Goal: Communication & Community: Share content

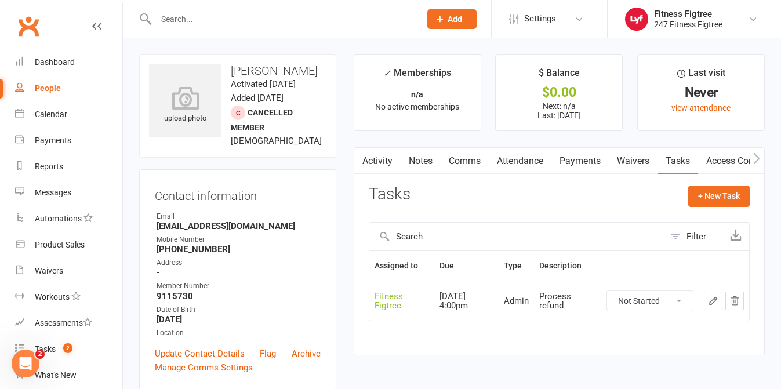
click at [251, 14] on input "text" at bounding box center [283, 19] width 260 height 16
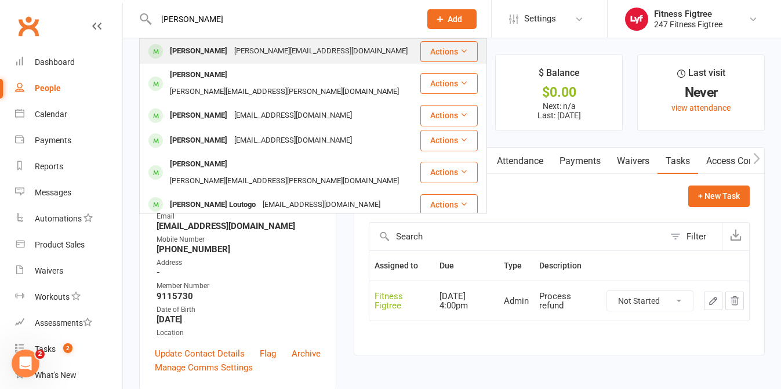
type input "[PERSON_NAME]"
click at [191, 45] on div "[PERSON_NAME]" at bounding box center [198, 51] width 64 height 17
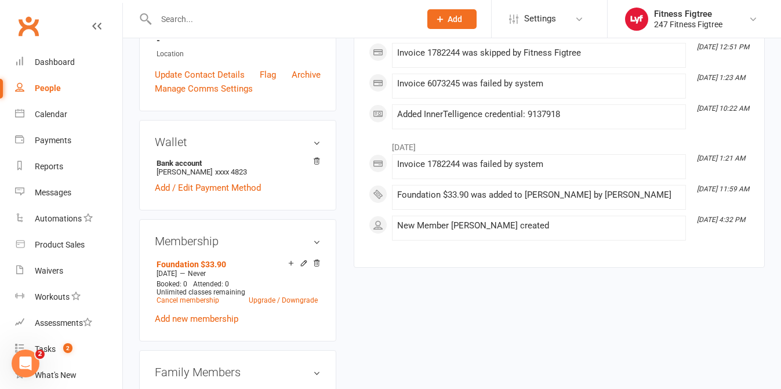
scroll to position [278, 0]
click at [174, 297] on link "Cancel membership" at bounding box center [188, 301] width 63 height 8
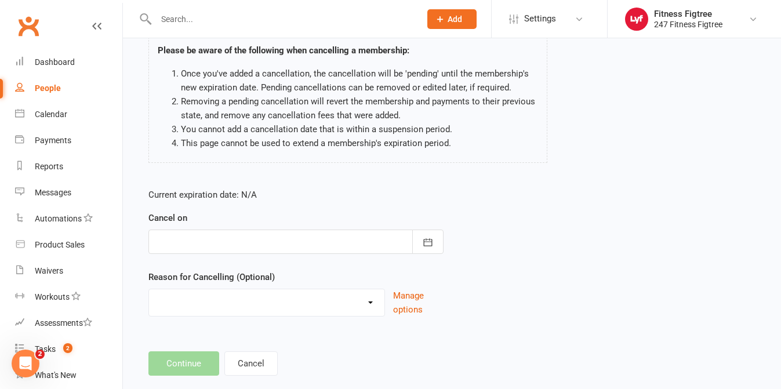
scroll to position [93, 0]
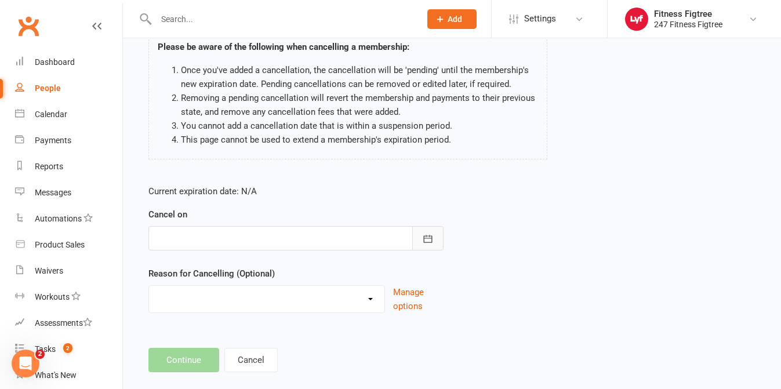
click at [427, 247] on button "button" at bounding box center [427, 238] width 31 height 24
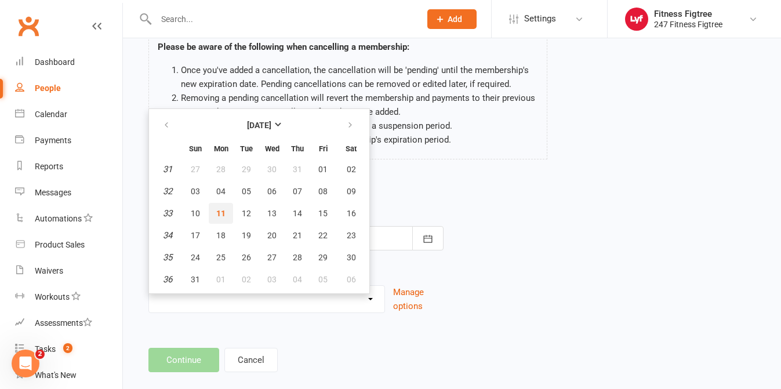
click at [221, 216] on span "11" at bounding box center [220, 213] width 9 height 9
type input "[DATE]"
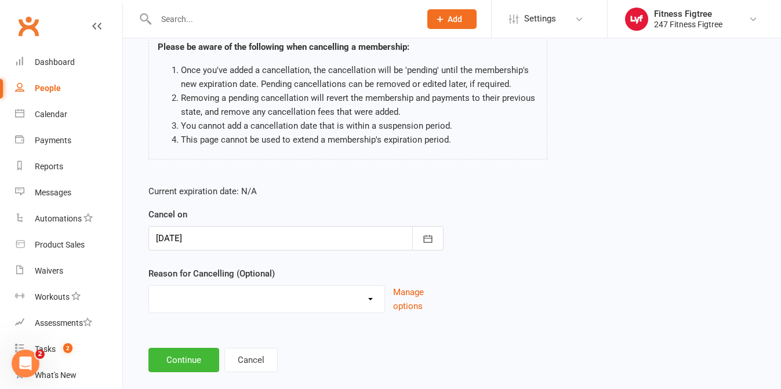
click at [357, 303] on select "Holiday Injury Moving Stripe Migration The Great Migration Other reason" at bounding box center [266, 297] width 235 height 23
select select "4"
click at [190, 358] on button "Continue" at bounding box center [183, 360] width 71 height 24
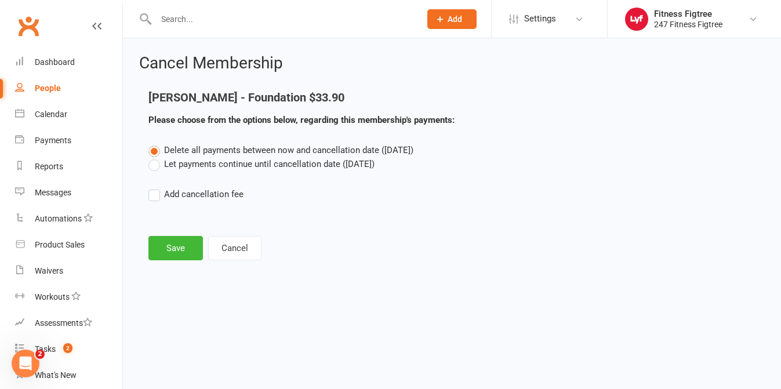
scroll to position [0, 0]
click at [167, 248] on button "Save" at bounding box center [175, 248] width 55 height 24
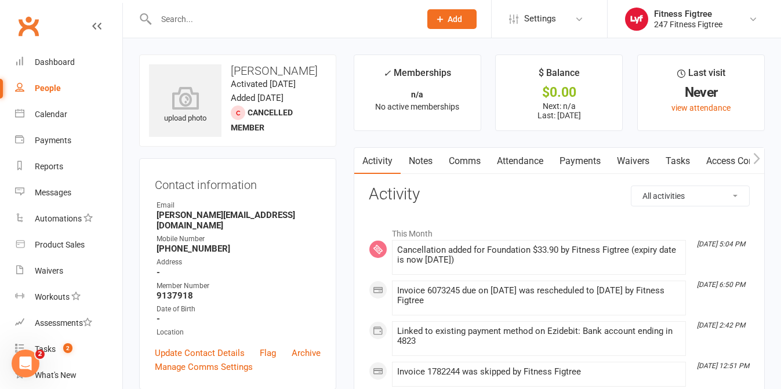
click at [575, 149] on link "Payments" at bounding box center [580, 161] width 57 height 27
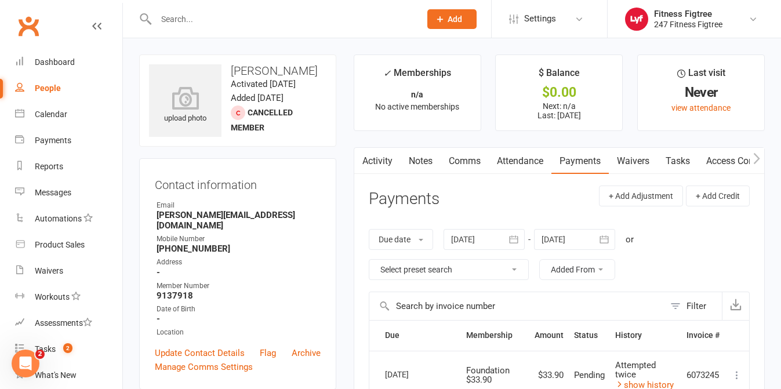
click at [247, 17] on input "text" at bounding box center [283, 19] width 260 height 16
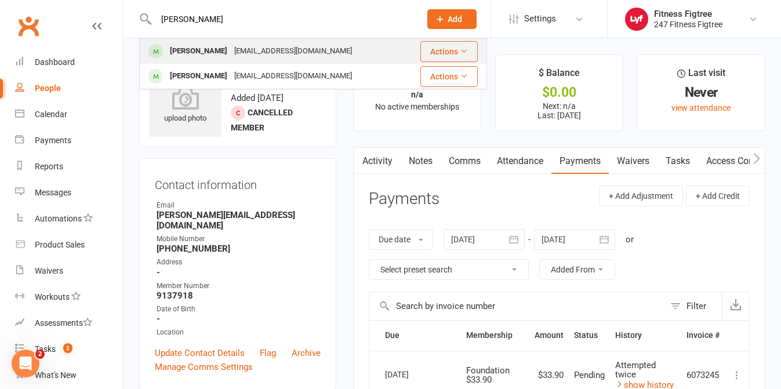
type input "[PERSON_NAME]"
click at [197, 60] on div "[PERSON_NAME] [EMAIL_ADDRESS][DOMAIN_NAME]" at bounding box center [272, 51] width 265 height 24
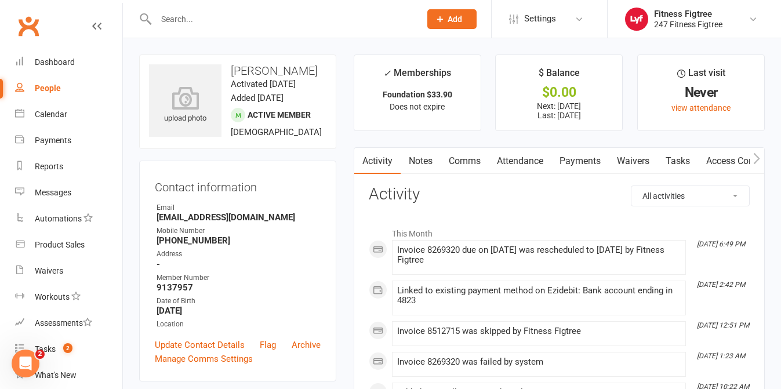
click at [585, 148] on link "Payments" at bounding box center [580, 161] width 57 height 27
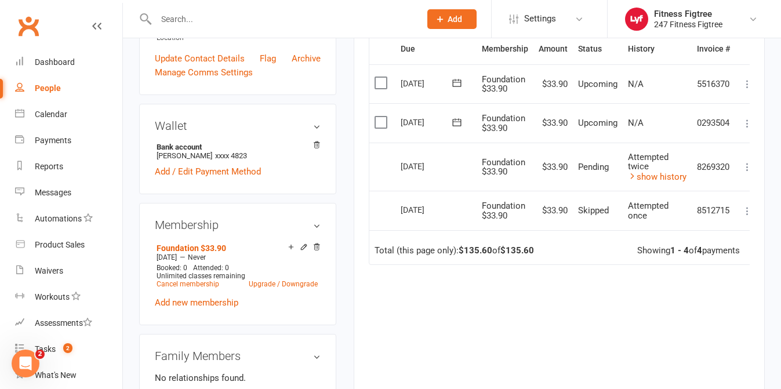
scroll to position [295, 0]
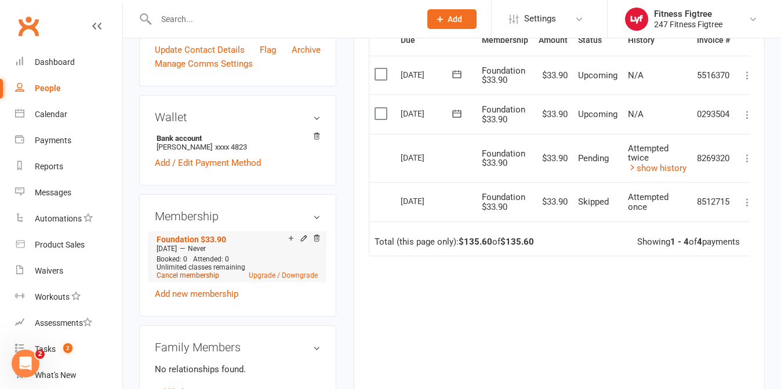
click at [173, 277] on link "Cancel membership" at bounding box center [188, 275] width 63 height 8
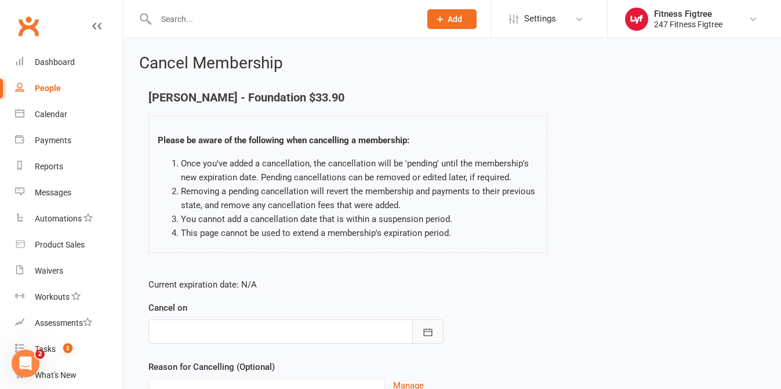
click at [432, 334] on icon "button" at bounding box center [428, 333] width 12 height 12
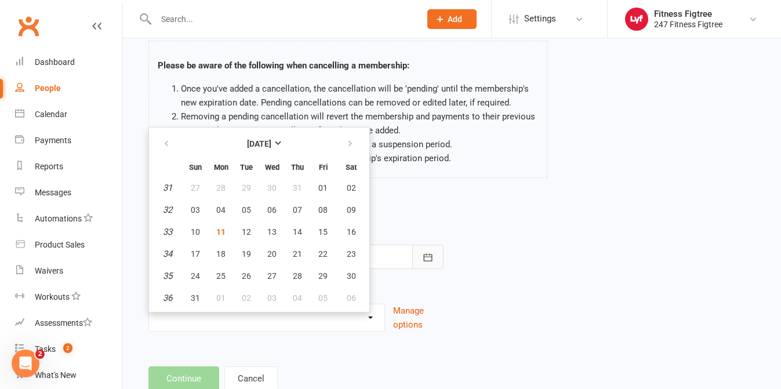
scroll to position [112, 0]
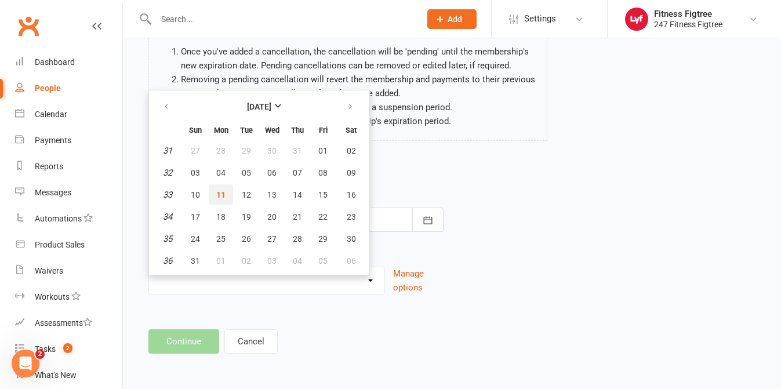
click at [223, 199] on span "11" at bounding box center [220, 194] width 9 height 9
type input "[DATE]"
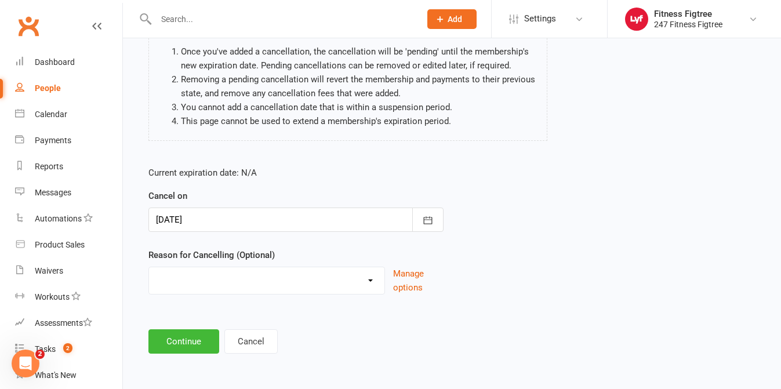
click at [367, 281] on select "Holiday Injury Moving Stripe Migration The Great Migration Other reason" at bounding box center [266, 278] width 235 height 23
select select "4"
click at [173, 359] on div "Cancel Membership [PERSON_NAME] - Foundation $33.90 Please be aware of the foll…" at bounding box center [452, 149] width 658 height 446
click at [180, 339] on button "Continue" at bounding box center [183, 341] width 71 height 24
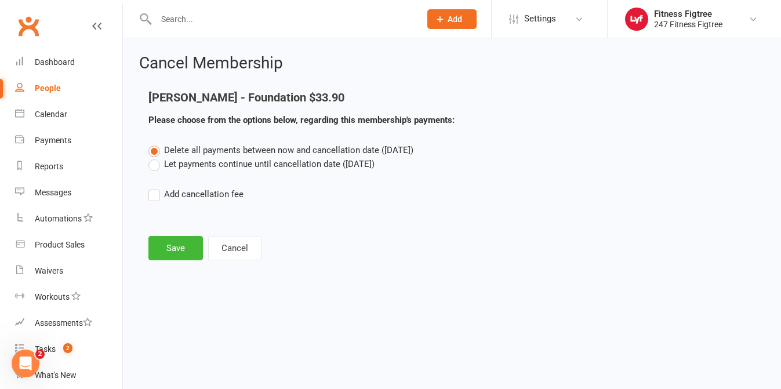
scroll to position [0, 0]
click at [153, 248] on button "Save" at bounding box center [175, 248] width 55 height 24
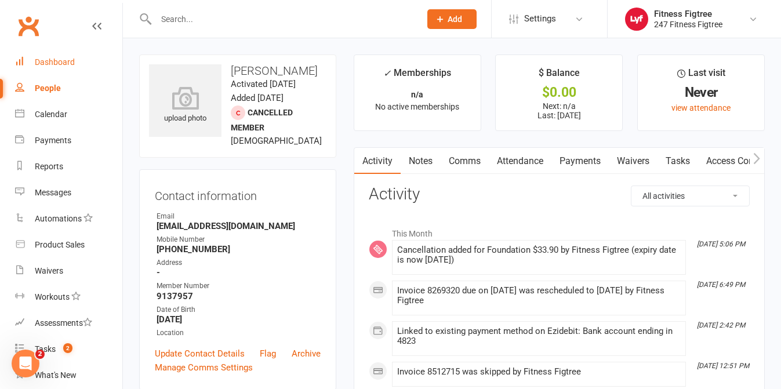
click at [57, 64] on div "Dashboard" at bounding box center [55, 61] width 40 height 9
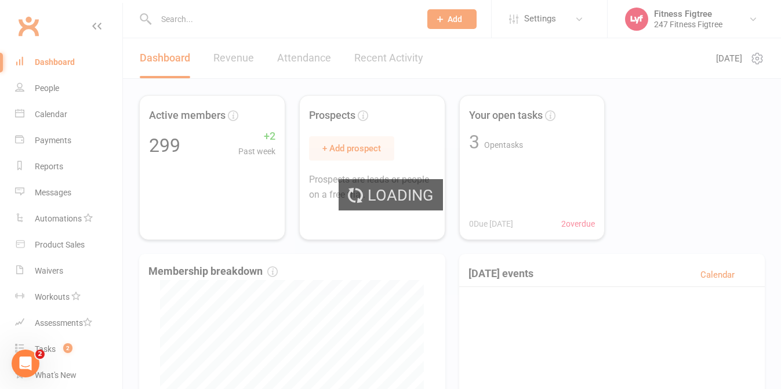
select select "no_trial"
select select "100"
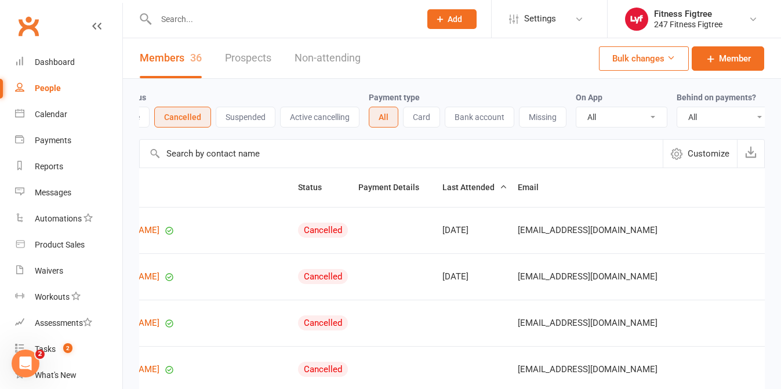
scroll to position [0, 188]
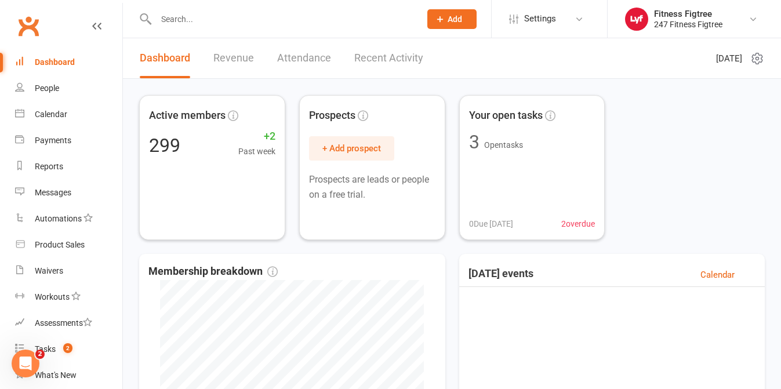
click at [39, 64] on div "Dashboard" at bounding box center [55, 61] width 40 height 9
click at [57, 60] on div "Dashboard" at bounding box center [55, 61] width 40 height 9
click at [249, 25] on input "text" at bounding box center [283, 19] width 260 height 16
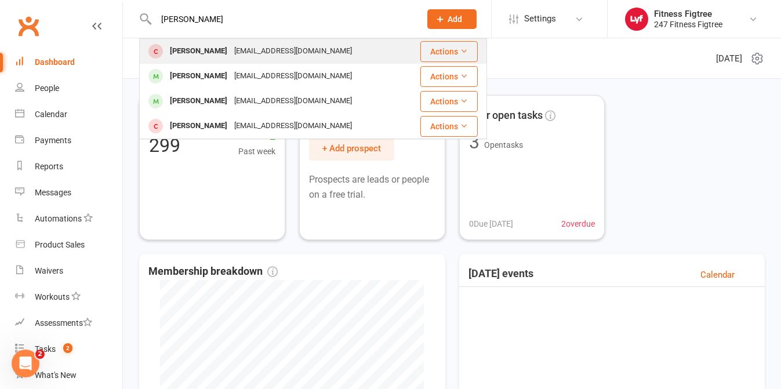
type input "[PERSON_NAME]"
click at [201, 46] on div "[PERSON_NAME]" at bounding box center [198, 51] width 64 height 17
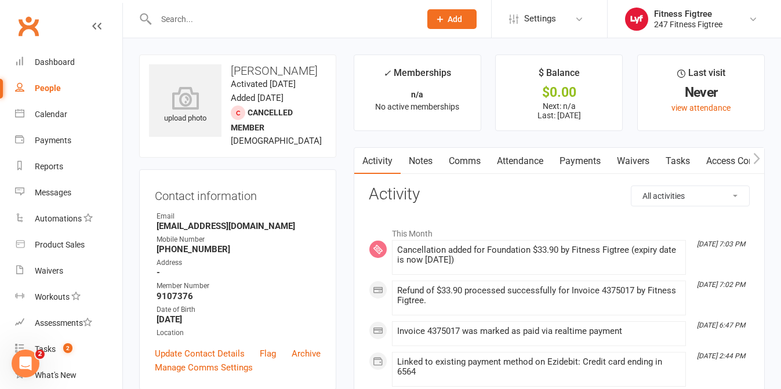
click at [272, 19] on input "text" at bounding box center [283, 19] width 260 height 16
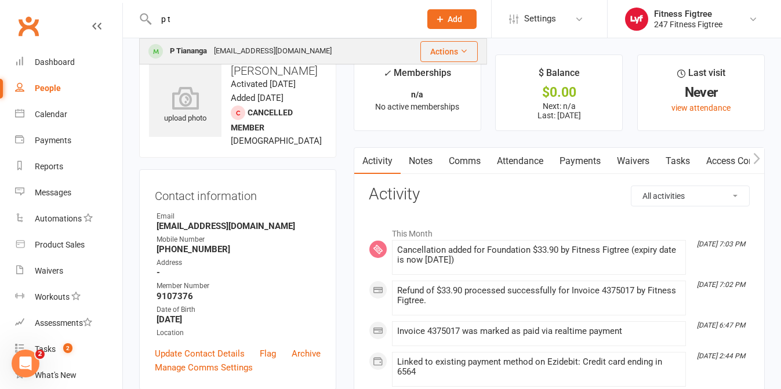
type input "p t"
click at [192, 53] on div "P Tiananga" at bounding box center [188, 51] width 44 height 17
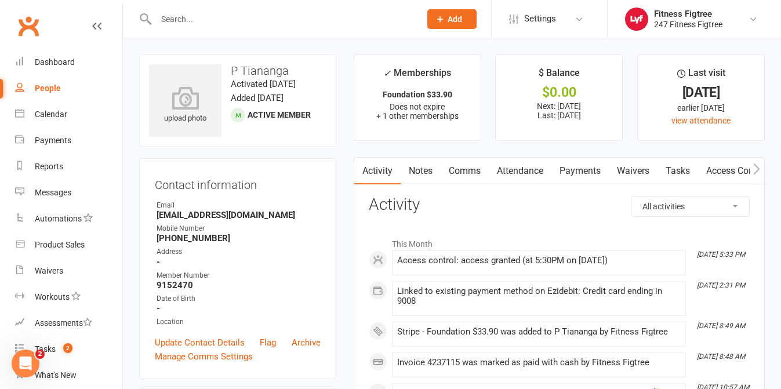
click at [572, 171] on link "Payments" at bounding box center [580, 171] width 57 height 27
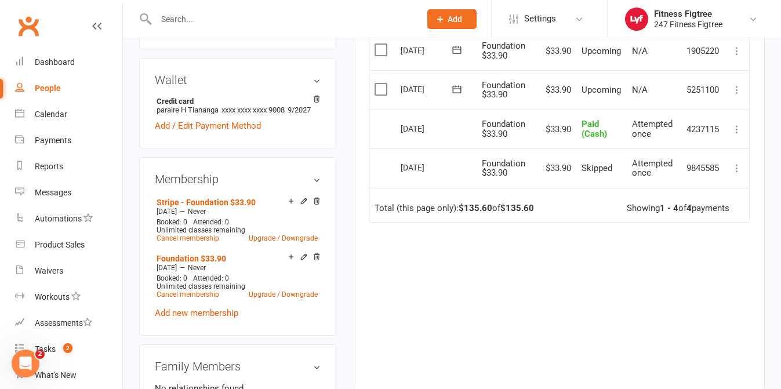
scroll to position [336, 0]
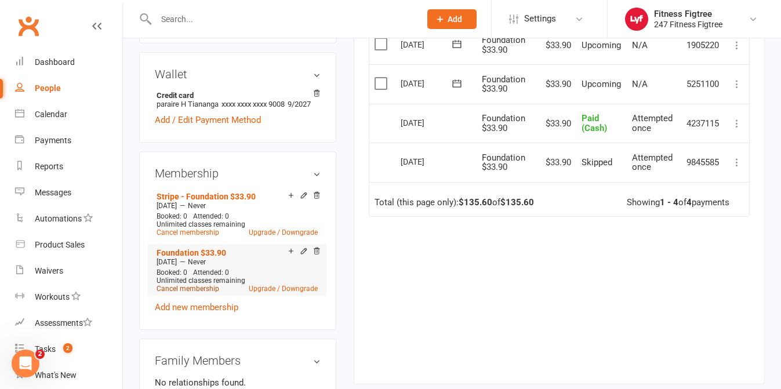
click at [203, 293] on link "Cancel membership" at bounding box center [188, 289] width 63 height 8
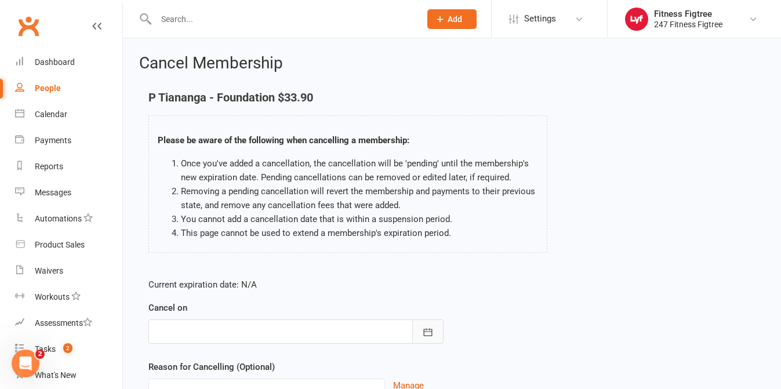
click at [425, 334] on icon "button" at bounding box center [428, 333] width 12 height 12
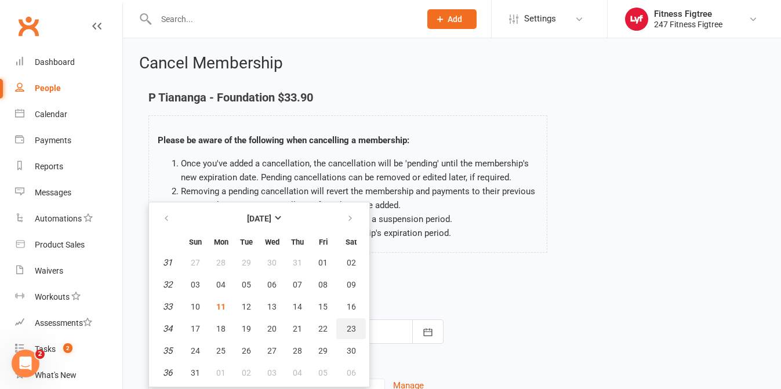
scroll to position [112, 0]
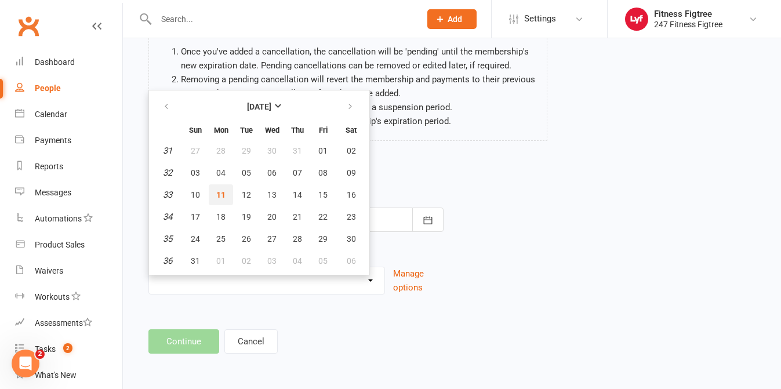
click at [223, 198] on span "11" at bounding box center [220, 194] width 9 height 9
type input "[DATE]"
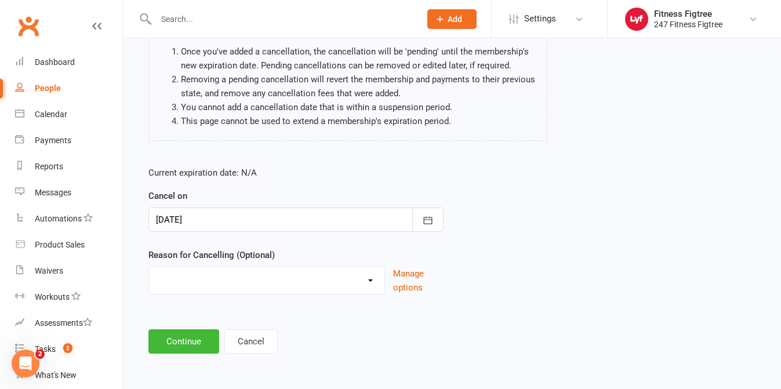
click at [372, 277] on select at bounding box center [266, 278] width 235 height 23
click at [372, 280] on select at bounding box center [266, 278] width 235 height 23
click at [409, 287] on button "Manage options" at bounding box center [418, 281] width 50 height 28
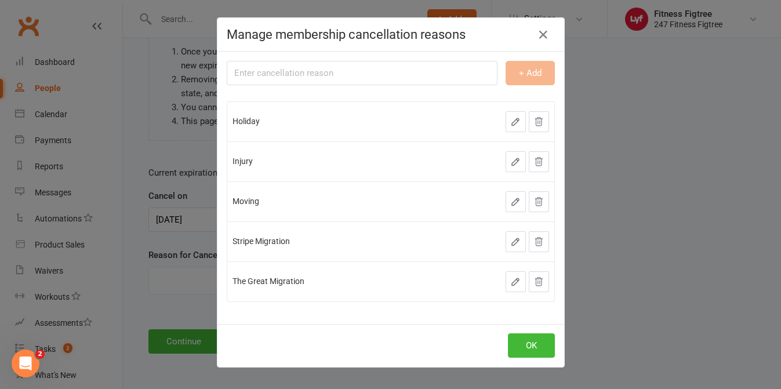
click at [517, 361] on div "OK" at bounding box center [390, 345] width 347 height 43
click at [520, 350] on button "OK" at bounding box center [531, 345] width 47 height 24
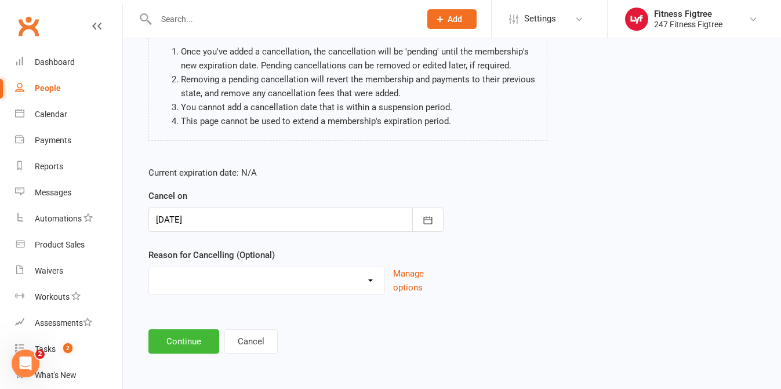
click at [374, 285] on select "Holiday Injury Moving Stripe Migration The Great Migration Other reason" at bounding box center [266, 278] width 235 height 23
select select "3"
click at [176, 338] on button "Continue" at bounding box center [183, 341] width 71 height 24
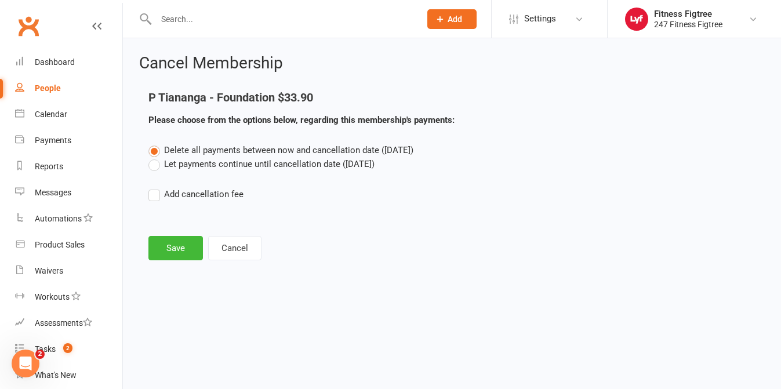
scroll to position [0, 0]
click at [175, 258] on button "Save" at bounding box center [175, 248] width 55 height 24
click at [162, 245] on button "Save" at bounding box center [175, 248] width 55 height 24
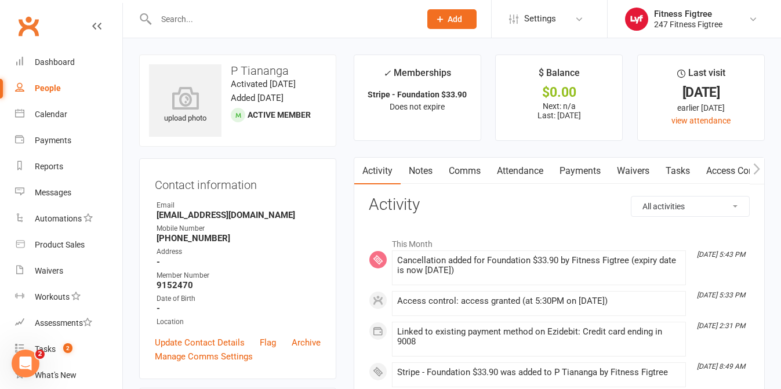
click at [343, 23] on input "text" at bounding box center [283, 19] width 260 height 16
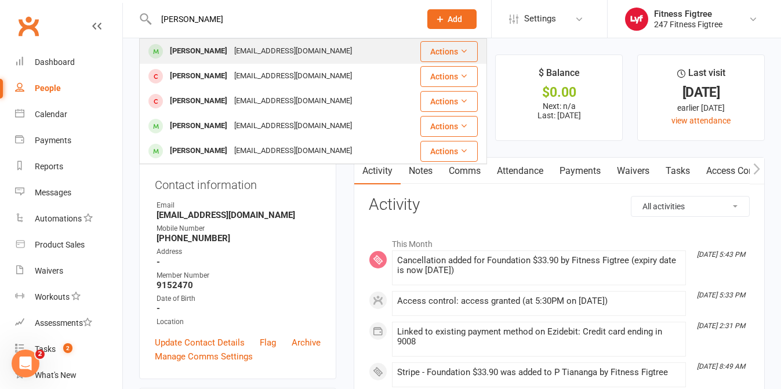
type input "[PERSON_NAME]"
click at [192, 56] on div "[PERSON_NAME]" at bounding box center [198, 51] width 64 height 17
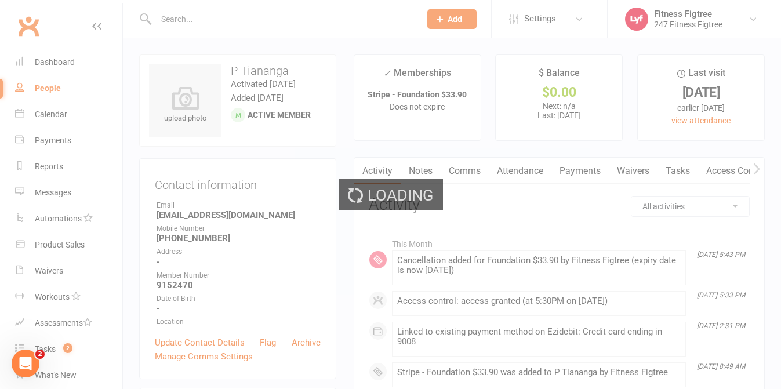
scroll to position [2, 0]
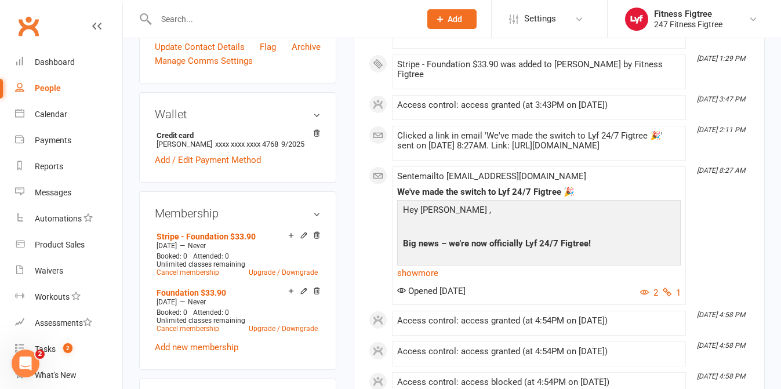
scroll to position [316, 0]
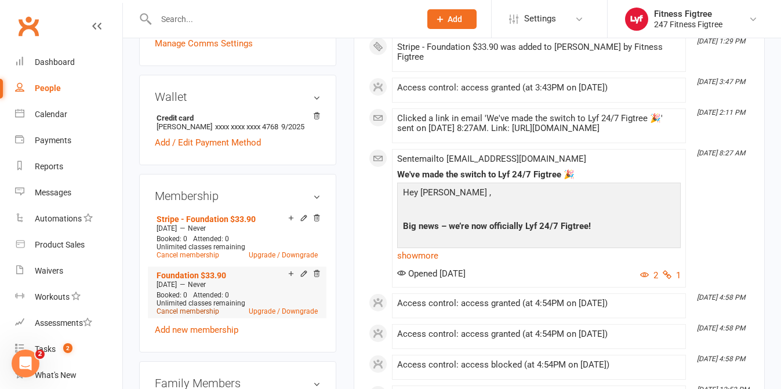
click at [185, 311] on link "Cancel membership" at bounding box center [188, 311] width 63 height 8
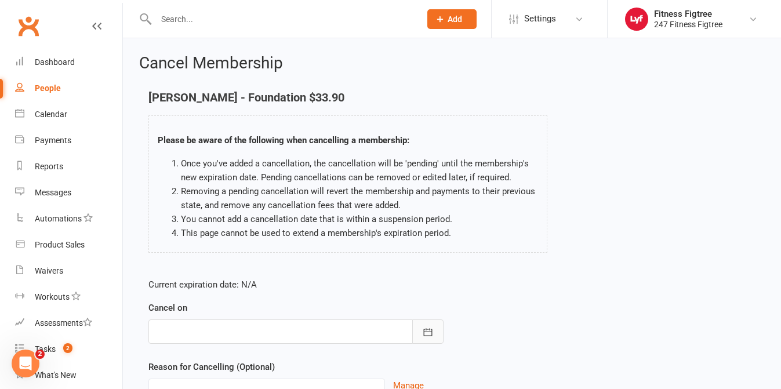
click at [433, 331] on button "button" at bounding box center [427, 332] width 31 height 24
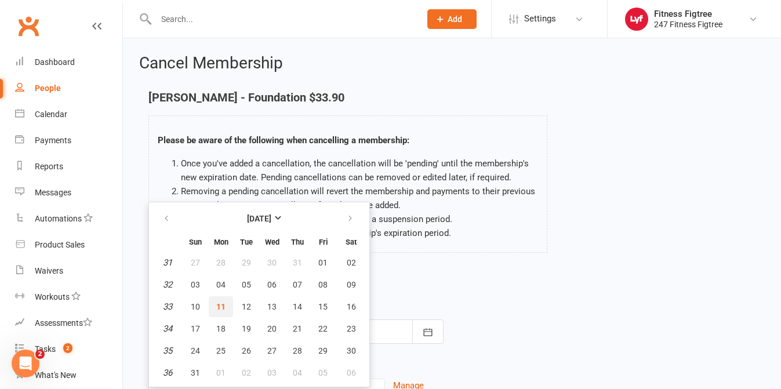
click at [220, 304] on span "11" at bounding box center [220, 306] width 9 height 9
type input "[DATE]"
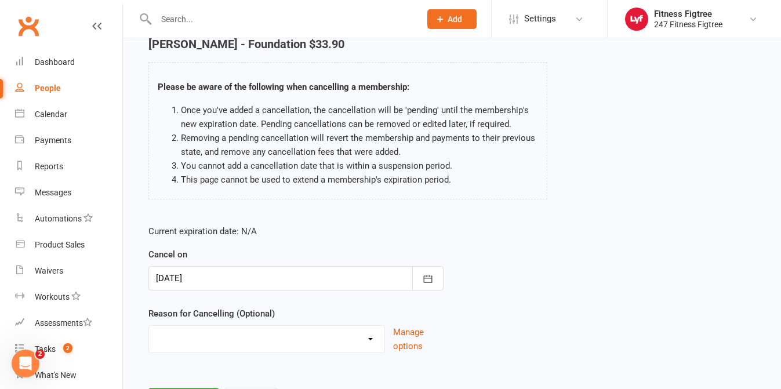
scroll to position [112, 0]
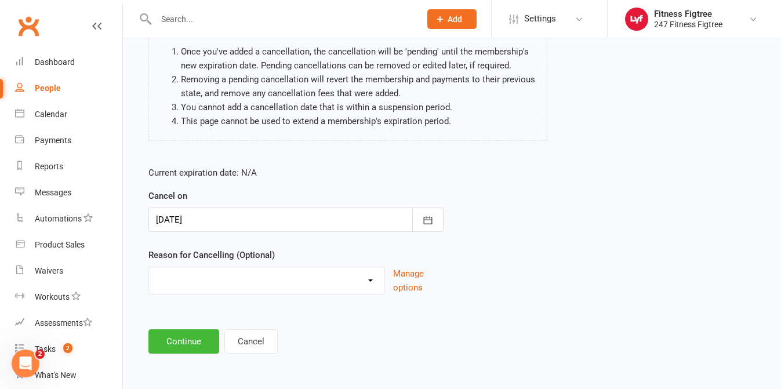
click at [367, 282] on select "Holiday Injury Moving Stripe Migration The Great Migration Other reason" at bounding box center [266, 278] width 235 height 23
select select "3"
click at [176, 334] on button "Continue" at bounding box center [183, 341] width 71 height 24
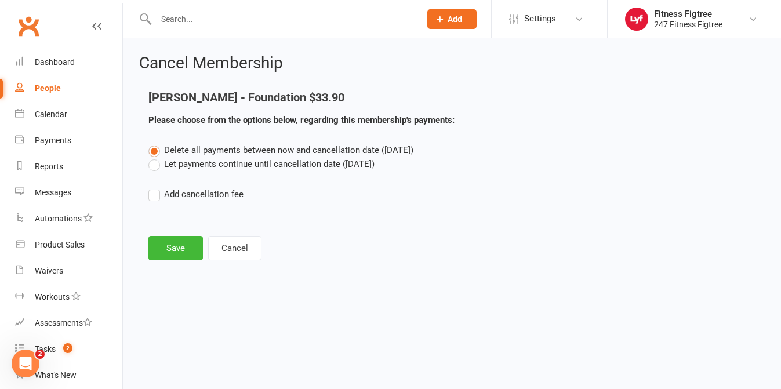
scroll to position [0, 0]
click at [158, 239] on button "Save" at bounding box center [175, 248] width 55 height 24
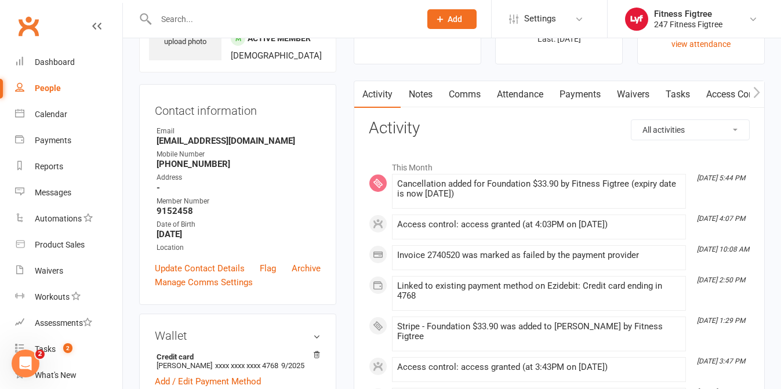
scroll to position [80, 0]
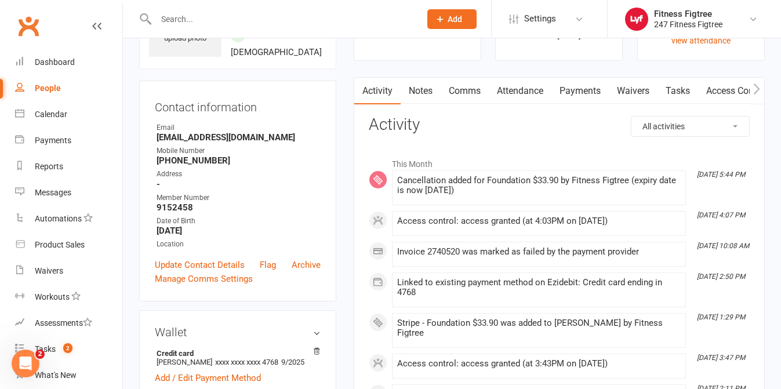
click at [582, 90] on link "Payments" at bounding box center [580, 91] width 57 height 27
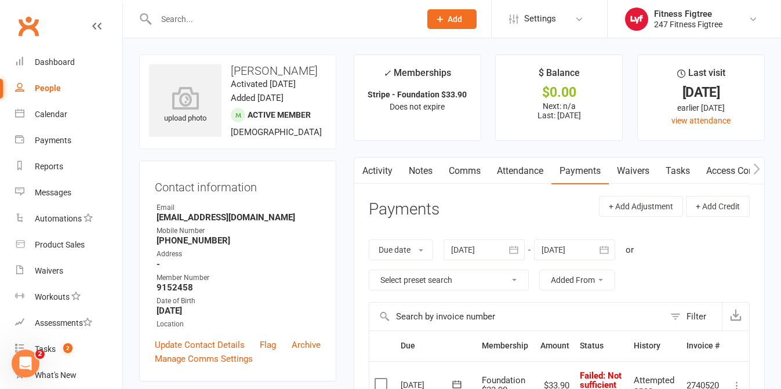
click at [468, 171] on link "Comms" at bounding box center [465, 171] width 48 height 27
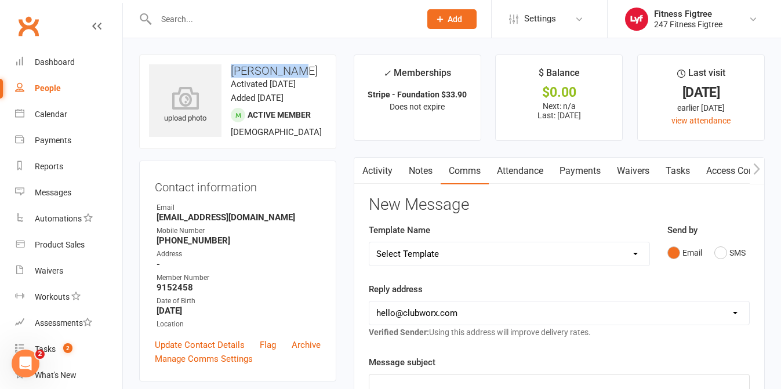
drag, startPoint x: 288, startPoint y: 72, endPoint x: 224, endPoint y: 69, distance: 64.4
click at [224, 69] on h3 "[PERSON_NAME]" at bounding box center [237, 70] width 177 height 13
copy h3 "[PERSON_NAME]"
click at [582, 164] on link "Payments" at bounding box center [580, 171] width 57 height 27
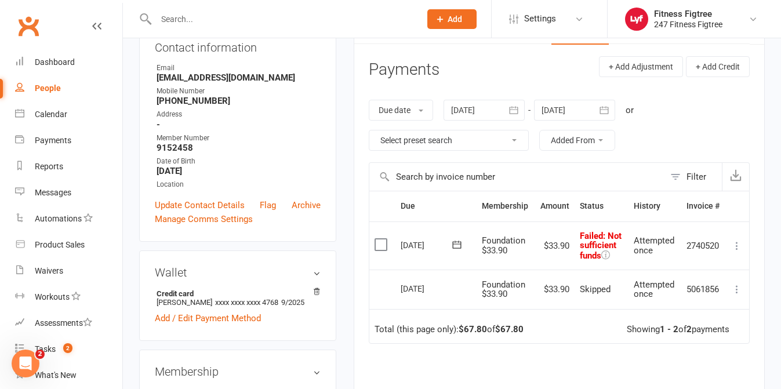
scroll to position [231, 0]
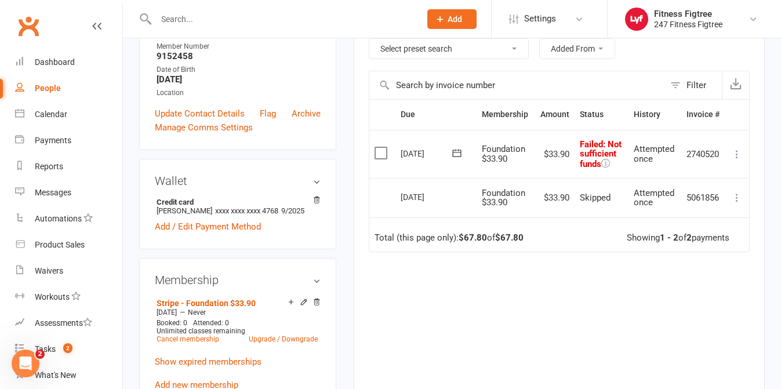
click at [383, 161] on td "Select this" at bounding box center [382, 154] width 26 height 49
click at [739, 155] on icon at bounding box center [737, 154] width 12 height 12
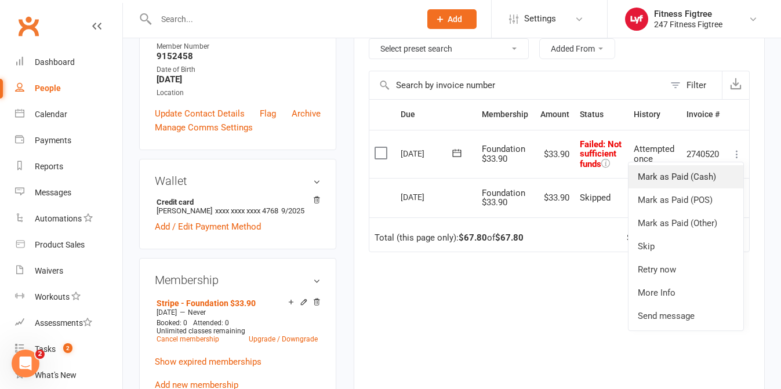
click at [721, 175] on link "Mark as Paid (Cash)" at bounding box center [686, 176] width 115 height 23
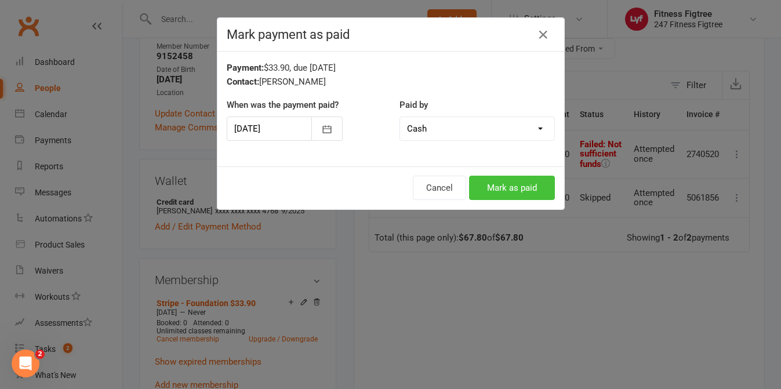
click at [523, 190] on button "Mark as paid" at bounding box center [512, 188] width 86 height 24
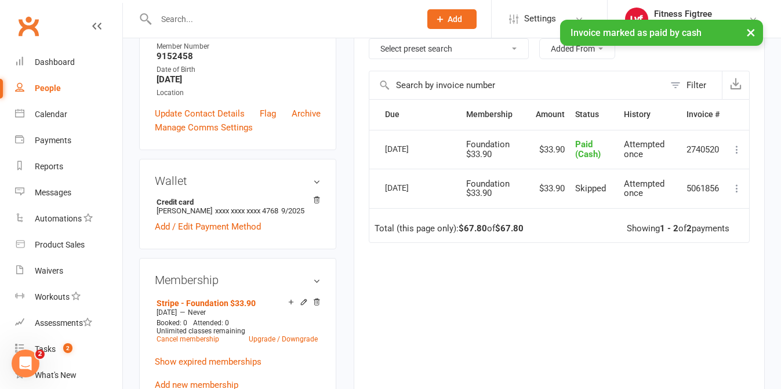
scroll to position [0, 0]
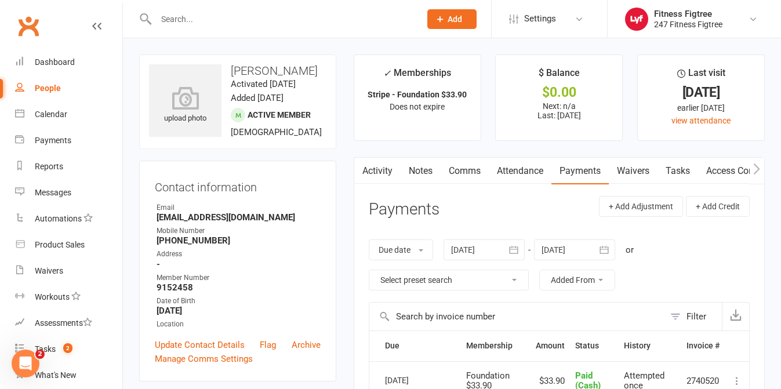
click at [328, 17] on input "text" at bounding box center [283, 19] width 260 height 16
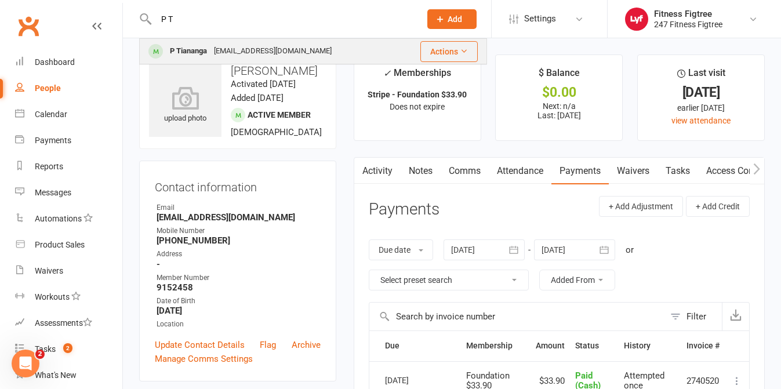
type input "P T"
click at [240, 52] on div "[EMAIL_ADDRESS][DOMAIN_NAME]" at bounding box center [273, 51] width 125 height 17
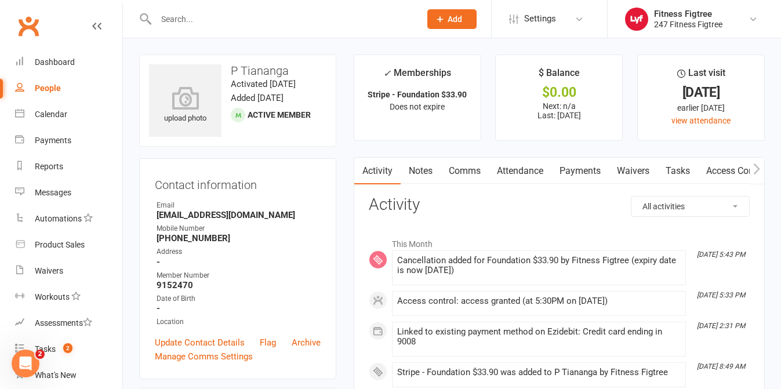
click at [579, 166] on link "Payments" at bounding box center [580, 171] width 57 height 27
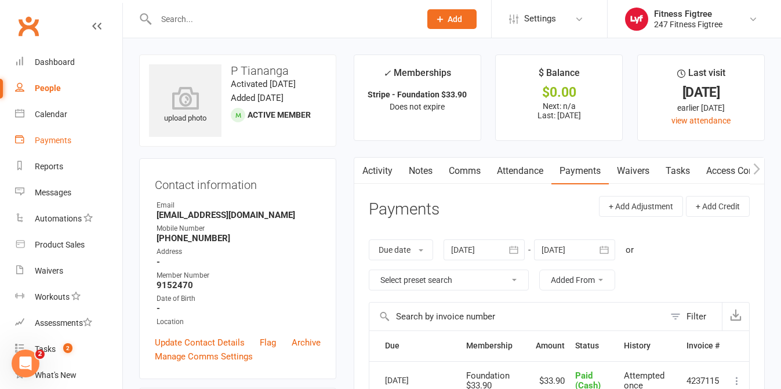
click at [58, 143] on div "Payments" at bounding box center [53, 140] width 37 height 9
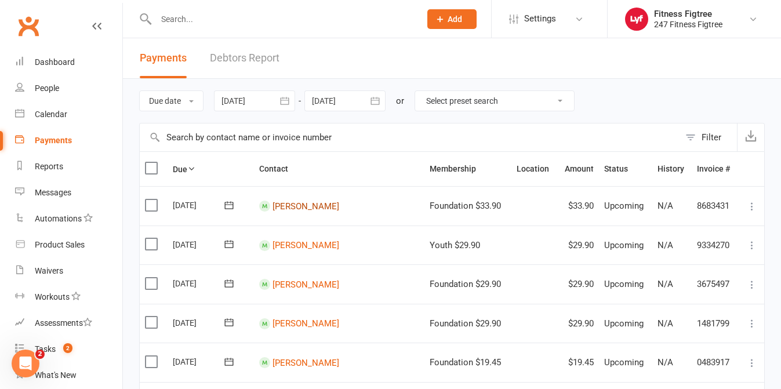
click at [273, 207] on link "[PERSON_NAME]" at bounding box center [306, 206] width 67 height 10
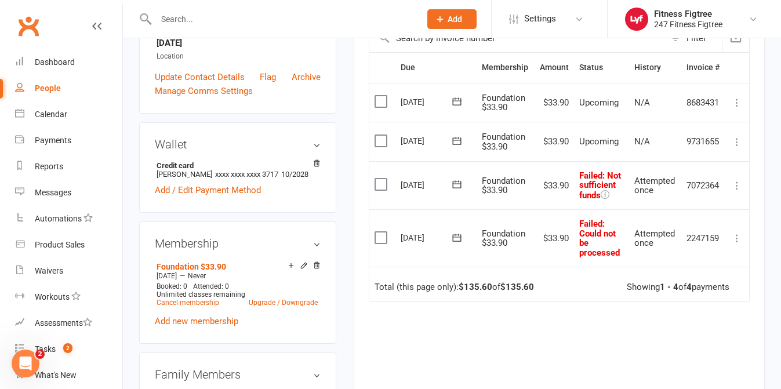
scroll to position [277, 0]
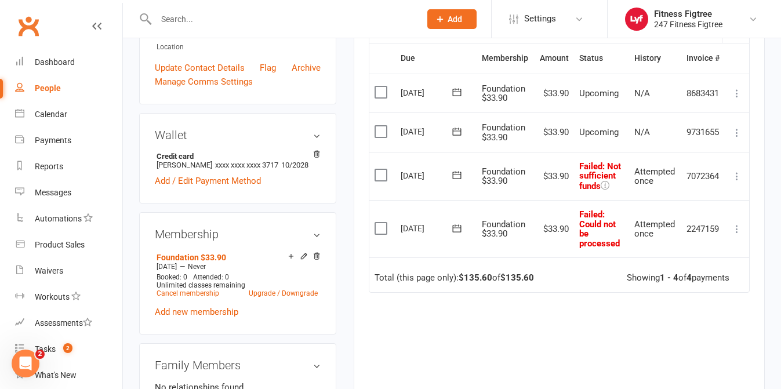
click at [379, 173] on label at bounding box center [383, 175] width 16 height 12
click at [379, 169] on input "checkbox" at bounding box center [379, 169] width 8 height 0
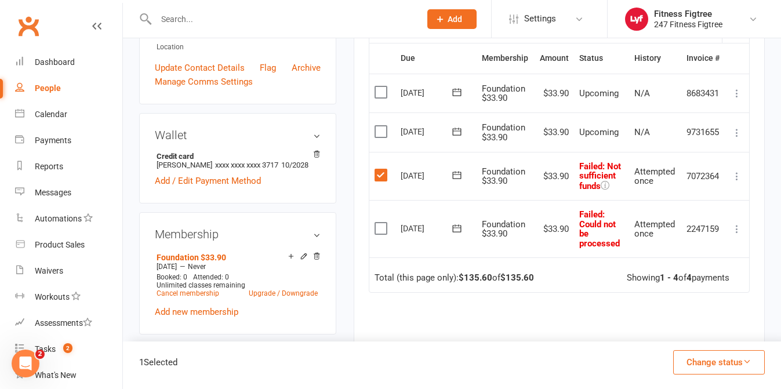
click at [734, 176] on icon at bounding box center [737, 177] width 12 height 12
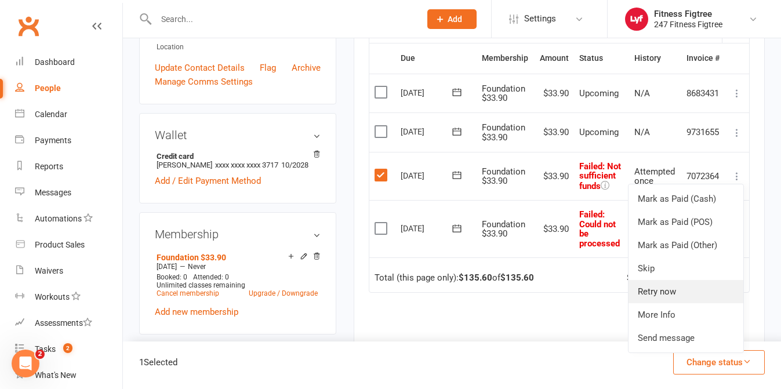
click at [722, 287] on link "Retry now" at bounding box center [686, 291] width 115 height 23
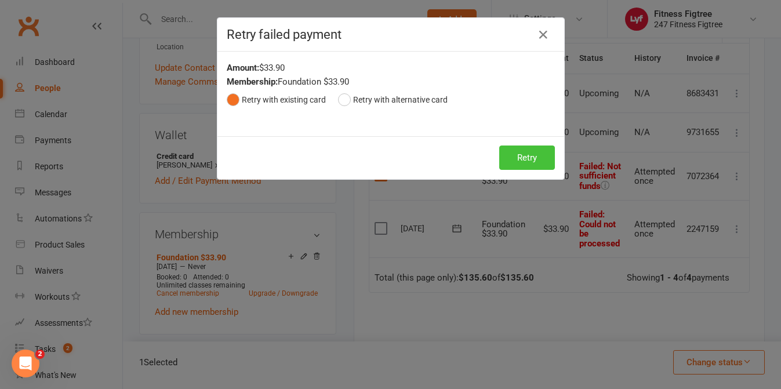
click at [536, 166] on button "Retry" at bounding box center [527, 158] width 56 height 24
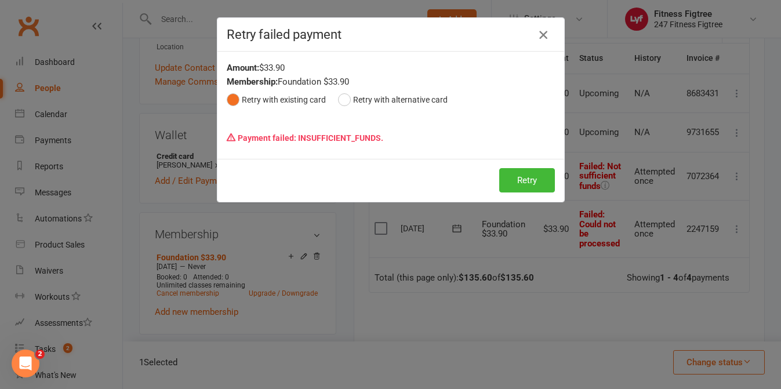
click at [544, 32] on icon "button" at bounding box center [543, 35] width 14 height 14
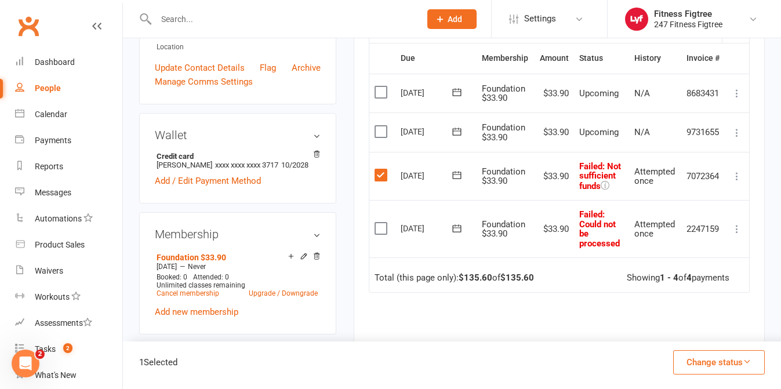
click at [393, 180] on td "Select this" at bounding box center [382, 176] width 26 height 49
click at [379, 170] on label at bounding box center [383, 175] width 16 height 12
click at [379, 169] on input "checkbox" at bounding box center [379, 169] width 8 height 0
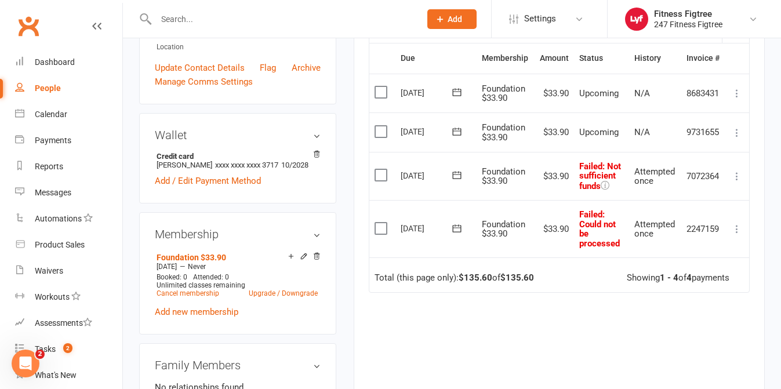
click at [379, 230] on label at bounding box center [383, 229] width 16 height 12
click at [379, 223] on input "checkbox" at bounding box center [379, 223] width 8 height 0
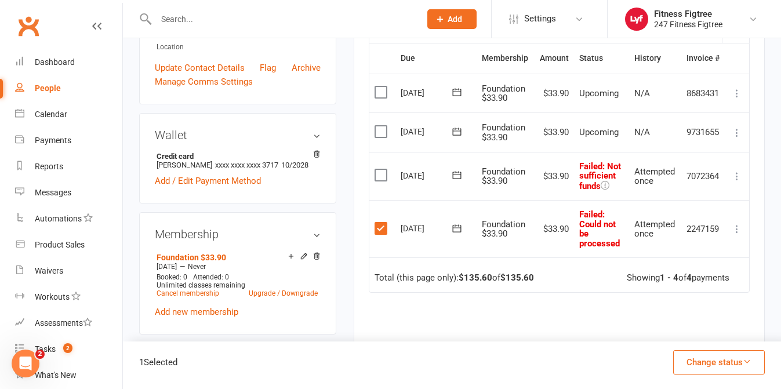
click at [740, 229] on icon at bounding box center [737, 229] width 12 height 12
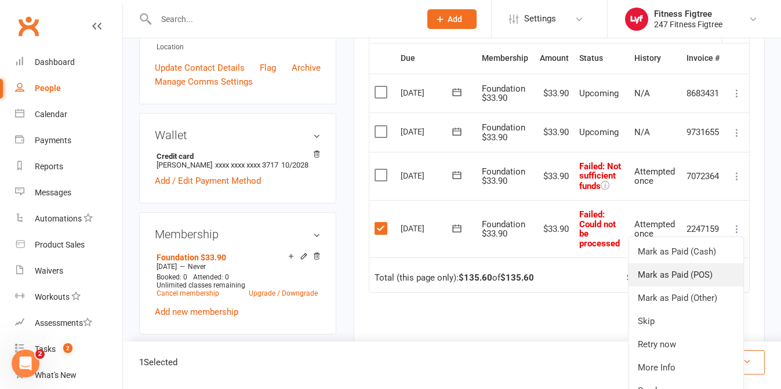
scroll to position [313, 0]
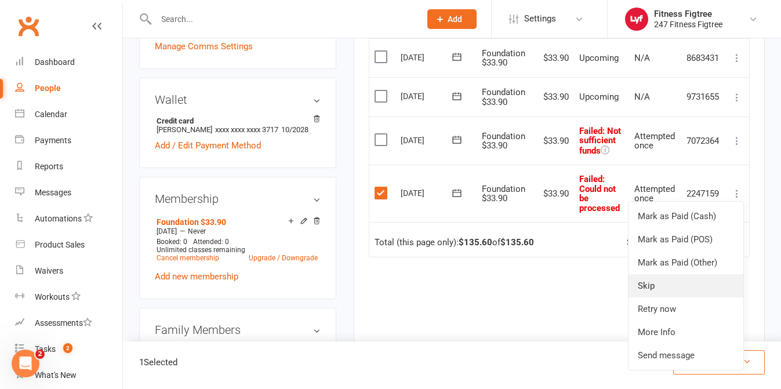
click at [680, 277] on link "Skip" at bounding box center [686, 285] width 115 height 23
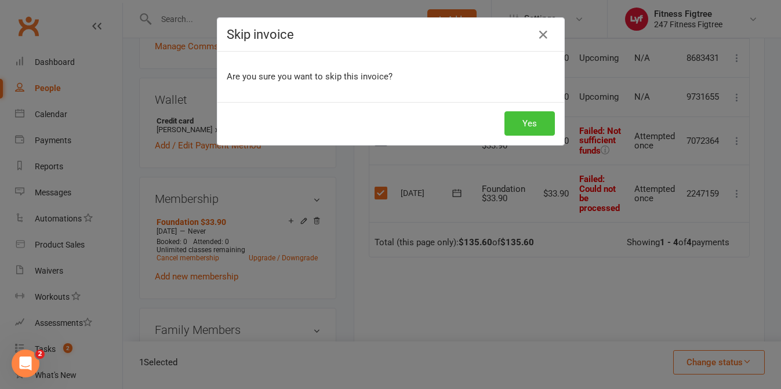
click at [532, 129] on button "Yes" at bounding box center [530, 123] width 50 height 24
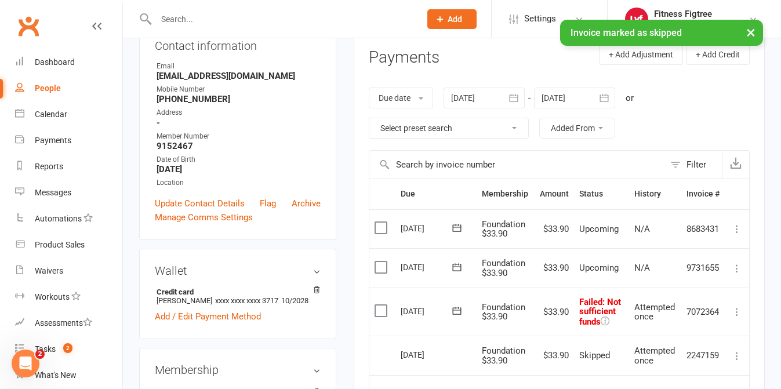
scroll to position [146, 0]
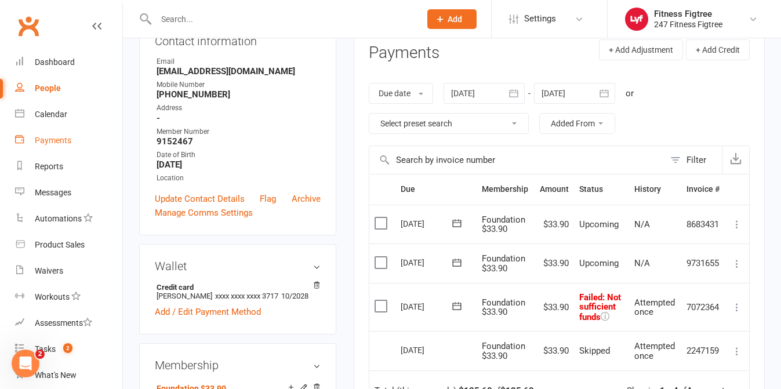
click at [52, 142] on div "Payments" at bounding box center [53, 140] width 37 height 9
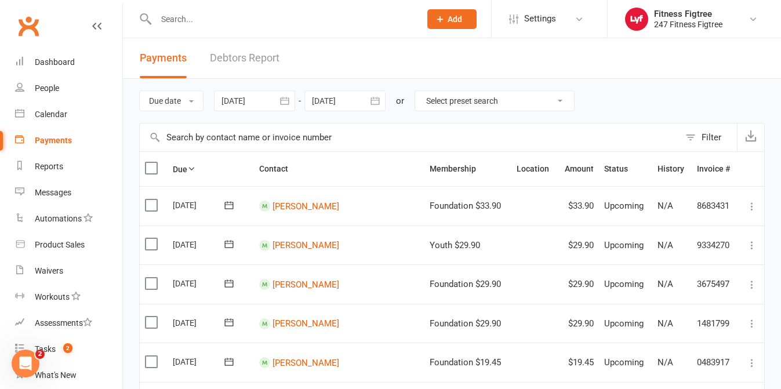
click at [432, 99] on select "Select preset search All failures All skipped payments All pending payments Suc…" at bounding box center [494, 101] width 159 height 20
select select "1"
type input "[DATE]"
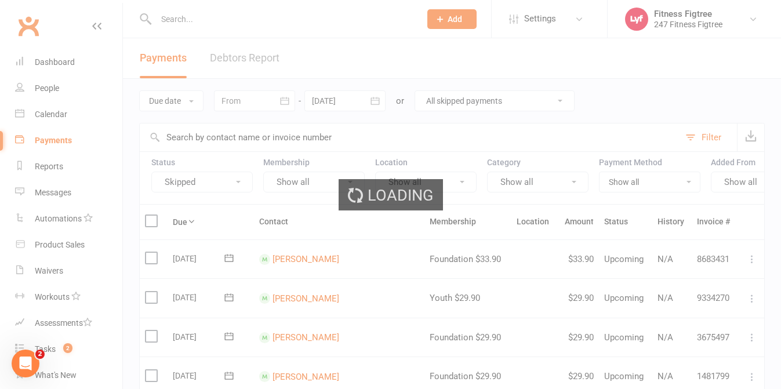
click at [485, 103] on div "Loading" at bounding box center [390, 194] width 781 height 389
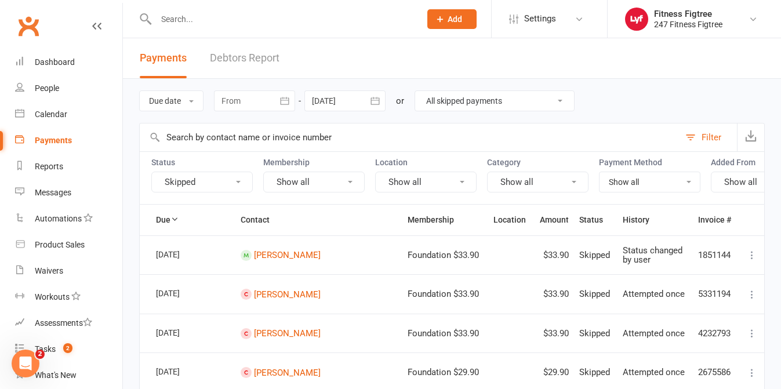
click at [545, 92] on select "All failures All skipped payments All pending payments Successful payments (las…" at bounding box center [494, 101] width 159 height 20
select select "0"
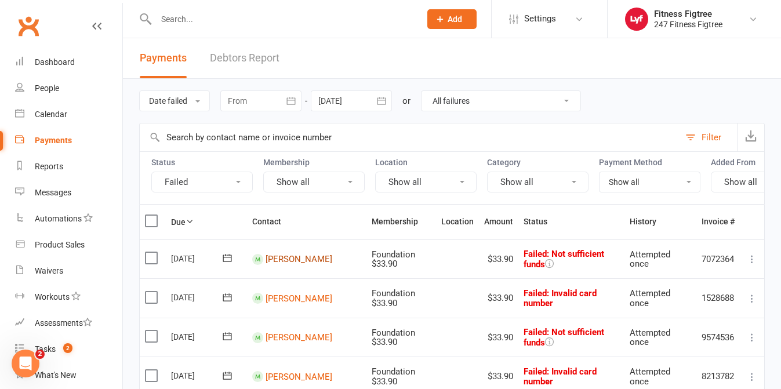
click at [296, 256] on link "[PERSON_NAME]" at bounding box center [299, 259] width 67 height 10
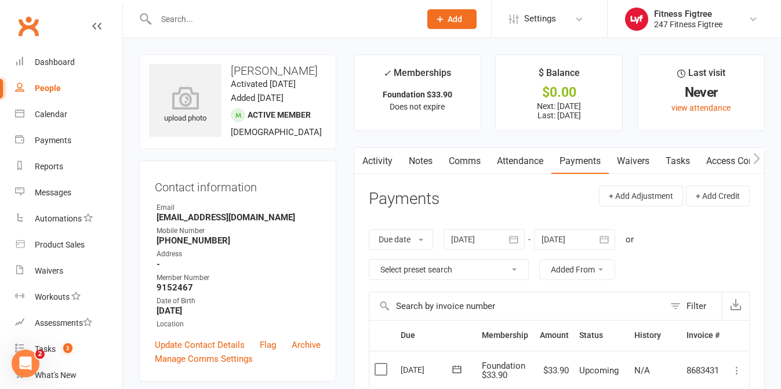
drag, startPoint x: 467, startPoint y: 159, endPoint x: 467, endPoint y: 166, distance: 6.4
click at [467, 160] on link "Comms" at bounding box center [465, 161] width 48 height 27
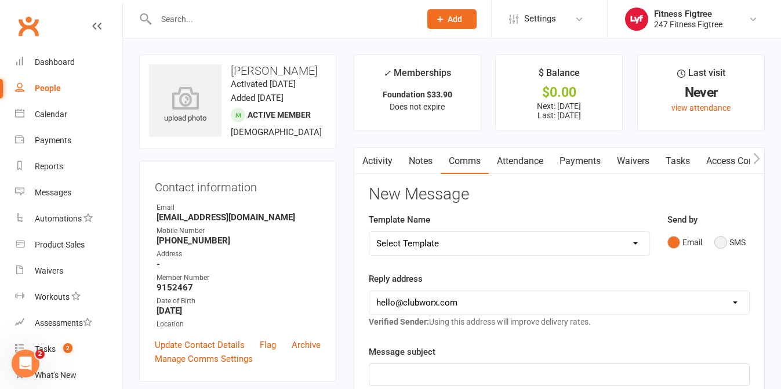
click at [722, 238] on button "SMS" at bounding box center [730, 242] width 31 height 22
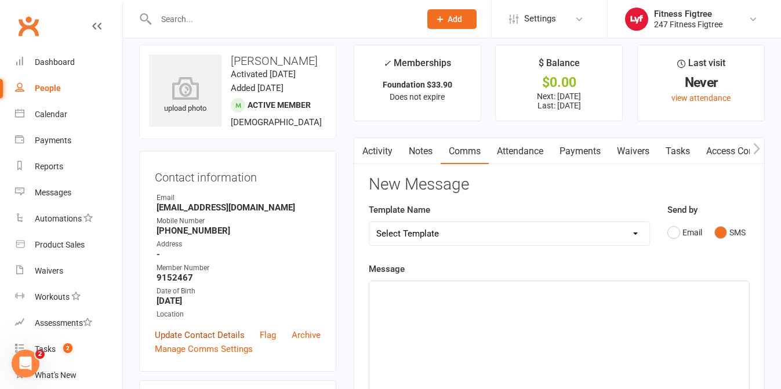
click at [222, 334] on link "Update Contact Details" at bounding box center [200, 335] width 90 height 14
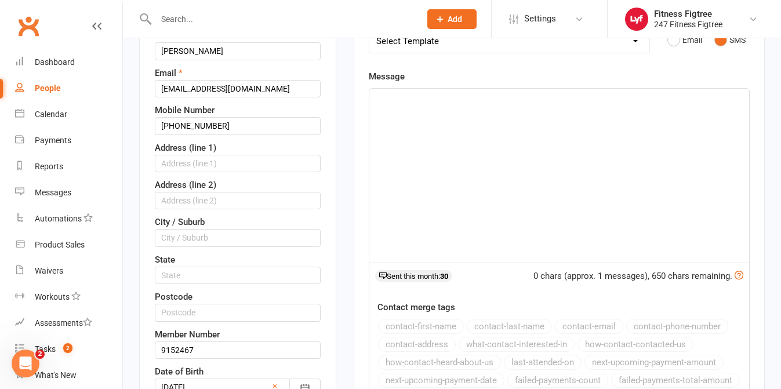
scroll to position [204, 0]
drag, startPoint x: 172, startPoint y: 122, endPoint x: 126, endPoint y: 122, distance: 46.4
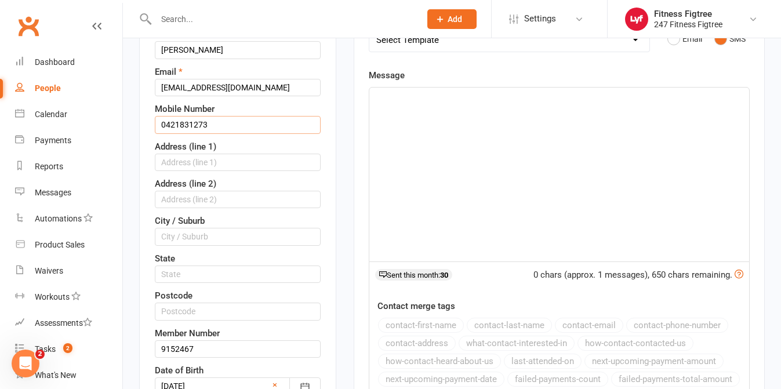
type input "0421831273"
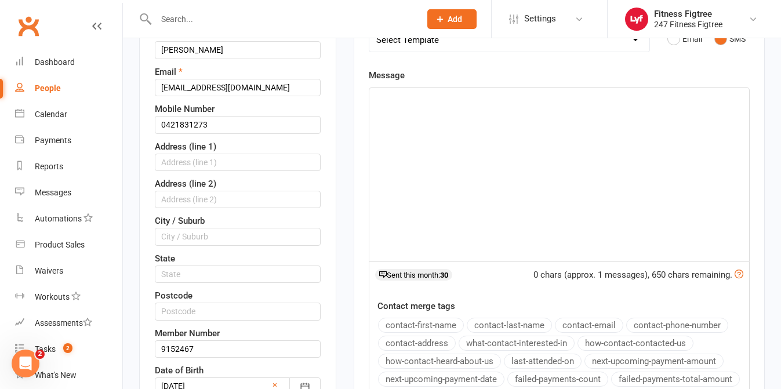
drag, startPoint x: 557, startPoint y: 157, endPoint x: 493, endPoint y: 280, distance: 138.5
click at [557, 158] on div "﻿" at bounding box center [559, 175] width 380 height 174
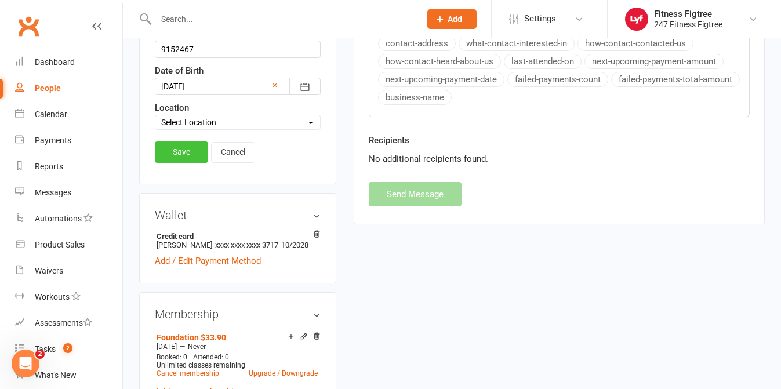
click at [175, 151] on link "Save" at bounding box center [181, 152] width 53 height 21
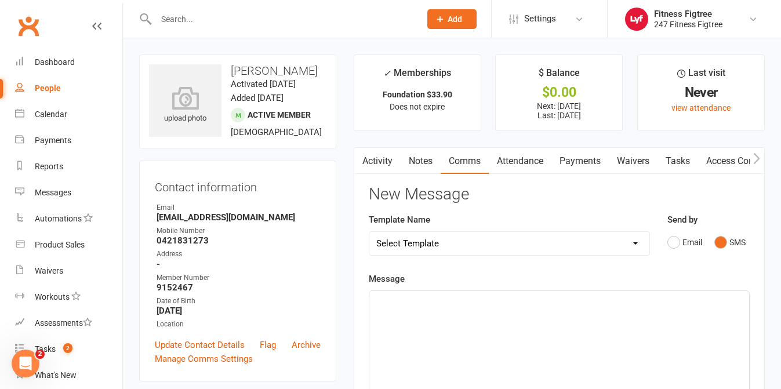
scroll to position [3, 0]
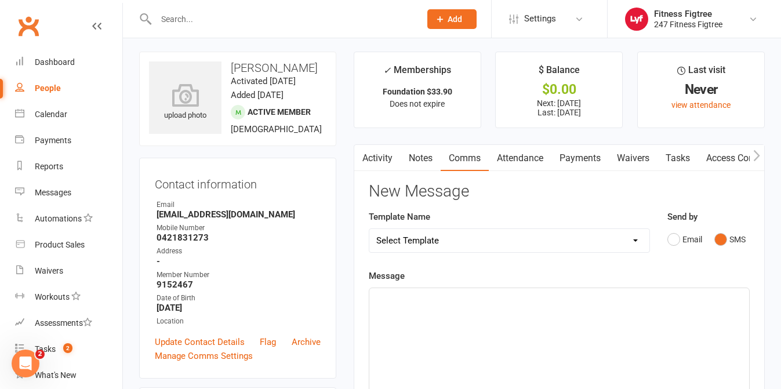
click at [501, 322] on div "﻿" at bounding box center [559, 375] width 380 height 174
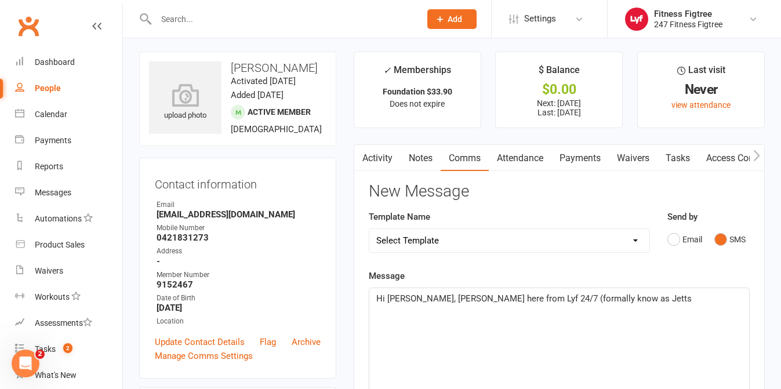
click at [509, 296] on span "Hi [PERSON_NAME], [PERSON_NAME] here from Lyf 24/7 (formally know as Jetts" at bounding box center [534, 298] width 316 height 10
click at [633, 300] on p "Hi [PERSON_NAME], [PERSON_NAME] here from Lyf 24/7 Figtree (formally know as Je…" at bounding box center [559, 299] width 366 height 14
click at [511, 310] on span "Hi [PERSON_NAME], [PERSON_NAME] here from Lyf 24/7 Figtree (formally know as Je…" at bounding box center [554, 305] width 357 height 24
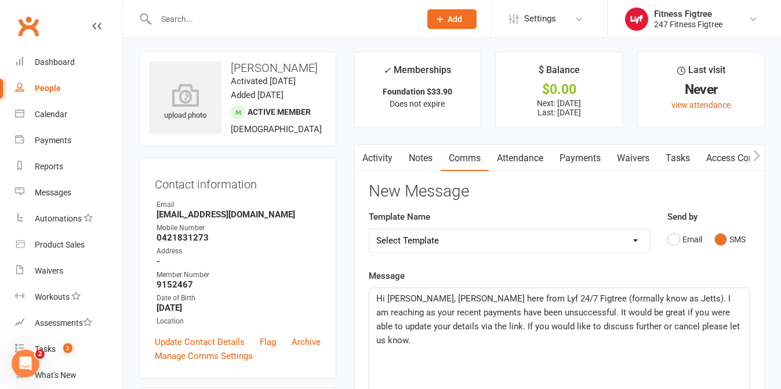
click at [417, 361] on p at bounding box center [559, 368] width 366 height 14
click at [424, 361] on p "﻿" at bounding box center [559, 368] width 366 height 14
click at [448, 329] on span "Hi [PERSON_NAME], [PERSON_NAME] here from Lyf 24/7 Figtree (formally know as Je…" at bounding box center [559, 319] width 366 height 52
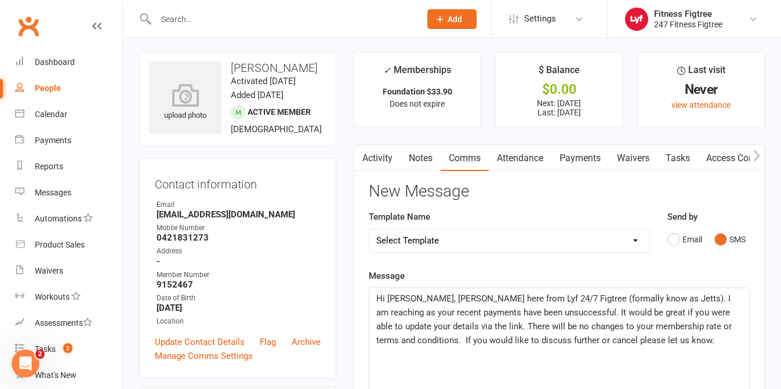
click at [647, 331] on span "Hi [PERSON_NAME], [PERSON_NAME] here from Lyf 24/7 Figtree (formally know as Je…" at bounding box center [555, 319] width 358 height 52
click at [630, 341] on p "Hi [PERSON_NAME], [PERSON_NAME] here from Lyf 24/7 Figtree (formally know as Je…" at bounding box center [559, 320] width 366 height 56
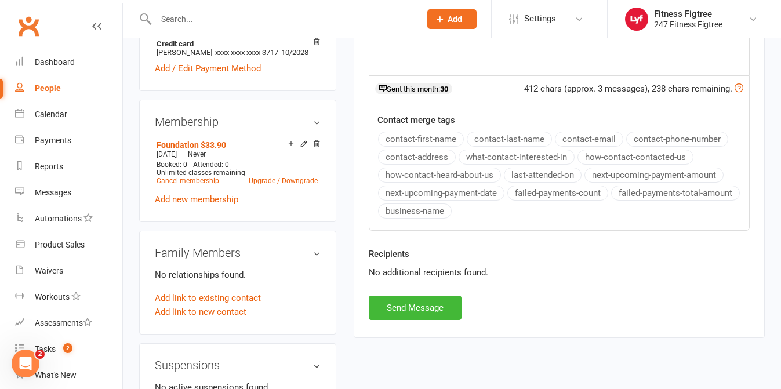
scroll to position [386, 0]
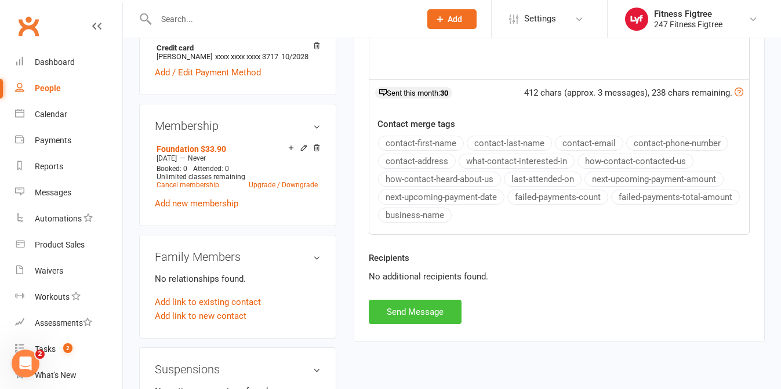
click at [437, 315] on button "Send Message" at bounding box center [415, 312] width 93 height 24
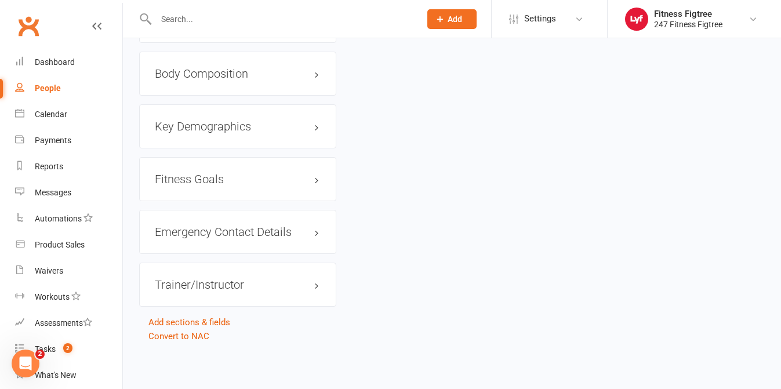
scroll to position [0, 0]
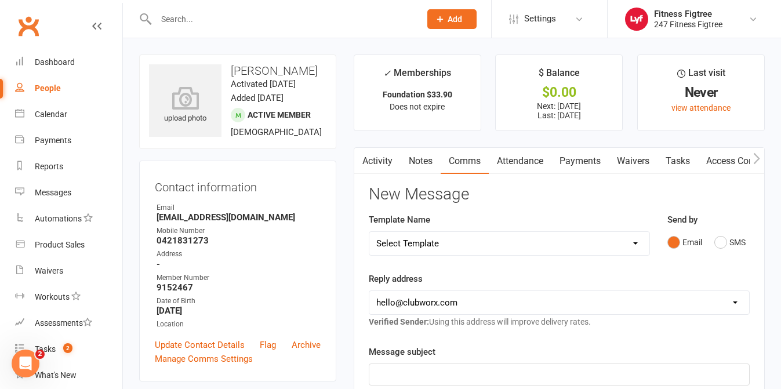
click at [375, 163] on link "Activity" at bounding box center [377, 161] width 46 height 27
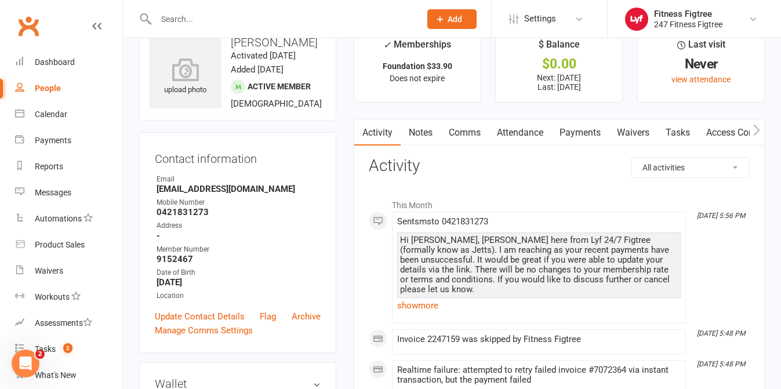
scroll to position [30, 0]
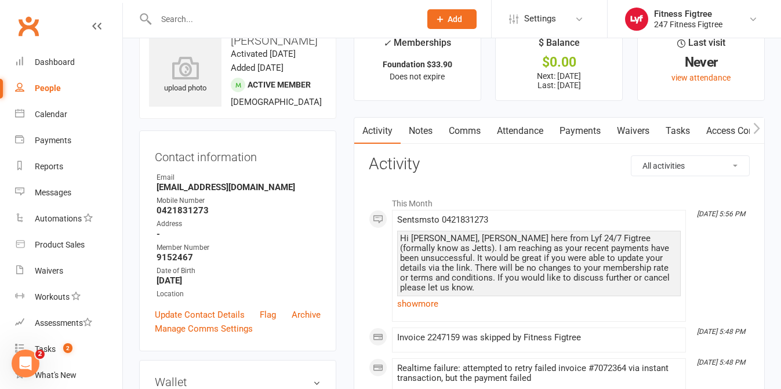
drag, startPoint x: 400, startPoint y: 240, endPoint x: 618, endPoint y: 294, distance: 224.2
click at [618, 294] on div "Hi [PERSON_NAME], [PERSON_NAME] here from Lyf 24/7 Figtree (formally know as Je…" at bounding box center [539, 283] width 278 height 99
click at [425, 306] on link "show more" at bounding box center [539, 304] width 284 height 16
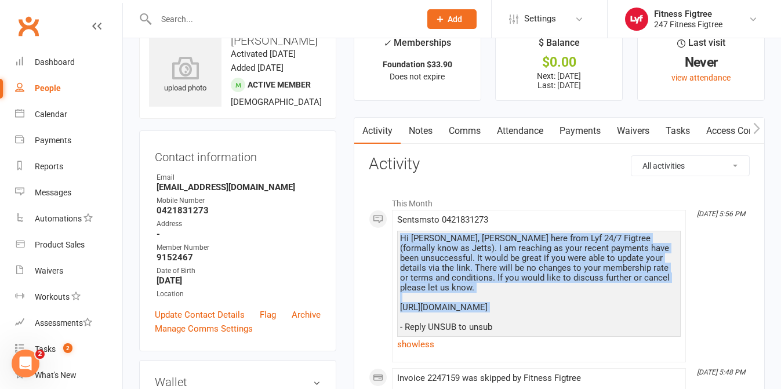
drag, startPoint x: 402, startPoint y: 240, endPoint x: 612, endPoint y: 303, distance: 220.0
click at [612, 303] on div "Hi [PERSON_NAME], [PERSON_NAME] here from Lyf 24/7 Figtree (formally know as Je…" at bounding box center [539, 283] width 278 height 99
copy div "Hi [PERSON_NAME], [PERSON_NAME] here from Lyf 24/7 Figtree (formally know as Je…"
click at [59, 138] on div "Payments" at bounding box center [53, 140] width 37 height 9
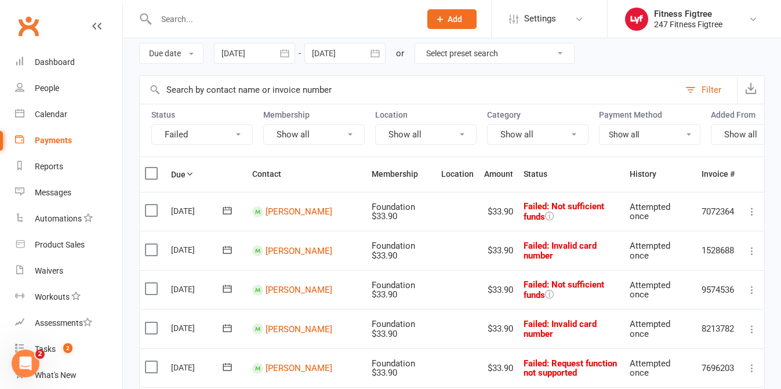
scroll to position [168, 0]
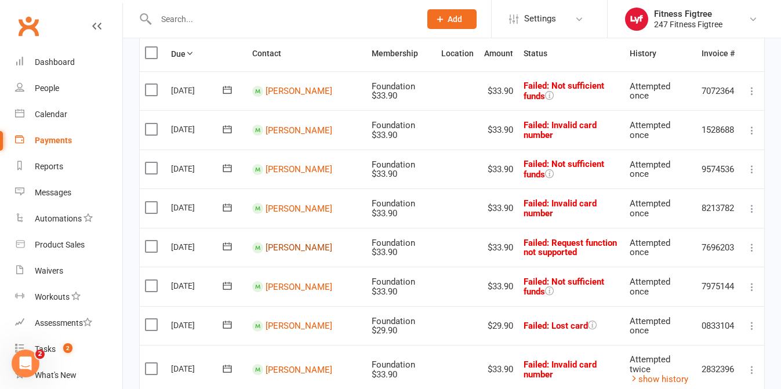
click at [295, 249] on link "[PERSON_NAME]" at bounding box center [299, 247] width 67 height 10
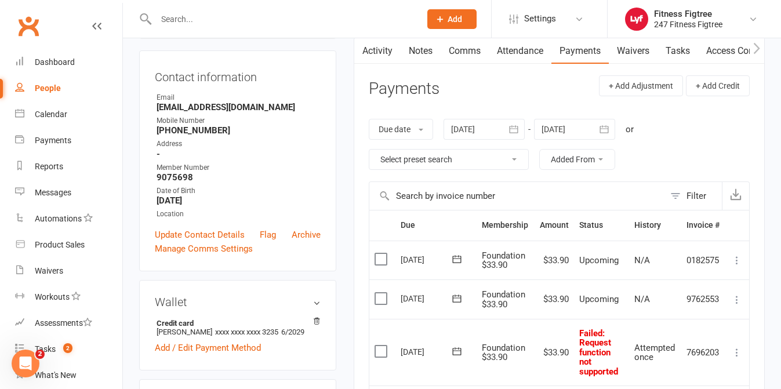
scroll to position [64, 0]
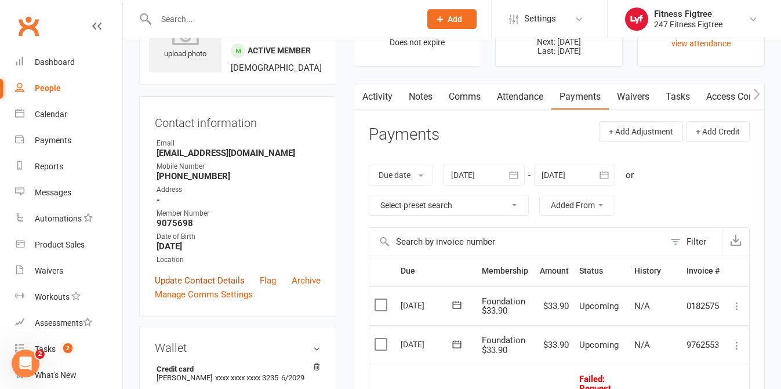
click at [215, 278] on link "Update Contact Details" at bounding box center [200, 281] width 90 height 14
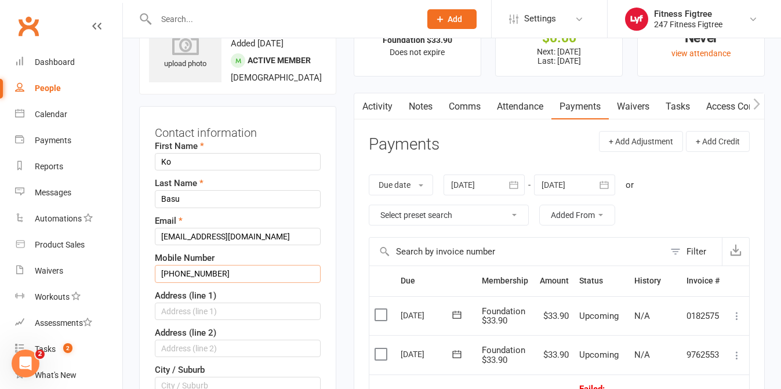
drag, startPoint x: 176, startPoint y: 274, endPoint x: 143, endPoint y: 270, distance: 32.7
click at [143, 271] on div "Contact information First Name Ko Last Name Basu Email [EMAIL_ADDRESS][DOMAIN_N…" at bounding box center [237, 369] width 197 height 527
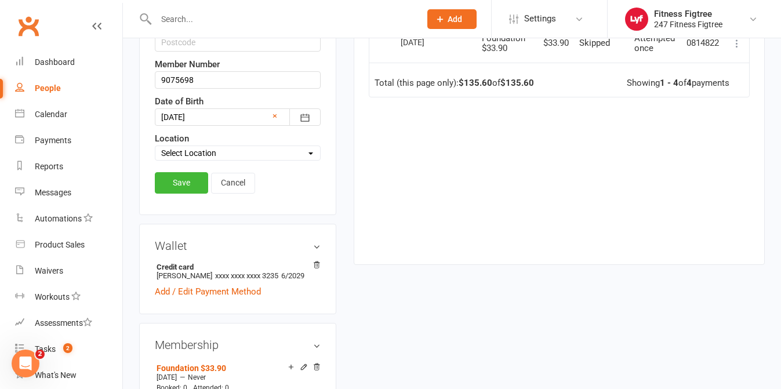
scroll to position [492, 0]
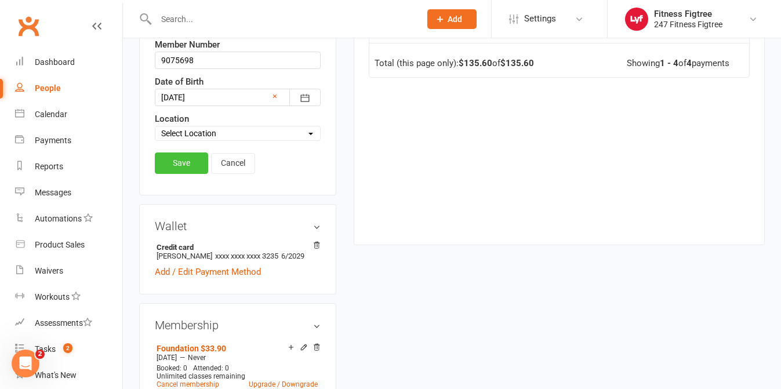
type input "0403428422"
click at [175, 169] on link "Save" at bounding box center [181, 163] width 53 height 21
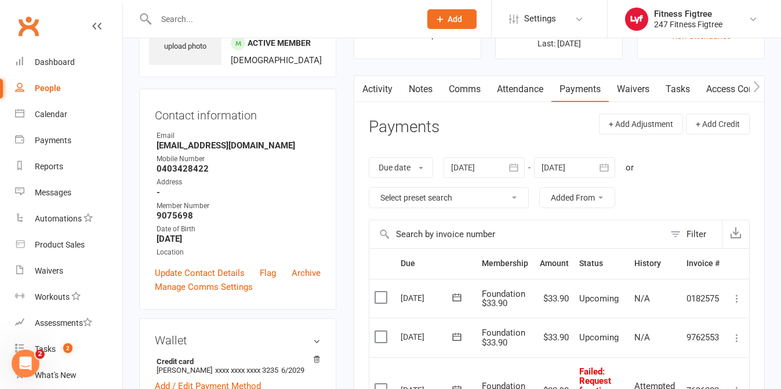
scroll to position [0, 0]
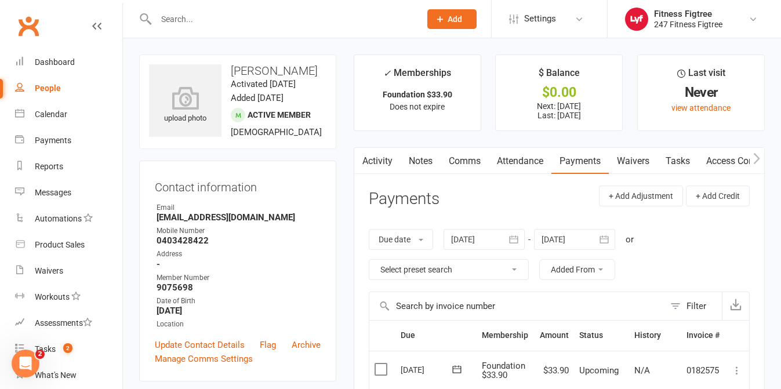
click at [468, 158] on link "Comms" at bounding box center [465, 161] width 48 height 27
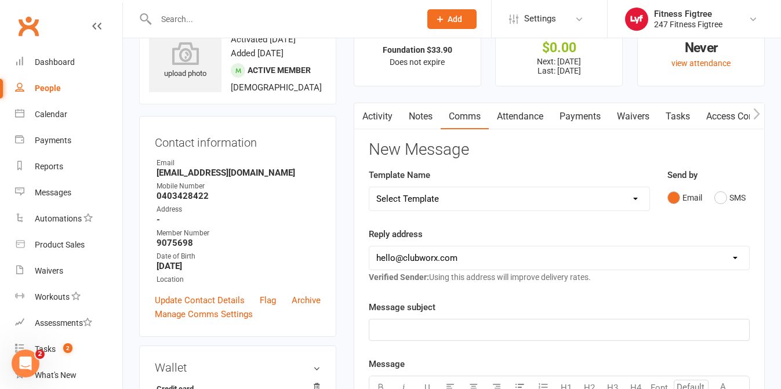
scroll to position [75, 0]
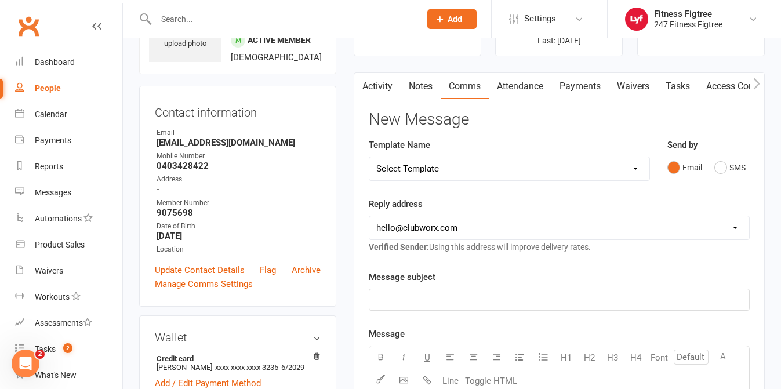
click at [605, 165] on select "Select Template [SMS] [Default template - review before using] Appointment remi…" at bounding box center [509, 168] width 280 height 23
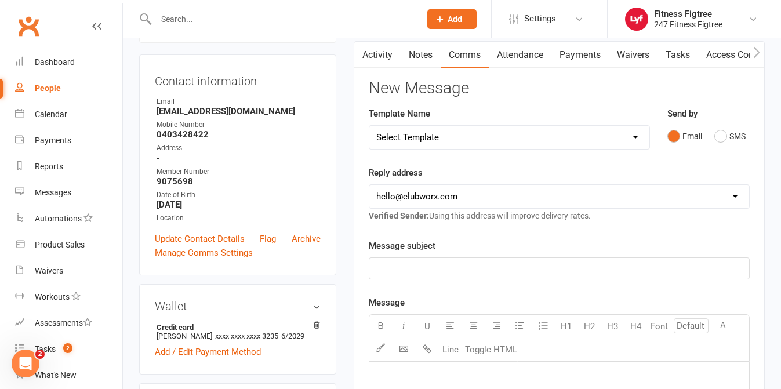
scroll to position [108, 0]
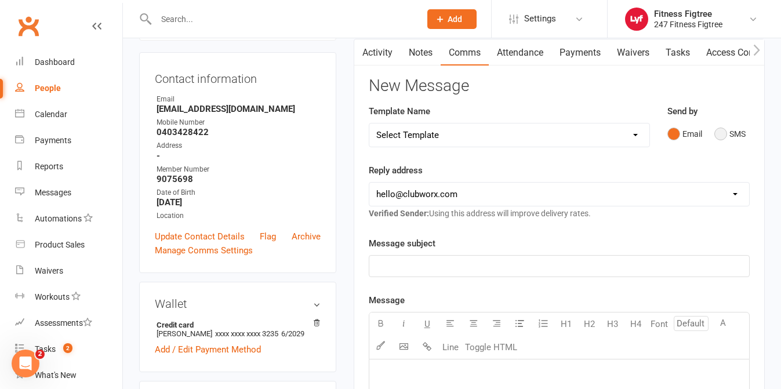
click at [724, 139] on button "SMS" at bounding box center [730, 134] width 31 height 22
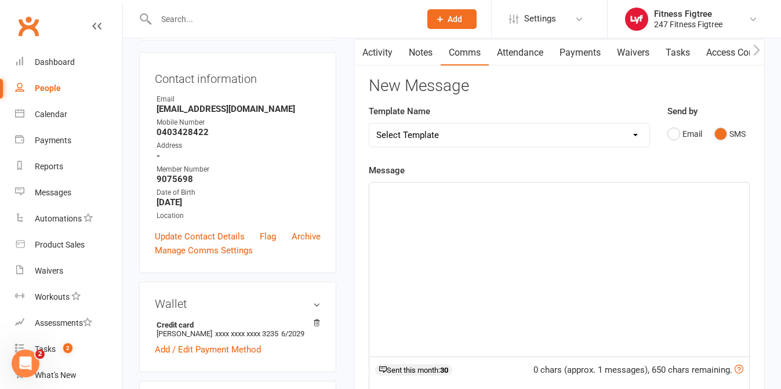
click at [447, 214] on div "﻿" at bounding box center [559, 270] width 380 height 174
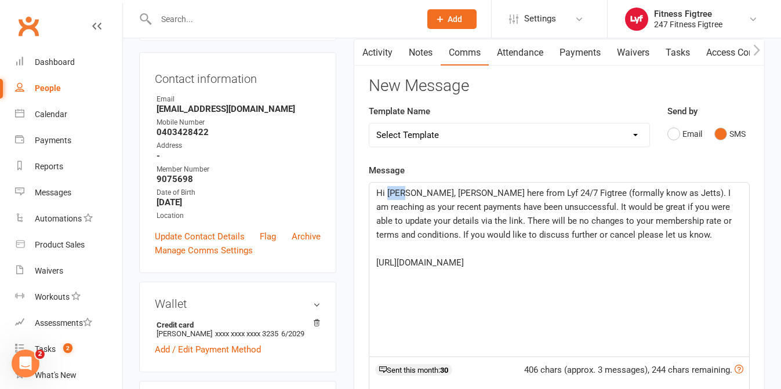
drag, startPoint x: 404, startPoint y: 192, endPoint x: 387, endPoint y: 192, distance: 16.8
click at [387, 192] on span "Hi [PERSON_NAME], [PERSON_NAME] here from Lyf 24/7 Figtree (formally know as Je…" at bounding box center [555, 214] width 358 height 52
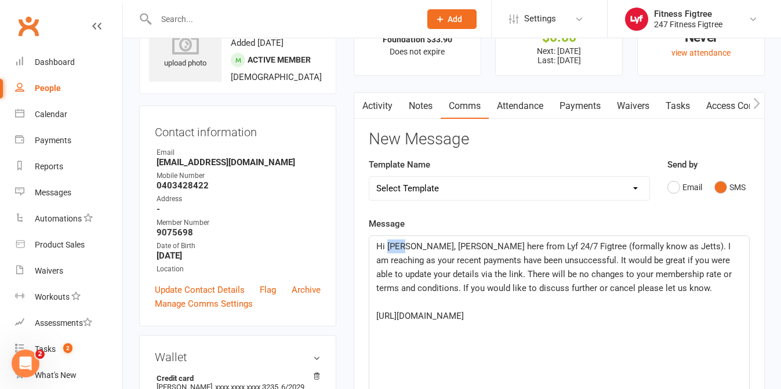
scroll to position [60, 0]
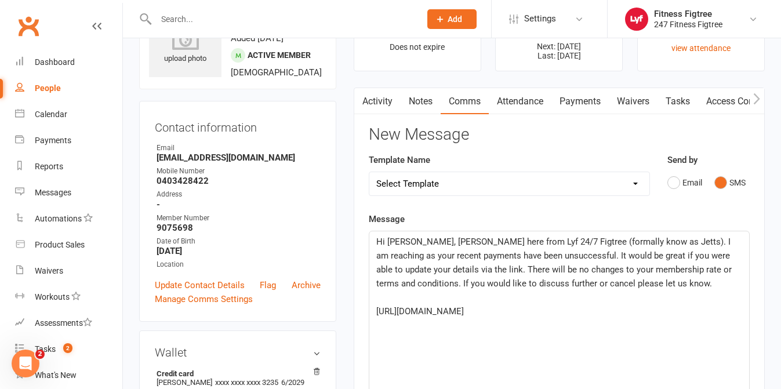
click at [675, 242] on span "Hi [PERSON_NAME], [PERSON_NAME] here from Lyf 24/7 Figtree (formally know as Je…" at bounding box center [555, 263] width 358 height 52
drag, startPoint x: 404, startPoint y: 256, endPoint x: 396, endPoint y: 256, distance: 8.7
click at [396, 256] on span "Hi [PERSON_NAME], [PERSON_NAME] here from Lyf 24/7 Figtree (formally know as Je…" at bounding box center [560, 263] width 368 height 52
click at [438, 257] on span "Hi [PERSON_NAME], [PERSON_NAME] here from Lyf 24/7 Figtree (formally know as Je…" at bounding box center [560, 263] width 368 height 52
drag, startPoint x: 477, startPoint y: 254, endPoint x: 439, endPoint y: 254, distance: 38.3
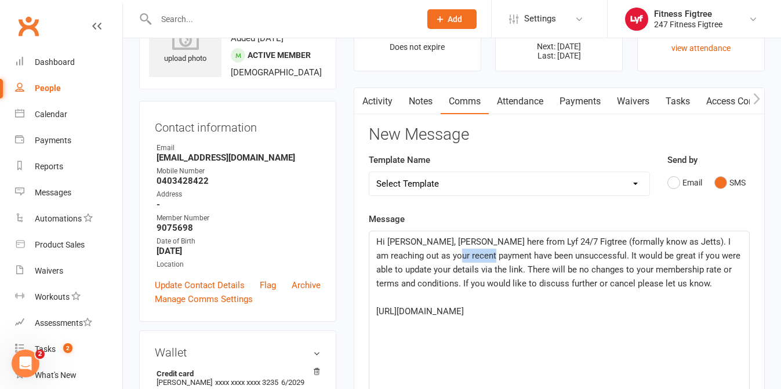
click at [438, 254] on span "Hi [PERSON_NAME], [PERSON_NAME] here from Lyf 24/7 Figtree (formally know as Je…" at bounding box center [559, 263] width 367 height 52
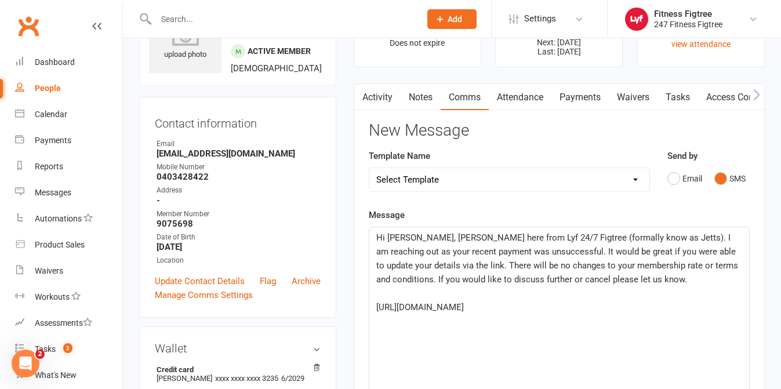
scroll to position [68, 0]
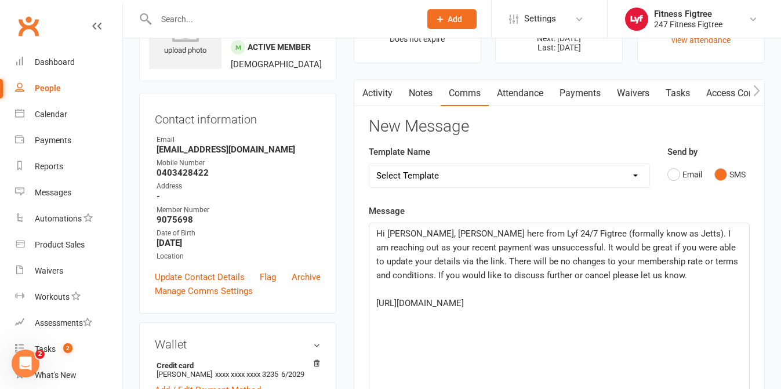
click at [403, 262] on span "Hi [PERSON_NAME], [PERSON_NAME] here from Lyf 24/7 Figtree (formally know as Je…" at bounding box center [558, 255] width 364 height 52
drag, startPoint x: 494, startPoint y: 261, endPoint x: 483, endPoint y: 260, distance: 10.5
click at [483, 260] on span "Hi [PERSON_NAME], [PERSON_NAME] here from Lyf 24/7 Figtree (formally know as Je…" at bounding box center [558, 255] width 364 height 52
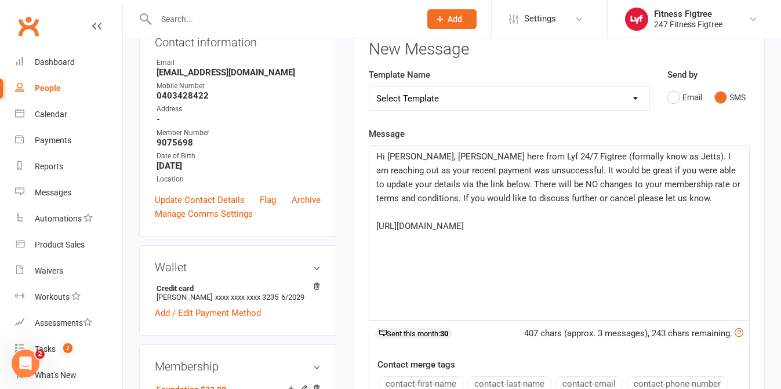
scroll to position [147, 0]
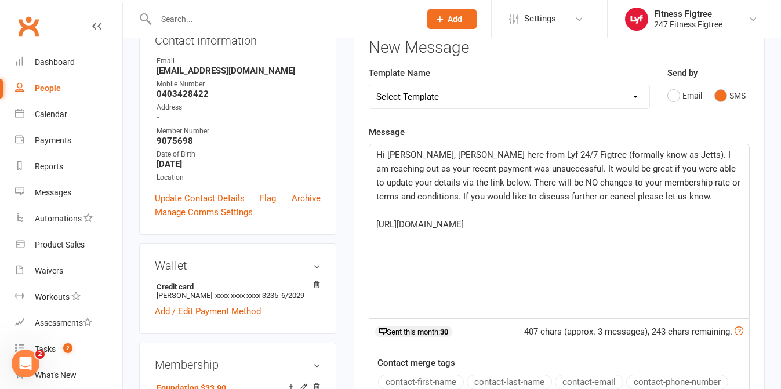
click at [503, 194] on span "Hi [PERSON_NAME], [PERSON_NAME] here from Lyf 24/7 Figtree (formally know as Je…" at bounding box center [559, 176] width 367 height 52
drag, startPoint x: 611, startPoint y: 198, endPoint x: 618, endPoint y: 286, distance: 87.9
click at [611, 211] on div "Hi [PERSON_NAME], [PERSON_NAME] here from Lyf 24/7 Figtree (formally know as Je…" at bounding box center [559, 231] width 380 height 174
click at [590, 221] on p "[URL][DOMAIN_NAME]" at bounding box center [559, 224] width 366 height 14
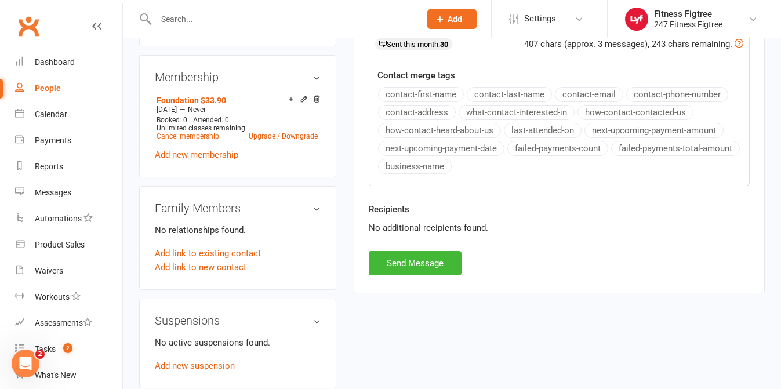
scroll to position [519, 0]
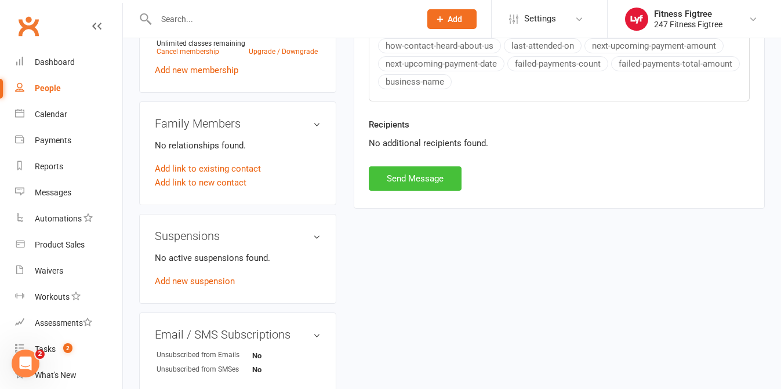
click at [413, 179] on button "Send Message" at bounding box center [415, 178] width 93 height 24
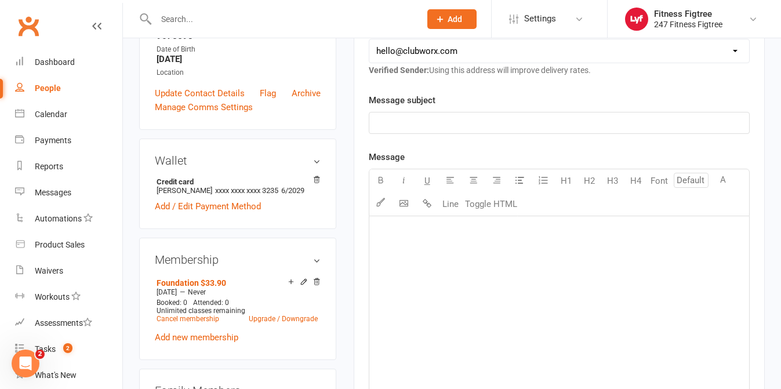
scroll to position [0, 0]
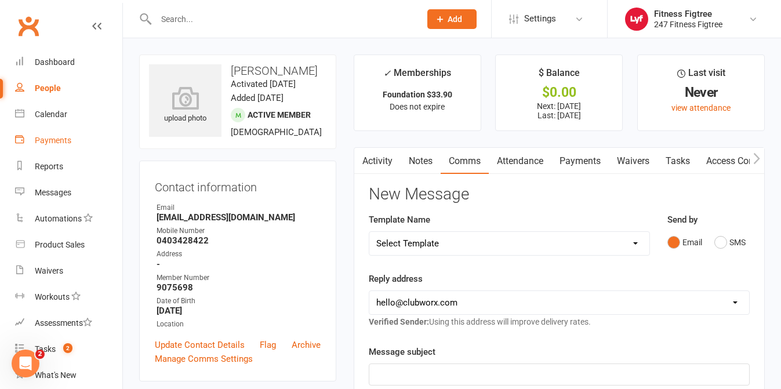
click at [44, 145] on link "Payments" at bounding box center [68, 141] width 107 height 26
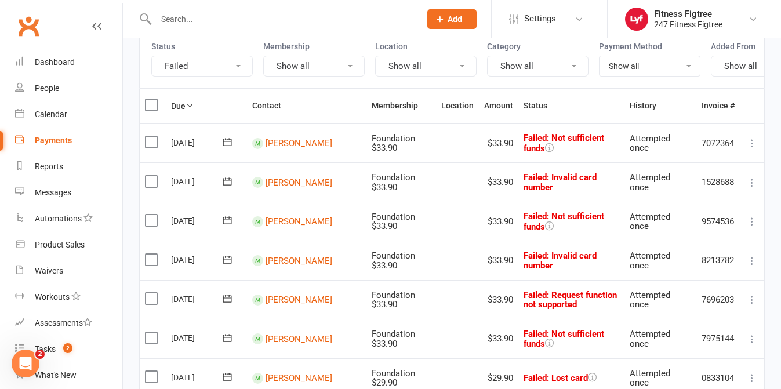
scroll to position [163, 0]
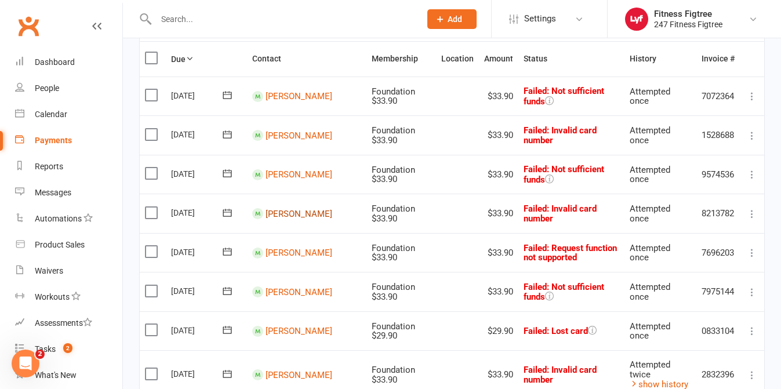
click at [302, 212] on link "[PERSON_NAME]" at bounding box center [299, 213] width 67 height 10
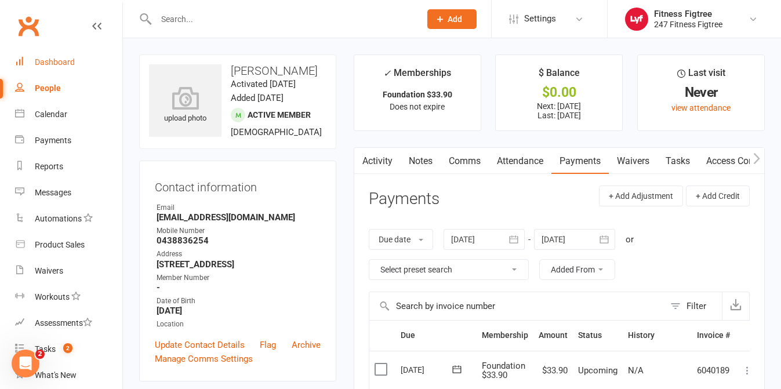
click at [55, 60] on div "Dashboard" at bounding box center [55, 61] width 40 height 9
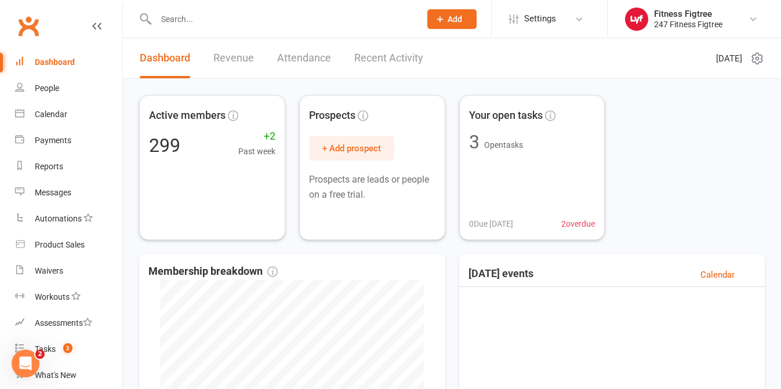
click at [375, 60] on link "Recent Activity" at bounding box center [388, 58] width 69 height 40
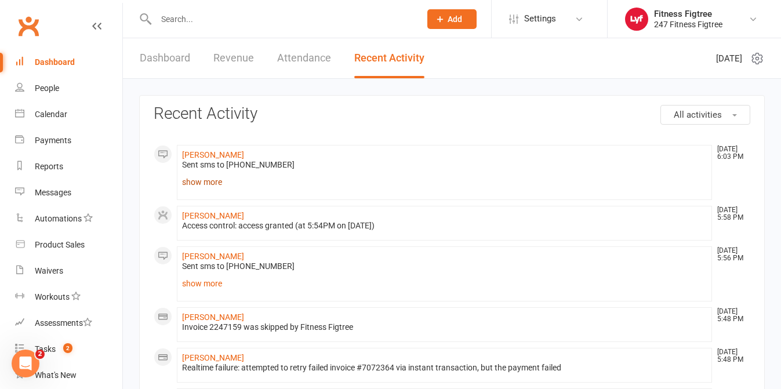
click at [202, 182] on link "show more" at bounding box center [444, 182] width 525 height 16
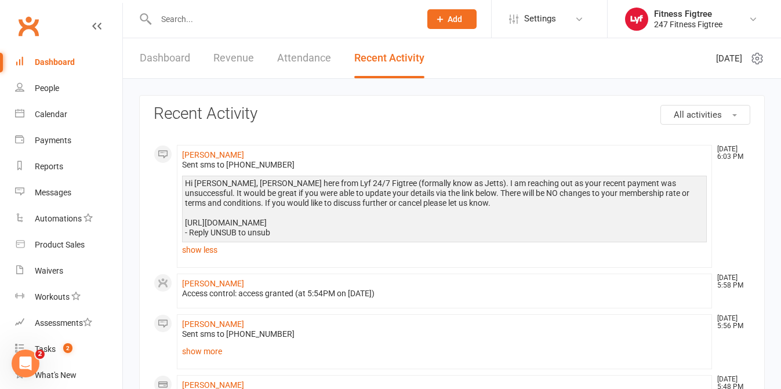
drag, startPoint x: 187, startPoint y: 183, endPoint x: 367, endPoint y: 220, distance: 183.6
click at [367, 220] on div "Hi [PERSON_NAME], [PERSON_NAME] here from Lyf 24/7 Figtree (formally know as Je…" at bounding box center [444, 208] width 519 height 59
copy div "Hi [PERSON_NAME], [PERSON_NAME] here from Lyf 24/7 Figtree (formally know as Je…"
click at [34, 145] on link "Payments" at bounding box center [68, 141] width 107 height 26
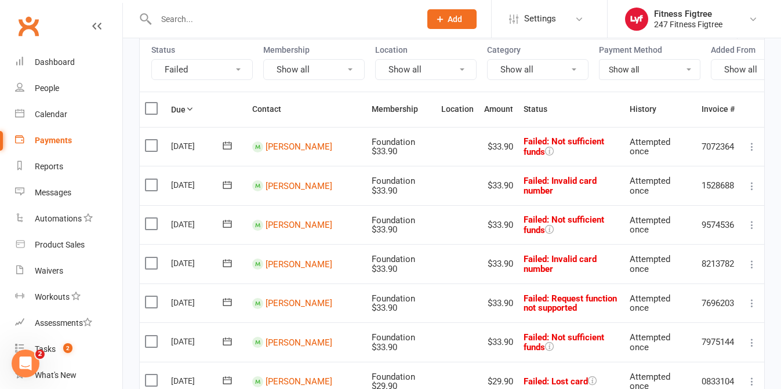
scroll to position [126, 0]
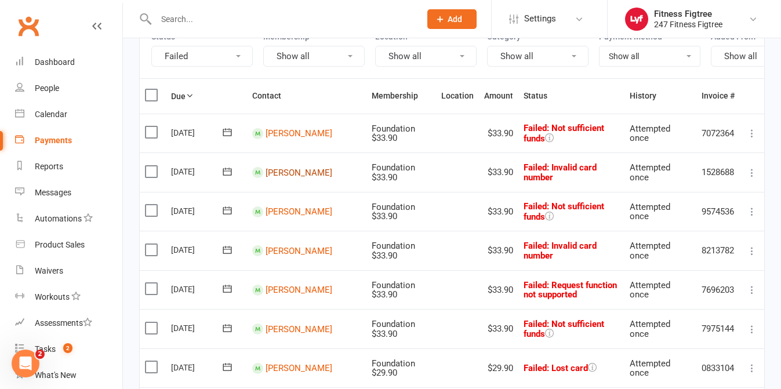
click at [285, 172] on link "[PERSON_NAME]" at bounding box center [299, 172] width 67 height 10
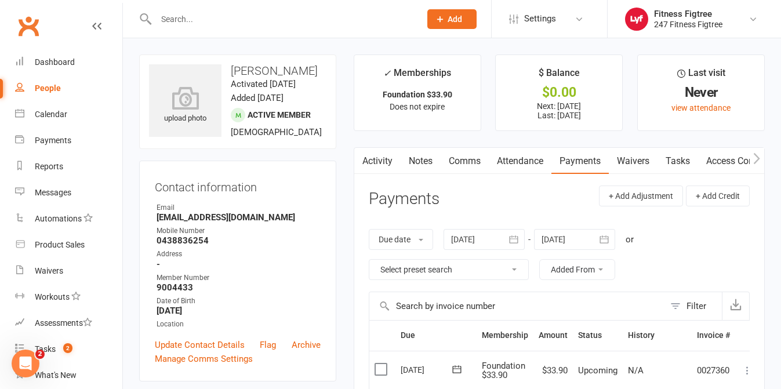
click at [477, 159] on link "Comms" at bounding box center [465, 161] width 48 height 27
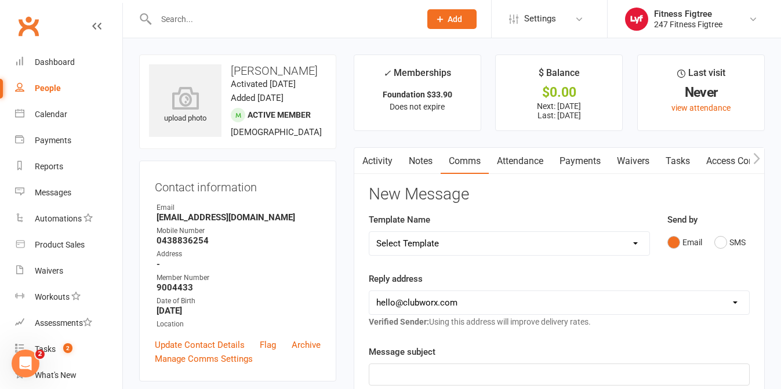
click at [196, 20] on input "text" at bounding box center [283, 19] width 260 height 16
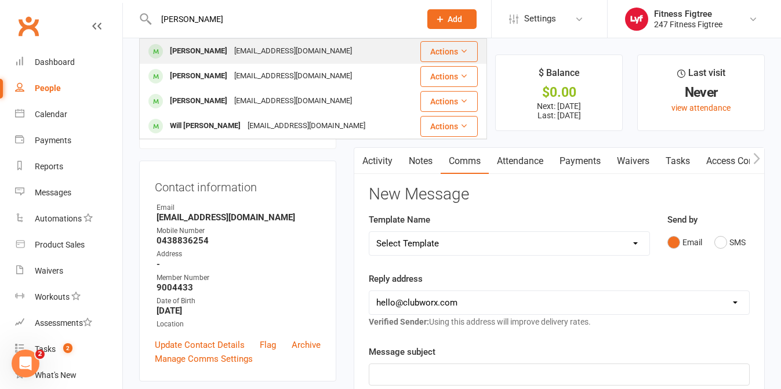
type input "[PERSON_NAME]"
click at [212, 50] on div "[PERSON_NAME]" at bounding box center [198, 51] width 64 height 17
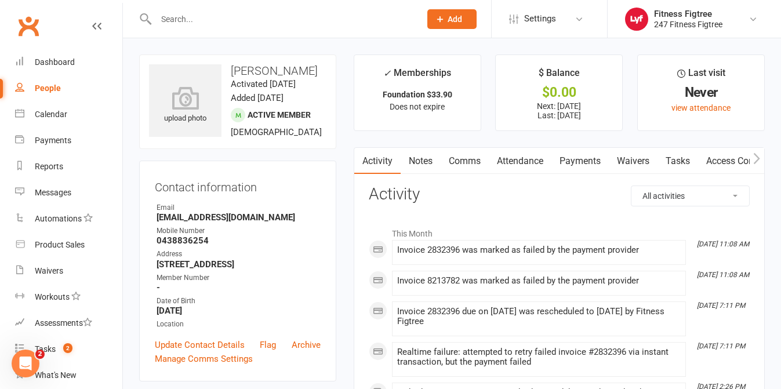
click at [569, 158] on link "Payments" at bounding box center [580, 161] width 57 height 27
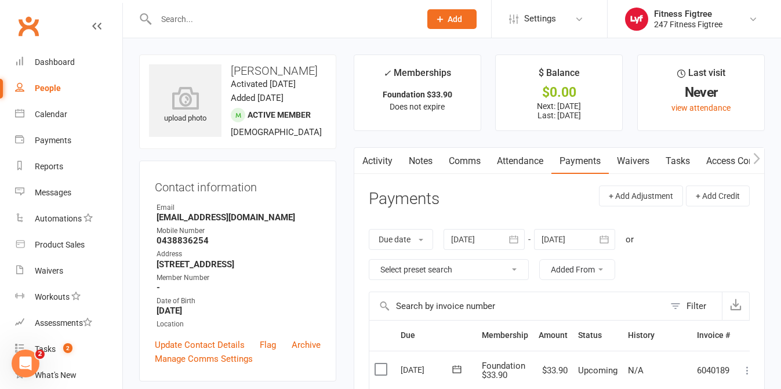
click at [464, 155] on link "Comms" at bounding box center [465, 161] width 48 height 27
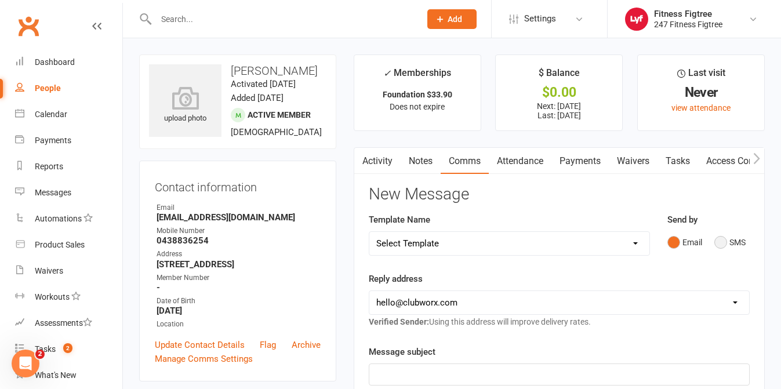
click at [733, 244] on button "SMS" at bounding box center [730, 242] width 31 height 22
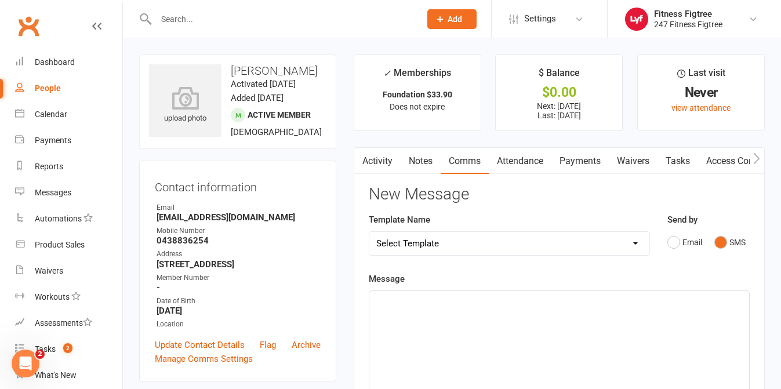
click at [469, 313] on div "﻿" at bounding box center [559, 378] width 380 height 174
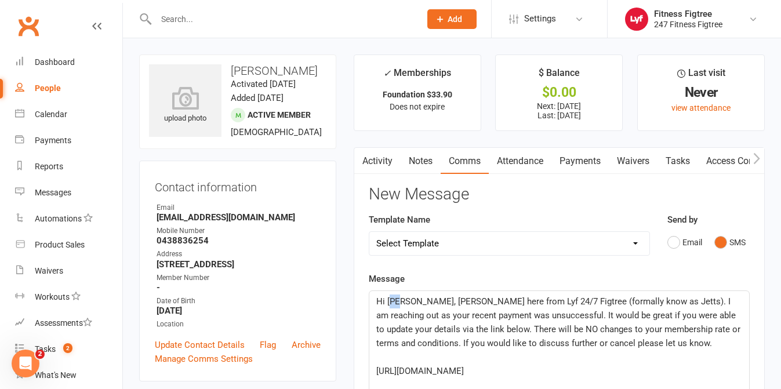
drag, startPoint x: 398, startPoint y: 301, endPoint x: 389, endPoint y: 301, distance: 8.7
click at [389, 301] on span "Hi [PERSON_NAME], [PERSON_NAME] here from Lyf 24/7 Figtree (formally know as Je…" at bounding box center [559, 322] width 367 height 52
click at [398, 302] on span "Hi [PERSON_NAME], [PERSON_NAME] here from Lyf 24/7 Figtree (formally know as Je…" at bounding box center [559, 322] width 367 height 52
drag, startPoint x: 396, startPoint y: 298, endPoint x: 389, endPoint y: 301, distance: 7.5
click at [389, 301] on span "Hi [PERSON_NAME], [PERSON_NAME] here from Lyf 24/7 Figtree (formally know as Je…" at bounding box center [559, 322] width 367 height 52
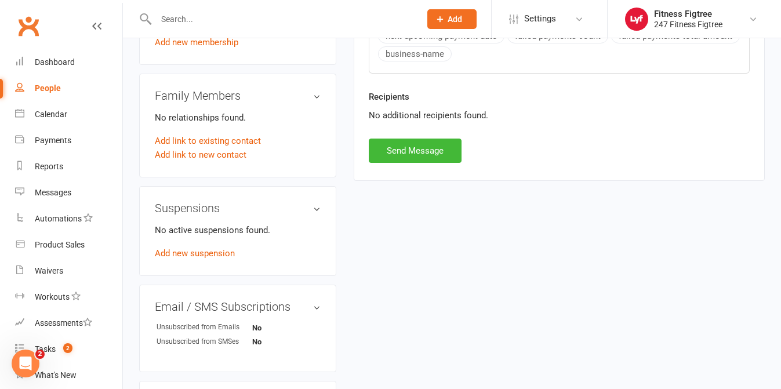
scroll to position [574, 0]
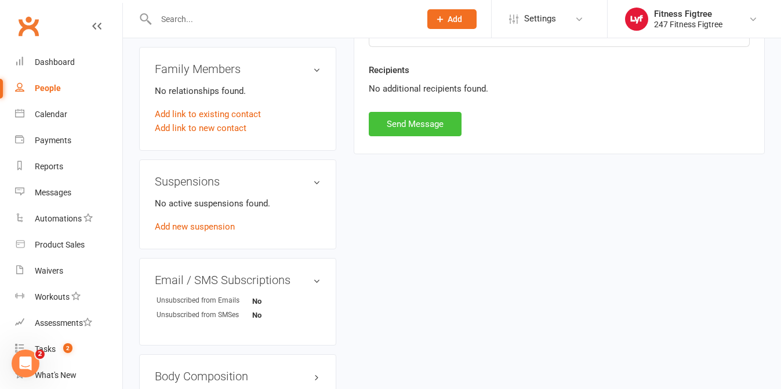
click at [406, 116] on button "Send Message" at bounding box center [415, 124] width 93 height 24
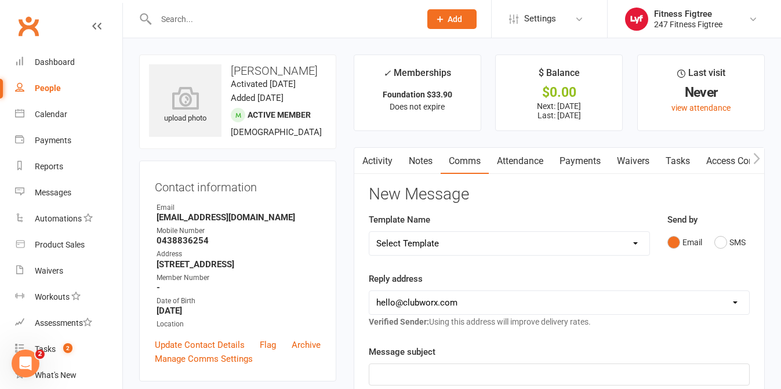
scroll to position [0, 0]
click at [60, 136] on div "Payments" at bounding box center [53, 140] width 37 height 9
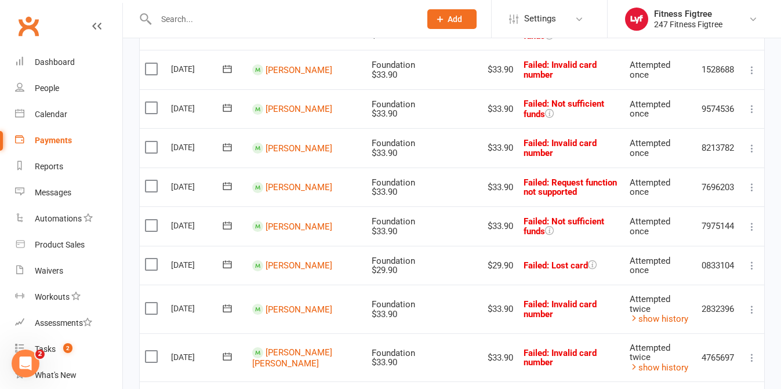
scroll to position [229, 0]
click at [295, 260] on link "[PERSON_NAME]" at bounding box center [299, 265] width 67 height 10
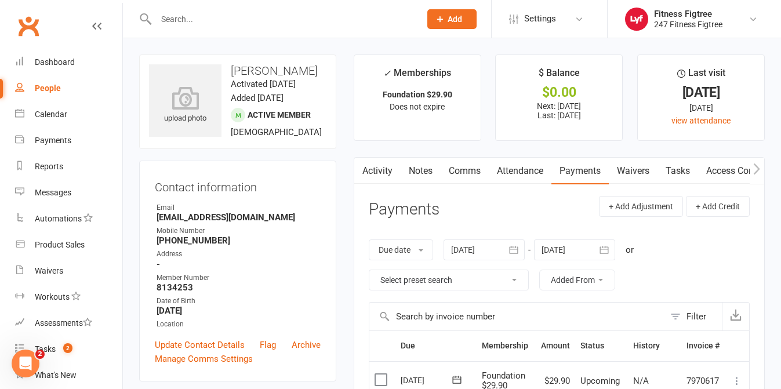
click at [465, 172] on link "Comms" at bounding box center [465, 171] width 48 height 27
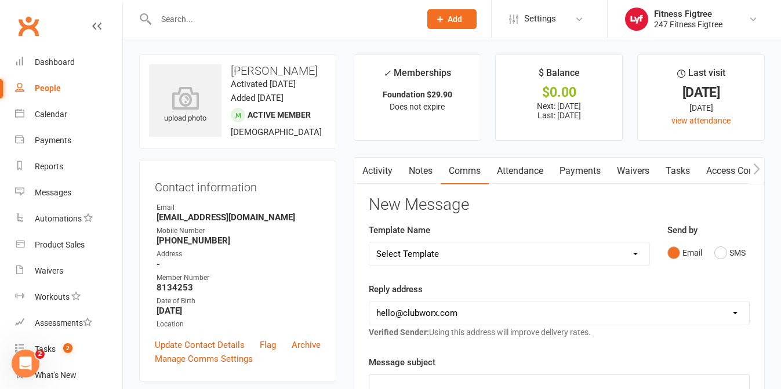
click at [519, 171] on link "Attendance" at bounding box center [520, 171] width 63 height 27
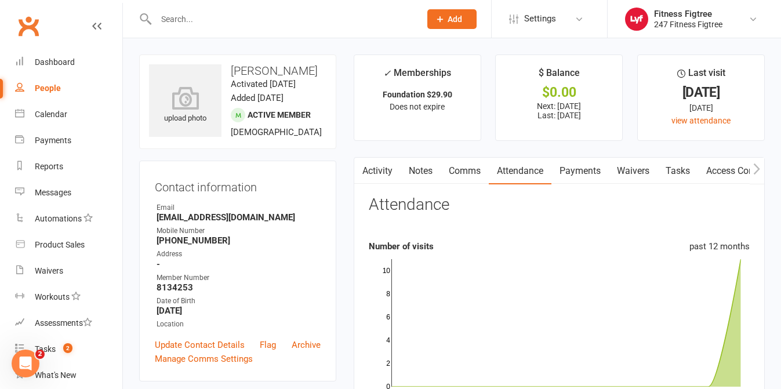
click at [445, 169] on link "Comms" at bounding box center [465, 171] width 48 height 27
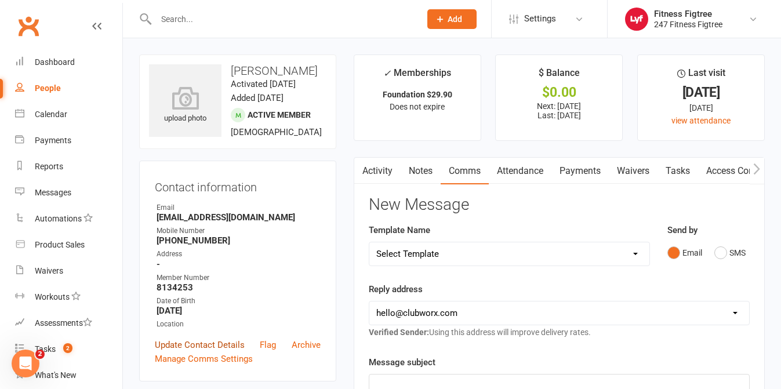
click at [184, 345] on link "Update Contact Details" at bounding box center [200, 345] width 90 height 14
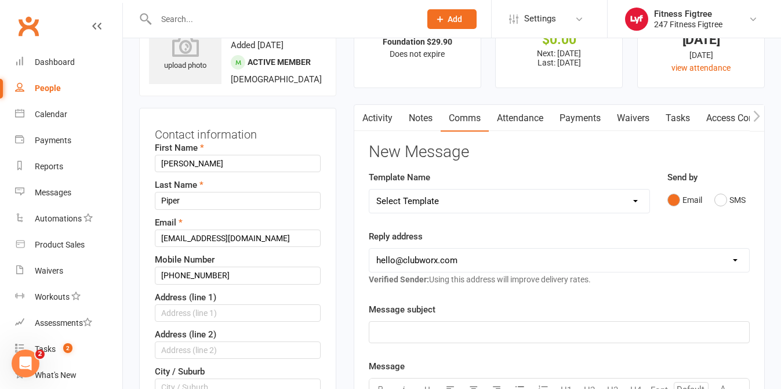
scroll to position [55, 0]
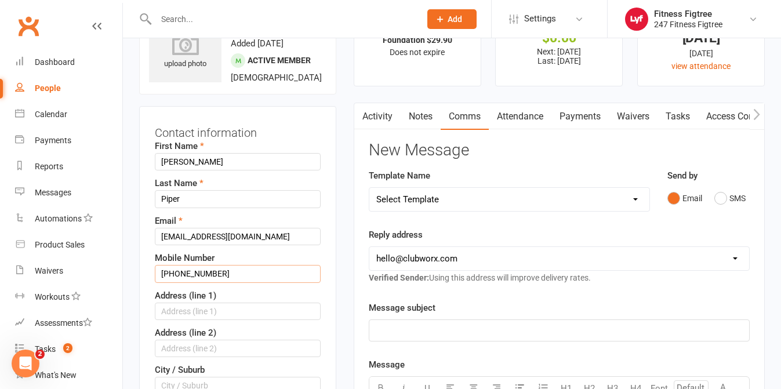
drag, startPoint x: 176, startPoint y: 271, endPoint x: 159, endPoint y: 270, distance: 16.3
click at [159, 270] on input "[PHONE_NUMBER]" at bounding box center [238, 273] width 166 height 17
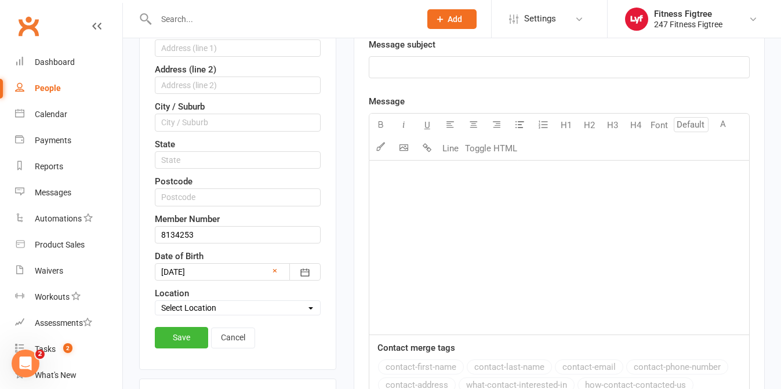
scroll to position [483, 0]
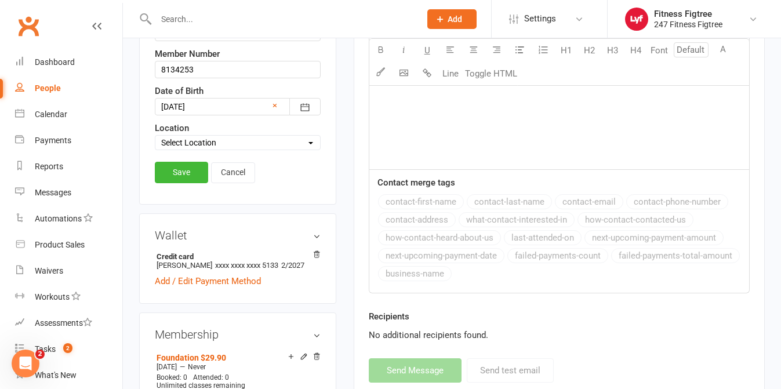
type input "0412117621"
click at [176, 176] on link "Save" at bounding box center [181, 172] width 53 height 21
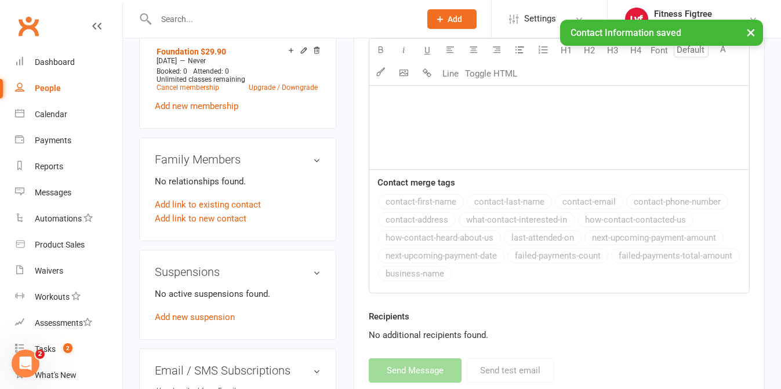
scroll to position [0, 0]
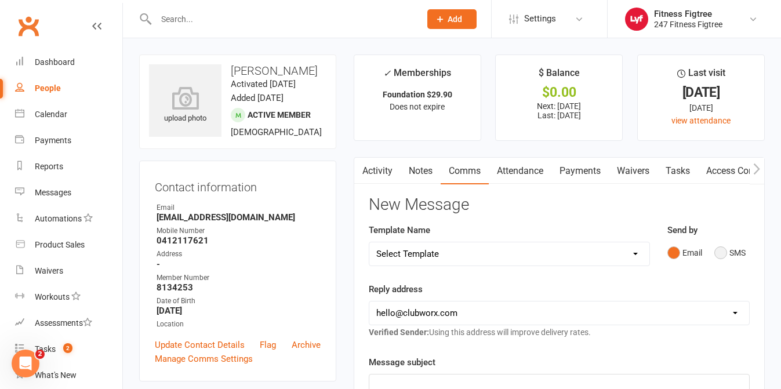
click at [741, 256] on button "SMS" at bounding box center [730, 253] width 31 height 22
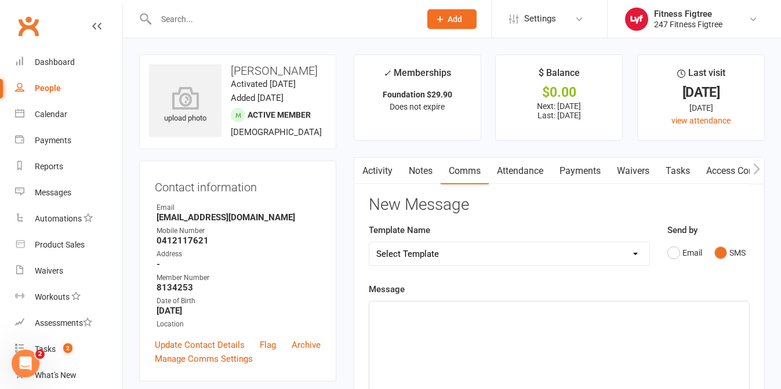
click at [582, 307] on p "﻿" at bounding box center [559, 312] width 366 height 14
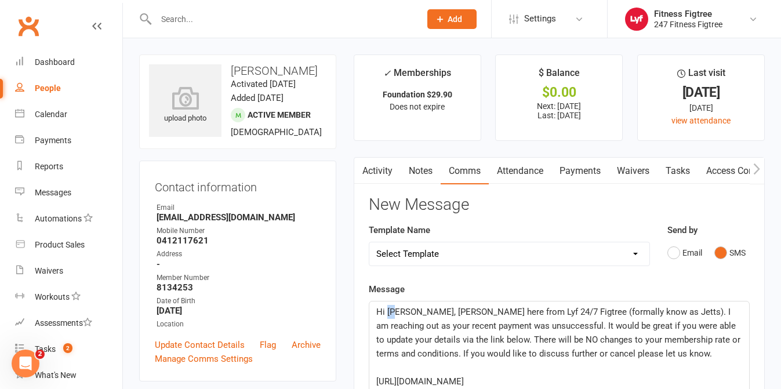
drag, startPoint x: 395, startPoint y: 313, endPoint x: 387, endPoint y: 314, distance: 7.6
click at [387, 314] on span "Hi [PERSON_NAME], [PERSON_NAME] here from Lyf 24/7 Figtree (formally know as Je…" at bounding box center [559, 333] width 367 height 52
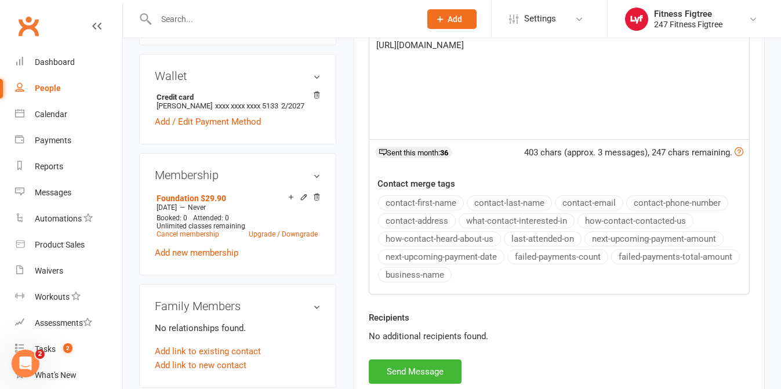
scroll to position [368, 0]
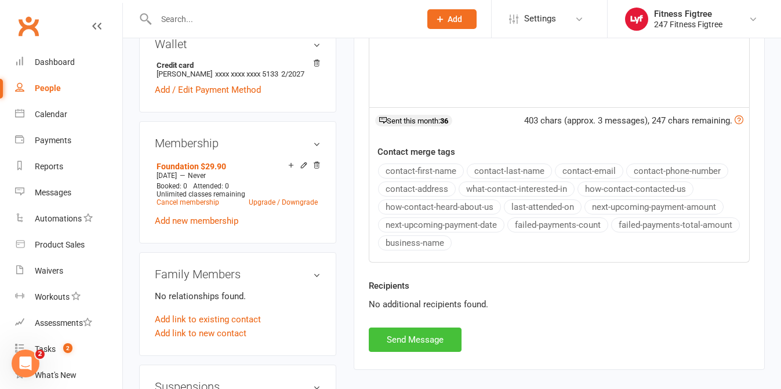
click at [427, 349] on button "Send Message" at bounding box center [415, 340] width 93 height 24
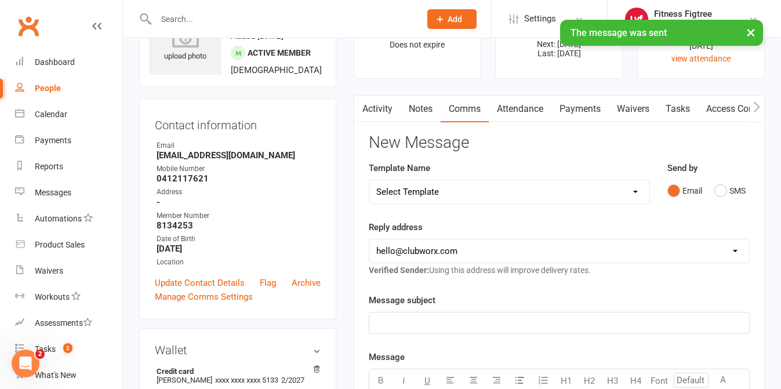
scroll to position [61, 0]
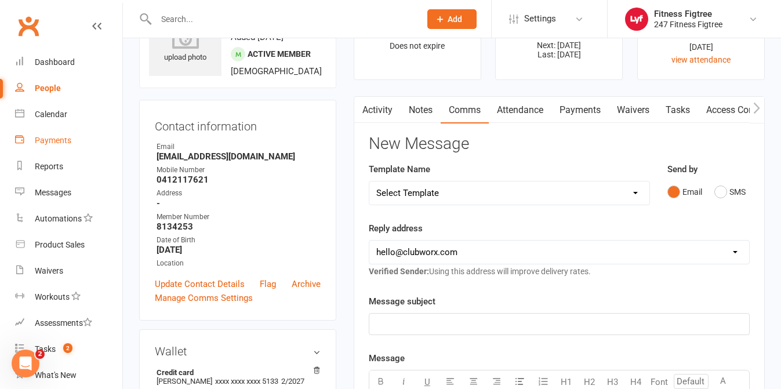
click at [55, 134] on link "Payments" at bounding box center [68, 141] width 107 height 26
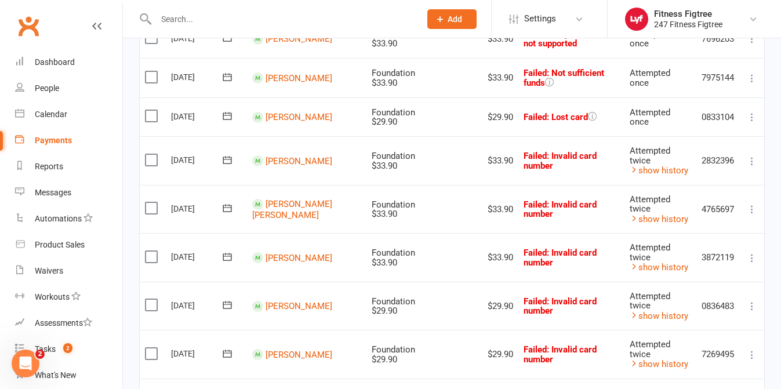
scroll to position [380, 0]
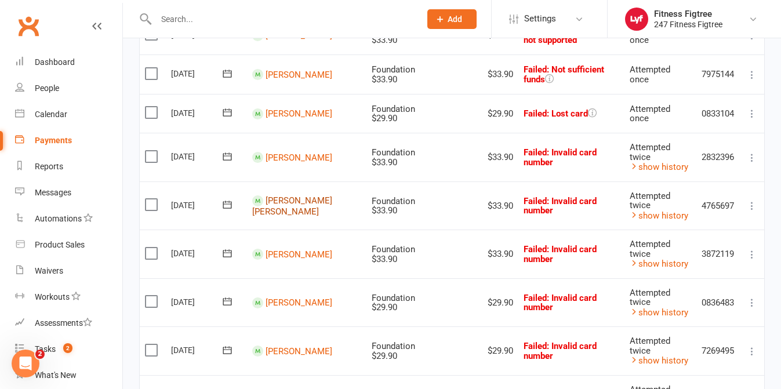
click at [307, 205] on link "[PERSON_NAME] [PERSON_NAME]" at bounding box center [292, 205] width 80 height 21
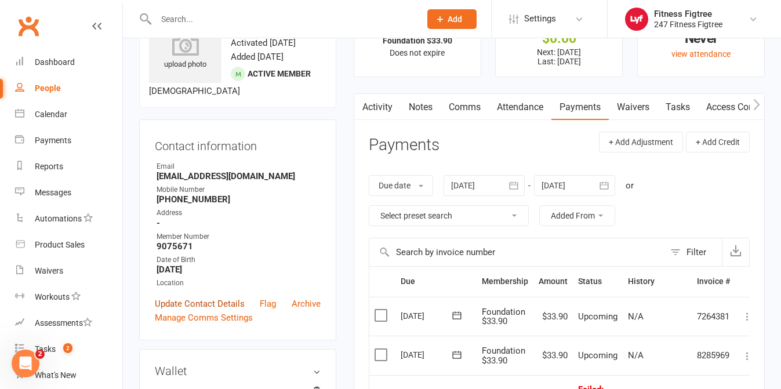
scroll to position [56, 0]
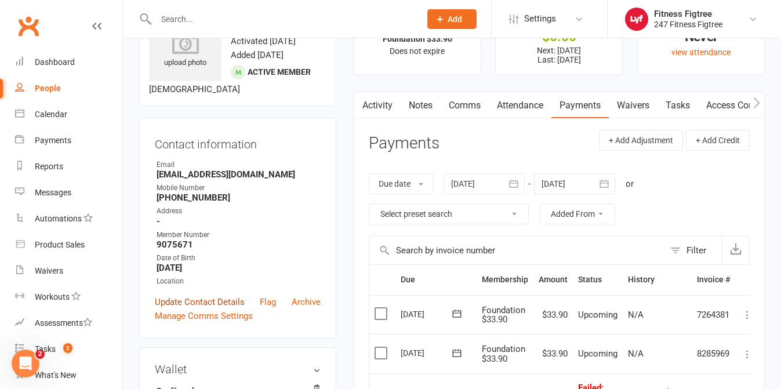
click at [223, 295] on link "Update Contact Details" at bounding box center [200, 302] width 90 height 14
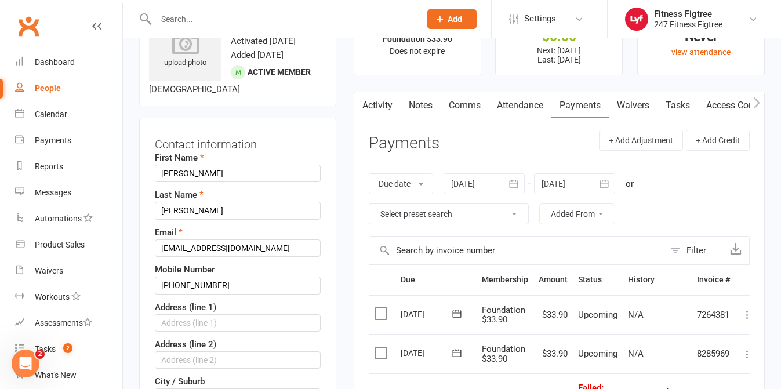
scroll to position [55, 0]
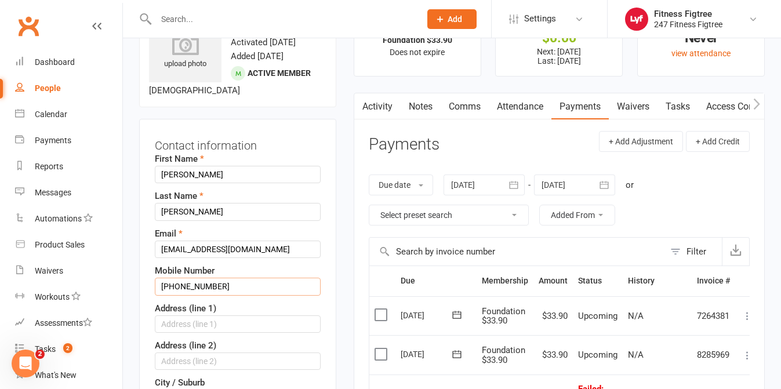
drag, startPoint x: 174, startPoint y: 274, endPoint x: 151, endPoint y: 273, distance: 22.6
click at [151, 273] on div "Contact information First Name [PERSON_NAME] Last Name [PERSON_NAME] Email [EMA…" at bounding box center [237, 382] width 197 height 527
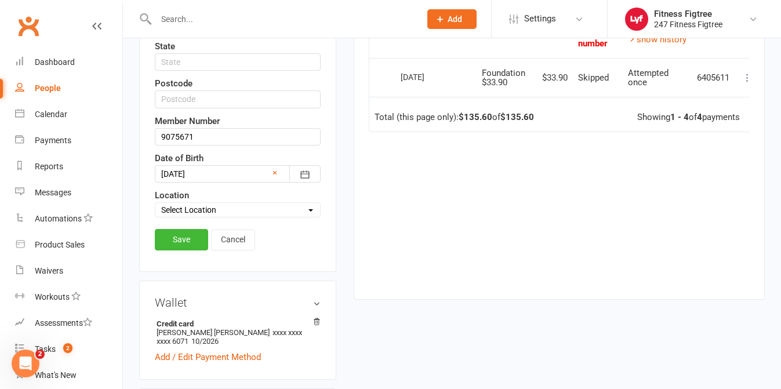
scroll to position [407, 0]
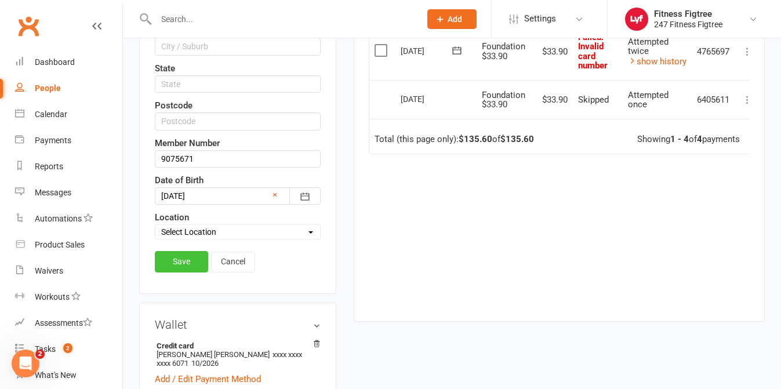
type input "0430018848"
click at [185, 251] on link "Save" at bounding box center [181, 261] width 53 height 21
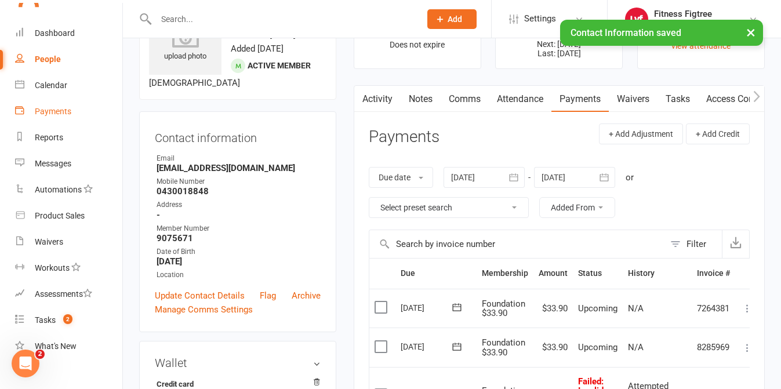
scroll to position [43, 0]
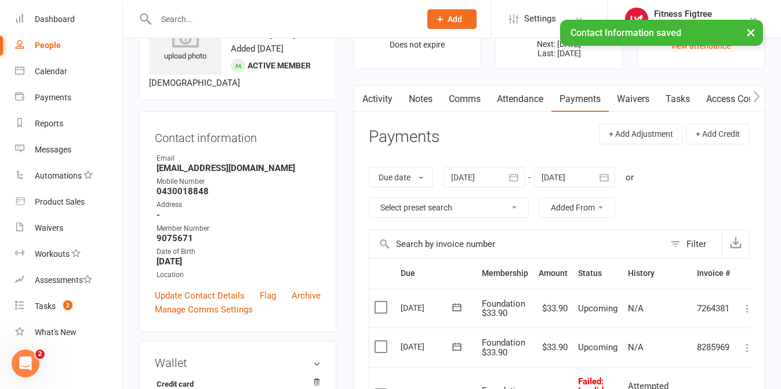
click at [478, 98] on link "Comms" at bounding box center [465, 99] width 48 height 27
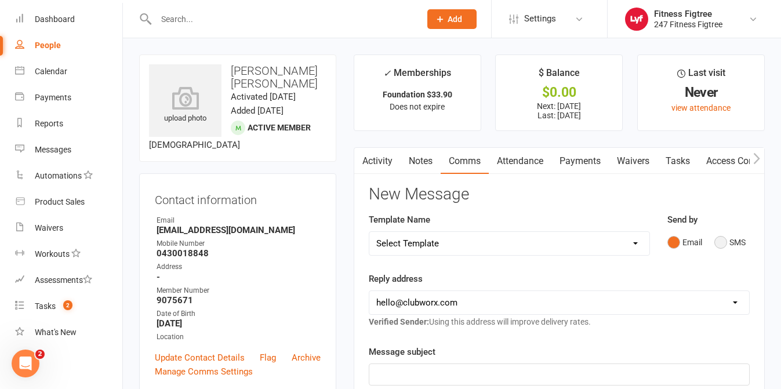
click at [722, 247] on button "SMS" at bounding box center [730, 242] width 31 height 22
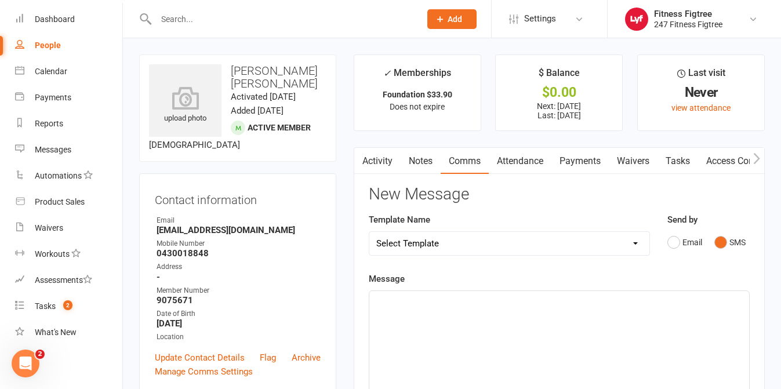
click at [483, 317] on div "﻿" at bounding box center [559, 378] width 380 height 174
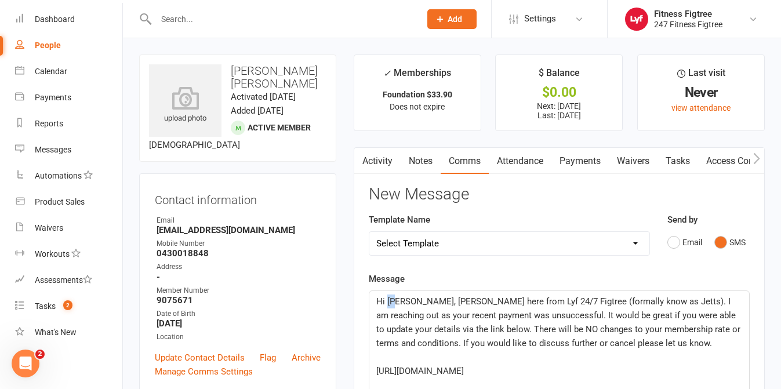
drag, startPoint x: 395, startPoint y: 302, endPoint x: 389, endPoint y: 302, distance: 6.4
click at [389, 302] on span "Hi [PERSON_NAME], [PERSON_NAME] here from Lyf 24/7 Figtree (formally know as Je…" at bounding box center [559, 322] width 367 height 52
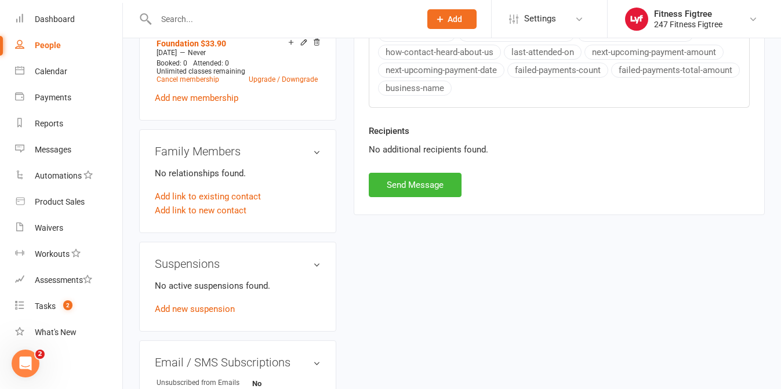
scroll to position [575, 0]
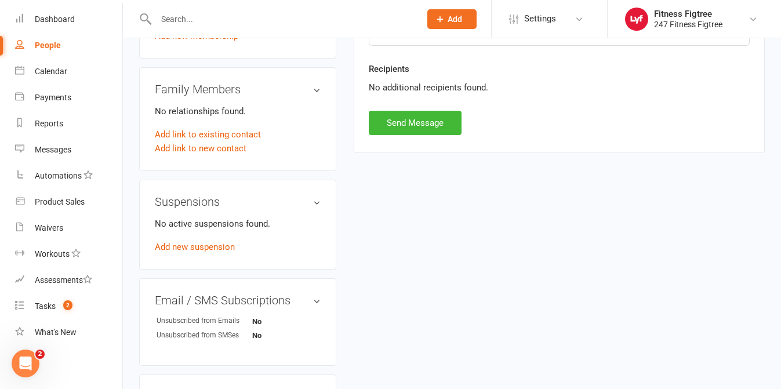
click at [430, 128] on button "Send Message" at bounding box center [415, 123] width 93 height 24
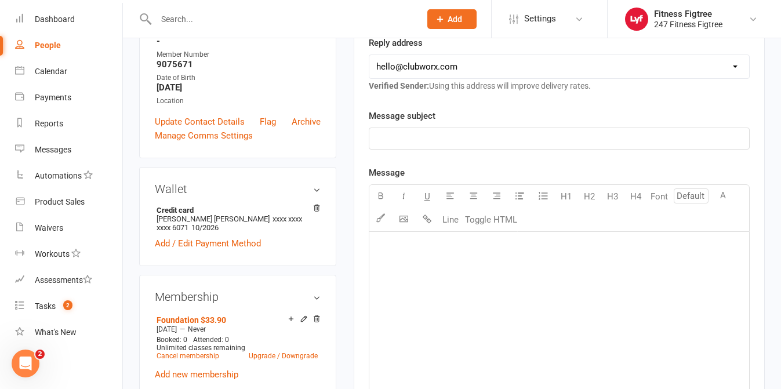
scroll to position [0, 0]
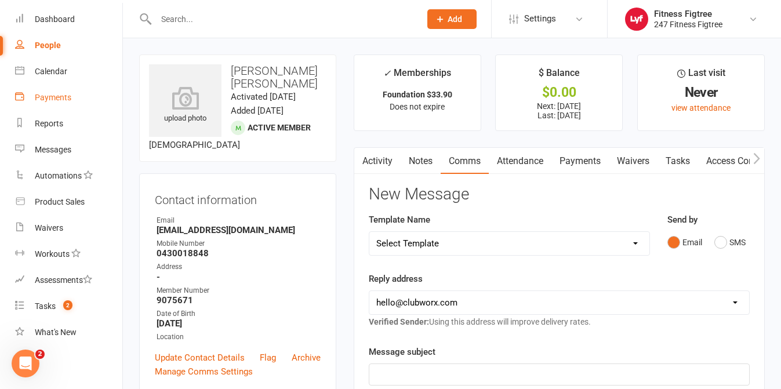
click at [49, 103] on link "Payments" at bounding box center [68, 98] width 107 height 26
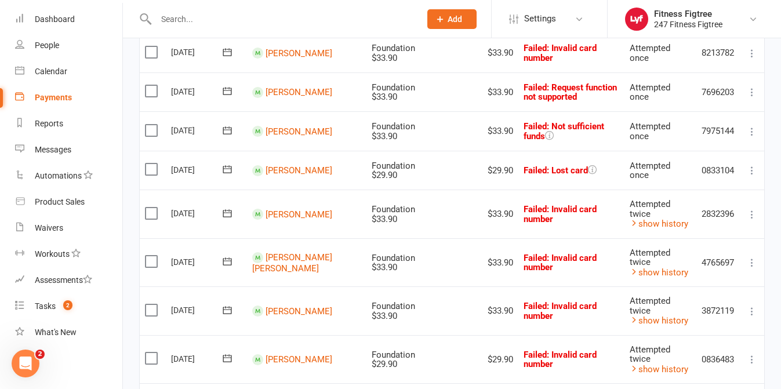
scroll to position [326, 0]
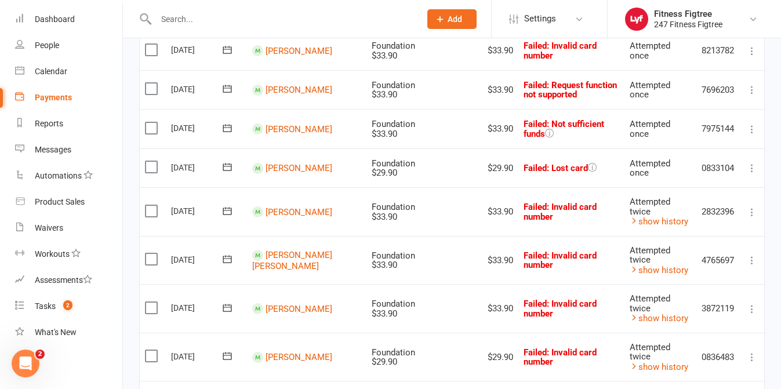
click at [270, 314] on td "[PERSON_NAME]" at bounding box center [306, 308] width 119 height 49
click at [299, 309] on link "[PERSON_NAME]" at bounding box center [299, 308] width 67 height 10
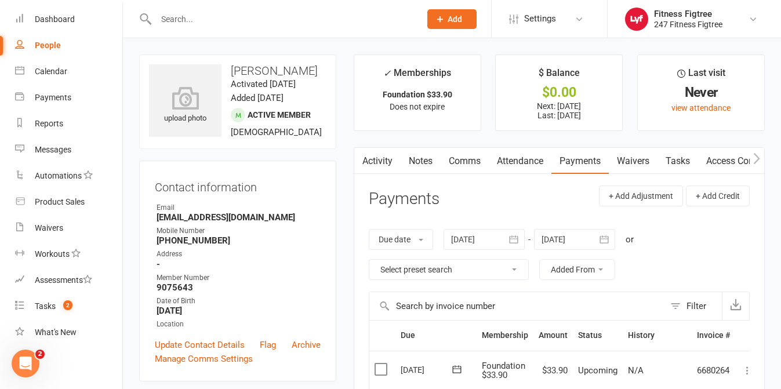
click at [461, 163] on link "Comms" at bounding box center [465, 161] width 48 height 27
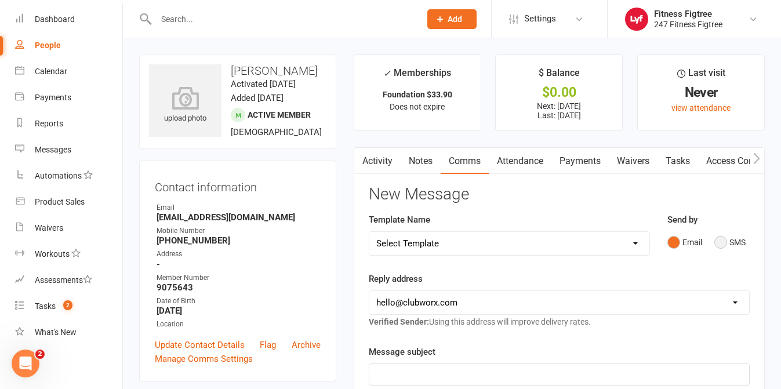
click at [739, 244] on button "SMS" at bounding box center [730, 242] width 31 height 22
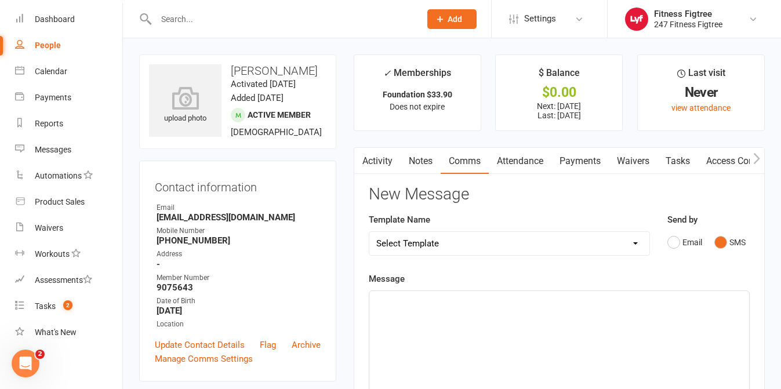
click at [492, 345] on div "﻿" at bounding box center [559, 378] width 380 height 174
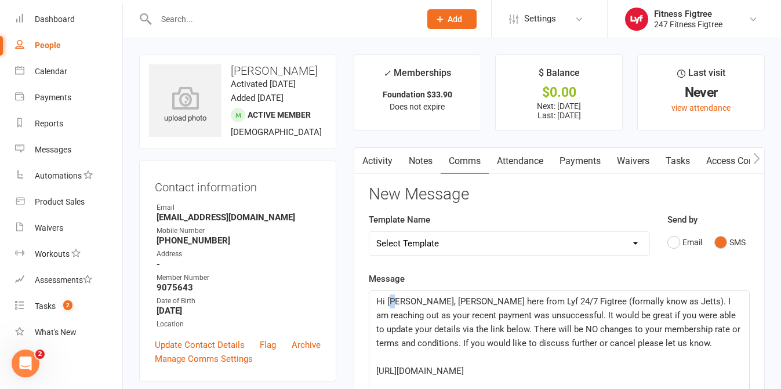
click at [392, 303] on span "Hi [PERSON_NAME], [PERSON_NAME] here from Lyf 24/7 Figtree (formally know as Je…" at bounding box center [559, 322] width 367 height 52
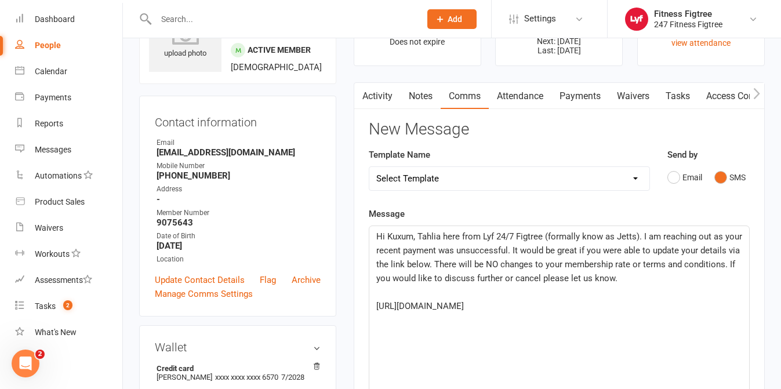
scroll to position [83, 0]
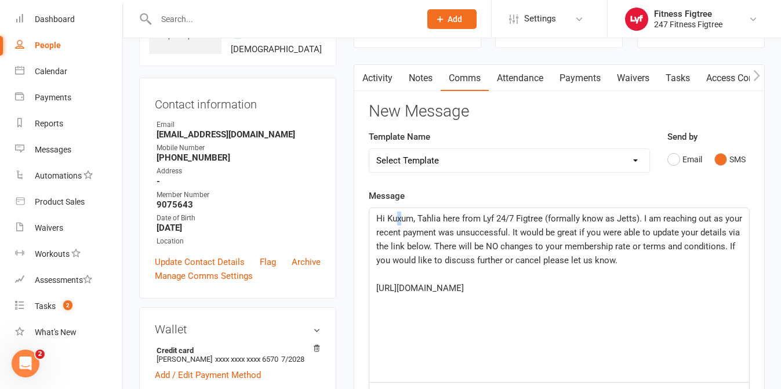
drag, startPoint x: 403, startPoint y: 218, endPoint x: 397, endPoint y: 216, distance: 6.8
click at [397, 216] on span "Hi Kuxum, Tahlia here from Lyf 24/7 Figtree (formally know as Jetts). I am reac…" at bounding box center [560, 239] width 368 height 52
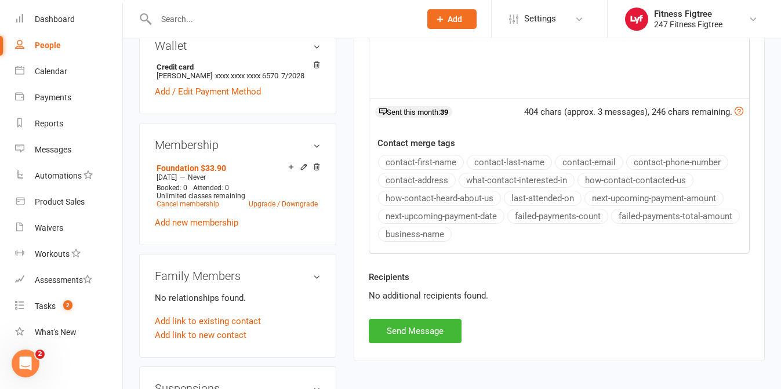
scroll to position [462, 0]
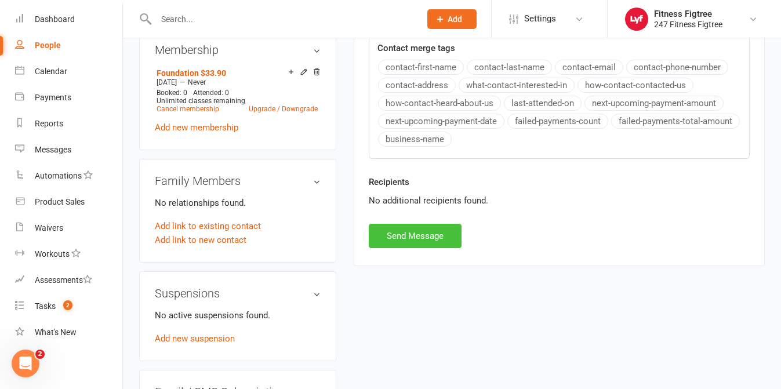
click at [401, 234] on button "Send Message" at bounding box center [415, 236] width 93 height 24
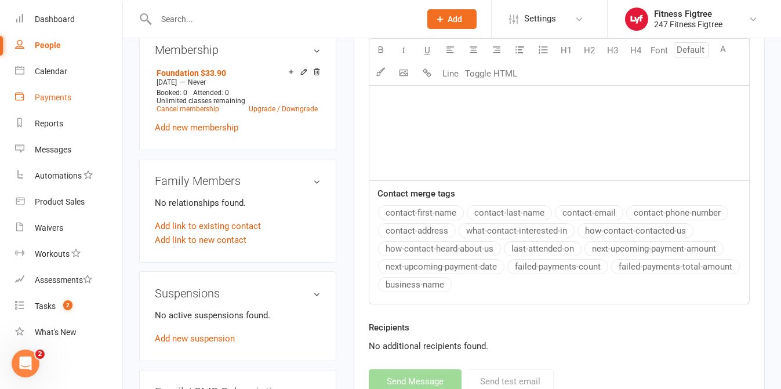
click at [45, 100] on div "Payments" at bounding box center [53, 97] width 37 height 9
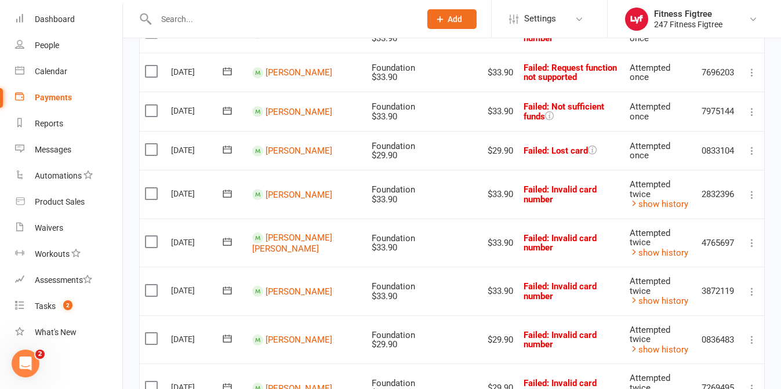
scroll to position [436, 0]
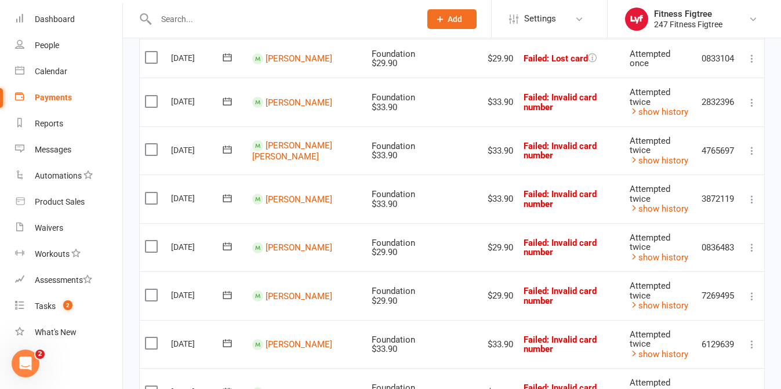
click at [263, 258] on td "[PERSON_NAME]" at bounding box center [306, 247] width 119 height 49
click at [279, 242] on link "[PERSON_NAME]" at bounding box center [299, 247] width 67 height 10
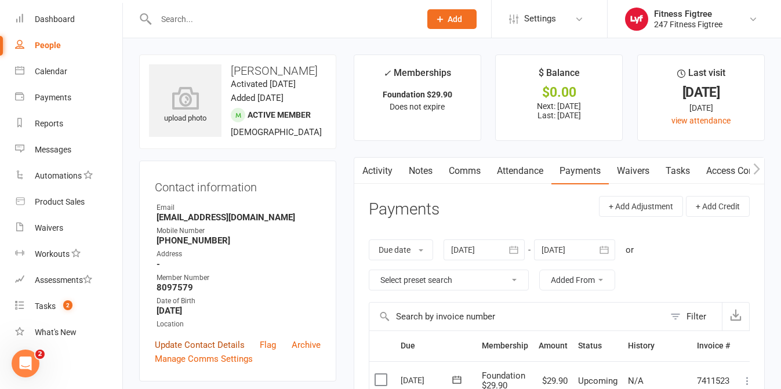
click at [186, 352] on link "Update Contact Details" at bounding box center [200, 345] width 90 height 14
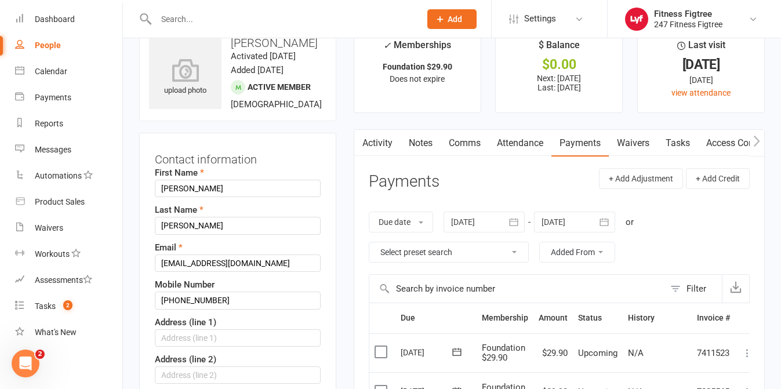
scroll to position [55, 0]
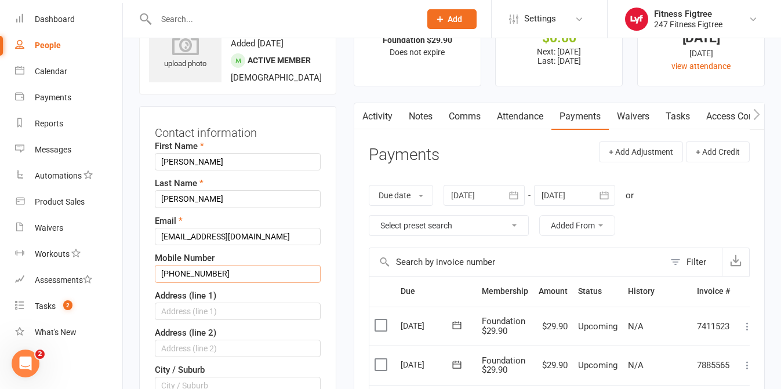
drag, startPoint x: 174, startPoint y: 287, endPoint x: 154, endPoint y: 287, distance: 19.7
click at [154, 287] on div "Contact information First Name [PERSON_NAME] Last Name [PERSON_NAME] Email [EMA…" at bounding box center [237, 369] width 197 height 527
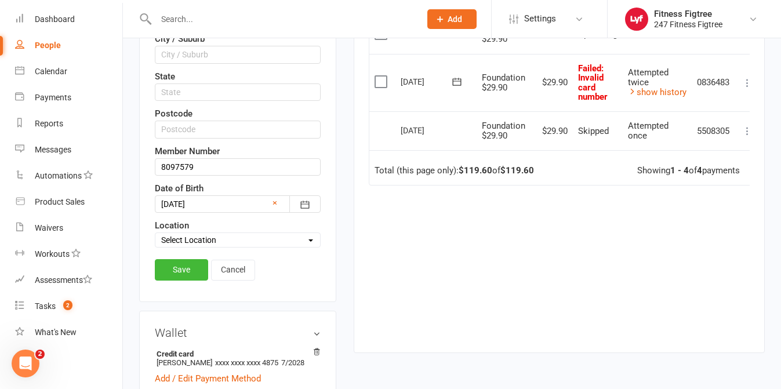
scroll to position [467, 0]
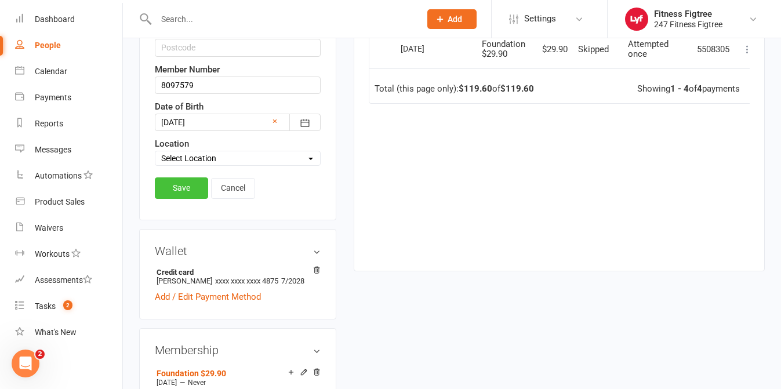
type input "0402446026"
click at [183, 198] on link "Save" at bounding box center [181, 187] width 53 height 21
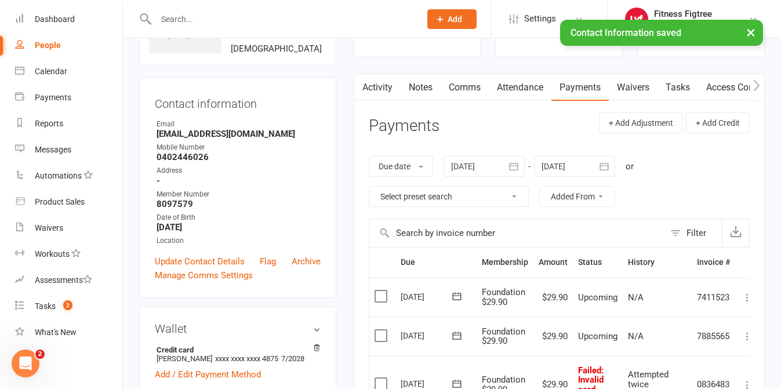
scroll to position [0, 0]
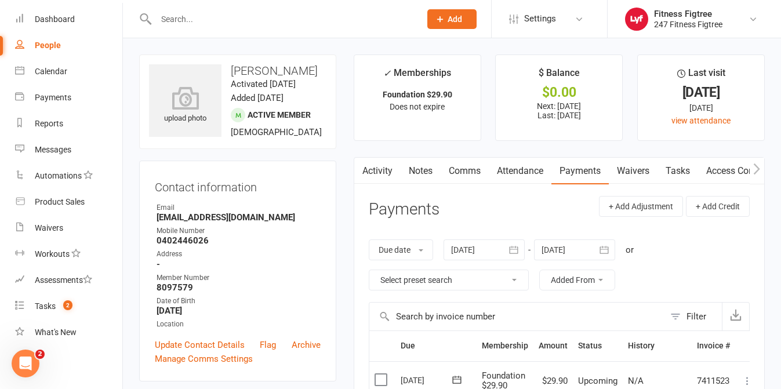
click at [469, 165] on link "Comms" at bounding box center [465, 171] width 48 height 27
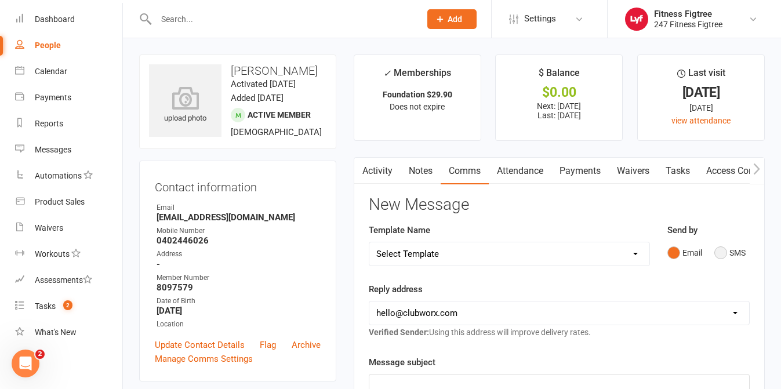
click at [732, 255] on button "SMS" at bounding box center [730, 253] width 31 height 22
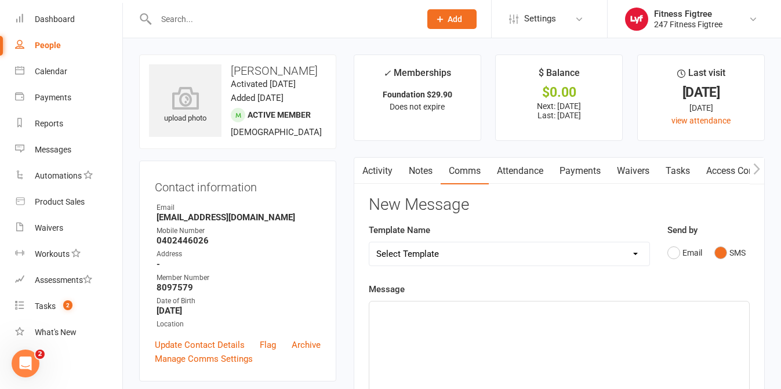
click at [441, 309] on p "﻿" at bounding box center [559, 312] width 366 height 14
paste div
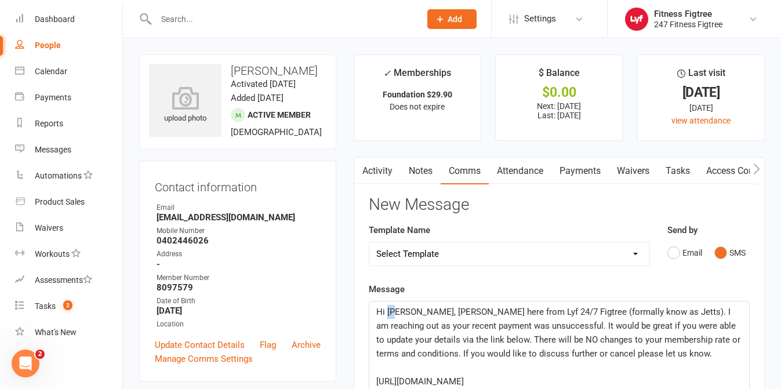
click at [389, 313] on span "Hi [PERSON_NAME], [PERSON_NAME] here from Lyf 24/7 Figtree (formally know as Je…" at bounding box center [559, 333] width 367 height 52
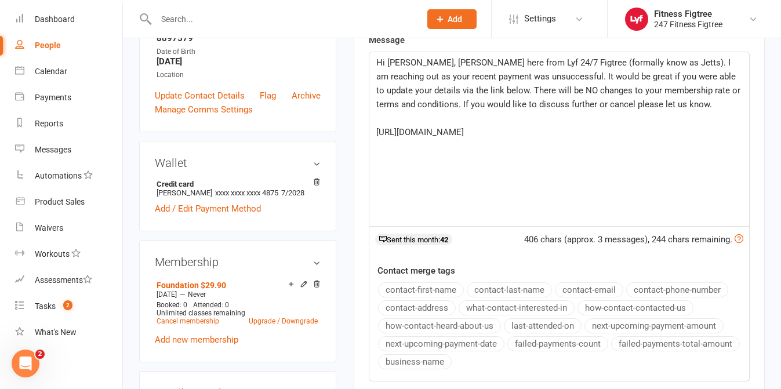
scroll to position [432, 0]
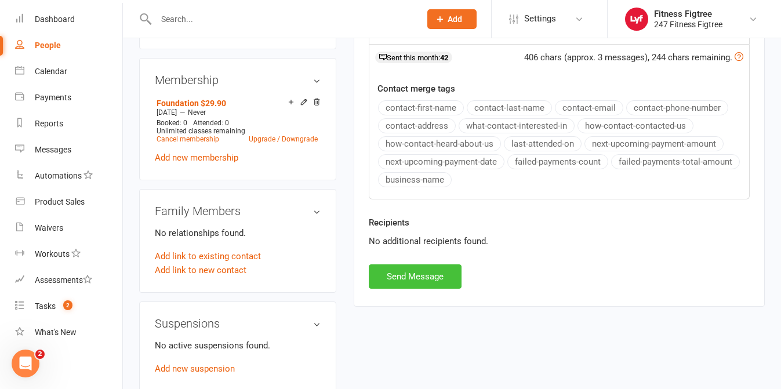
click at [425, 286] on button "Send Message" at bounding box center [415, 276] width 93 height 24
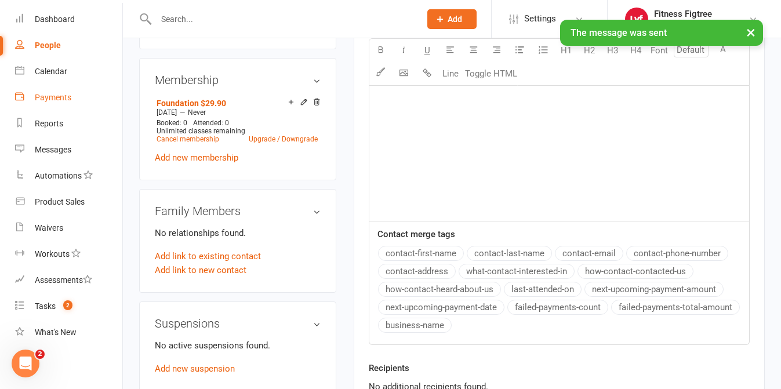
click at [56, 103] on link "Payments" at bounding box center [68, 98] width 107 height 26
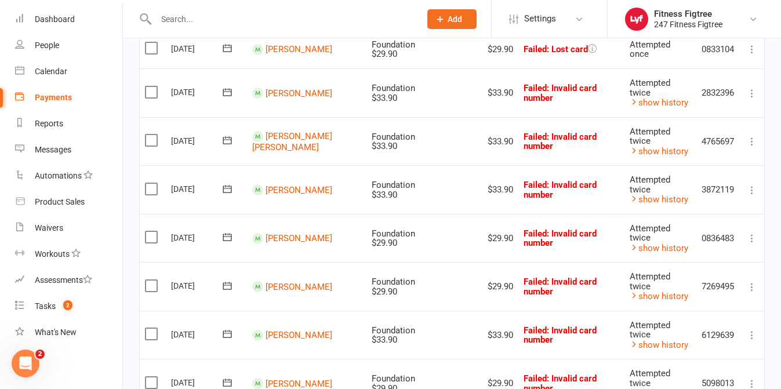
scroll to position [446, 0]
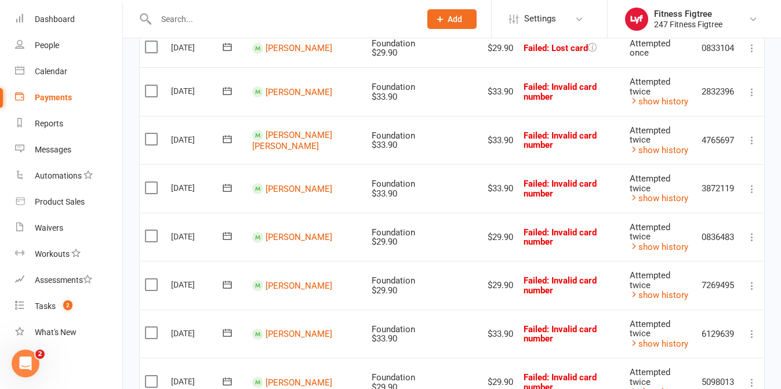
click at [287, 270] on td "[PERSON_NAME]" at bounding box center [306, 285] width 119 height 49
click at [285, 281] on link "[PERSON_NAME]" at bounding box center [299, 285] width 67 height 10
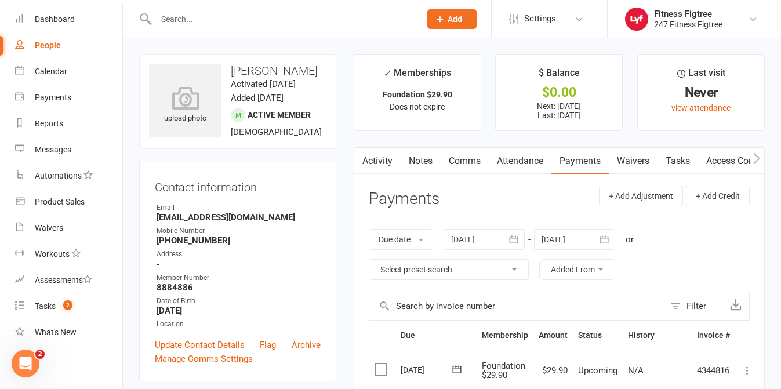
click at [365, 156] on button "button" at bounding box center [361, 161] width 14 height 26
click at [382, 168] on link "Activity" at bounding box center [377, 161] width 46 height 27
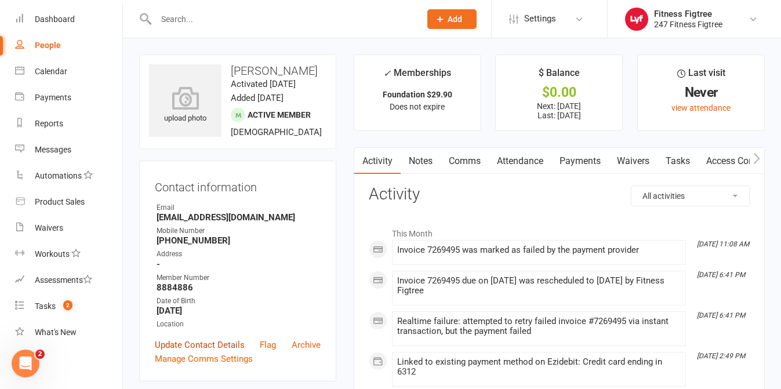
click at [180, 339] on link "Update Contact Details" at bounding box center [200, 345] width 90 height 14
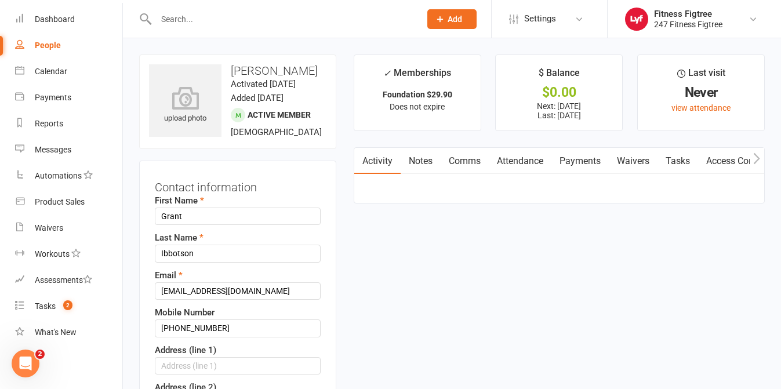
scroll to position [55, 0]
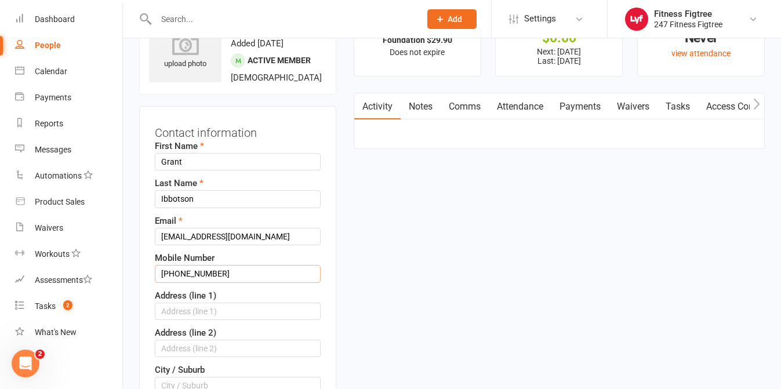
drag, startPoint x: 175, startPoint y: 273, endPoint x: 145, endPoint y: 271, distance: 29.6
click at [145, 271] on div "Contact information First Name [PERSON_NAME] Last Name [PERSON_NAME] Email [EMA…" at bounding box center [237, 369] width 197 height 527
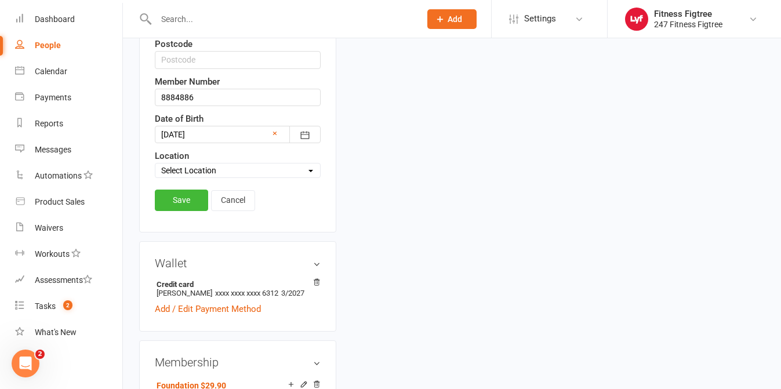
scroll to position [478, 0]
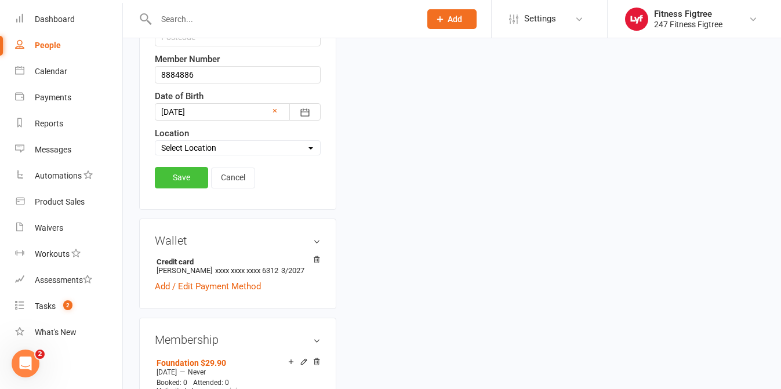
type input "0415527722"
click at [168, 177] on link "Save" at bounding box center [181, 177] width 53 height 21
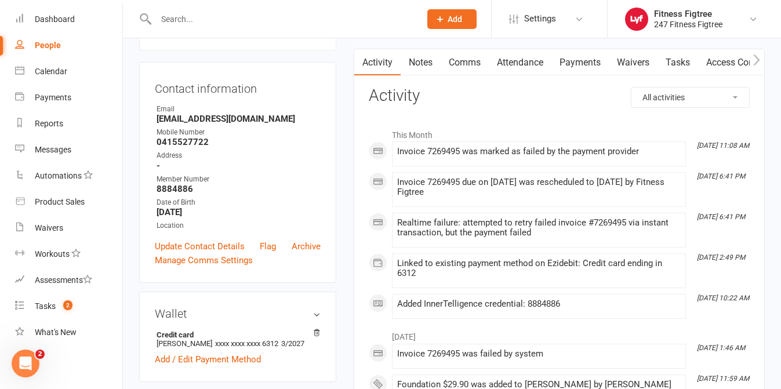
scroll to position [0, 0]
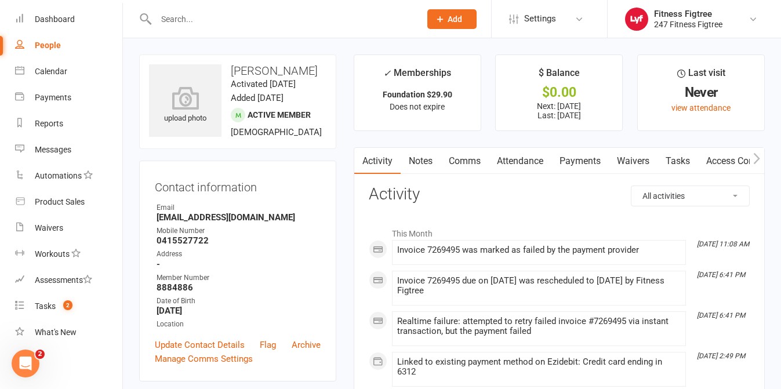
click at [469, 165] on link "Comms" at bounding box center [465, 161] width 48 height 27
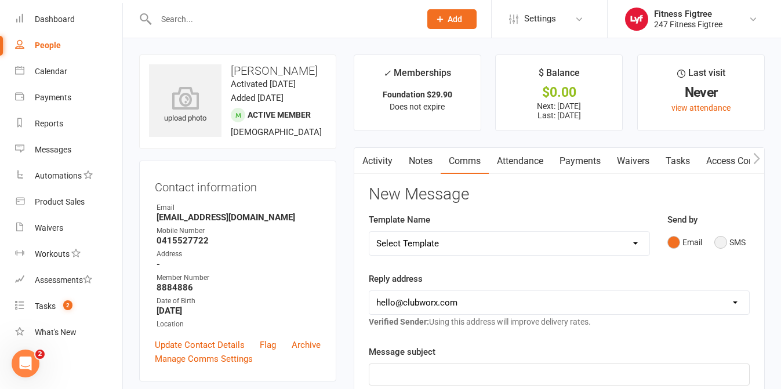
click at [728, 243] on button "SMS" at bounding box center [730, 242] width 31 height 22
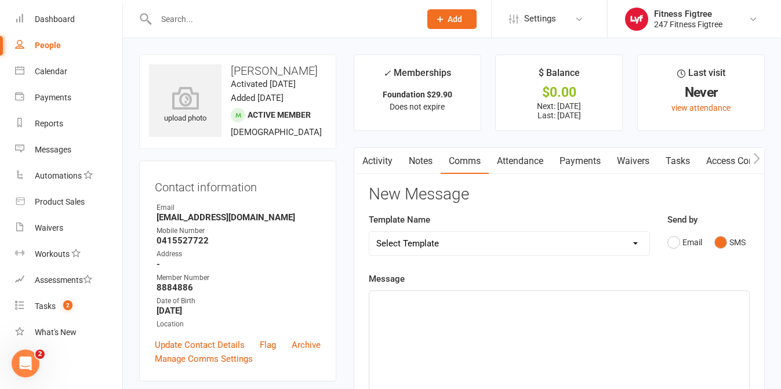
click at [484, 318] on div "﻿" at bounding box center [559, 378] width 380 height 174
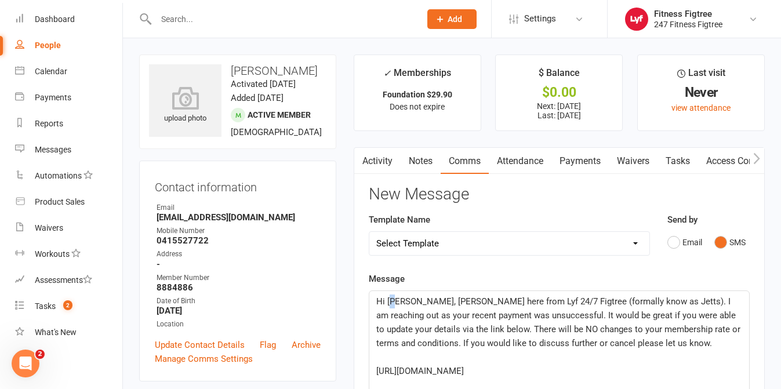
click at [390, 300] on span "Hi [PERSON_NAME], [PERSON_NAME] here from Lyf 24/7 Figtree (formally know as Je…" at bounding box center [559, 322] width 367 height 52
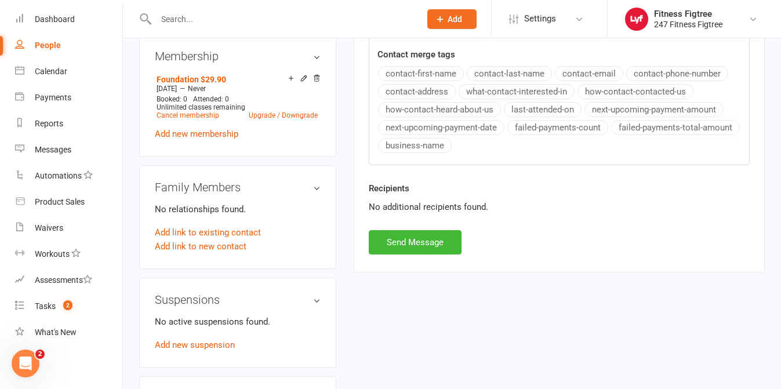
scroll to position [456, 0]
click at [401, 249] on button "Send Message" at bounding box center [415, 241] width 93 height 24
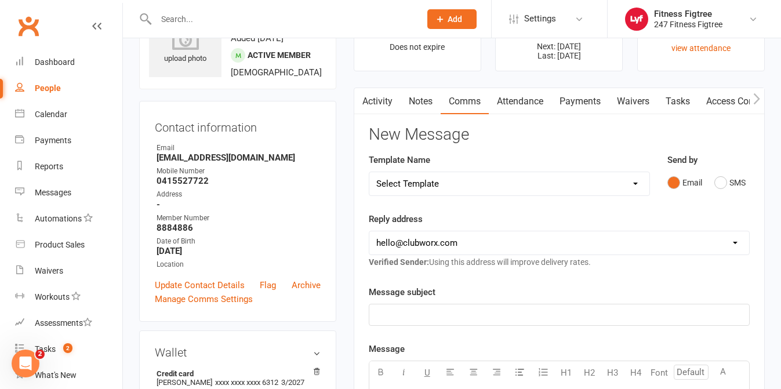
scroll to position [0, 0]
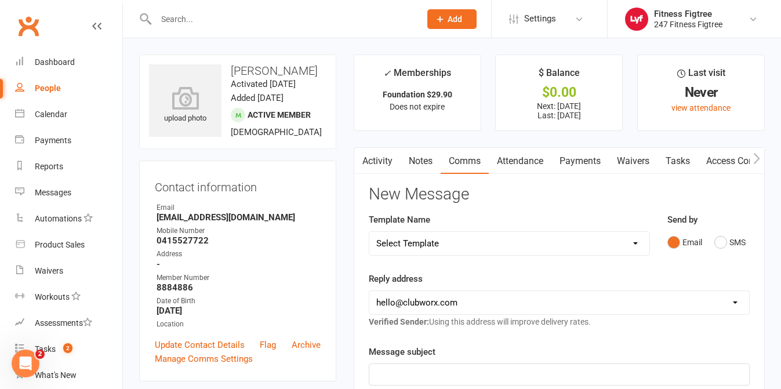
click at [371, 159] on link "Activity" at bounding box center [377, 161] width 46 height 27
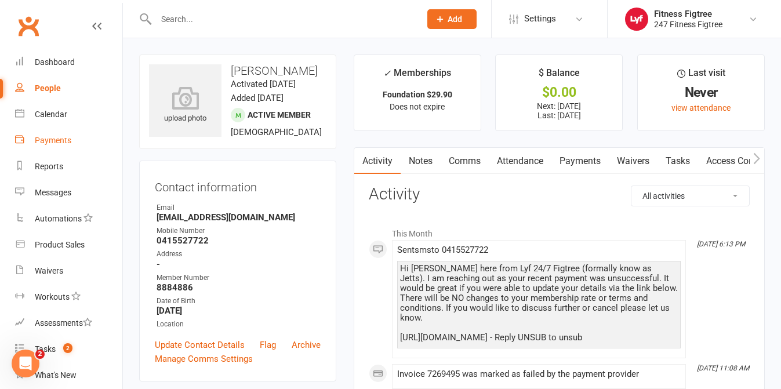
click at [41, 145] on div "Payments" at bounding box center [53, 140] width 37 height 9
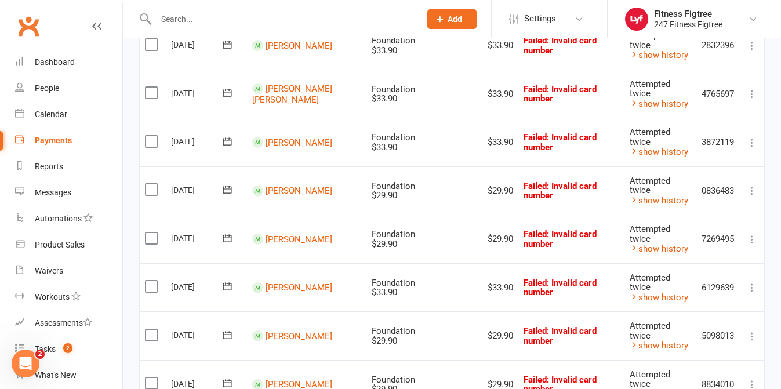
scroll to position [498, 0]
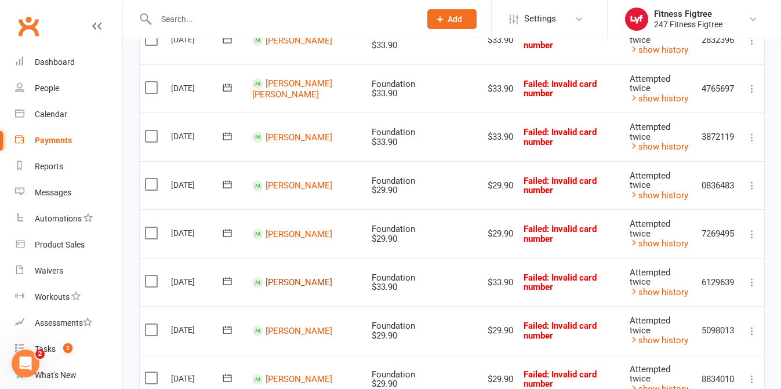
click at [300, 277] on link "[PERSON_NAME]" at bounding box center [299, 282] width 67 height 10
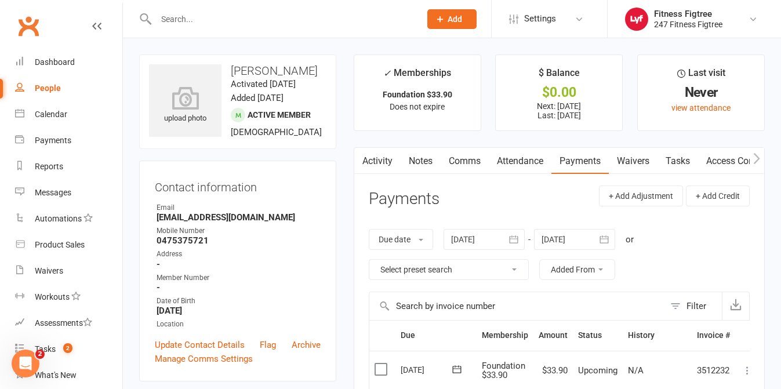
click at [473, 174] on link "Comms" at bounding box center [465, 161] width 48 height 27
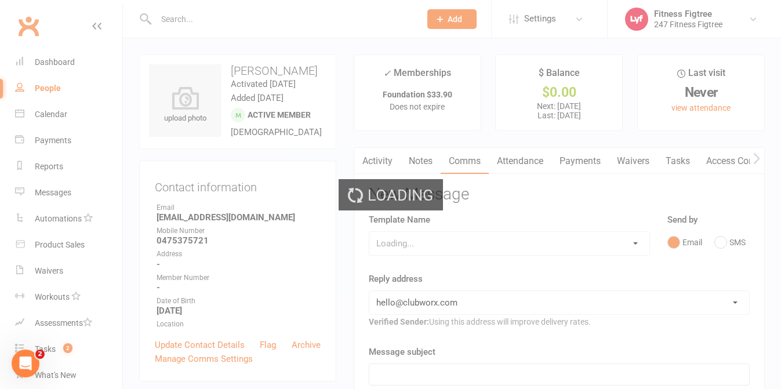
click at [473, 167] on div "Loading" at bounding box center [390, 194] width 781 height 389
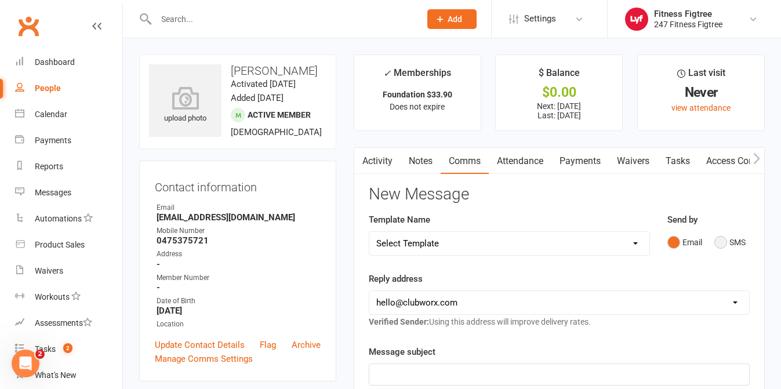
click at [723, 241] on button "SMS" at bounding box center [730, 242] width 31 height 22
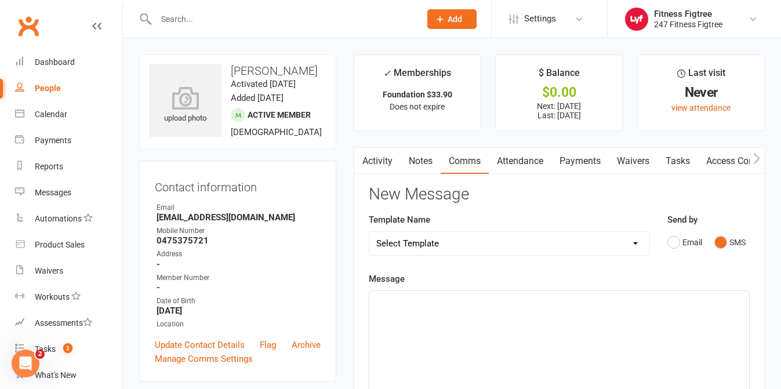
click at [491, 304] on p "﻿" at bounding box center [559, 302] width 366 height 14
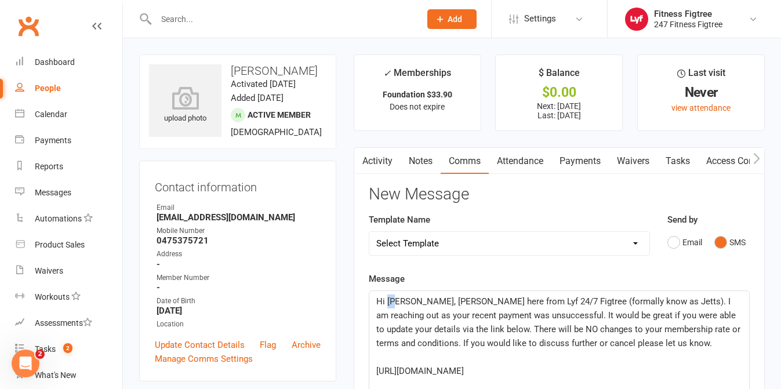
drag, startPoint x: 395, startPoint y: 300, endPoint x: 386, endPoint y: 302, distance: 8.9
click at [386, 302] on span "Hi [PERSON_NAME], [PERSON_NAME] here from Lyf 24/7 Figtree (formally know as Je…" at bounding box center [559, 322] width 367 height 52
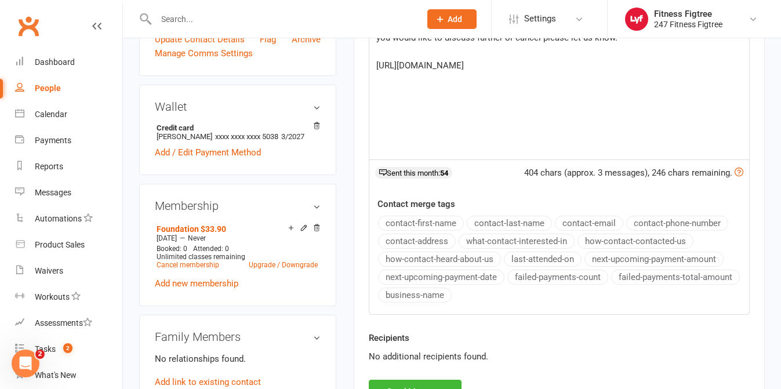
scroll to position [403, 0]
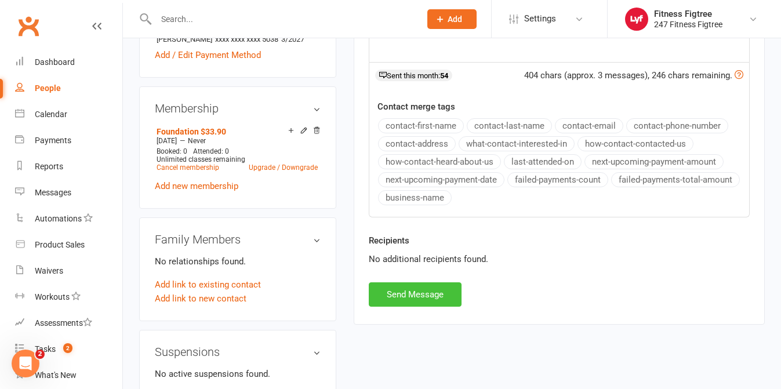
click at [426, 301] on button "Send Message" at bounding box center [415, 294] width 93 height 24
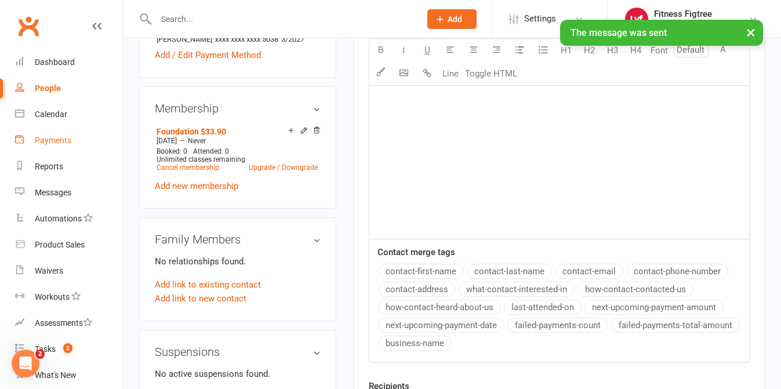
click at [61, 144] on div "Payments" at bounding box center [53, 140] width 37 height 9
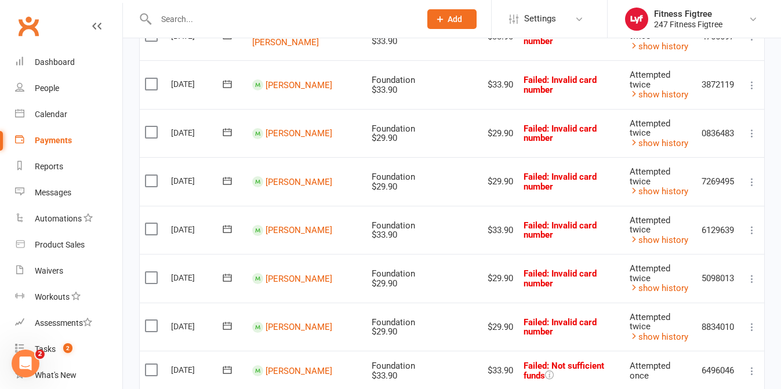
scroll to position [555, 0]
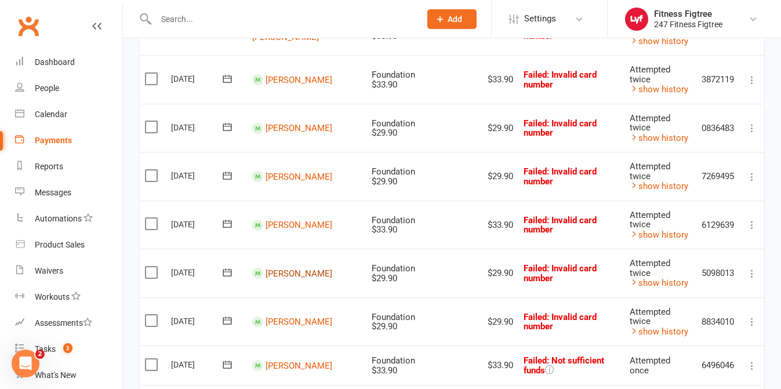
click at [288, 269] on link "[PERSON_NAME]" at bounding box center [299, 273] width 67 height 10
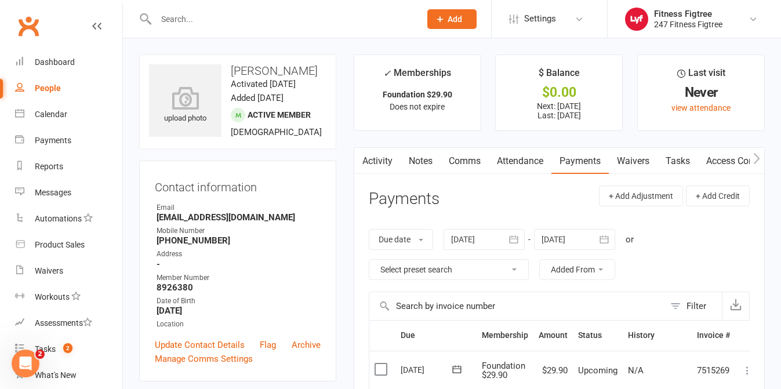
click at [470, 162] on link "Comms" at bounding box center [465, 161] width 48 height 27
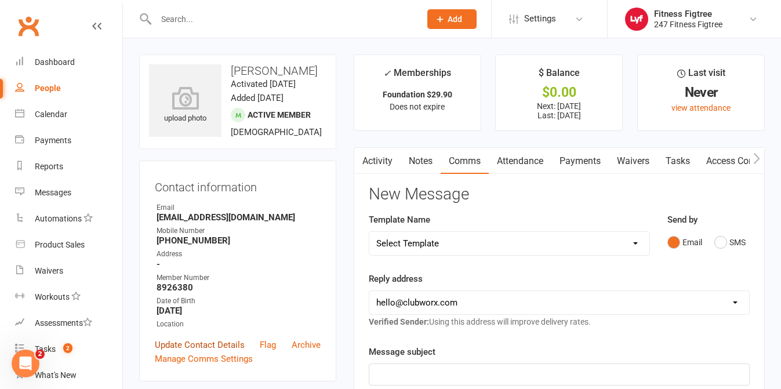
click at [207, 352] on link "Update Contact Details" at bounding box center [200, 345] width 90 height 14
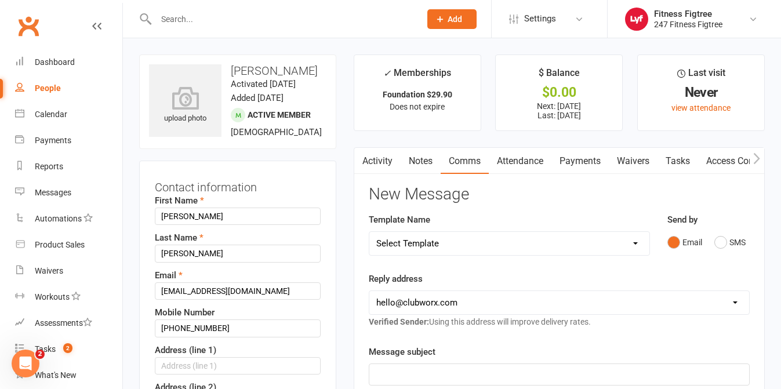
scroll to position [55, 0]
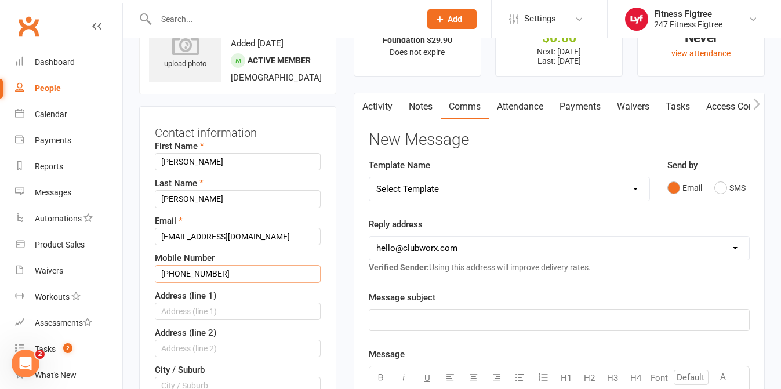
drag, startPoint x: 174, startPoint y: 283, endPoint x: 123, endPoint y: 273, distance: 52.0
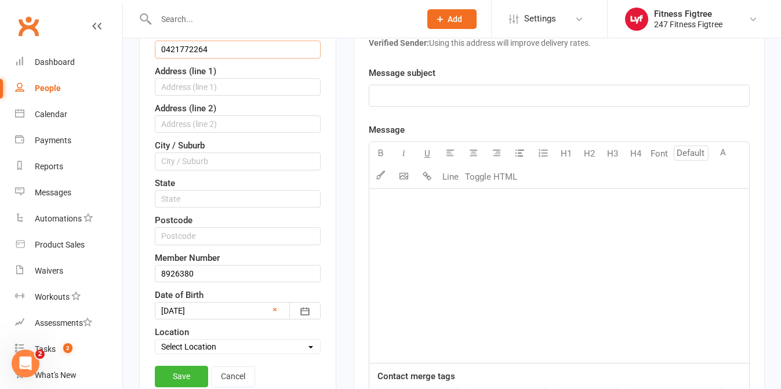
scroll to position [327, 0]
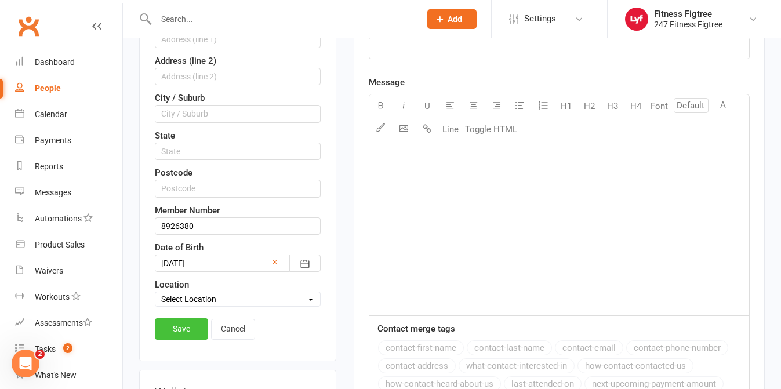
type input "0421772264"
click at [167, 339] on link "Save" at bounding box center [181, 328] width 53 height 21
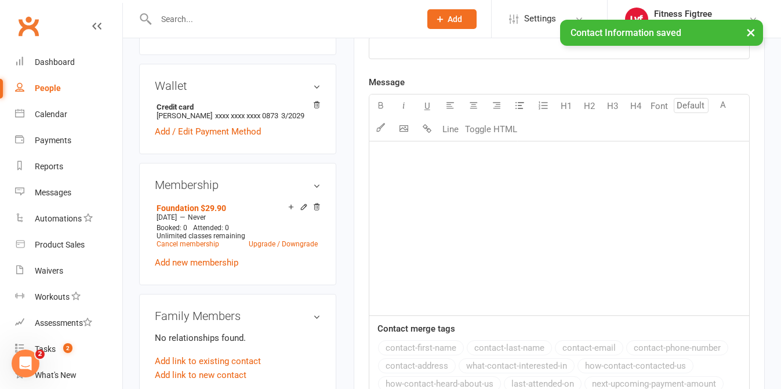
scroll to position [0, 0]
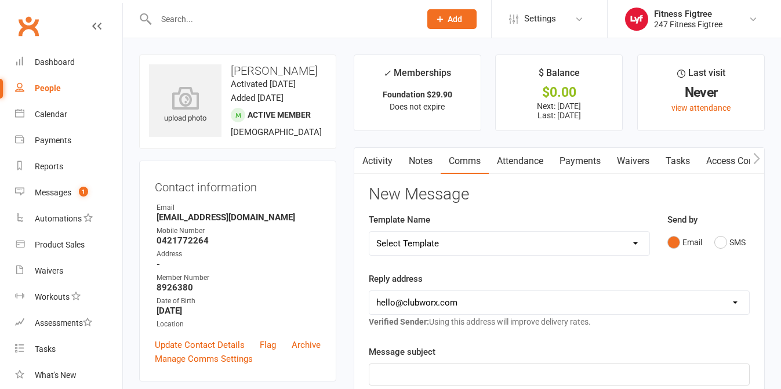
scroll to position [47, 0]
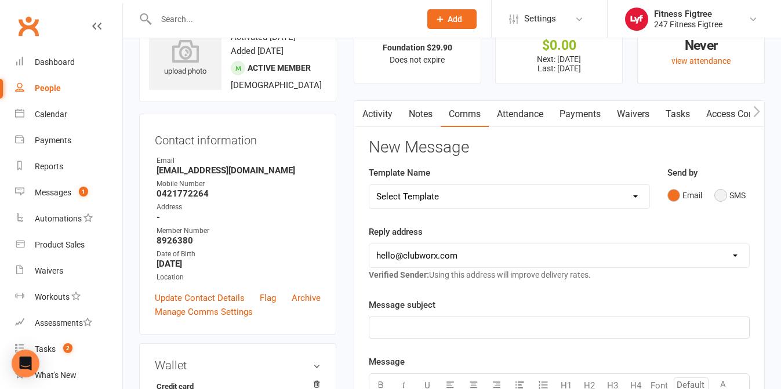
click at [733, 192] on button "SMS" at bounding box center [730, 195] width 31 height 22
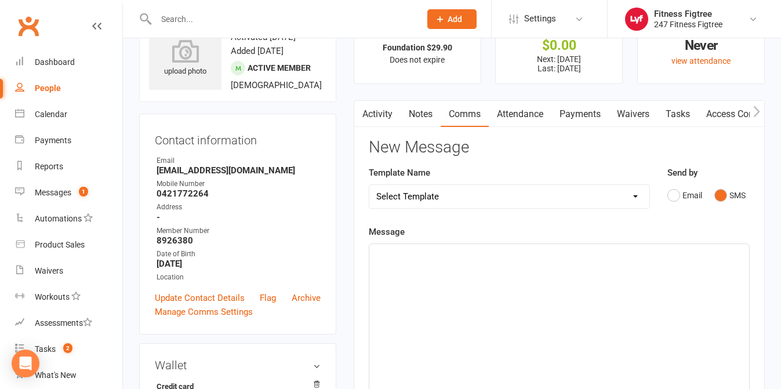
click at [519, 308] on div "﻿" at bounding box center [559, 331] width 380 height 174
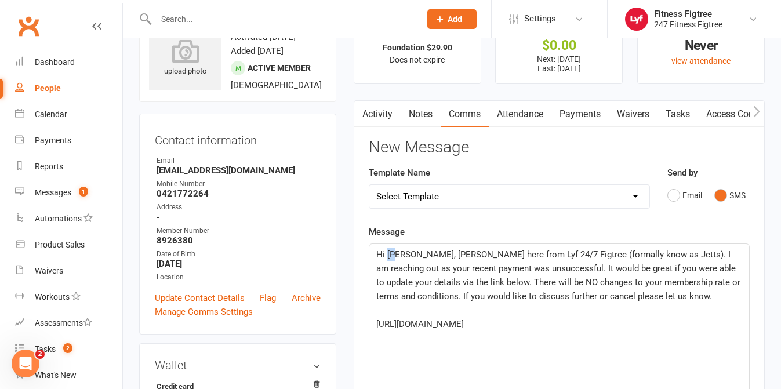
drag, startPoint x: 396, startPoint y: 254, endPoint x: 387, endPoint y: 254, distance: 9.3
click at [387, 254] on span "Hi [PERSON_NAME], [PERSON_NAME] here from Lyf 24/7 Figtree (formally know as Je…" at bounding box center [559, 275] width 367 height 52
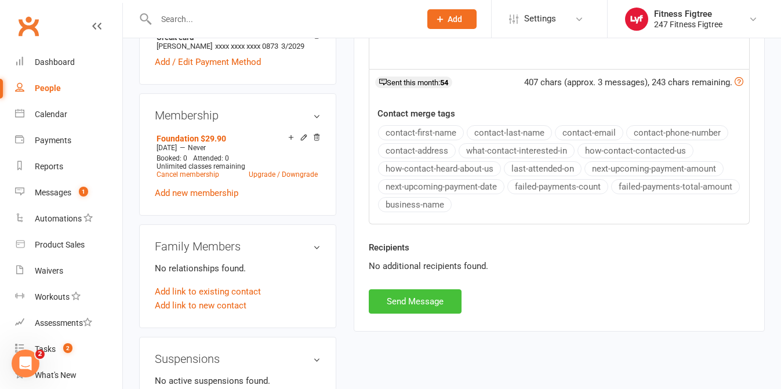
scroll to position [397, 0]
click at [429, 296] on button "Send Message" at bounding box center [415, 301] width 93 height 24
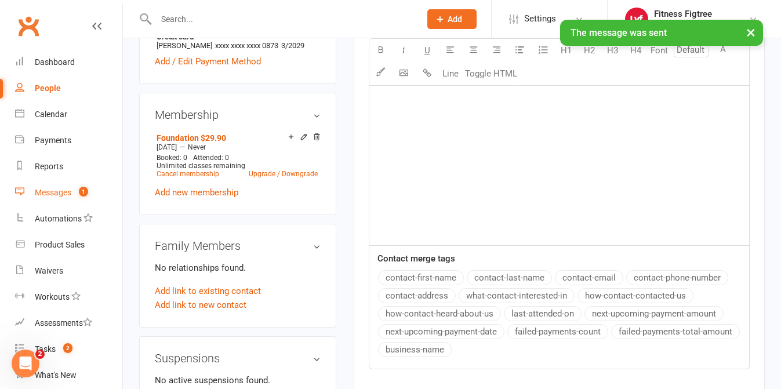
click at [57, 198] on link "Messages 1" at bounding box center [68, 193] width 107 height 26
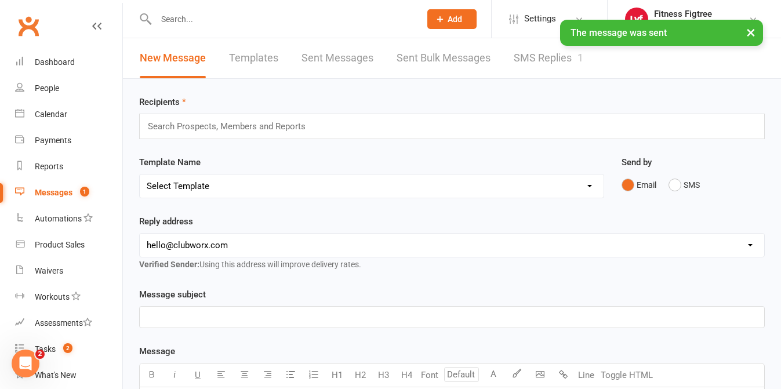
click at [524, 55] on link "SMS Replies 1" at bounding box center [549, 58] width 70 height 40
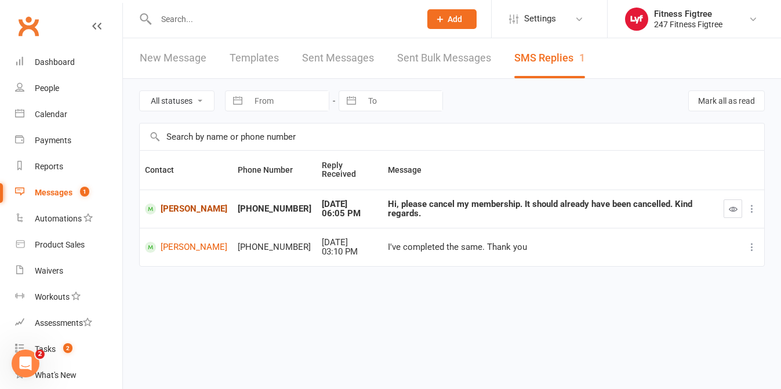
click at [172, 204] on link "[PERSON_NAME]" at bounding box center [186, 209] width 82 height 11
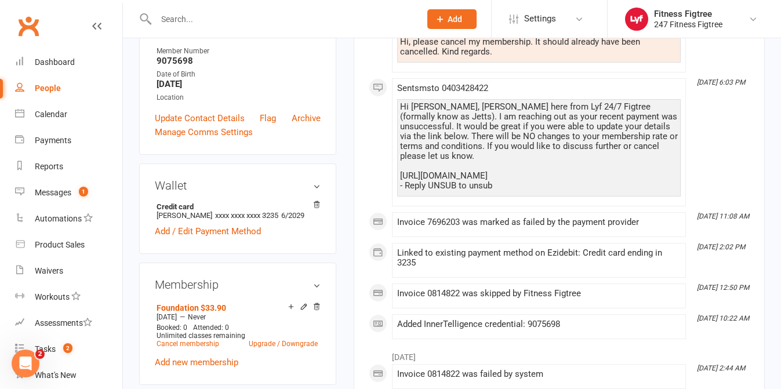
scroll to position [229, 0]
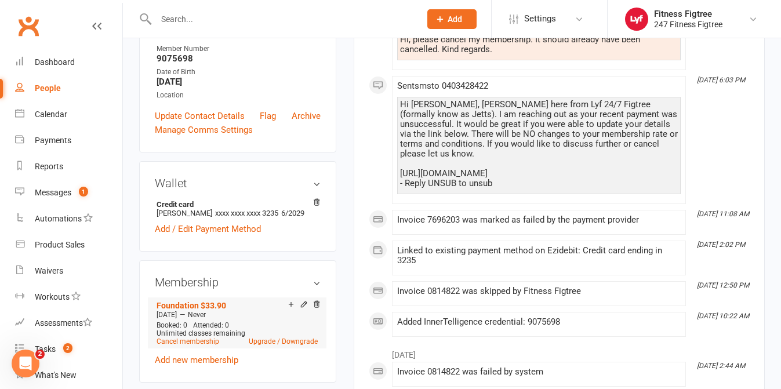
click at [184, 344] on li "Foundation $33.90 Mar 5 2024 — Never Booked: 0 Attended: 0 Unlimited classes re…" at bounding box center [237, 323] width 167 height 51
click at [187, 340] on link "Cancel membership" at bounding box center [188, 342] width 63 height 8
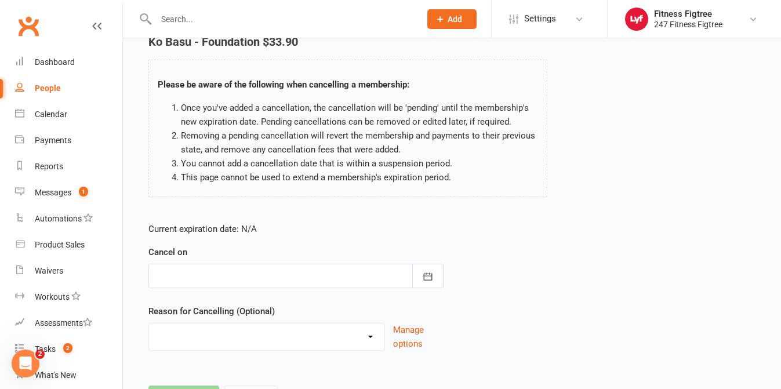
scroll to position [89, 0]
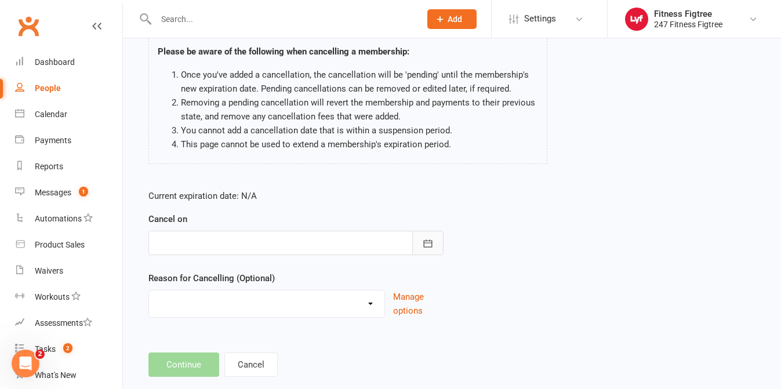
click at [426, 241] on icon "button" at bounding box center [428, 244] width 12 height 12
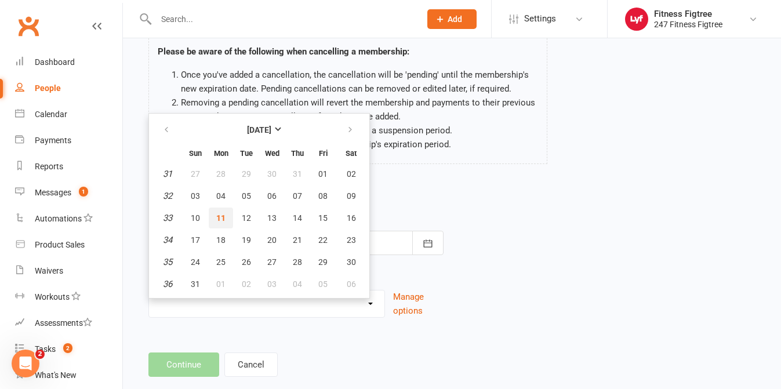
click at [224, 222] on span "11" at bounding box center [220, 217] width 9 height 9
type input "[DATE]"
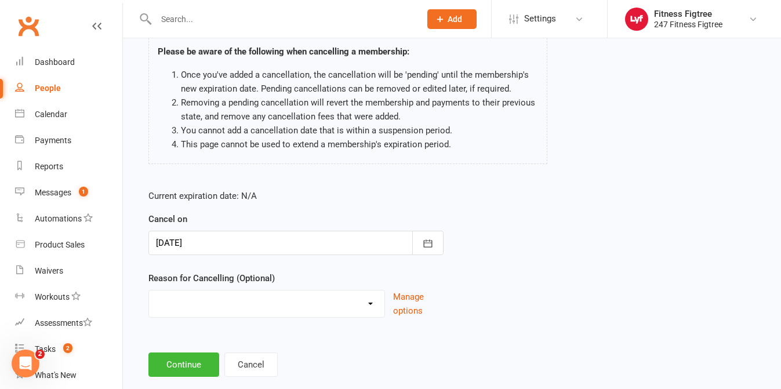
click at [374, 297] on select "Holiday Injury Moving Stripe Migration The Great Migration Other reason" at bounding box center [266, 302] width 235 height 23
select select "4"
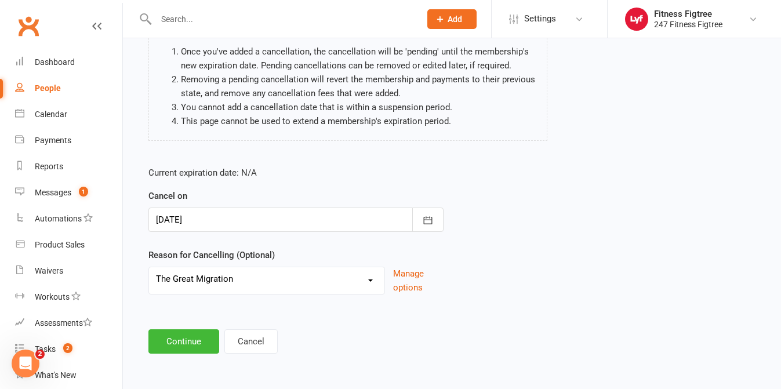
click at [207, 358] on div "Cancel Membership Ko Basu - Foundation $33.90 Please be aware of the following …" at bounding box center [452, 149] width 658 height 446
click at [179, 345] on button "Continue" at bounding box center [183, 341] width 71 height 24
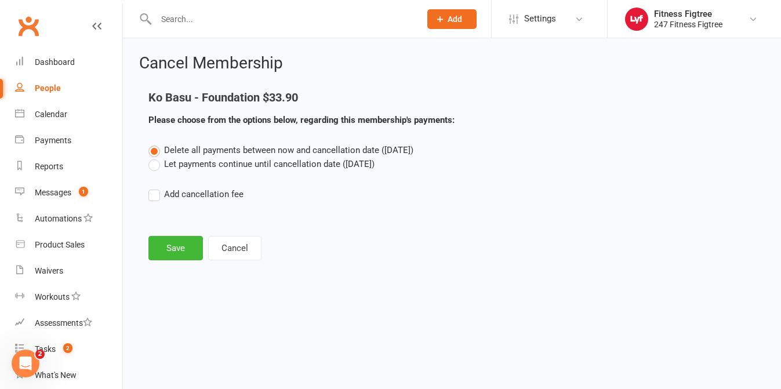
scroll to position [0, 0]
click at [169, 248] on button "Save" at bounding box center [175, 248] width 55 height 24
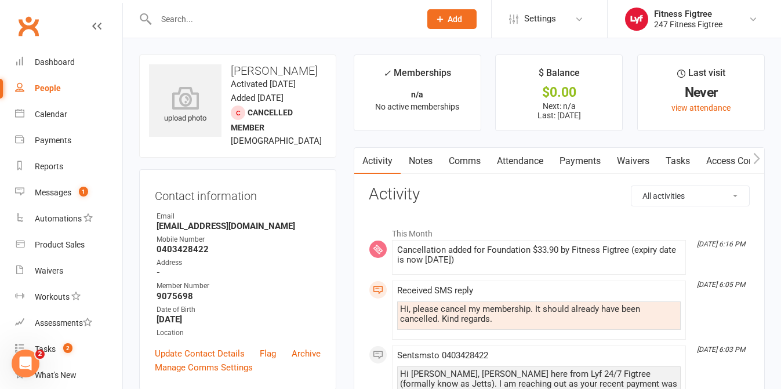
click at [468, 162] on link "Comms" at bounding box center [465, 161] width 48 height 27
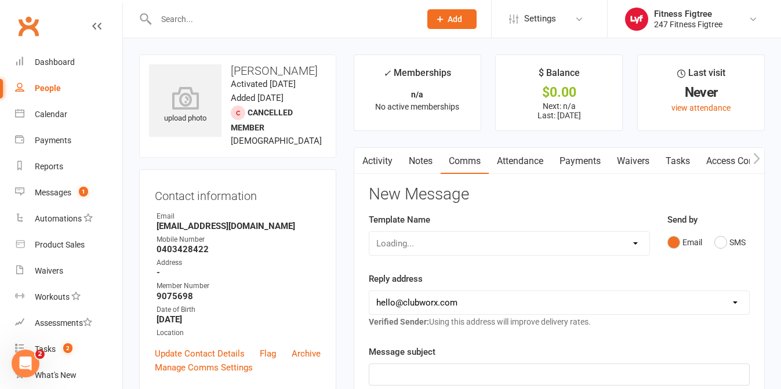
scroll to position [47, 0]
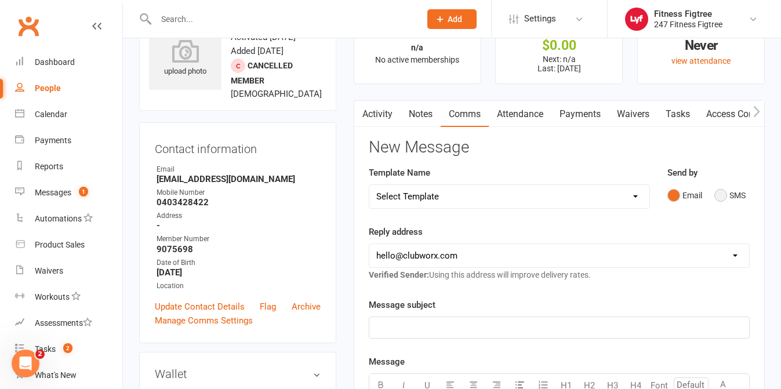
click at [734, 197] on button "SMS" at bounding box center [730, 195] width 31 height 22
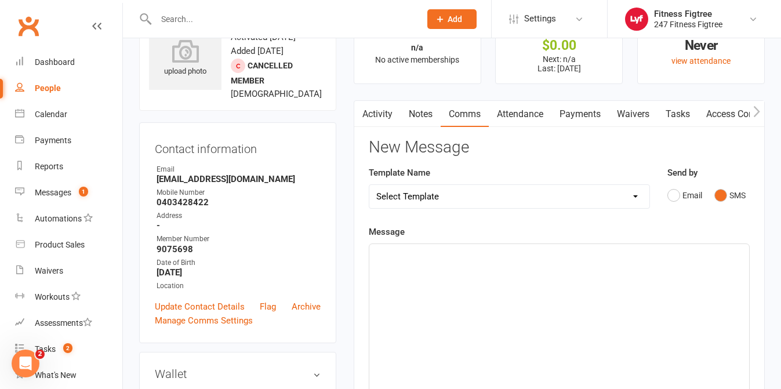
click at [485, 300] on div "﻿" at bounding box center [559, 331] width 380 height 174
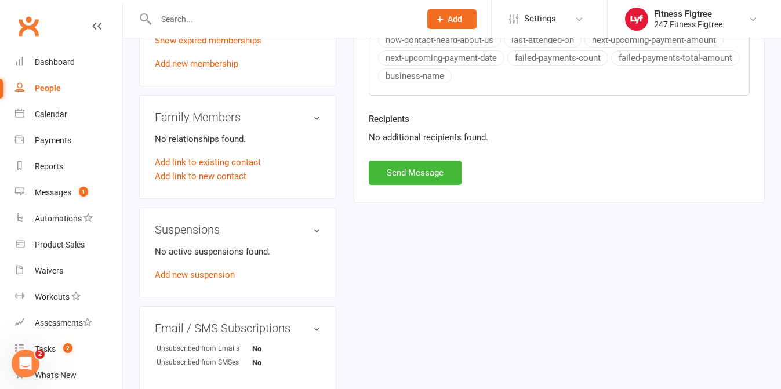
scroll to position [534, 0]
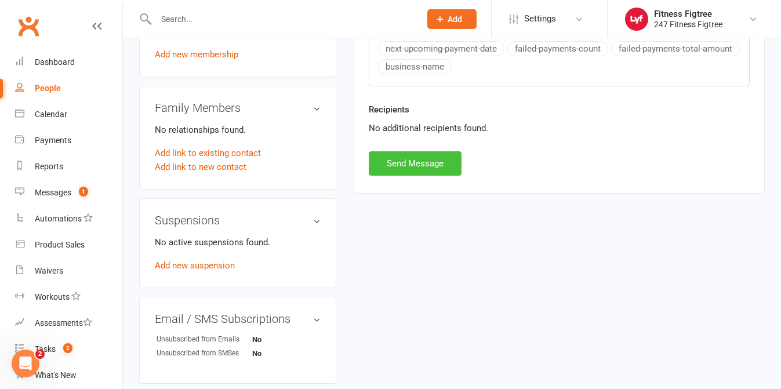
click at [397, 155] on button "Send Message" at bounding box center [415, 163] width 93 height 24
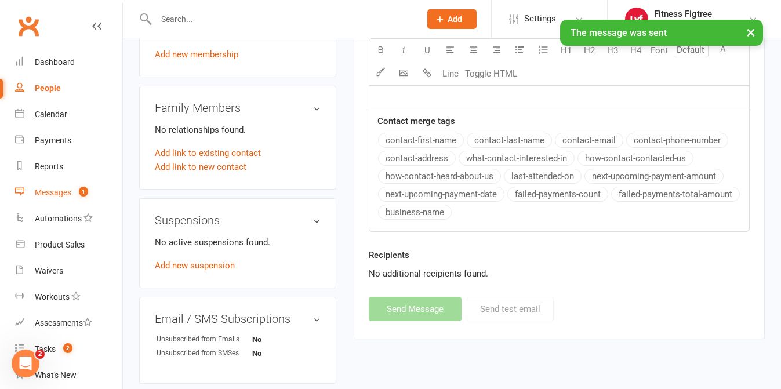
click at [51, 196] on div "Messages" at bounding box center [53, 192] width 37 height 9
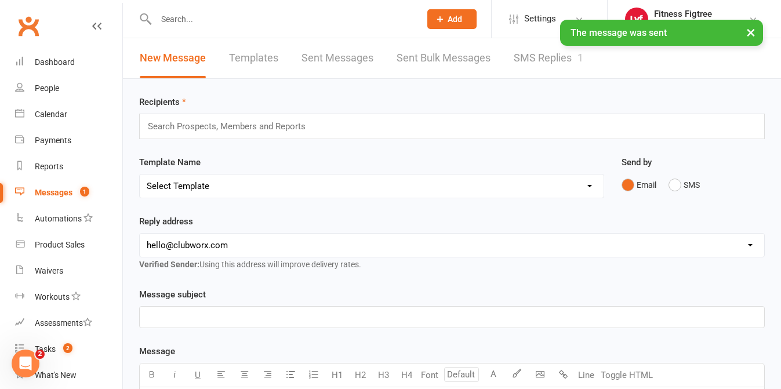
click at [535, 63] on link "SMS Replies 1" at bounding box center [549, 58] width 70 height 40
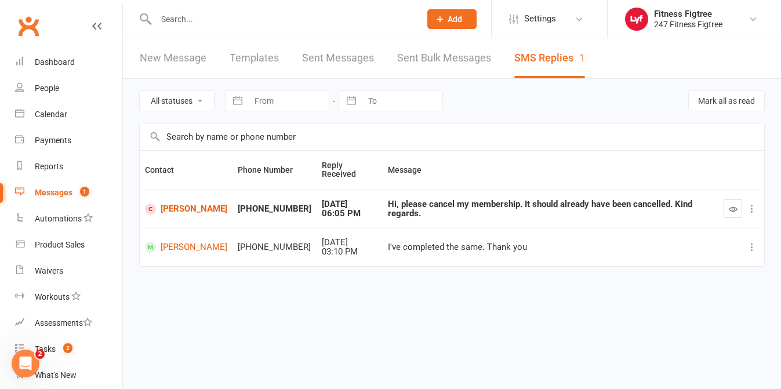
click at [724, 204] on div at bounding box center [741, 209] width 35 height 19
click at [729, 205] on icon "button" at bounding box center [733, 209] width 9 height 9
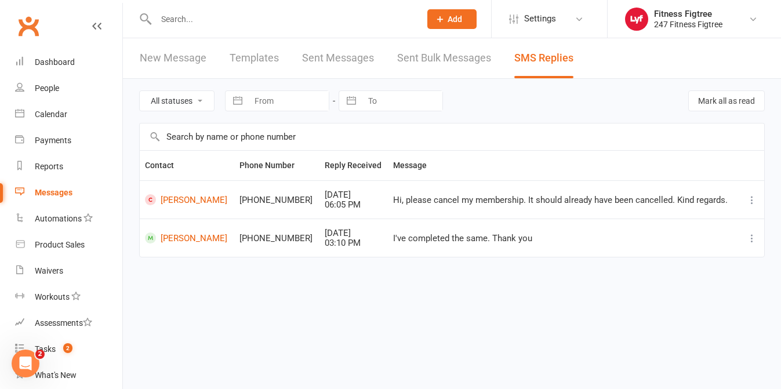
click at [61, 192] on div "Messages" at bounding box center [54, 192] width 38 height 9
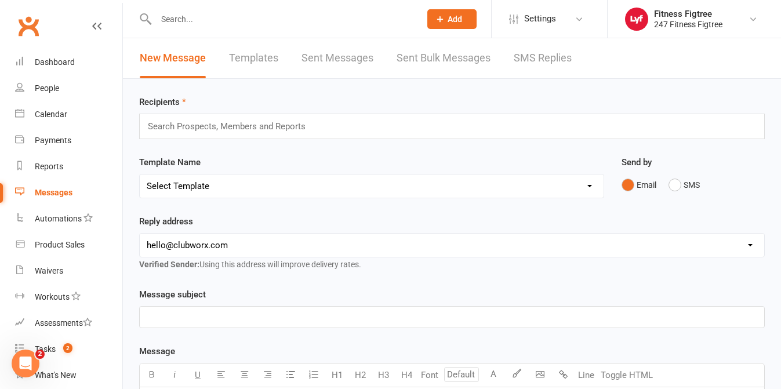
click at [355, 61] on link "Sent Messages" at bounding box center [338, 58] width 72 height 40
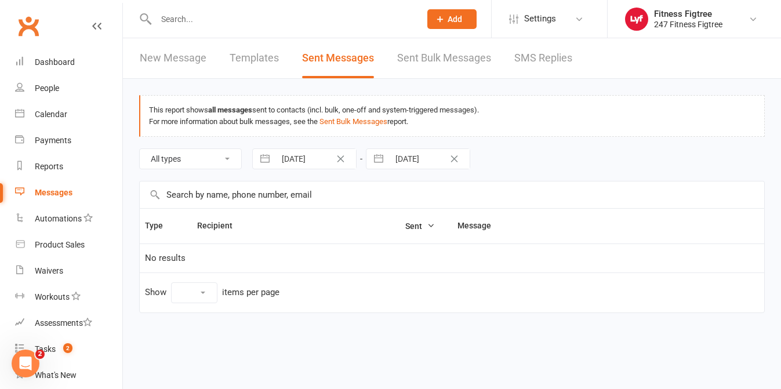
select select "10"
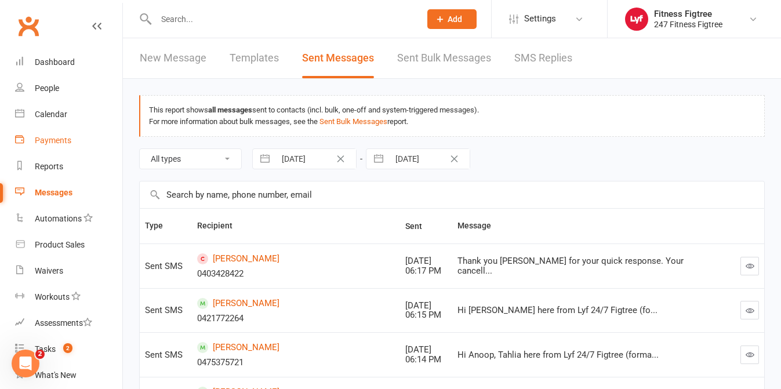
click at [52, 144] on div "Payments" at bounding box center [53, 140] width 37 height 9
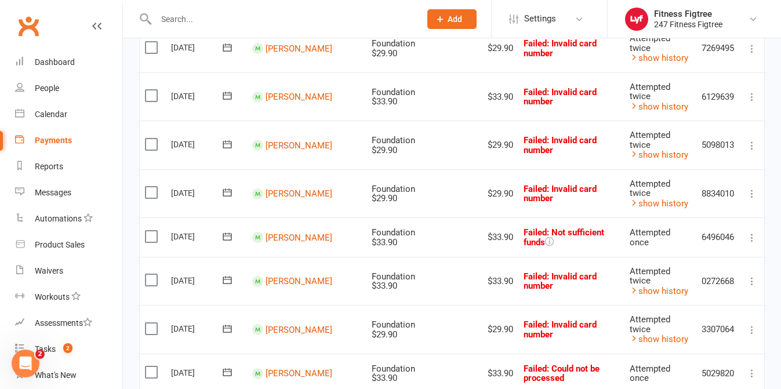
scroll to position [685, 0]
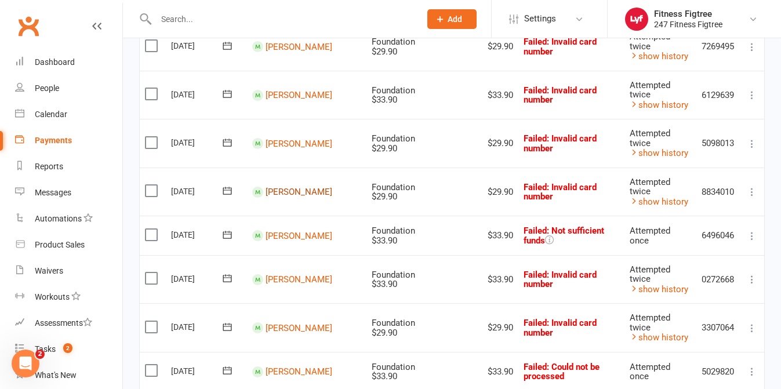
click at [282, 188] on link "[PERSON_NAME]" at bounding box center [299, 192] width 67 height 10
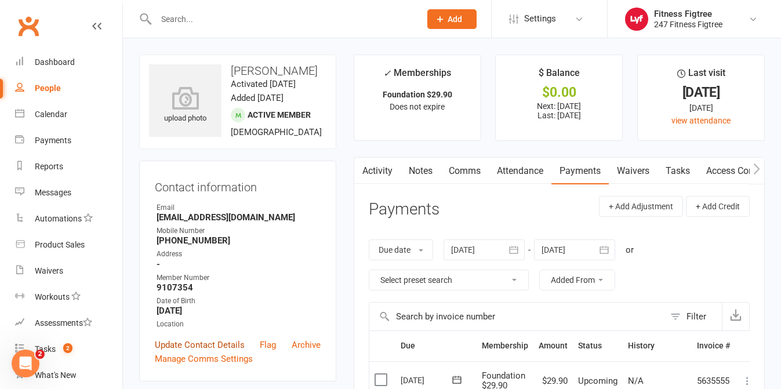
click at [188, 338] on link "Update Contact Details" at bounding box center [200, 345] width 90 height 14
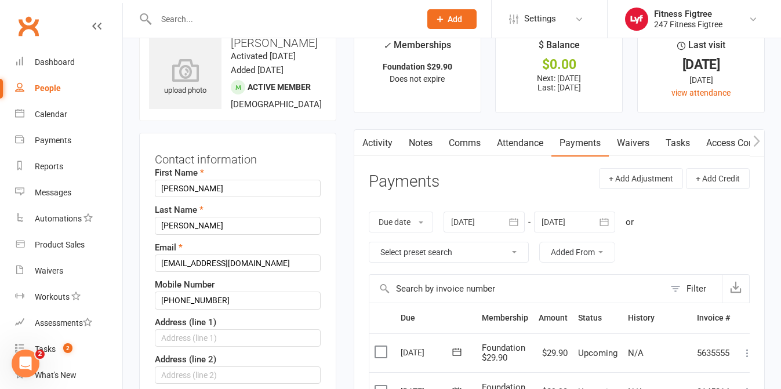
scroll to position [55, 0]
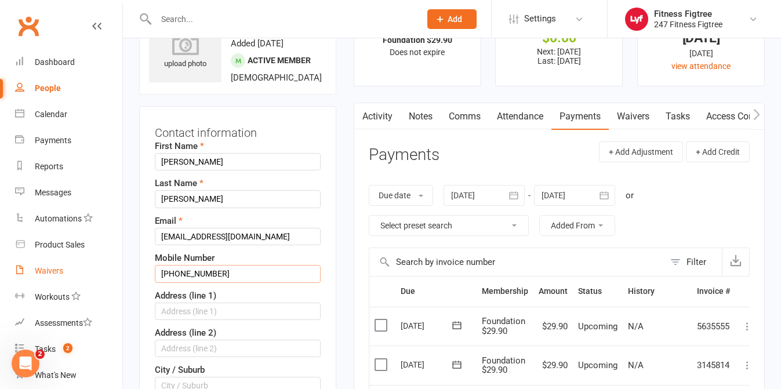
drag, startPoint x: 175, startPoint y: 275, endPoint x: 105, endPoint y: 281, distance: 70.4
click at [216, 318] on input "text" at bounding box center [238, 311] width 166 height 17
click at [175, 275] on input "+61410538384" at bounding box center [238, 273] width 166 height 17
drag, startPoint x: 175, startPoint y: 275, endPoint x: 157, endPoint y: 271, distance: 18.9
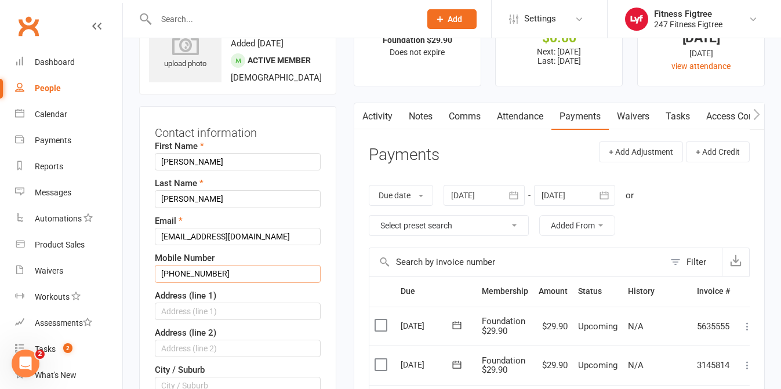
click at [157, 271] on input "+61410538384" at bounding box center [238, 273] width 166 height 17
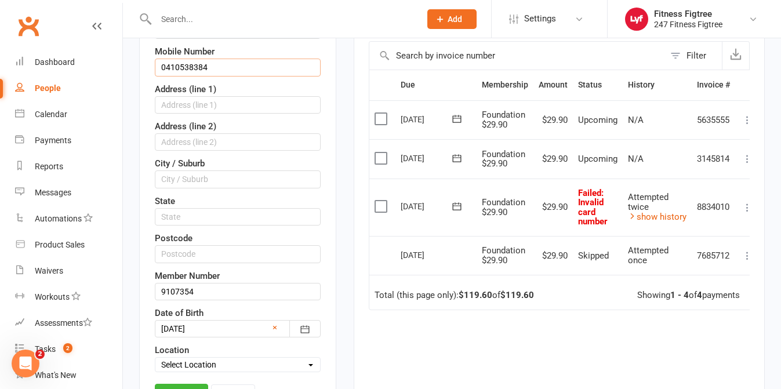
scroll to position [278, 0]
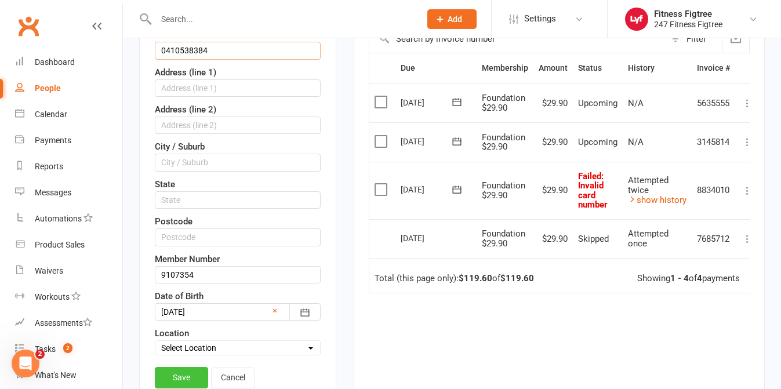
type input "0410538384"
click at [183, 373] on link "Save" at bounding box center [181, 377] width 53 height 21
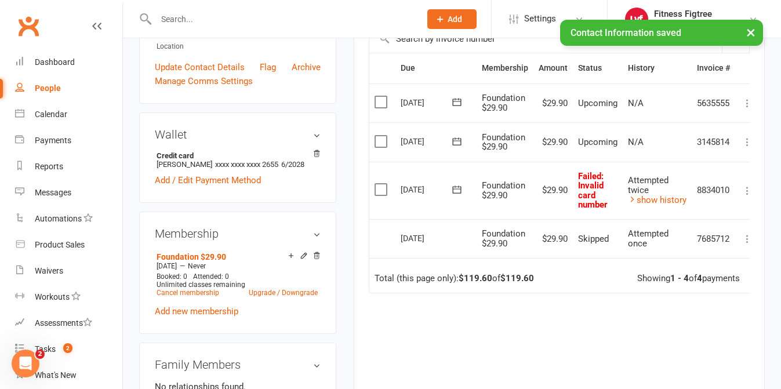
scroll to position [0, 0]
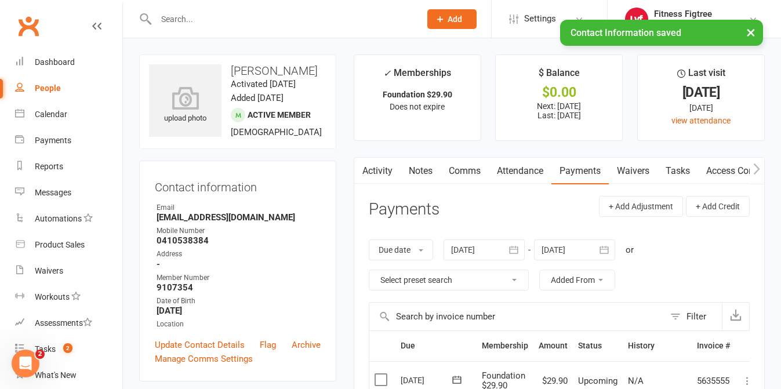
click at [463, 179] on link "Comms" at bounding box center [465, 171] width 48 height 27
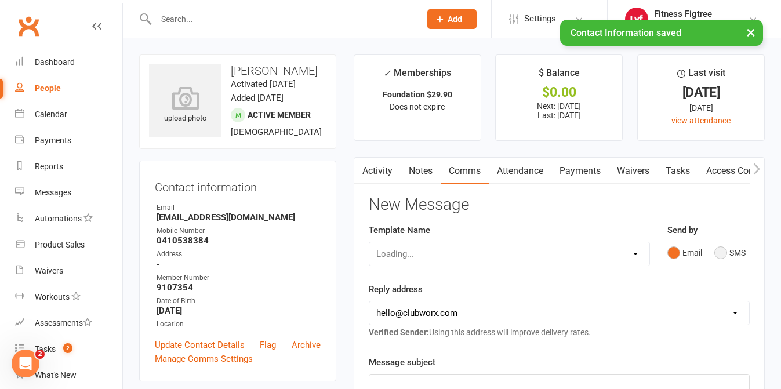
click at [742, 253] on button "SMS" at bounding box center [730, 253] width 31 height 22
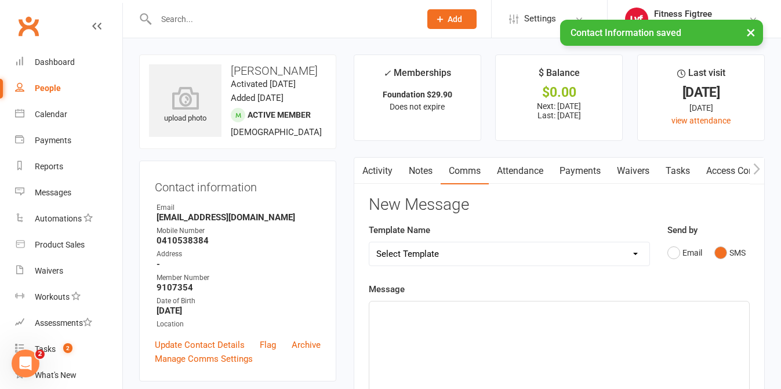
click at [495, 339] on div "﻿" at bounding box center [559, 389] width 380 height 174
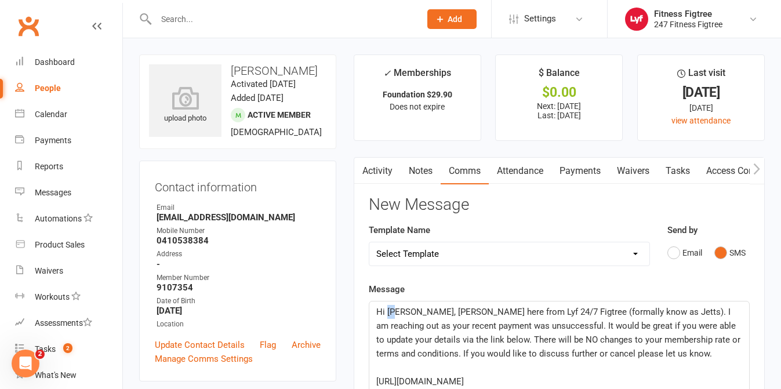
drag, startPoint x: 397, startPoint y: 311, endPoint x: 386, endPoint y: 310, distance: 10.5
click at [386, 310] on span "Hi [PERSON_NAME], [PERSON_NAME] here from Lyf 24/7 Figtree (formally know as Je…" at bounding box center [559, 333] width 367 height 52
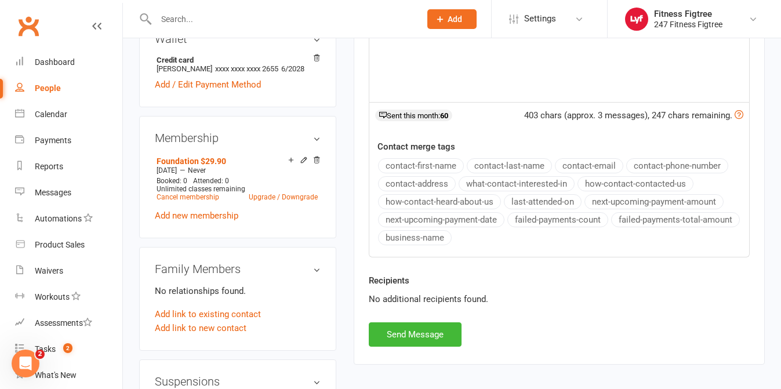
scroll to position [376, 0]
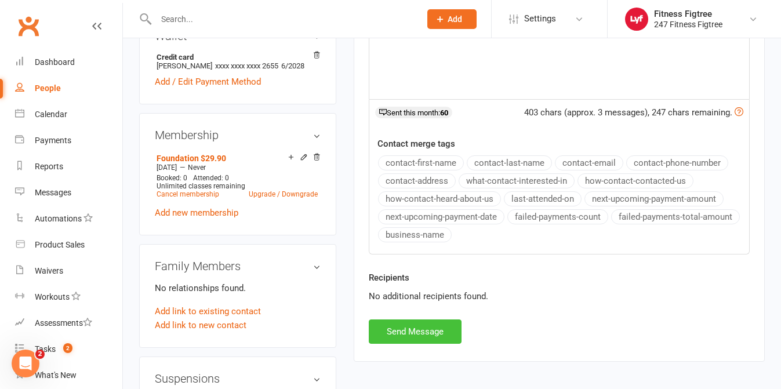
click at [409, 339] on button "Send Message" at bounding box center [415, 332] width 93 height 24
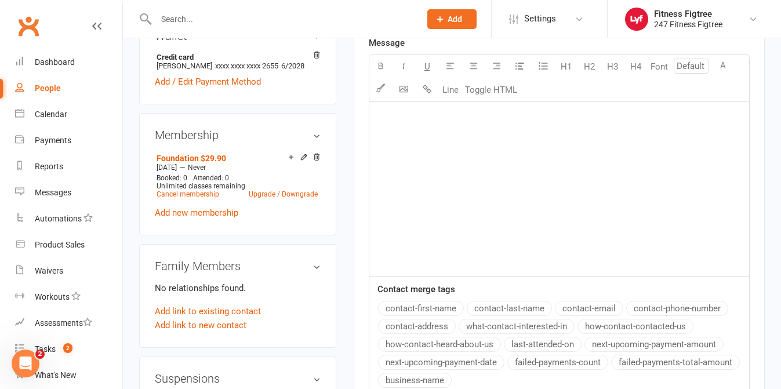
scroll to position [0, 0]
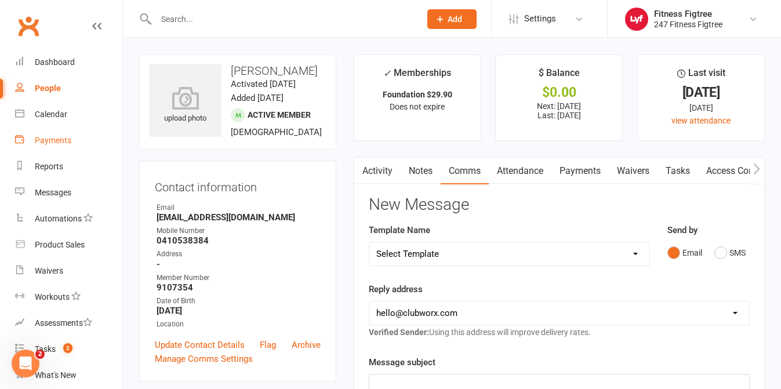
click at [46, 140] on div "Payments" at bounding box center [53, 140] width 37 height 9
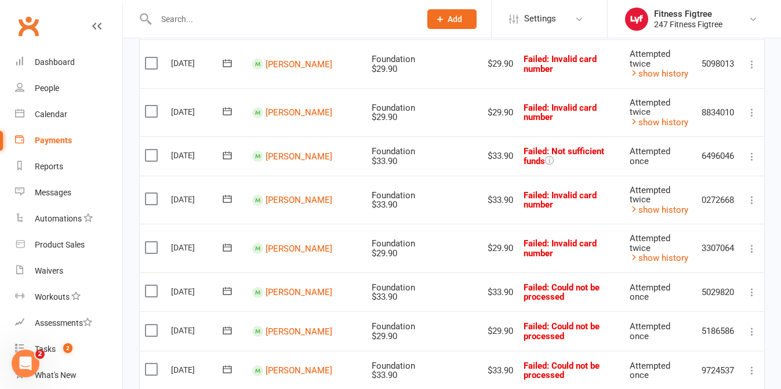
scroll to position [765, 0]
click at [314, 156] on link "[PERSON_NAME]" at bounding box center [299, 155] width 67 height 10
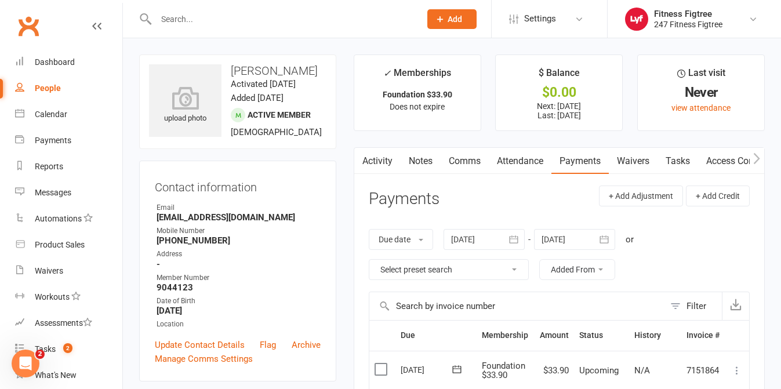
click at [469, 160] on link "Comms" at bounding box center [465, 161] width 48 height 27
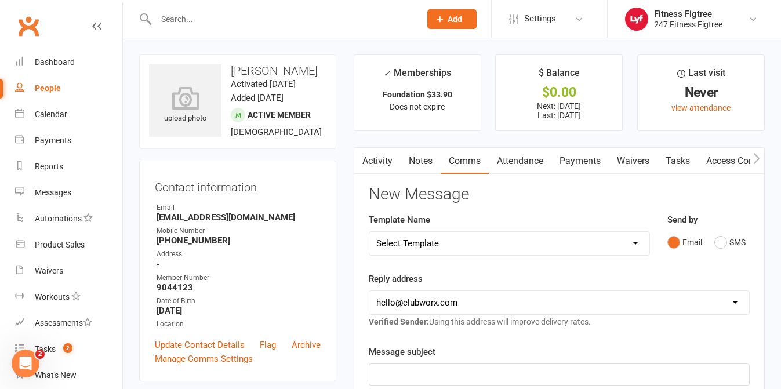
scroll to position [49, 0]
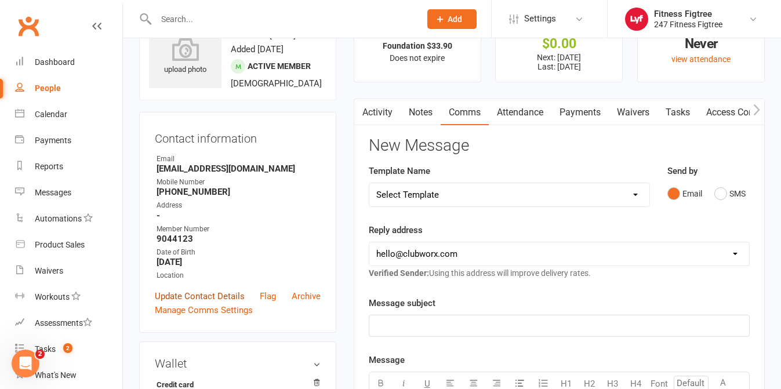
click at [176, 296] on link "Update Contact Details" at bounding box center [200, 296] width 90 height 14
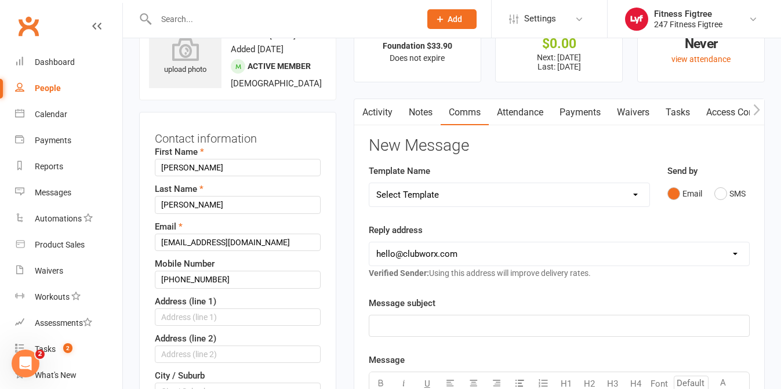
scroll to position [55, 0]
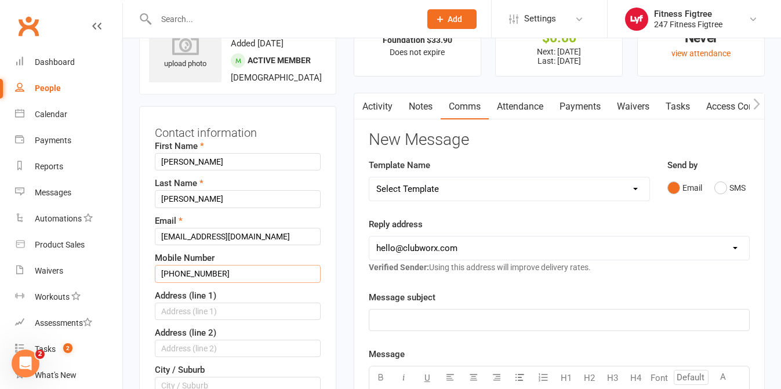
drag, startPoint x: 176, startPoint y: 275, endPoint x: 154, endPoint y: 273, distance: 22.7
click at [154, 273] on div "Contact information First Name Jeremy Last Name Quinlan Email j.quinlan575@gmai…" at bounding box center [237, 369] width 197 height 527
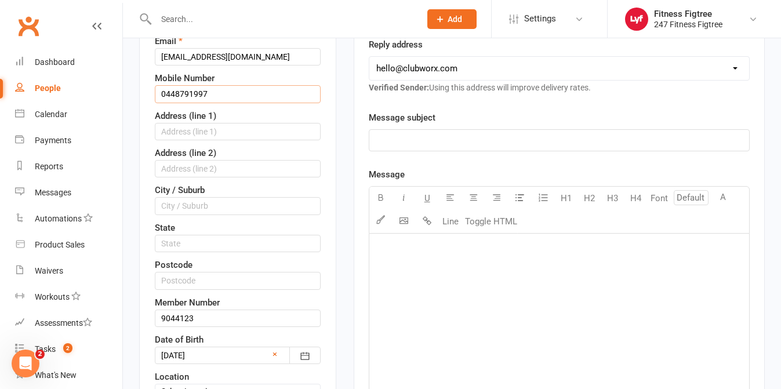
scroll to position [299, 0]
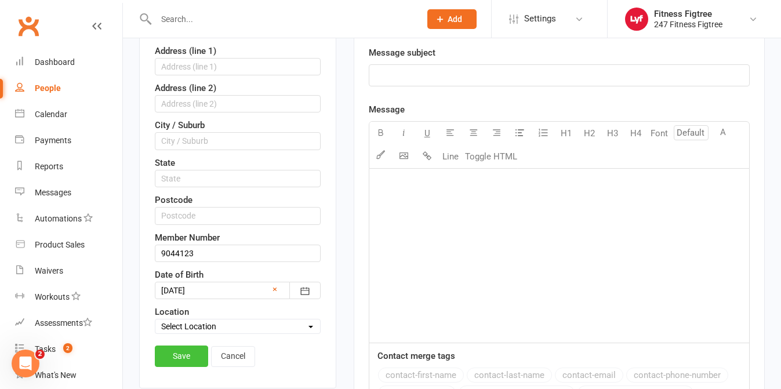
type input "0448791997"
click at [179, 354] on link "Save" at bounding box center [181, 356] width 53 height 21
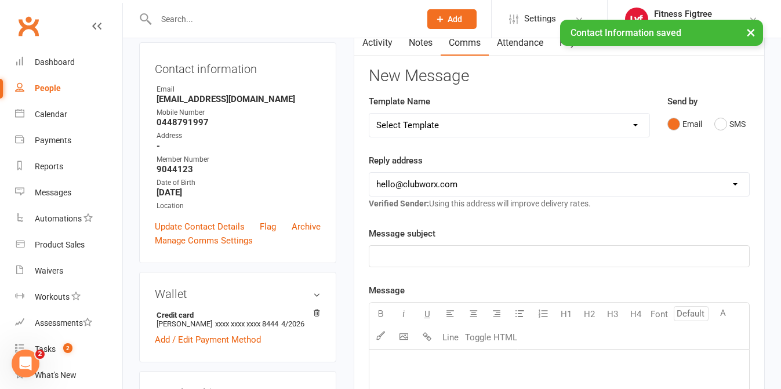
scroll to position [0, 0]
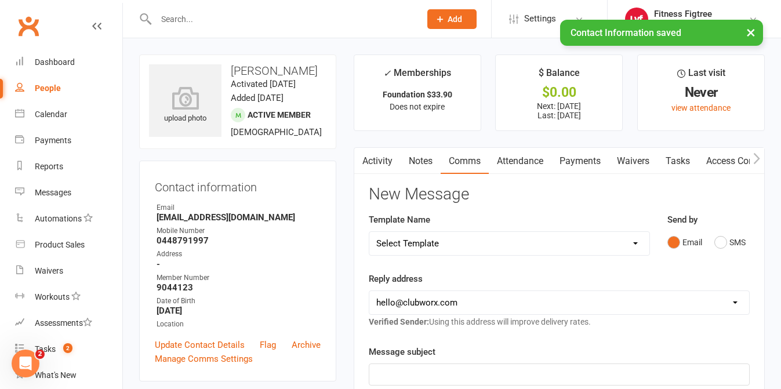
click at [467, 161] on link "Comms" at bounding box center [465, 161] width 48 height 27
click at [725, 225] on div "Send by Email SMS" at bounding box center [709, 233] width 82 height 41
click at [725, 240] on button "SMS" at bounding box center [730, 242] width 31 height 22
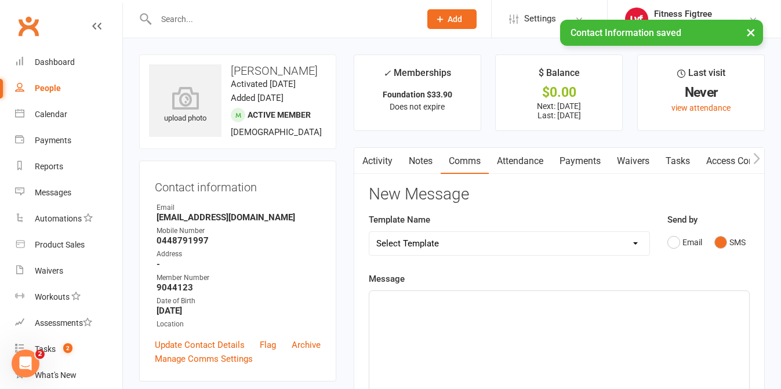
click at [567, 333] on div "﻿" at bounding box center [559, 378] width 380 height 174
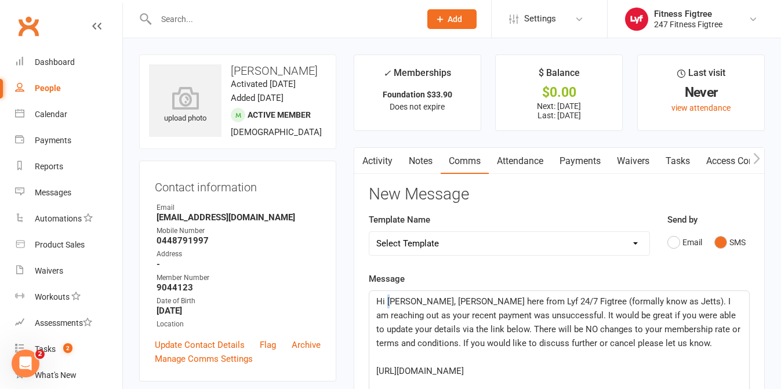
click at [390, 302] on span "Hi [PERSON_NAME], [PERSON_NAME] here from Lyf 24/7 Figtree (formally know as Je…" at bounding box center [559, 322] width 367 height 52
drag, startPoint x: 397, startPoint y: 302, endPoint x: 387, endPoint y: 300, distance: 9.4
click at [387, 300] on span "Hi [PERSON_NAME], [PERSON_NAME] here from Lyf 24/7 Figtree (formally know as Je…" at bounding box center [559, 322] width 367 height 52
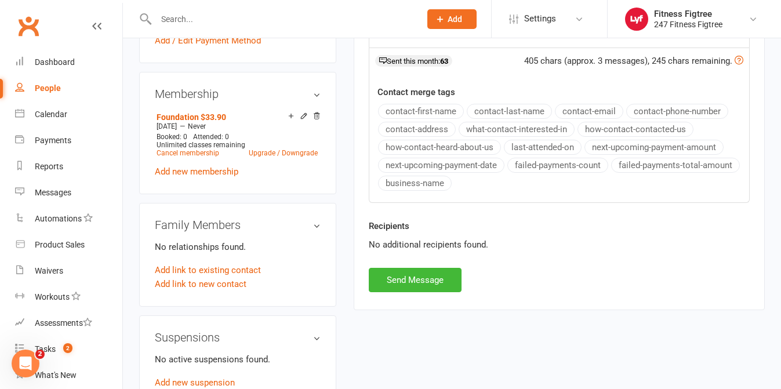
scroll to position [441, 0]
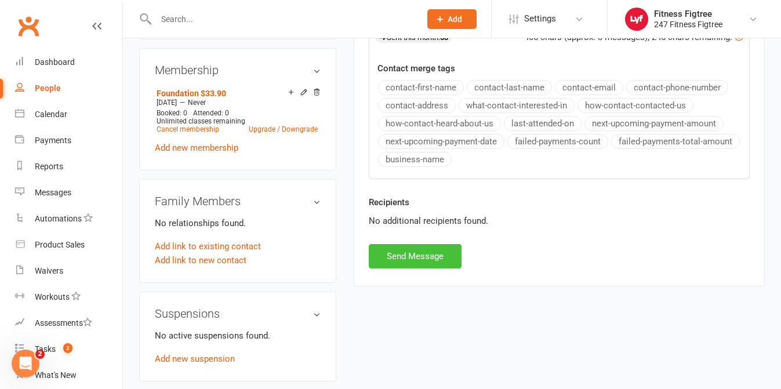
click at [394, 260] on button "Send Message" at bounding box center [415, 256] width 93 height 24
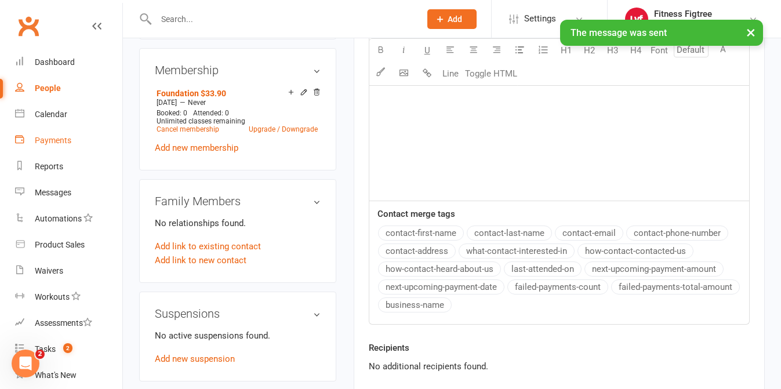
click at [46, 149] on link "Payments" at bounding box center [68, 141] width 107 height 26
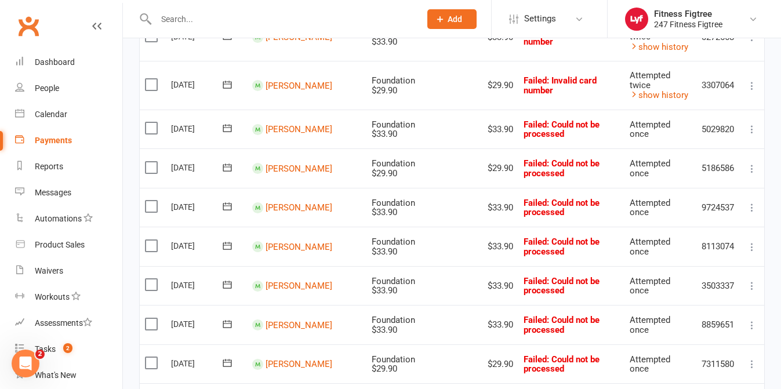
scroll to position [863, 0]
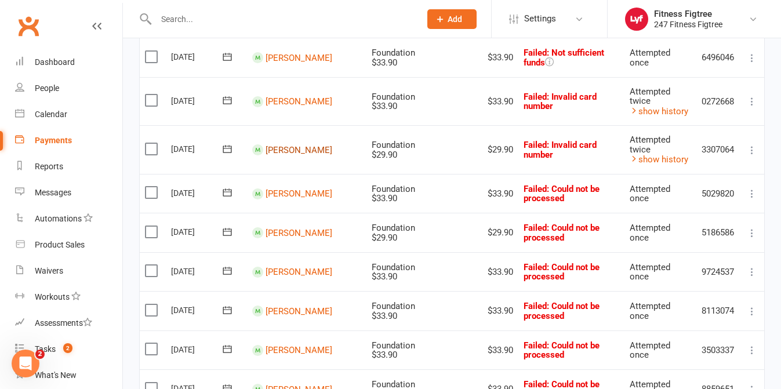
click at [302, 144] on link "[PERSON_NAME]" at bounding box center [299, 149] width 67 height 10
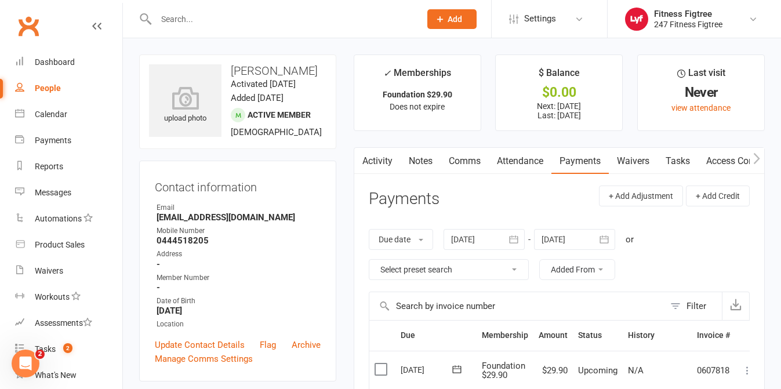
click at [467, 162] on link "Comms" at bounding box center [465, 161] width 48 height 27
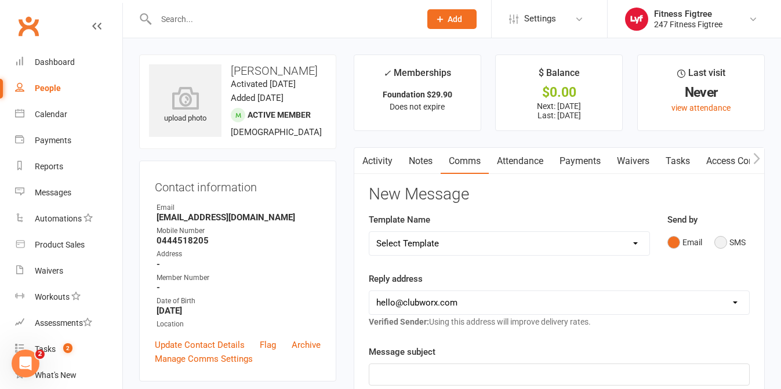
click at [733, 244] on button "SMS" at bounding box center [730, 242] width 31 height 22
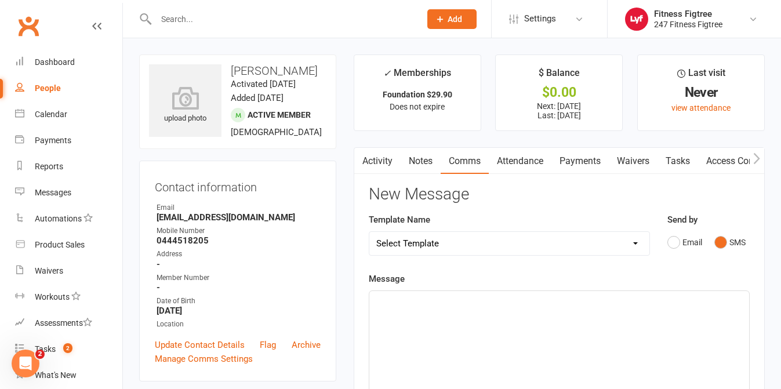
click at [489, 318] on div "﻿" at bounding box center [559, 378] width 380 height 174
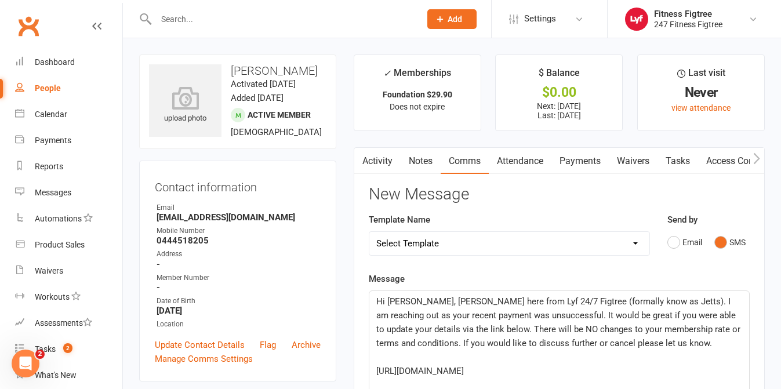
click at [398, 302] on span "Hi [PERSON_NAME], [PERSON_NAME] here from Lyf 24/7 Figtree (formally know as Je…" at bounding box center [559, 322] width 367 height 52
drag, startPoint x: 396, startPoint y: 303, endPoint x: 387, endPoint y: 303, distance: 8.7
click at [387, 303] on span "Hi [PERSON_NAME], [PERSON_NAME] here from Lyf 24/7 Figtree (formally know as Je…" at bounding box center [559, 322] width 367 height 52
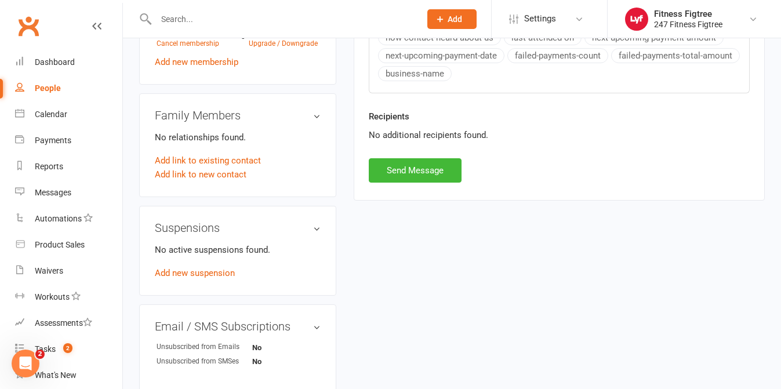
scroll to position [611, 0]
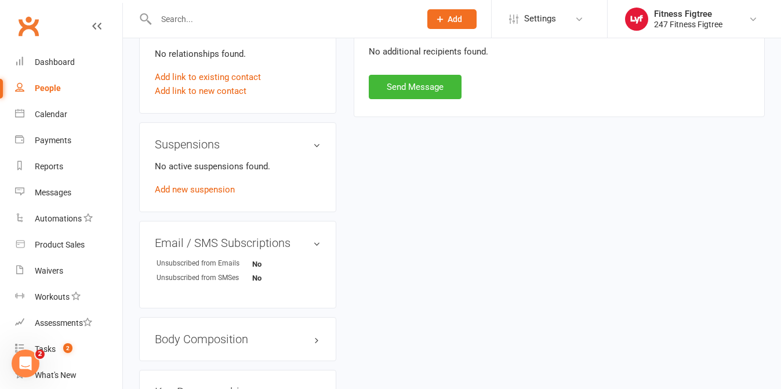
click at [409, 72] on div "Recipients No additional recipients found." at bounding box center [559, 50] width 398 height 49
click at [409, 85] on button "Send Message" at bounding box center [415, 87] width 93 height 24
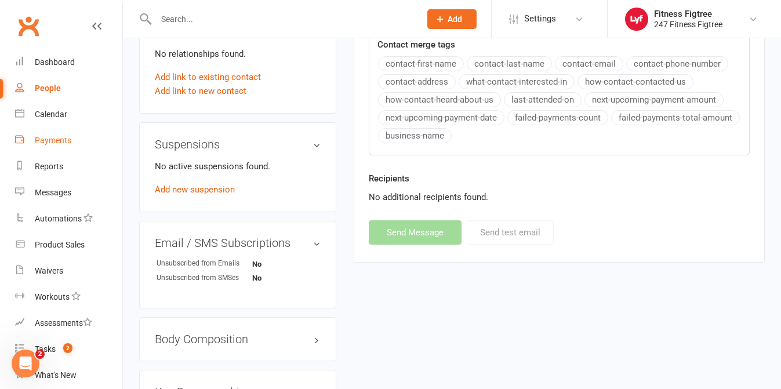
click at [63, 143] on div "Payments" at bounding box center [53, 140] width 37 height 9
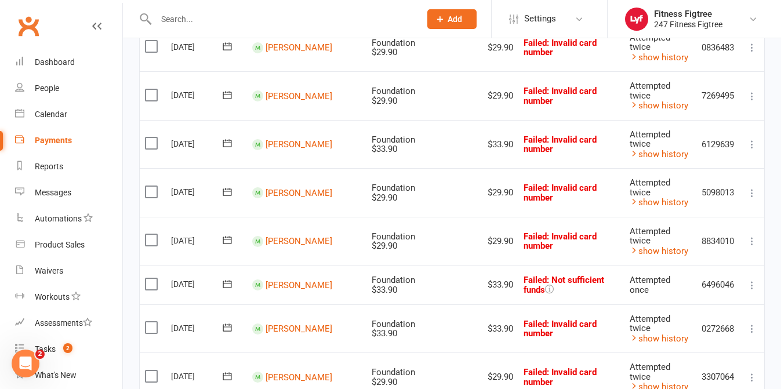
scroll to position [873, 0]
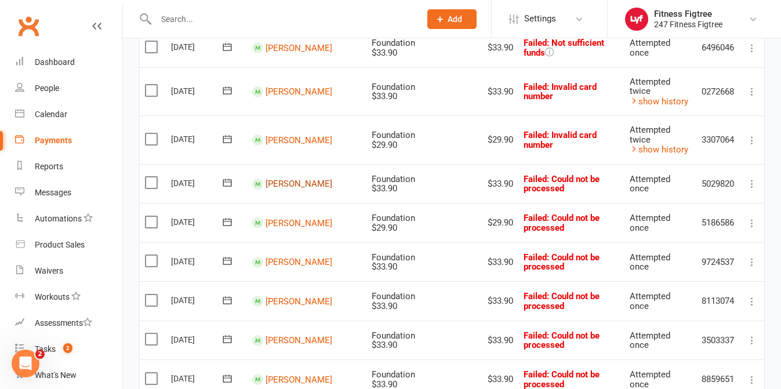
click at [279, 186] on link "[PERSON_NAME]" at bounding box center [299, 184] width 67 height 10
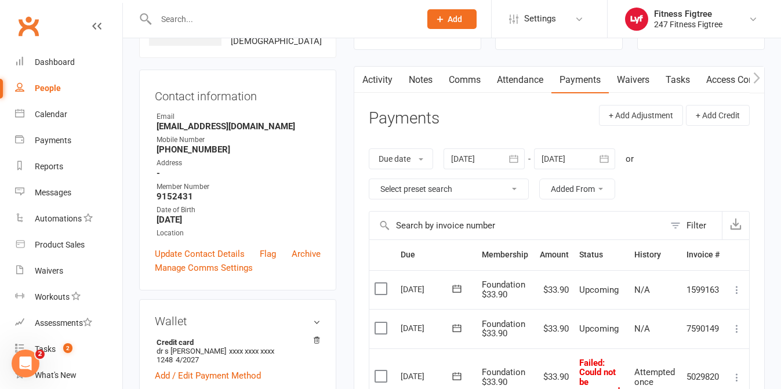
scroll to position [30, 0]
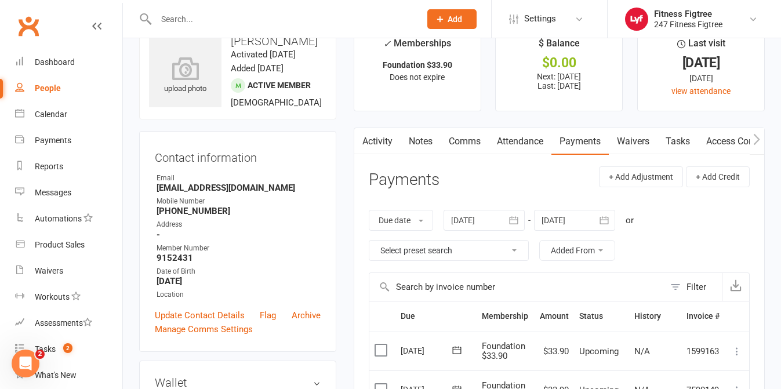
click at [582, 147] on link "Payments" at bounding box center [580, 141] width 57 height 27
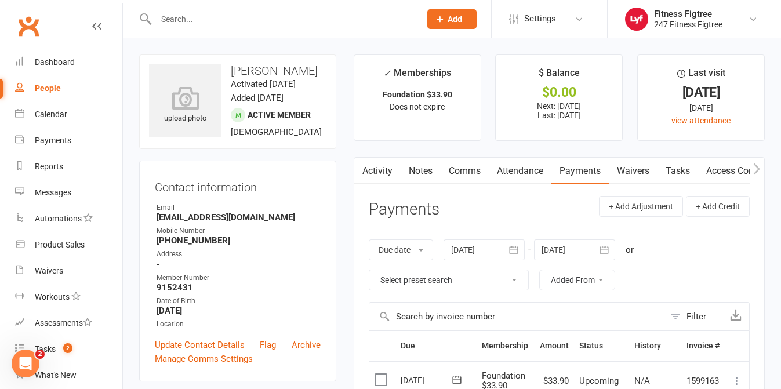
click at [460, 165] on link "Comms" at bounding box center [465, 171] width 48 height 27
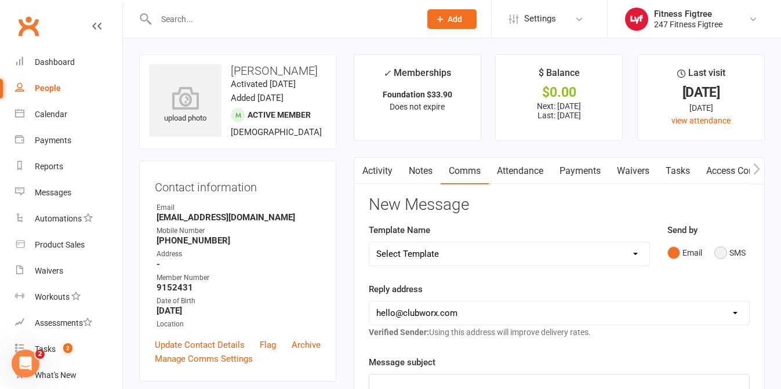
click at [725, 253] on button "SMS" at bounding box center [730, 253] width 31 height 22
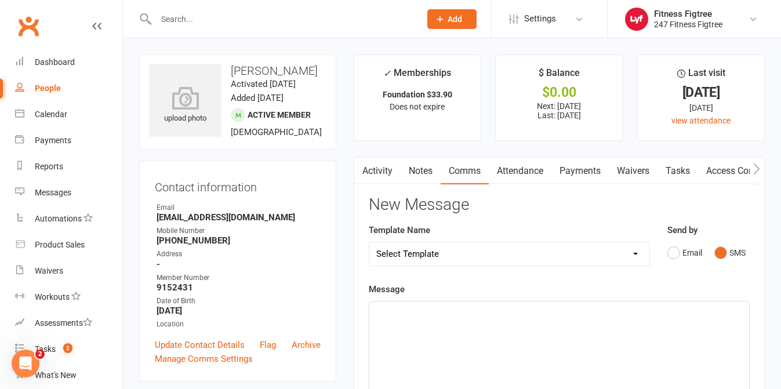
click at [414, 318] on p "﻿" at bounding box center [559, 312] width 366 height 14
click at [178, 352] on link "Update Contact Details" at bounding box center [200, 345] width 90 height 14
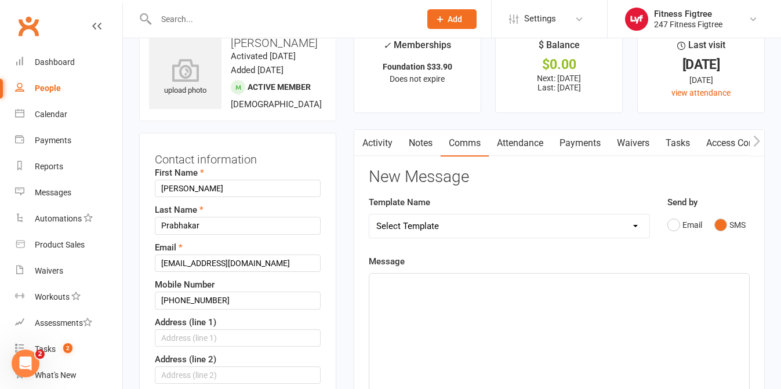
scroll to position [55, 0]
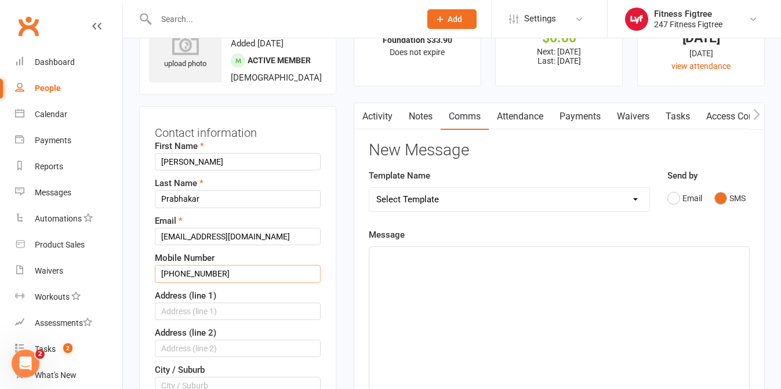
drag, startPoint x: 176, startPoint y: 285, endPoint x: 130, endPoint y: 281, distance: 45.4
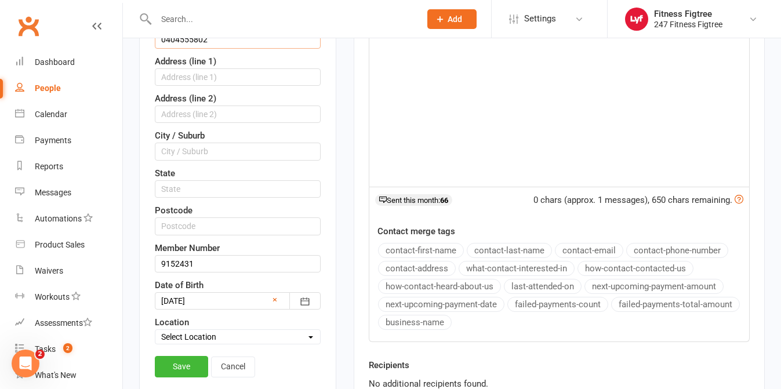
scroll to position [307, 0]
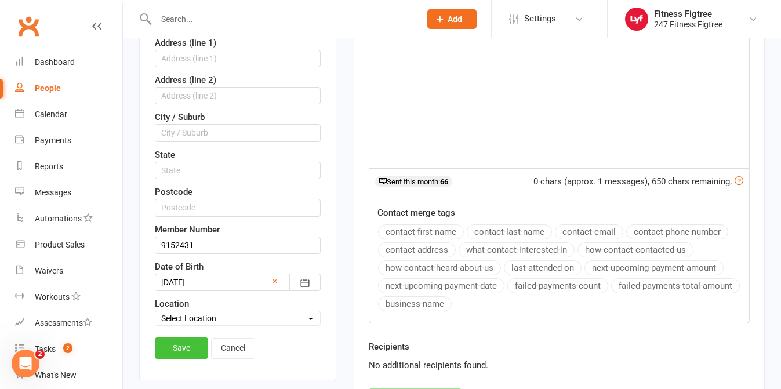
type input "0404555802"
click at [182, 354] on link "Save" at bounding box center [181, 348] width 53 height 21
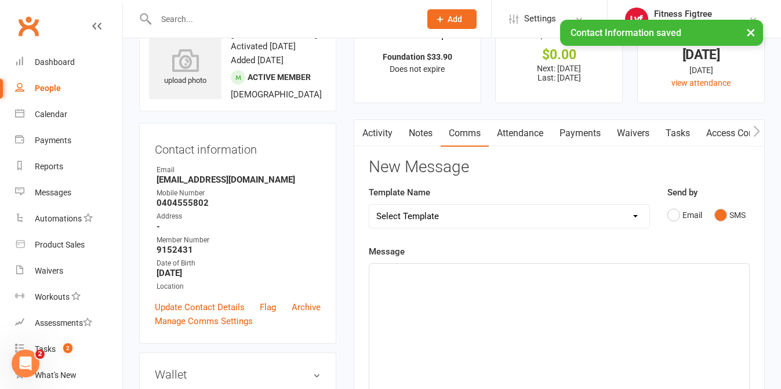
scroll to position [0, 0]
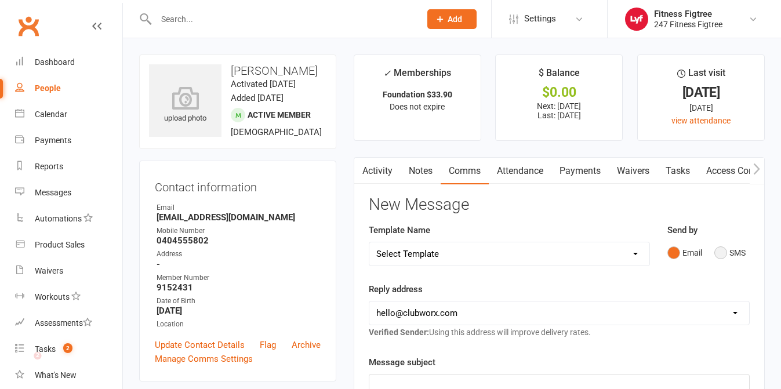
click at [734, 248] on button "SMS" at bounding box center [730, 253] width 31 height 22
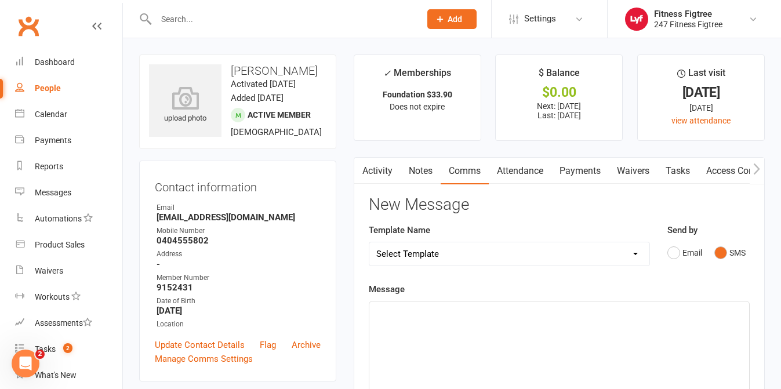
click at [516, 340] on div "﻿" at bounding box center [559, 389] width 380 height 174
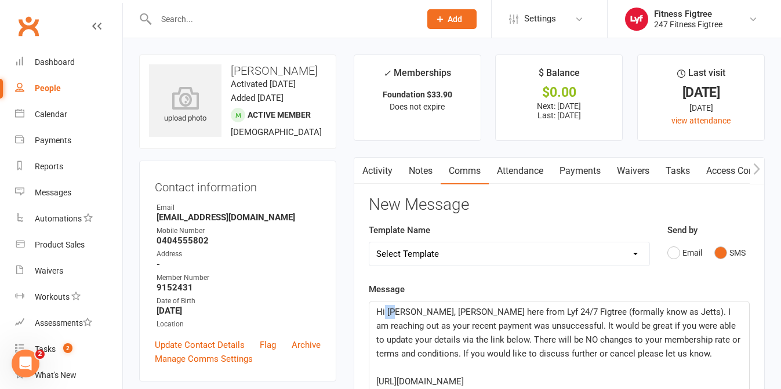
drag, startPoint x: 394, startPoint y: 311, endPoint x: 385, endPoint y: 311, distance: 9.3
click at [385, 311] on span "Hi [PERSON_NAME], [PERSON_NAME] here from Lyf 24/7 Figtree (formally know as Je…" at bounding box center [559, 333] width 367 height 52
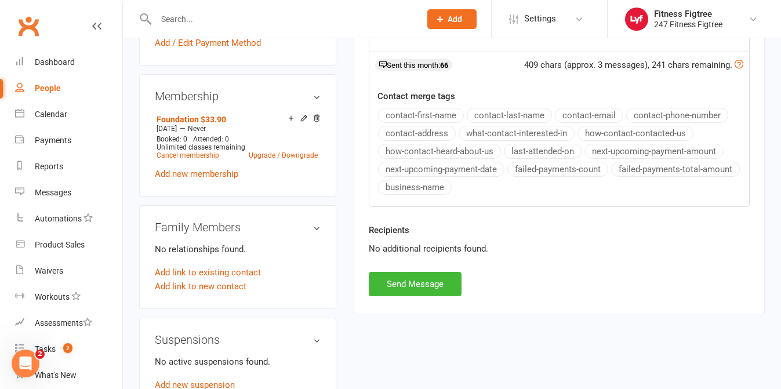
scroll to position [506, 0]
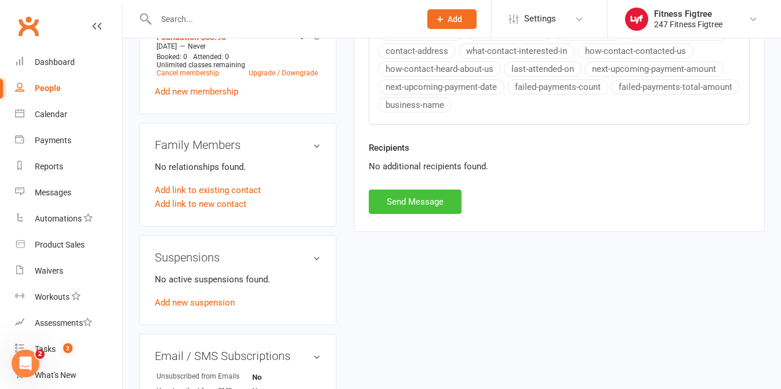
click at [422, 197] on button "Send Message" at bounding box center [415, 202] width 93 height 24
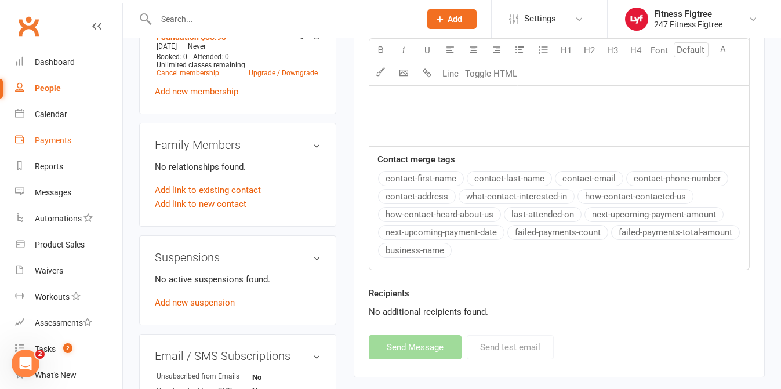
click at [45, 143] on div "Payments" at bounding box center [53, 140] width 37 height 9
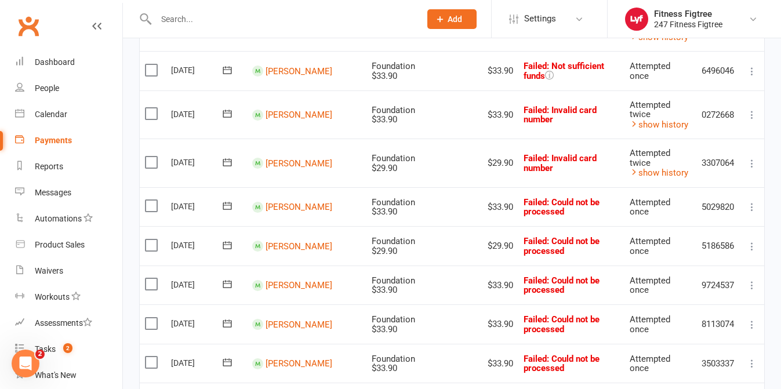
scroll to position [851, 0]
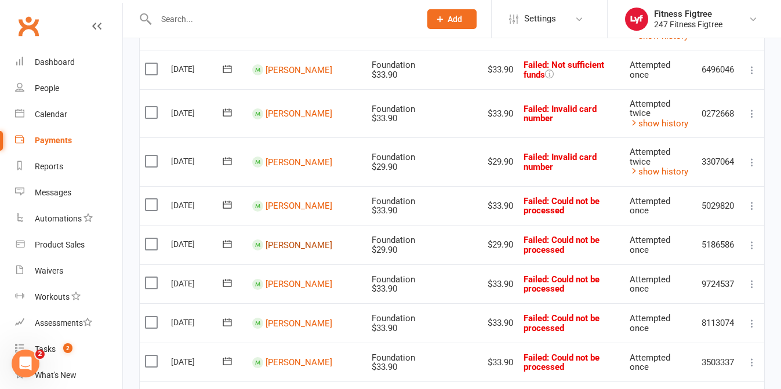
click at [275, 241] on link "[PERSON_NAME]" at bounding box center [299, 245] width 67 height 10
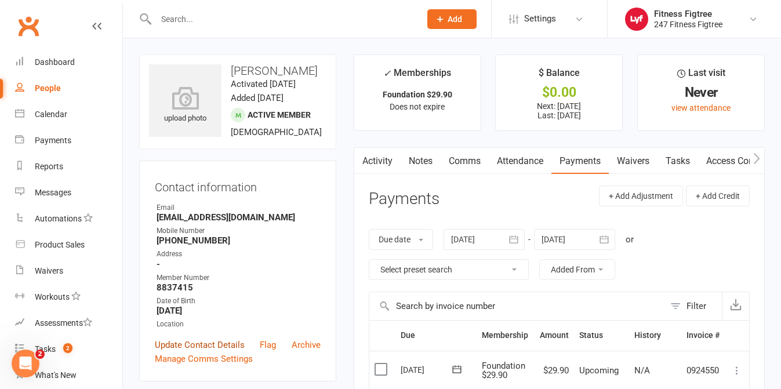
click at [197, 341] on link "Update Contact Details" at bounding box center [200, 345] width 90 height 14
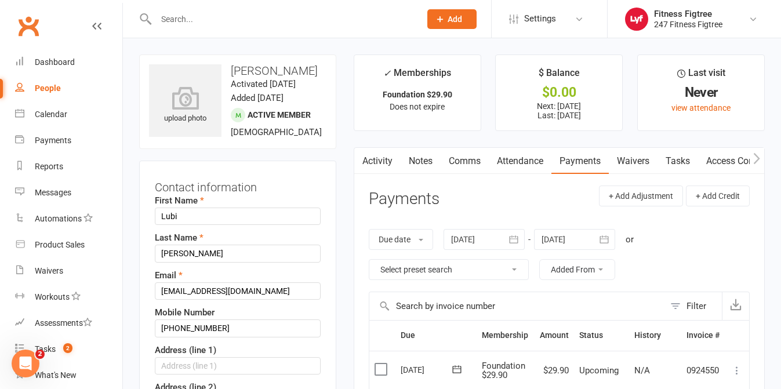
scroll to position [55, 0]
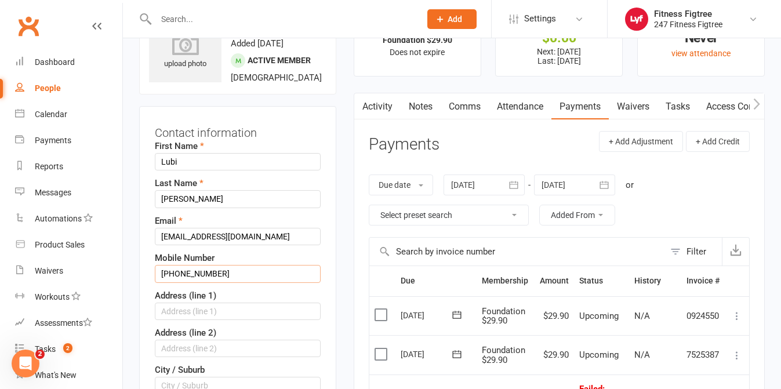
drag, startPoint x: 177, startPoint y: 273, endPoint x: 139, endPoint y: 273, distance: 38.3
click at [139, 273] on div "Contact information First Name Lubi Last Name Dimitrovski Email lubidimitrovski…" at bounding box center [237, 369] width 197 height 527
click at [177, 284] on div "First Name Lubi Last Name Dimitrovski Email lubidimitrovski@gmail.com Mobile Nu…" at bounding box center [238, 359] width 166 height 440
drag, startPoint x: 175, startPoint y: 271, endPoint x: 144, endPoint y: 270, distance: 30.2
click at [144, 270] on div "Contact information First Name Lubi Last Name Dimitrovski Email lubidimitrovski…" at bounding box center [237, 369] width 197 height 527
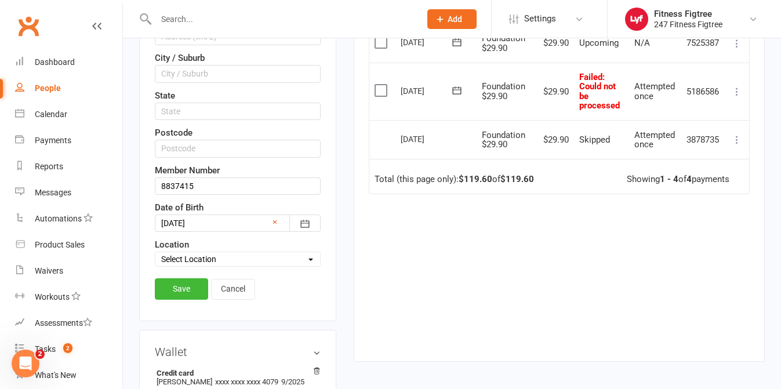
scroll to position [397, 0]
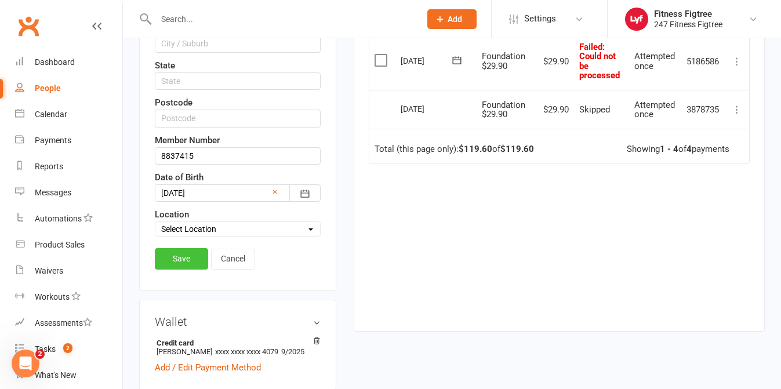
type input "0409713148"
click at [175, 255] on link "Save" at bounding box center [181, 258] width 53 height 21
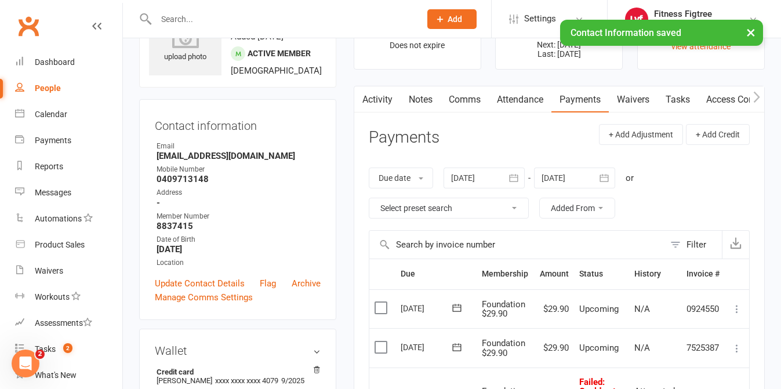
scroll to position [0, 0]
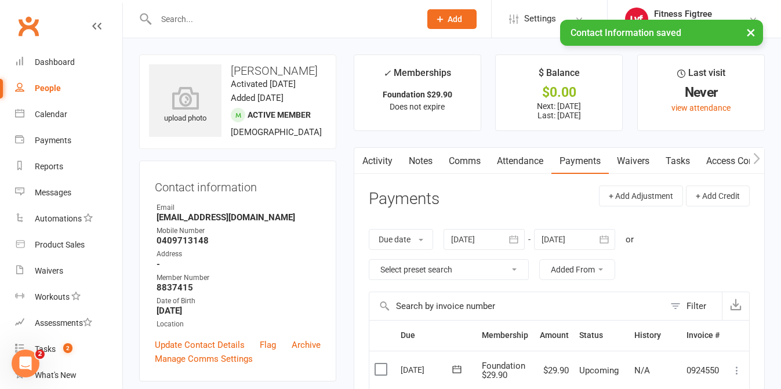
click at [451, 157] on link "Comms" at bounding box center [465, 161] width 48 height 27
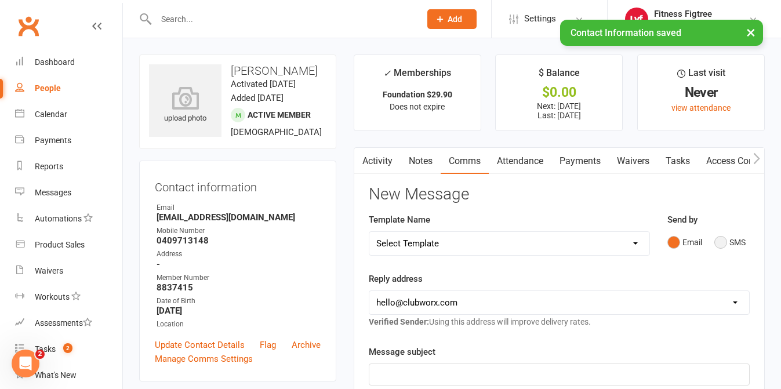
click at [736, 241] on button "SMS" at bounding box center [730, 242] width 31 height 22
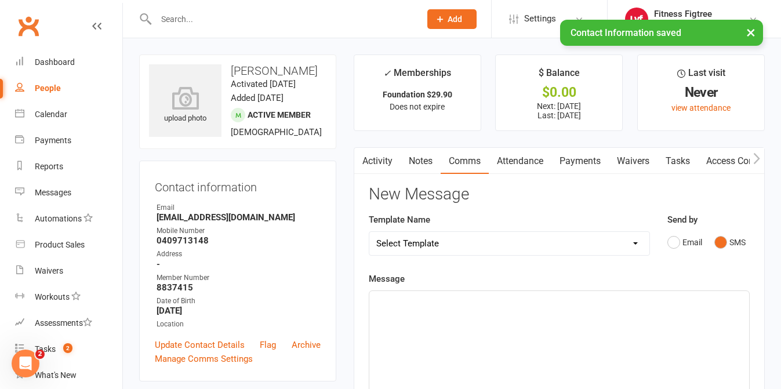
click at [438, 328] on div "﻿" at bounding box center [559, 378] width 380 height 174
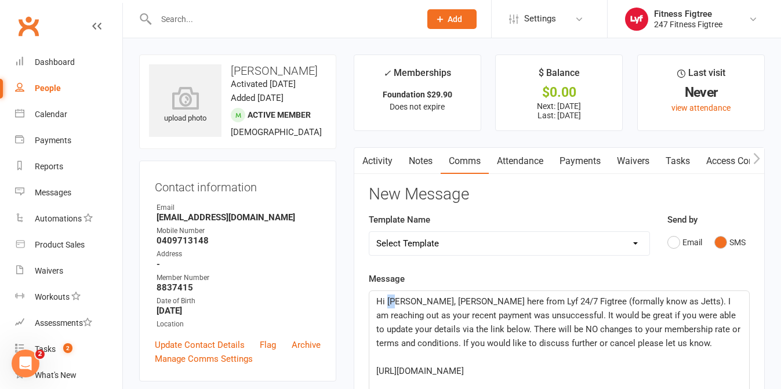
drag, startPoint x: 396, startPoint y: 302, endPoint x: 388, endPoint y: 302, distance: 8.1
click at [388, 302] on span "Hi [PERSON_NAME], [PERSON_NAME] here from Lyf 24/7 Figtree (formally know as Je…" at bounding box center [559, 322] width 367 height 52
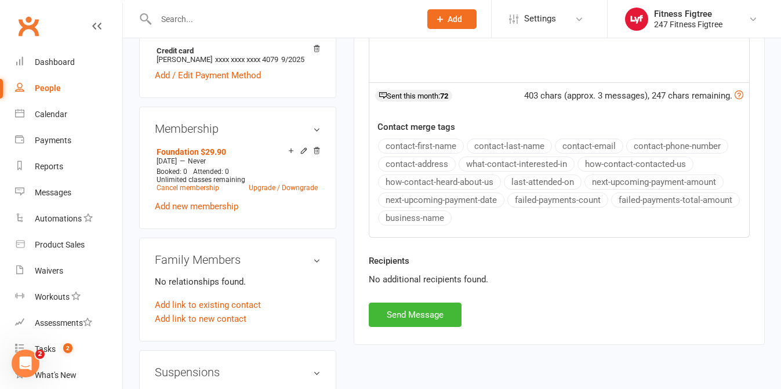
scroll to position [387, 0]
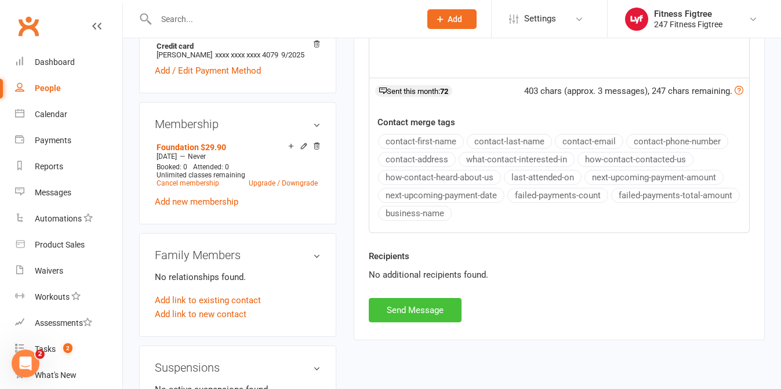
click at [401, 303] on button "Send Message" at bounding box center [415, 310] width 93 height 24
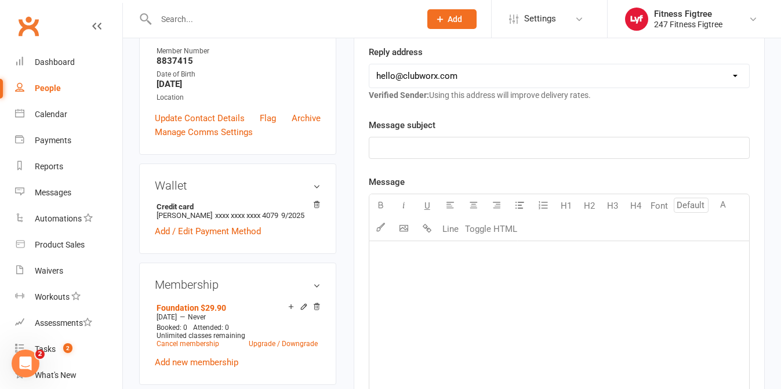
scroll to position [214, 0]
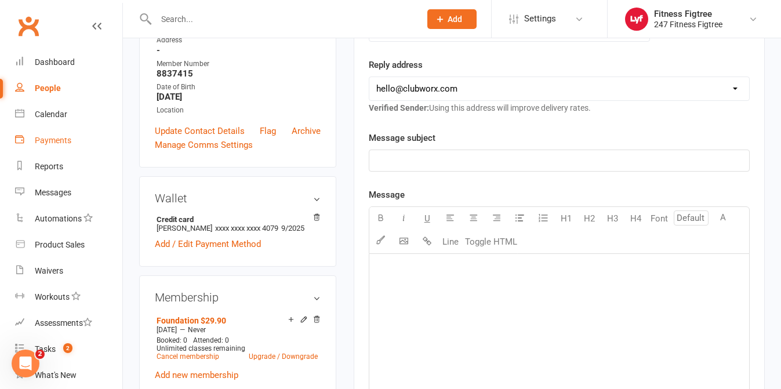
click at [50, 143] on div "Payments" at bounding box center [53, 140] width 37 height 9
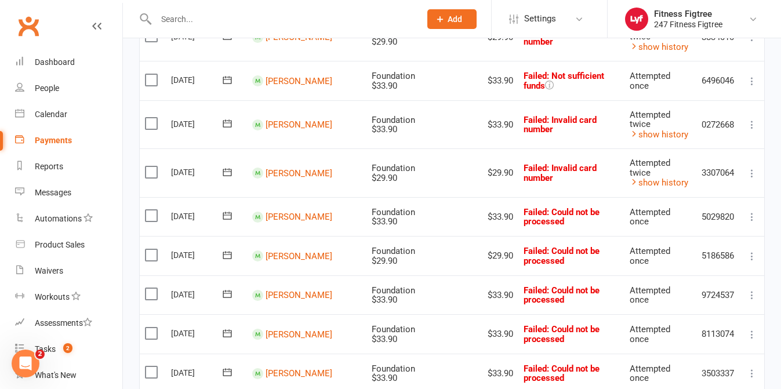
scroll to position [892, 0]
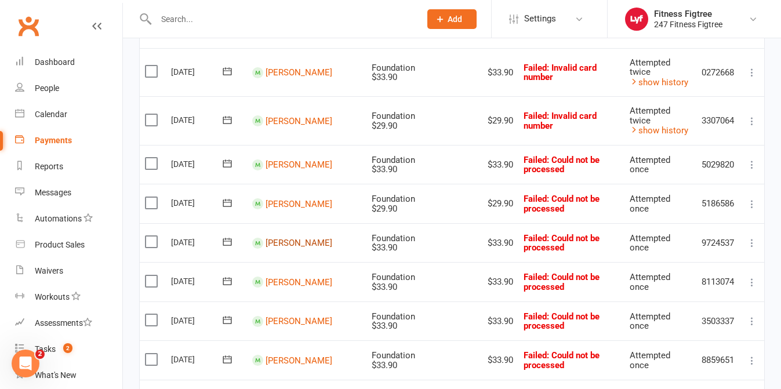
click at [289, 242] on link "[PERSON_NAME]" at bounding box center [299, 243] width 67 height 10
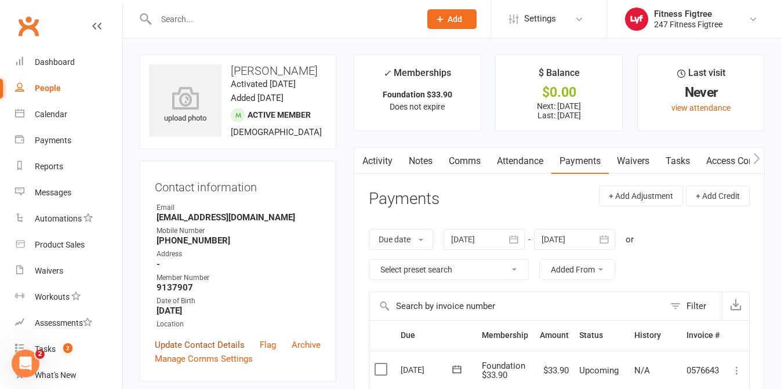
click at [189, 352] on link "Update Contact Details" at bounding box center [200, 345] width 90 height 14
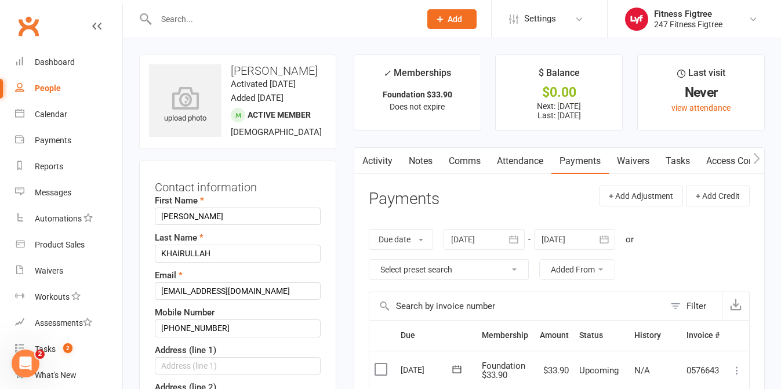
scroll to position [55, 0]
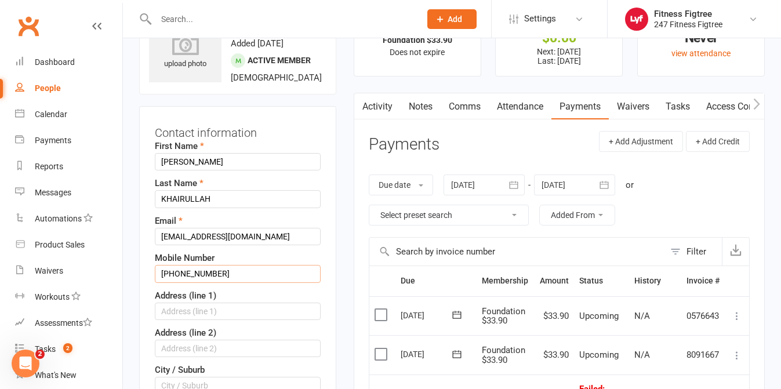
drag, startPoint x: 175, startPoint y: 284, endPoint x: 139, endPoint y: 279, distance: 36.3
click at [139, 279] on div "Contact information First Name ABDULLAH Last Name KHAIRULLAH Email abdullah13dk…" at bounding box center [237, 369] width 197 height 527
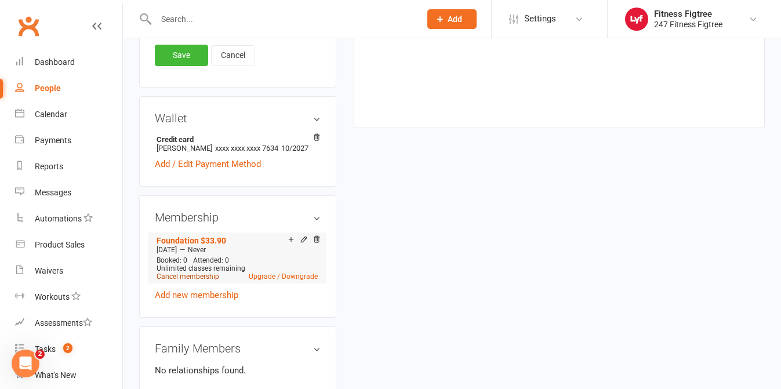
scroll to position [523, 0]
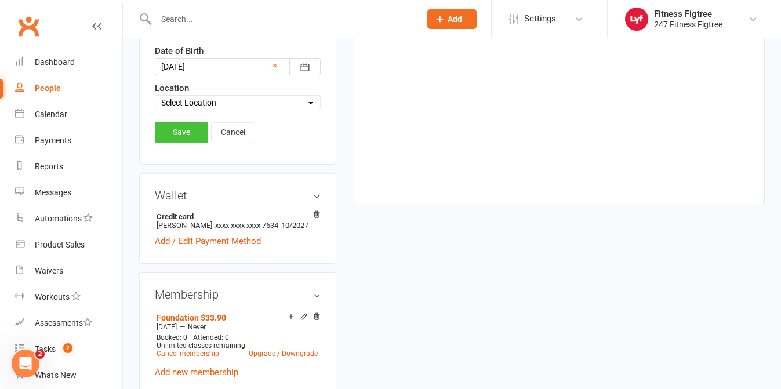
type input "0410132129"
click at [177, 143] on link "Save" at bounding box center [181, 132] width 53 height 21
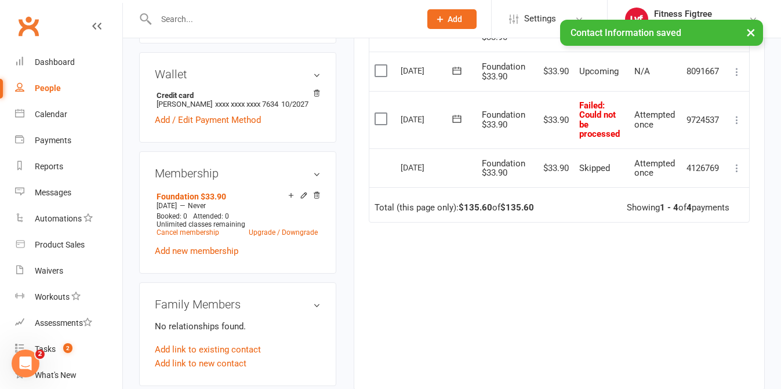
scroll to position [0, 0]
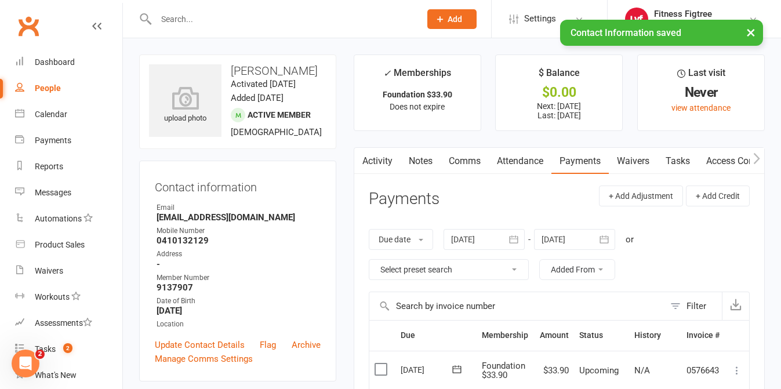
click at [472, 161] on link "Comms" at bounding box center [465, 161] width 48 height 27
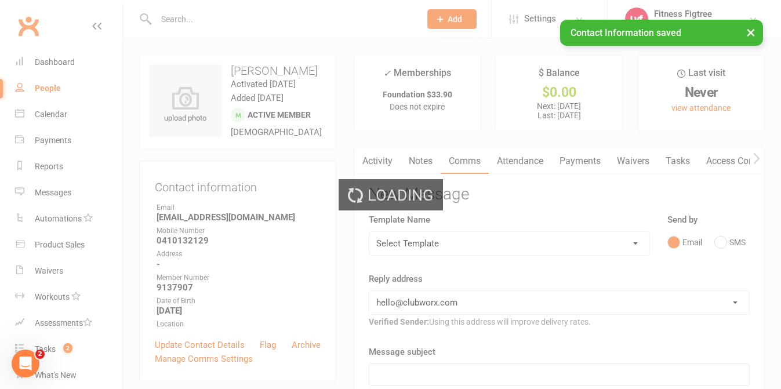
click at [734, 242] on div "Loading" at bounding box center [390, 194] width 781 height 389
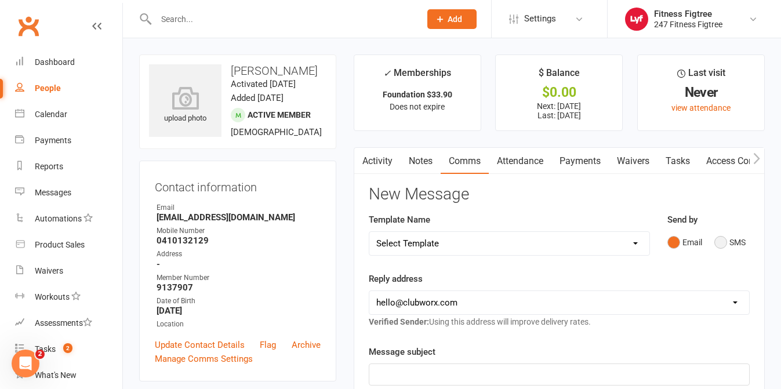
click at [732, 246] on button "SMS" at bounding box center [730, 242] width 31 height 22
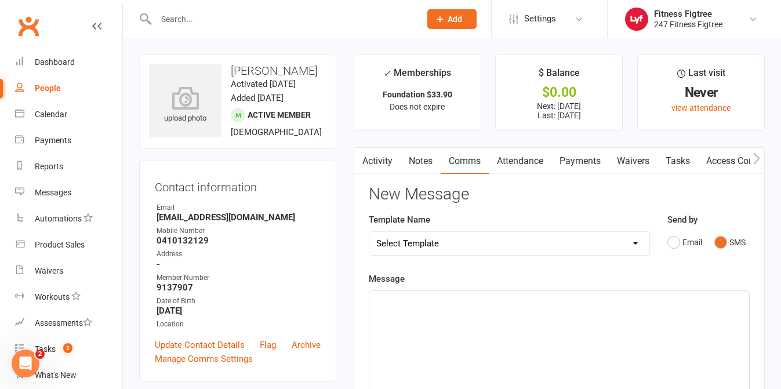
click at [528, 316] on div "﻿" at bounding box center [559, 378] width 380 height 174
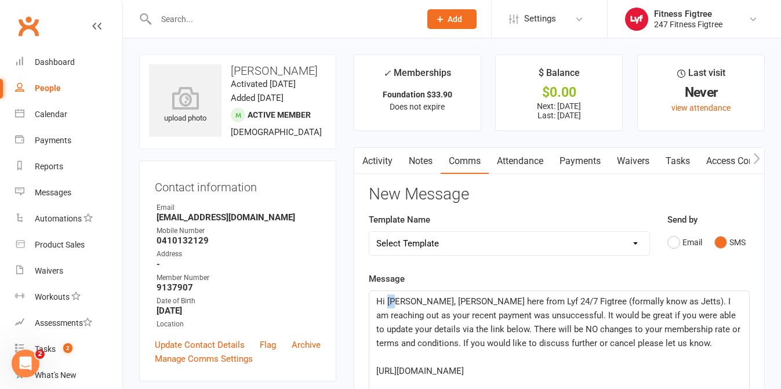
drag, startPoint x: 395, startPoint y: 302, endPoint x: 387, endPoint y: 300, distance: 7.6
click at [387, 300] on span "Hi [PERSON_NAME], [PERSON_NAME] here from Lyf 24/7 Figtree (formally know as Je…" at bounding box center [559, 322] width 367 height 52
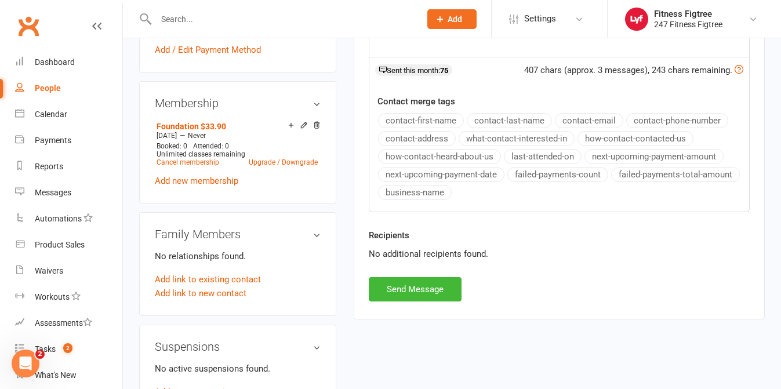
scroll to position [468, 0]
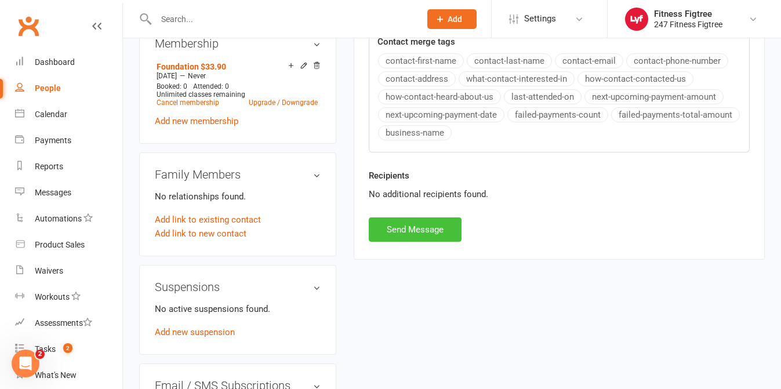
click at [394, 219] on button "Send Message" at bounding box center [415, 229] width 93 height 24
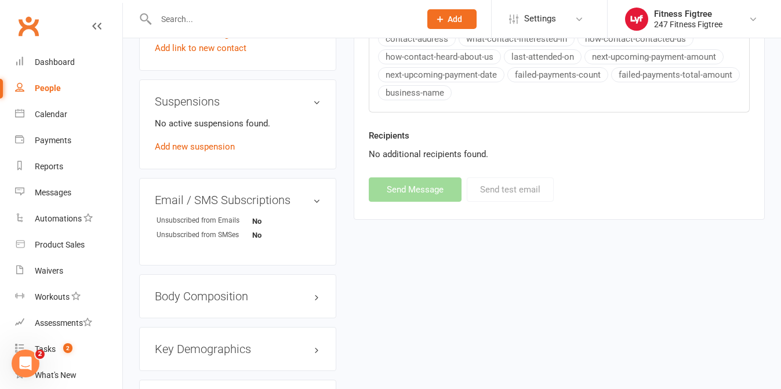
scroll to position [0, 0]
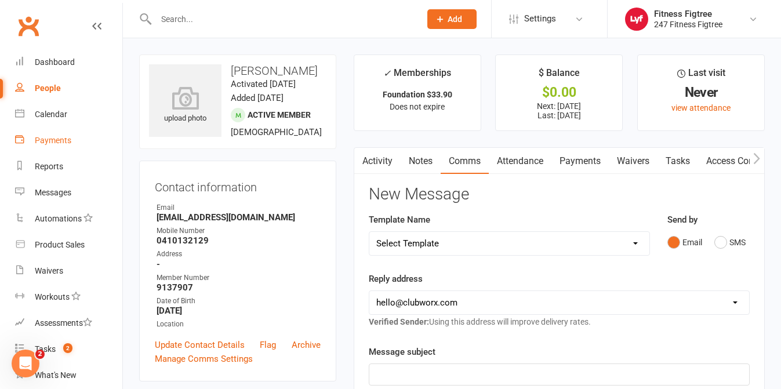
click at [52, 140] on div "Payments" at bounding box center [53, 140] width 37 height 9
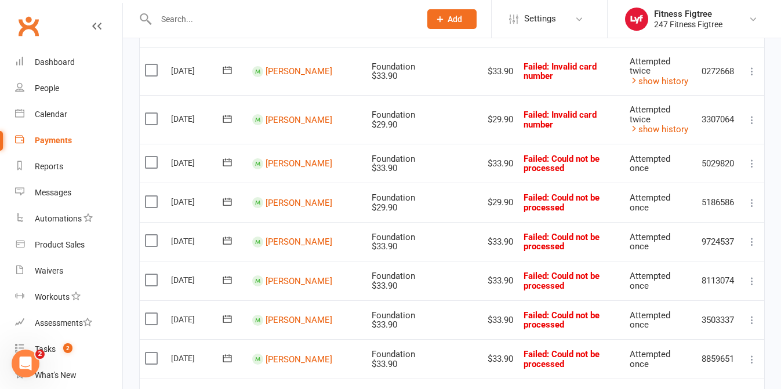
scroll to position [904, 0]
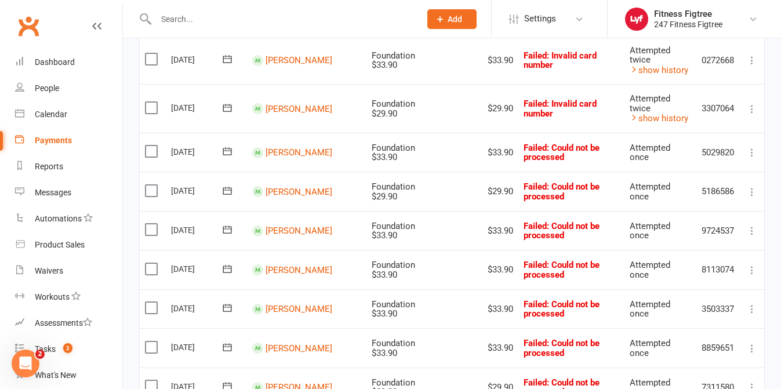
click at [283, 277] on td "[PERSON_NAME]" at bounding box center [306, 269] width 119 height 39
click at [285, 270] on link "[PERSON_NAME]" at bounding box center [299, 269] width 67 height 10
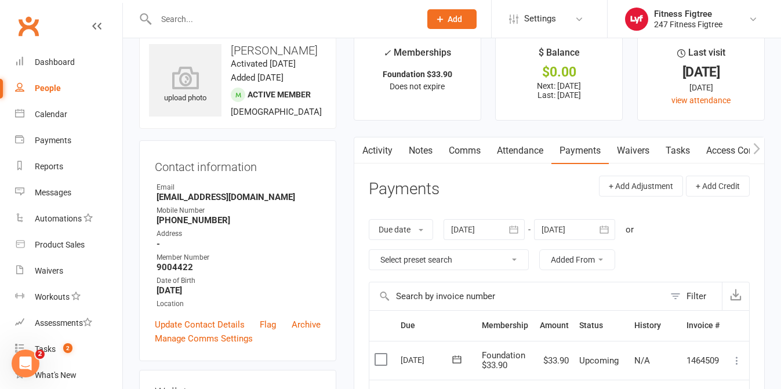
scroll to position [6, 0]
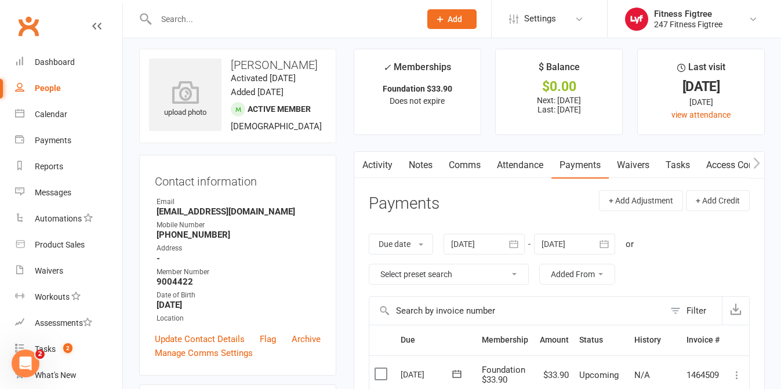
click at [477, 162] on link "Comms" at bounding box center [465, 165] width 48 height 27
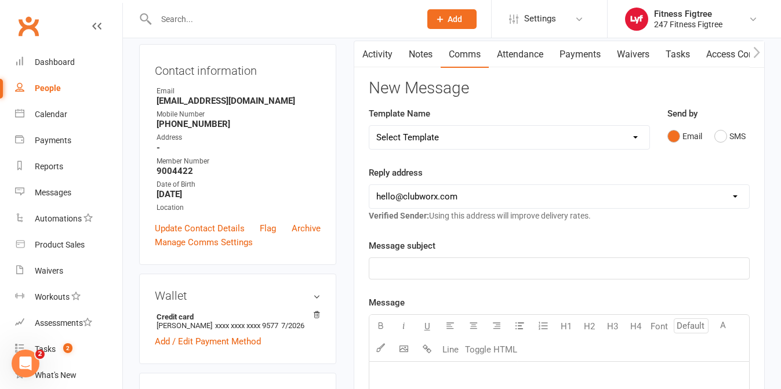
scroll to position [115, 0]
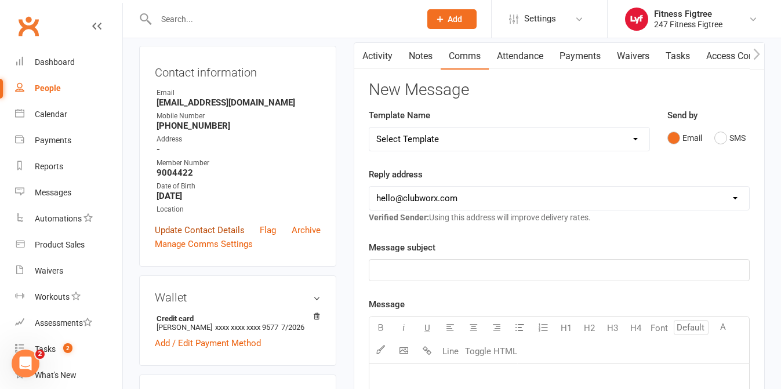
click at [201, 224] on link "Update Contact Details" at bounding box center [200, 230] width 90 height 14
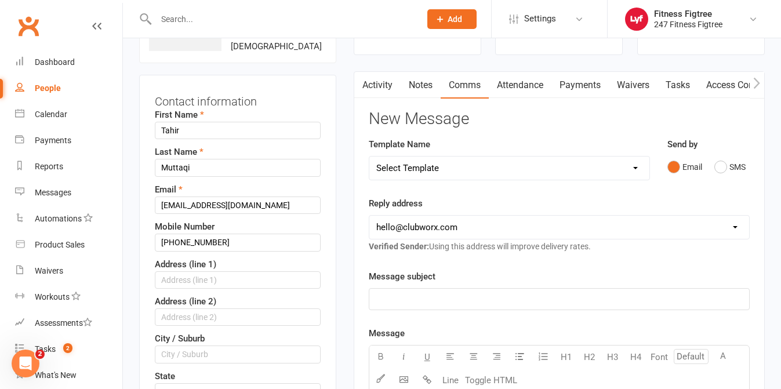
scroll to position [55, 0]
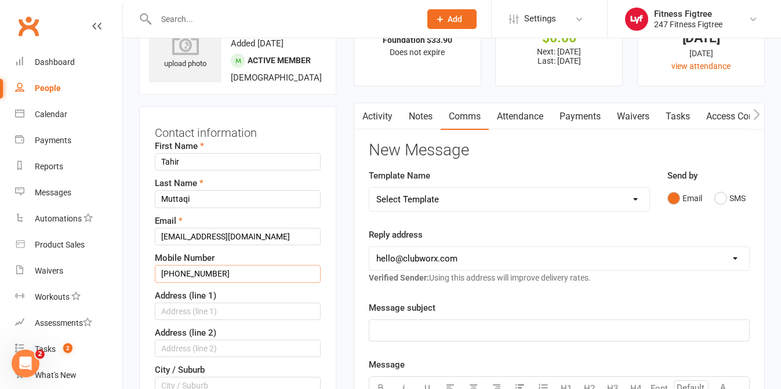
click at [177, 275] on input "+61480279849" at bounding box center [238, 273] width 166 height 17
drag, startPoint x: 173, startPoint y: 273, endPoint x: 145, endPoint y: 270, distance: 28.0
click at [145, 270] on div "Contact information First Name Tahir Last Name Muttaqi Email tahir.muttaqi@gmai…" at bounding box center [237, 369] width 197 height 527
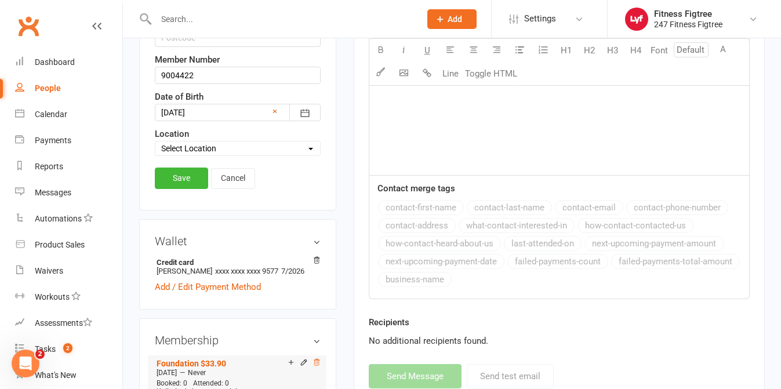
scroll to position [506, 0]
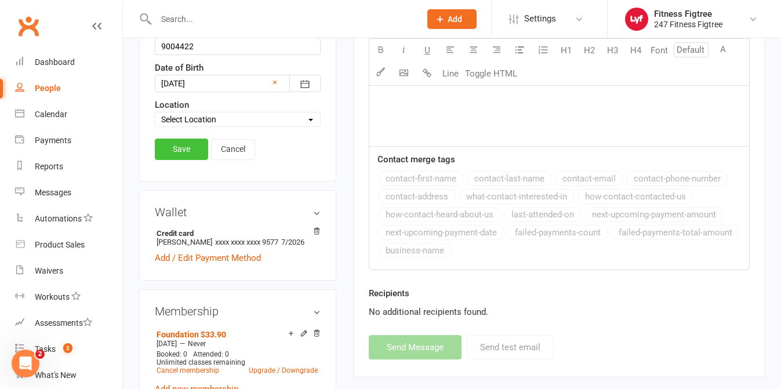
type input "0480279849"
click at [175, 159] on link "Save" at bounding box center [181, 149] width 53 height 21
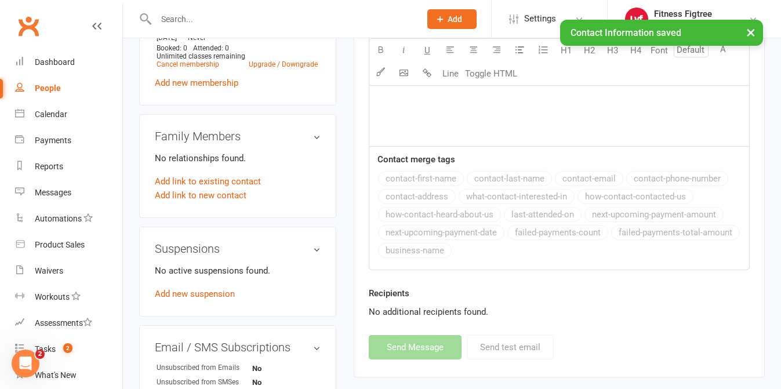
scroll to position [0, 0]
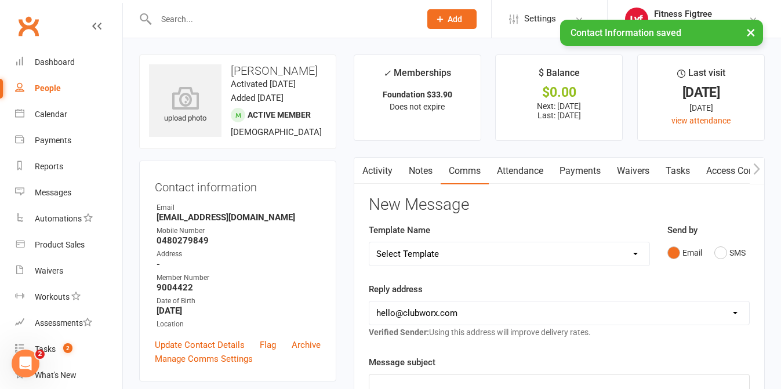
click at [455, 167] on link "Comms" at bounding box center [465, 171] width 48 height 27
click at [728, 251] on button "SMS" at bounding box center [730, 253] width 31 height 22
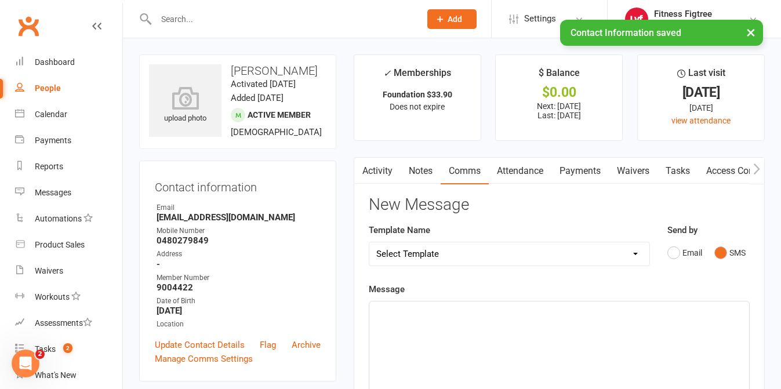
click at [404, 313] on p "﻿" at bounding box center [559, 312] width 366 height 14
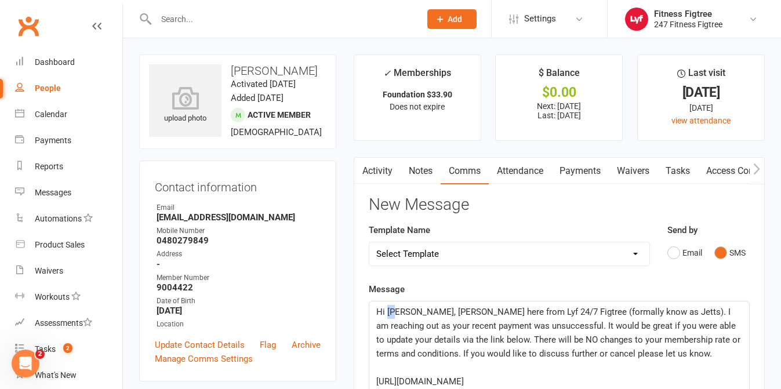
drag, startPoint x: 397, startPoint y: 312, endPoint x: 387, endPoint y: 310, distance: 10.7
click at [387, 310] on span "Hi [PERSON_NAME], [PERSON_NAME] here from Lyf 24/7 Figtree (formally know as Je…" at bounding box center [559, 333] width 367 height 52
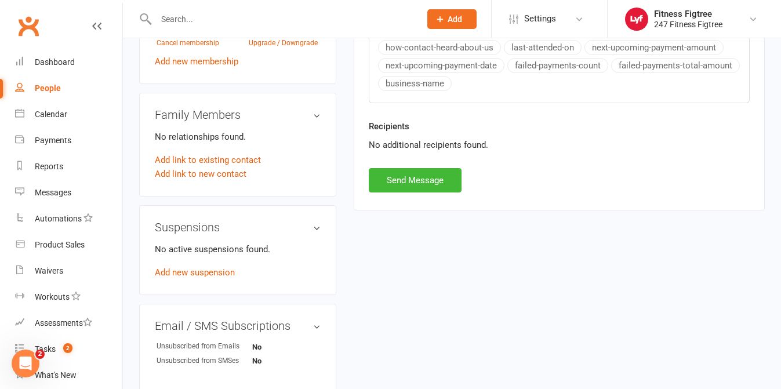
scroll to position [570, 0]
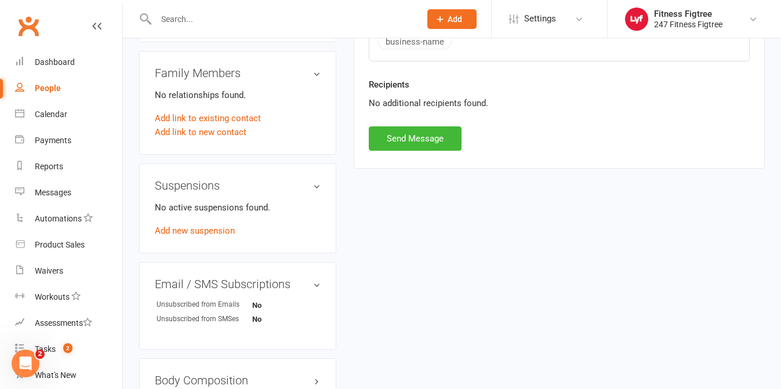
drag, startPoint x: 411, startPoint y: 128, endPoint x: 411, endPoint y: 121, distance: 6.4
click at [404, 139] on button "Send Message" at bounding box center [415, 138] width 93 height 24
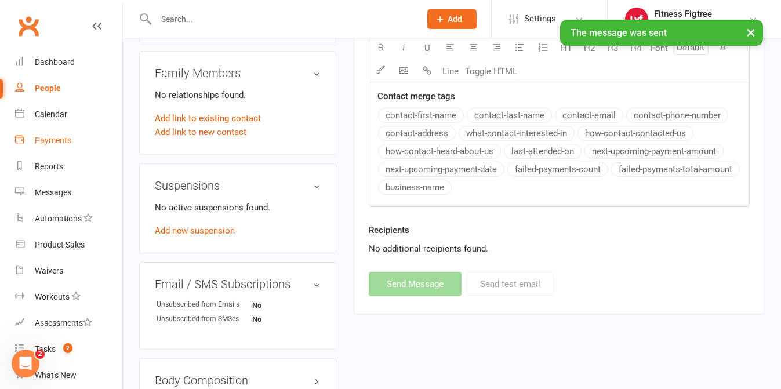
click at [60, 143] on div "Payments" at bounding box center [53, 140] width 37 height 9
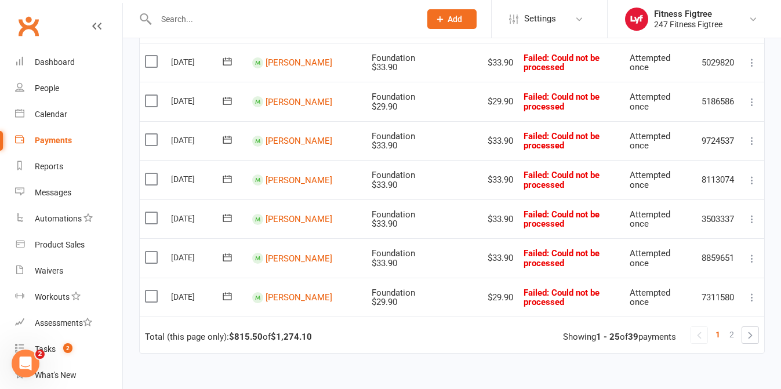
scroll to position [967, 0]
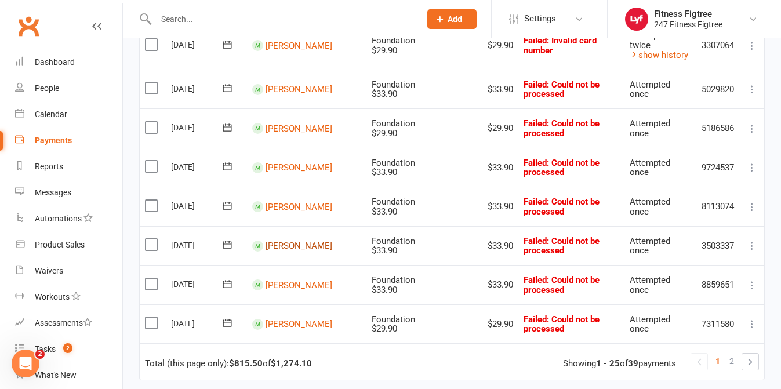
click at [287, 248] on link "[PERSON_NAME]" at bounding box center [299, 246] width 67 height 10
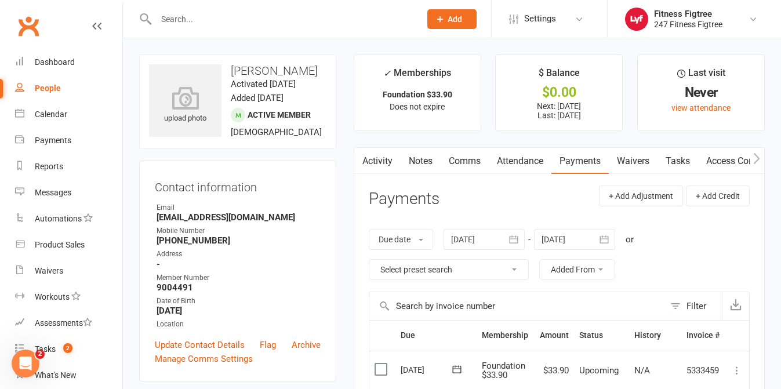
click at [381, 164] on link "Activity" at bounding box center [377, 161] width 46 height 27
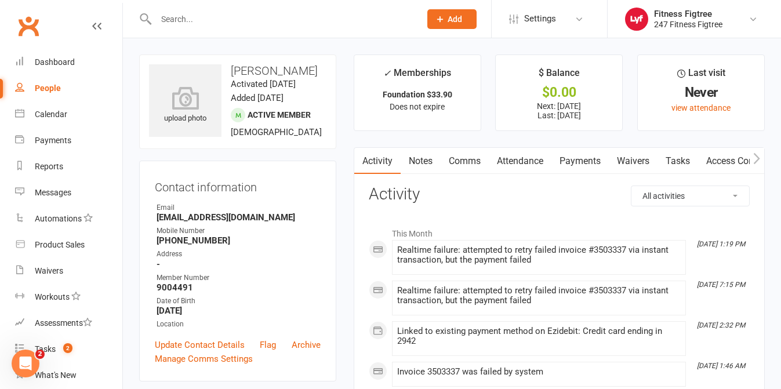
click at [470, 158] on link "Comms" at bounding box center [465, 161] width 48 height 27
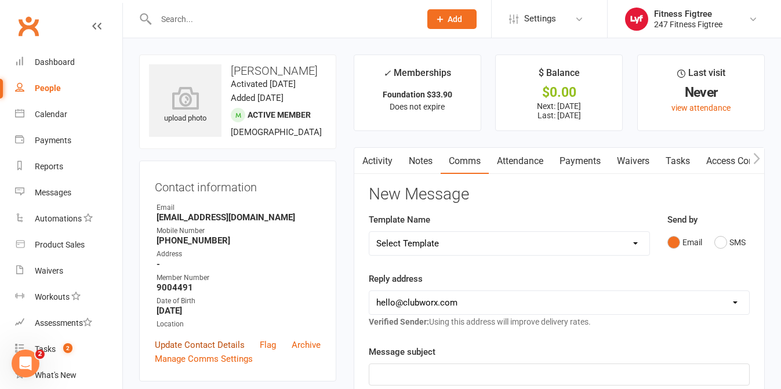
click at [204, 339] on link "Update Contact Details" at bounding box center [200, 345] width 90 height 14
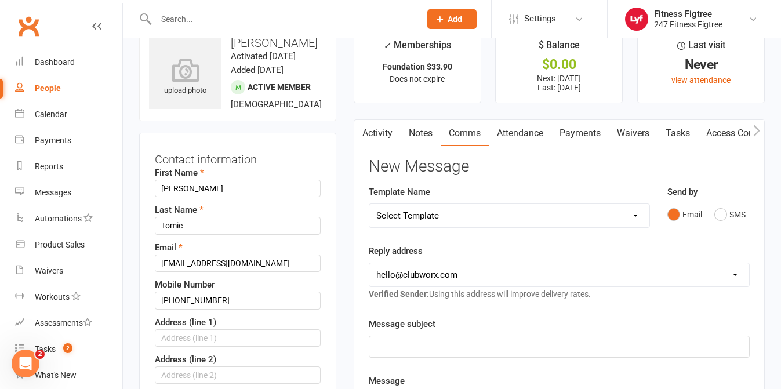
scroll to position [55, 0]
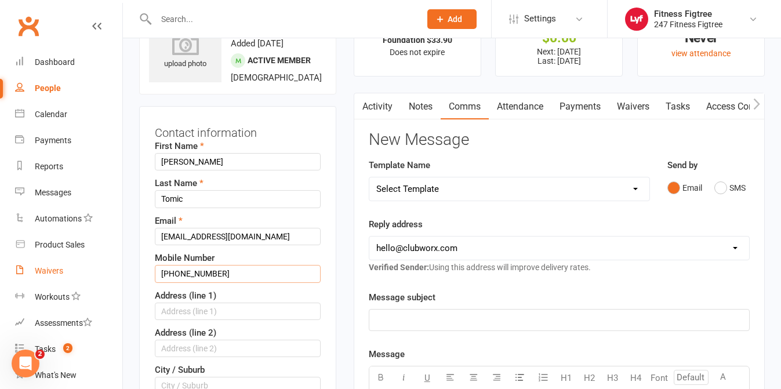
drag, startPoint x: 175, startPoint y: 270, endPoint x: 118, endPoint y: 270, distance: 56.3
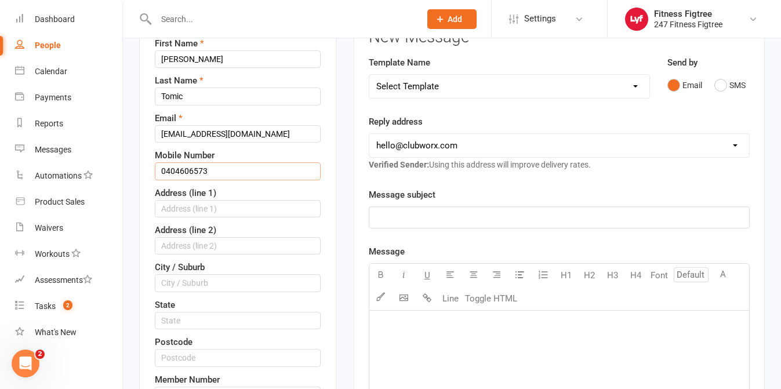
scroll to position [408, 0]
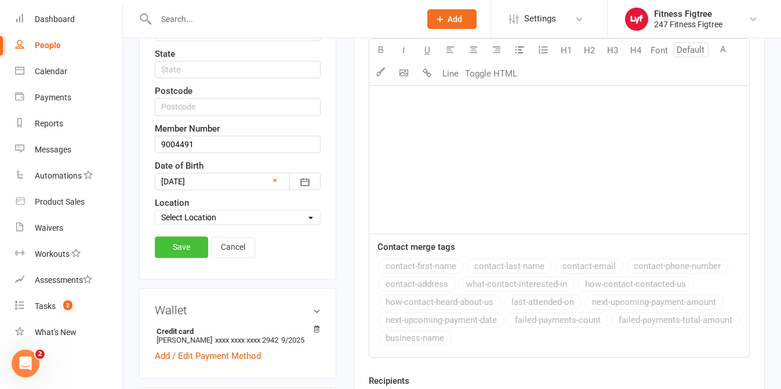
type input "0404606573"
click at [174, 257] on link "Save" at bounding box center [181, 247] width 53 height 21
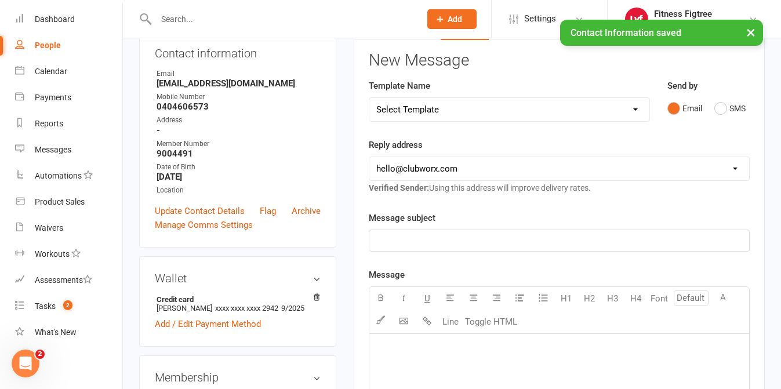
scroll to position [0, 0]
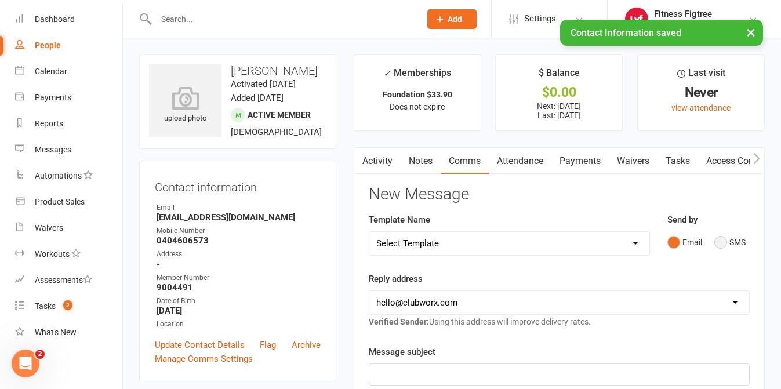
click at [731, 246] on button "SMS" at bounding box center [730, 242] width 31 height 22
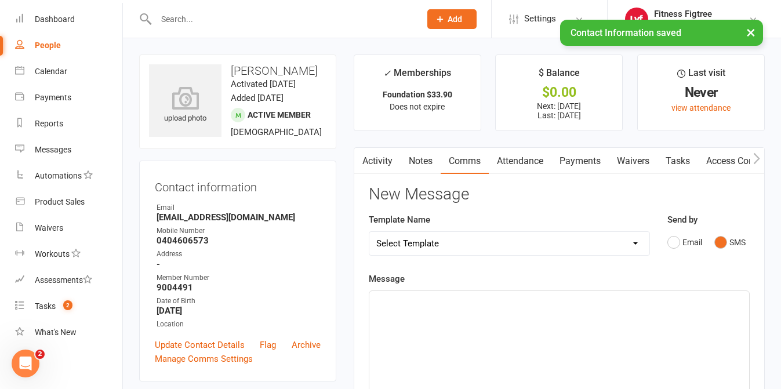
click at [568, 350] on div "﻿" at bounding box center [559, 378] width 380 height 174
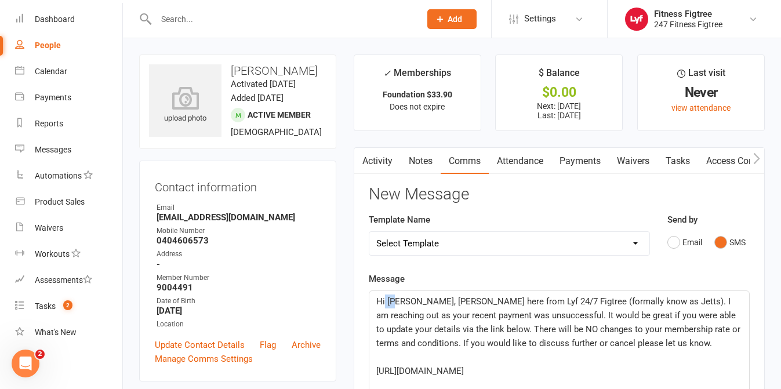
drag, startPoint x: 394, startPoint y: 300, endPoint x: 384, endPoint y: 300, distance: 10.4
click at [384, 300] on span "Hi [PERSON_NAME], [PERSON_NAME] here from Lyf 24/7 Figtree (formally know as Je…" at bounding box center [559, 322] width 367 height 52
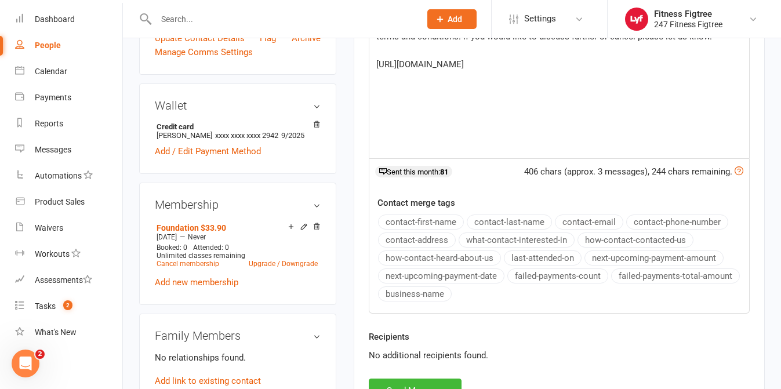
scroll to position [308, 0]
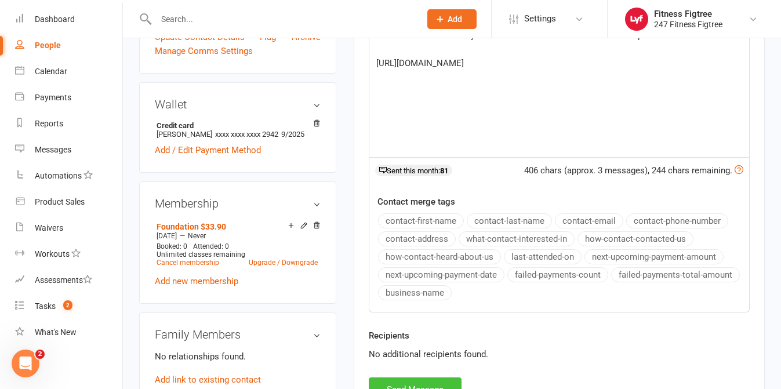
click at [438, 384] on button "Send Message" at bounding box center [415, 390] width 93 height 24
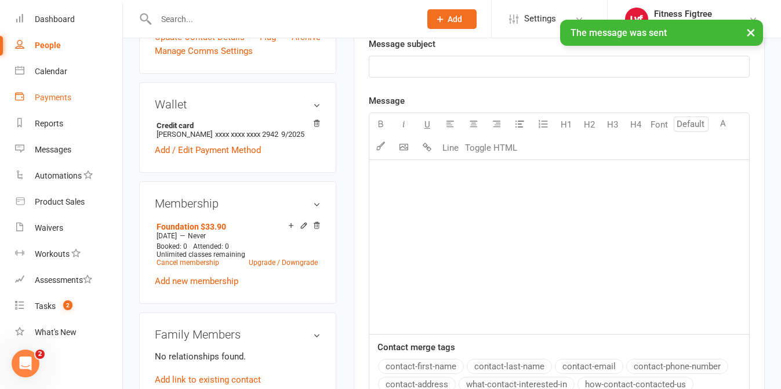
click at [59, 86] on link "Payments" at bounding box center [68, 98] width 107 height 26
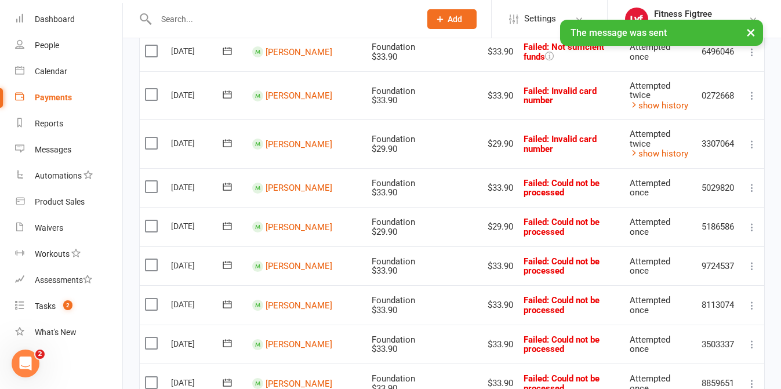
scroll to position [1063, 0]
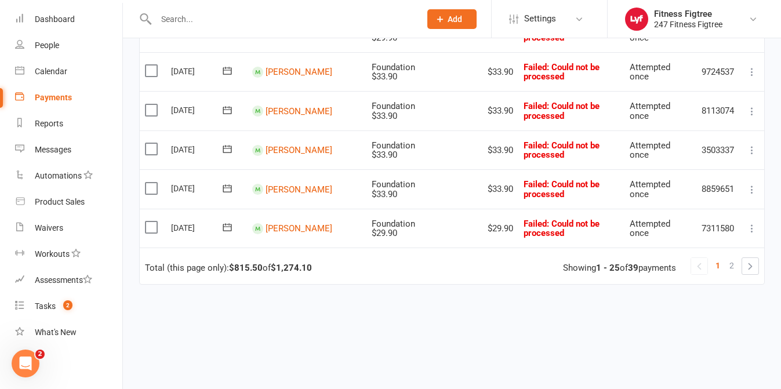
click at [282, 194] on td "[PERSON_NAME]" at bounding box center [306, 188] width 119 height 39
click at [290, 187] on link "[PERSON_NAME]" at bounding box center [299, 189] width 67 height 10
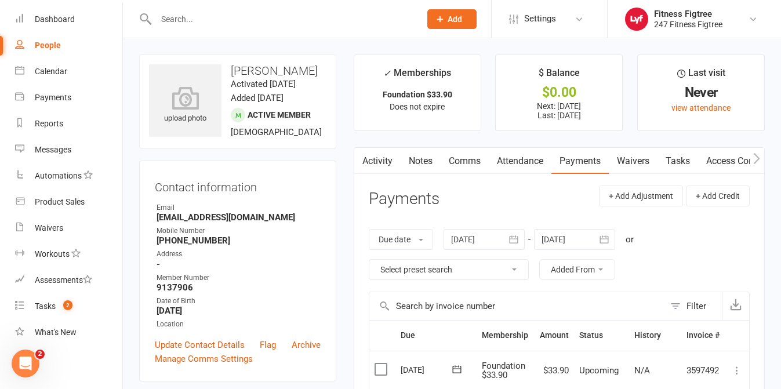
click at [472, 160] on link "Comms" at bounding box center [465, 161] width 48 height 27
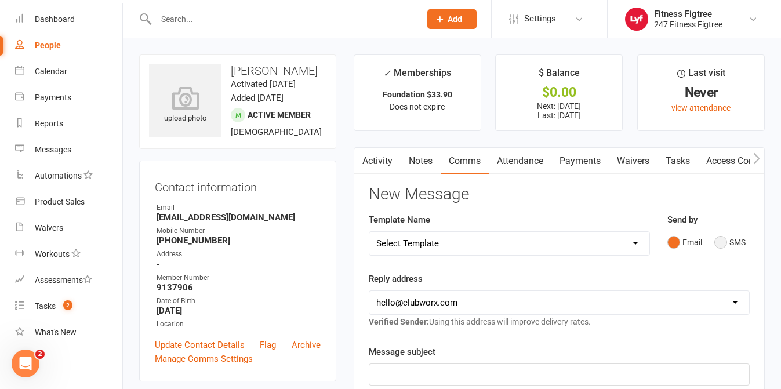
click at [736, 244] on button "SMS" at bounding box center [730, 242] width 31 height 22
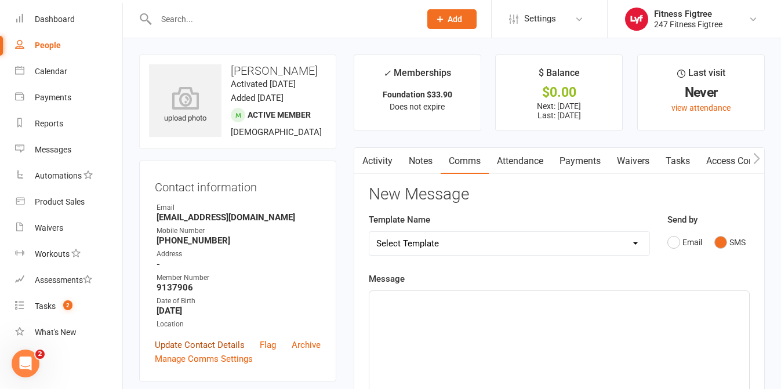
click at [182, 347] on link "Update Contact Details" at bounding box center [200, 345] width 90 height 14
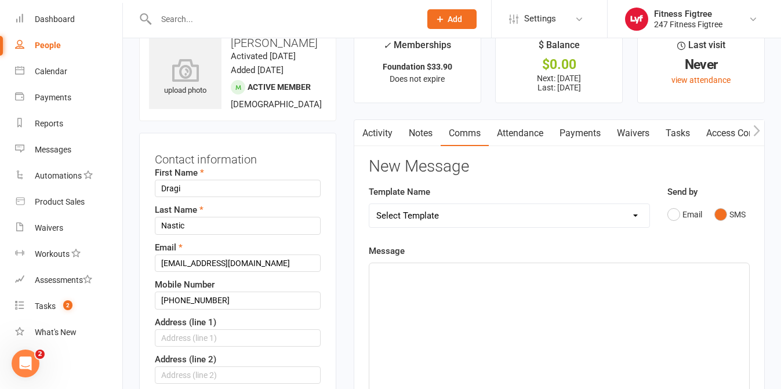
scroll to position [55, 0]
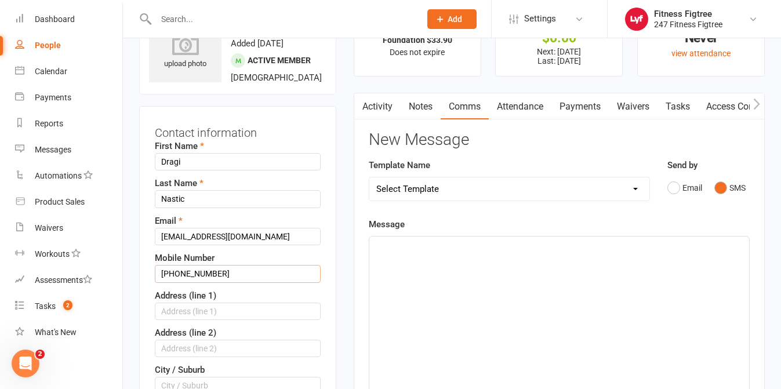
drag, startPoint x: 174, startPoint y: 277, endPoint x: 150, endPoint y: 276, distance: 24.4
click at [150, 276] on div "Contact information First Name Dragi Last Name Nastic Email draginastic@hotmail…" at bounding box center [237, 369] width 197 height 527
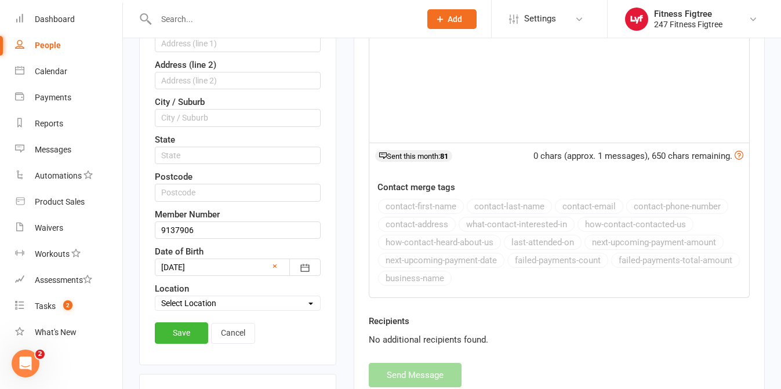
scroll to position [338, 0]
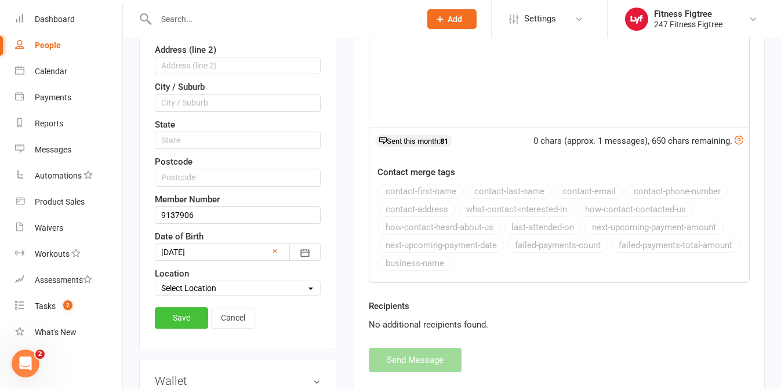
type input "0481158026"
click at [168, 313] on link "Save" at bounding box center [181, 317] width 53 height 21
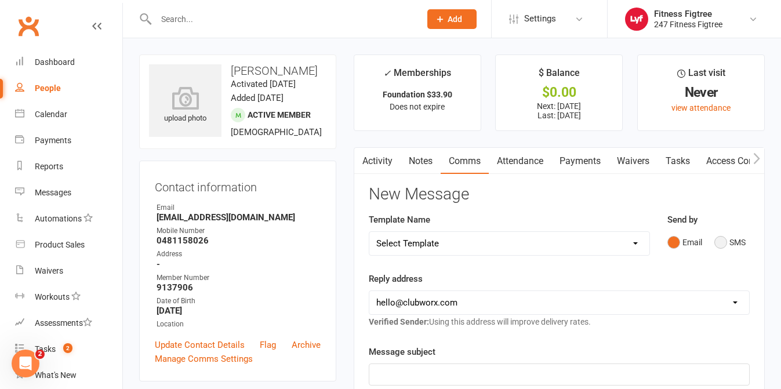
click at [715, 237] on button "SMS" at bounding box center [730, 242] width 31 height 22
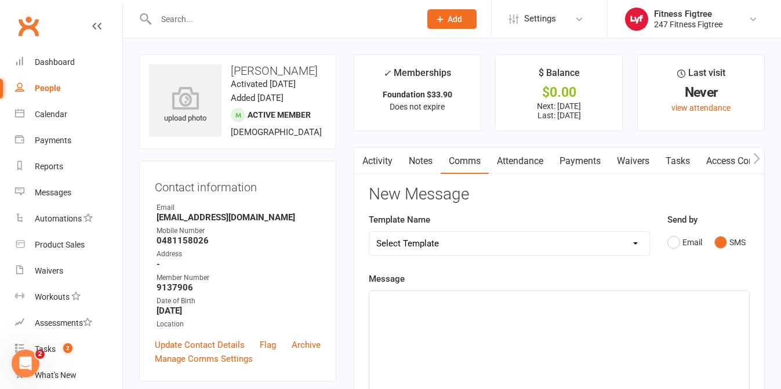
click at [462, 343] on div "﻿" at bounding box center [559, 378] width 380 height 174
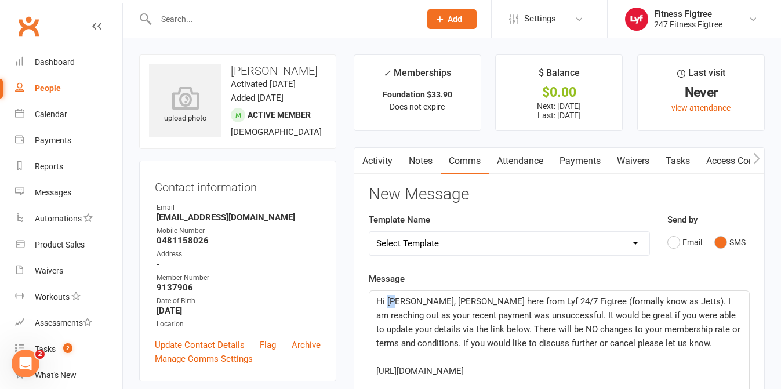
drag, startPoint x: 396, startPoint y: 301, endPoint x: 387, endPoint y: 299, distance: 9.4
click at [387, 299] on span "Hi [PERSON_NAME], [PERSON_NAME] here from Lyf 24/7 Figtree (formally know as Je…" at bounding box center [559, 322] width 367 height 52
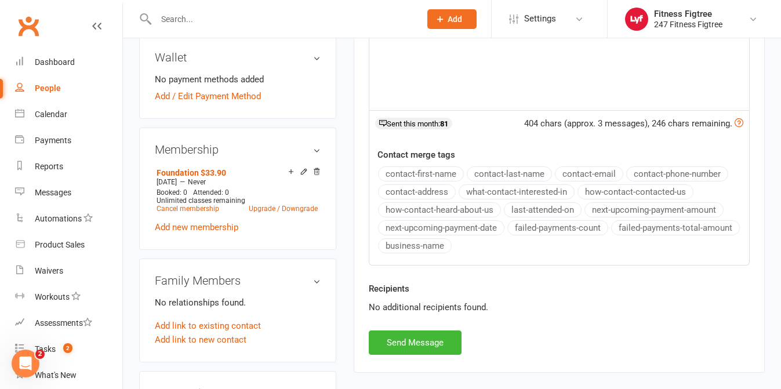
scroll to position [389, 0]
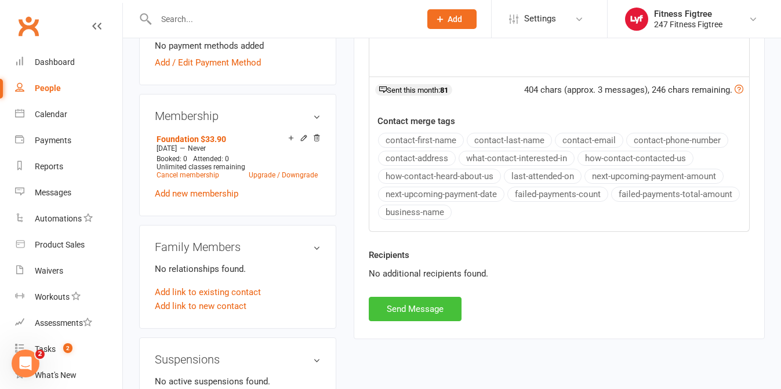
click at [434, 298] on button "Send Message" at bounding box center [415, 309] width 93 height 24
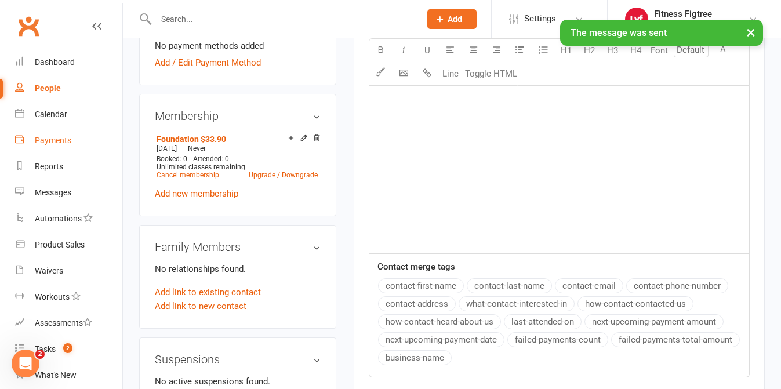
click at [44, 141] on div "Payments" at bounding box center [53, 140] width 37 height 9
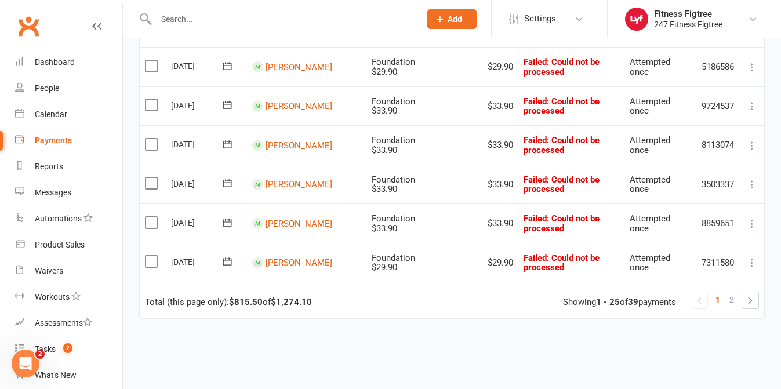
scroll to position [1123, 0]
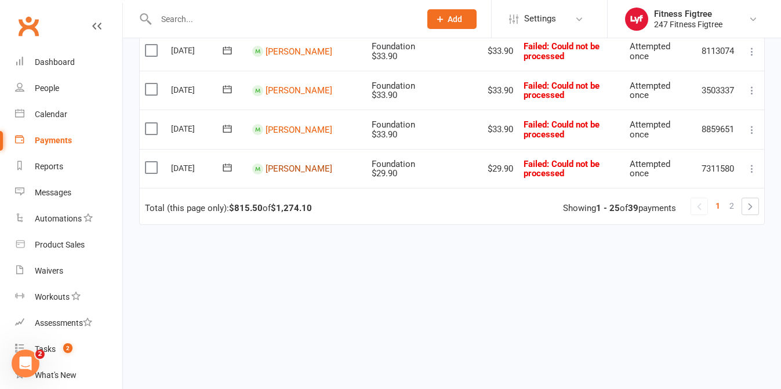
click at [284, 167] on link "[PERSON_NAME]" at bounding box center [299, 169] width 67 height 10
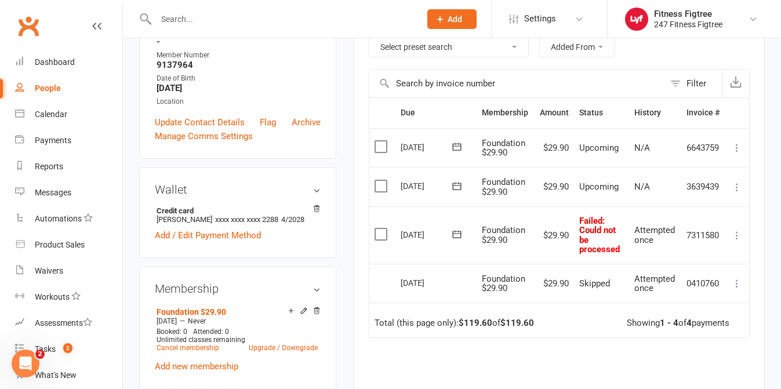
scroll to position [90, 0]
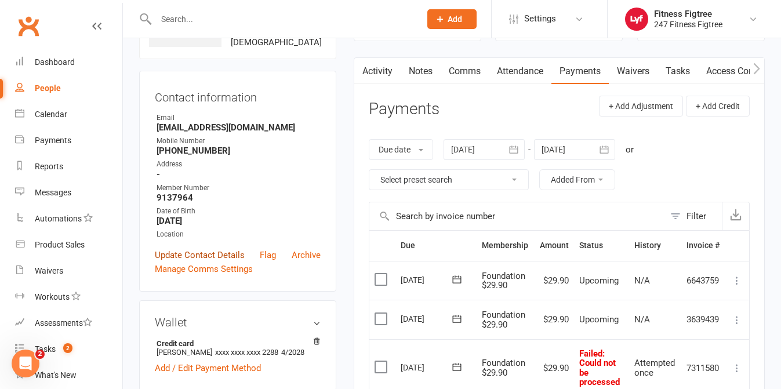
click at [201, 250] on link "Update Contact Details" at bounding box center [200, 255] width 90 height 14
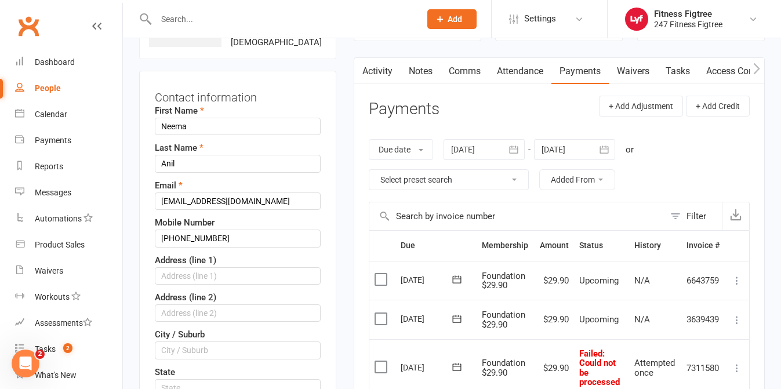
scroll to position [55, 0]
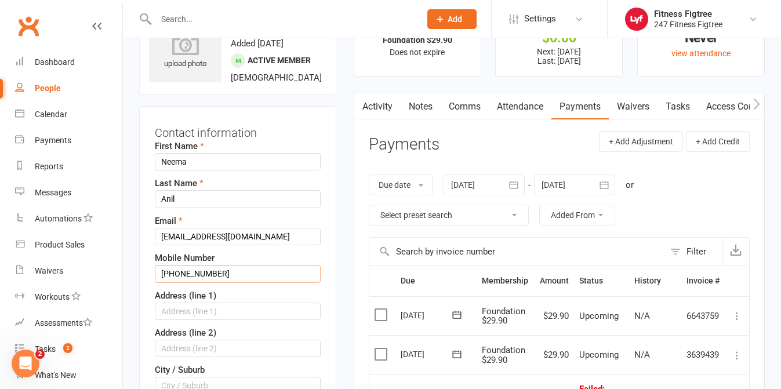
drag, startPoint x: 176, startPoint y: 272, endPoint x: 132, endPoint y: 263, distance: 44.9
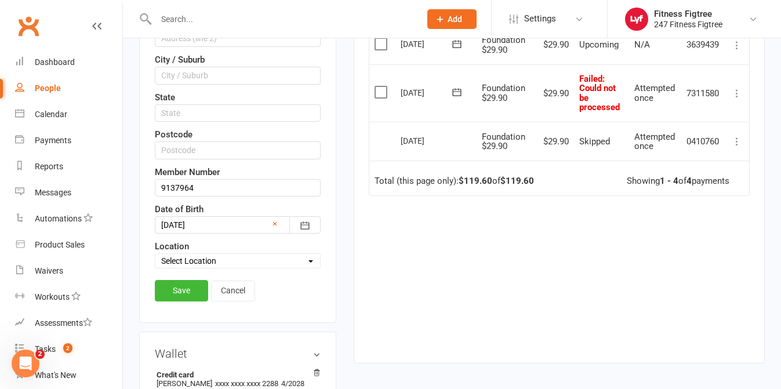
scroll to position [402, 0]
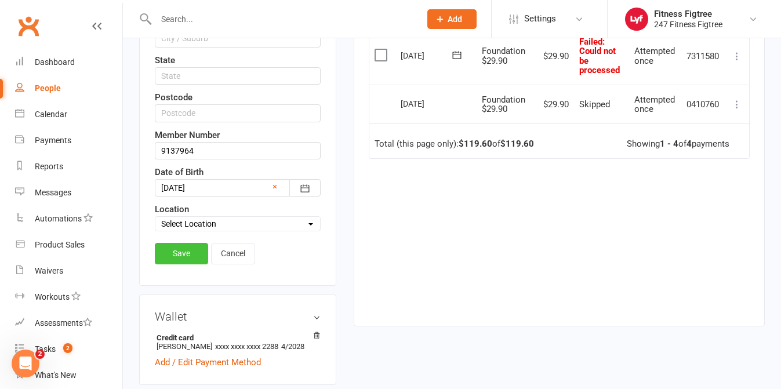
type input "0497906681"
click at [183, 252] on link "Save" at bounding box center [181, 253] width 53 height 21
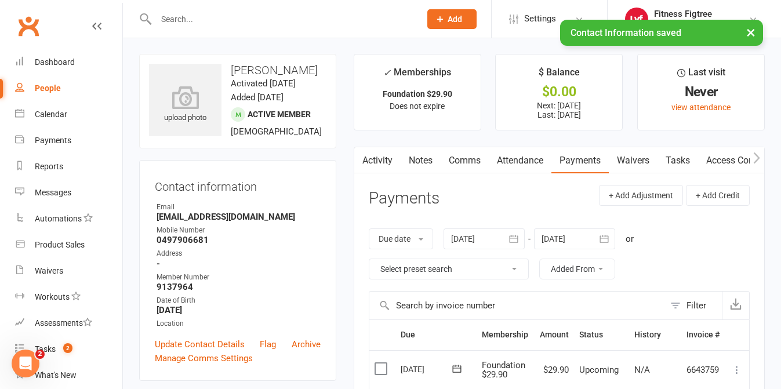
scroll to position [0, 0]
click at [463, 168] on link "Comms" at bounding box center [465, 161] width 48 height 27
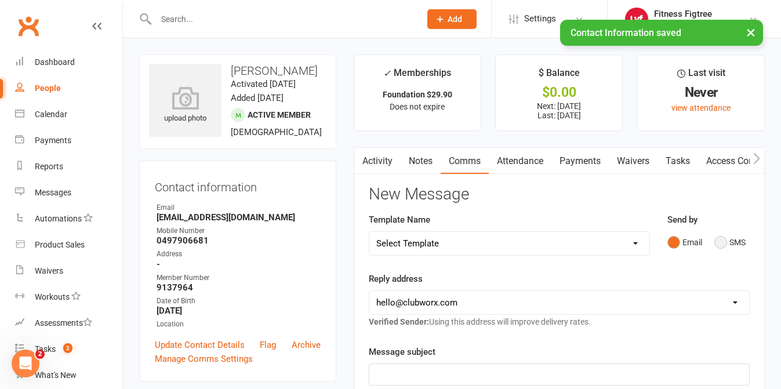
click at [725, 251] on button "SMS" at bounding box center [730, 242] width 31 height 22
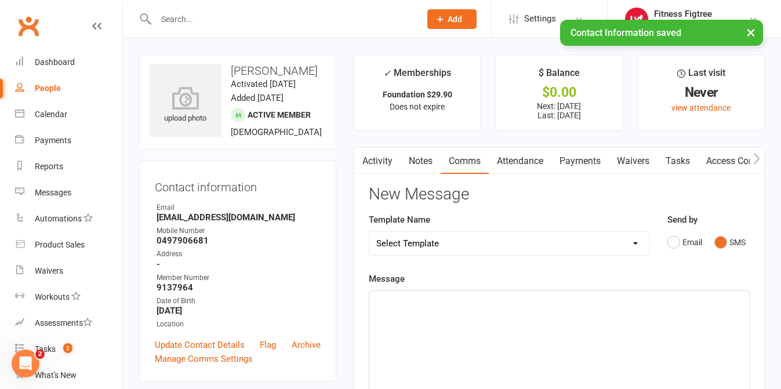
click at [490, 304] on p "﻿" at bounding box center [559, 302] width 366 height 14
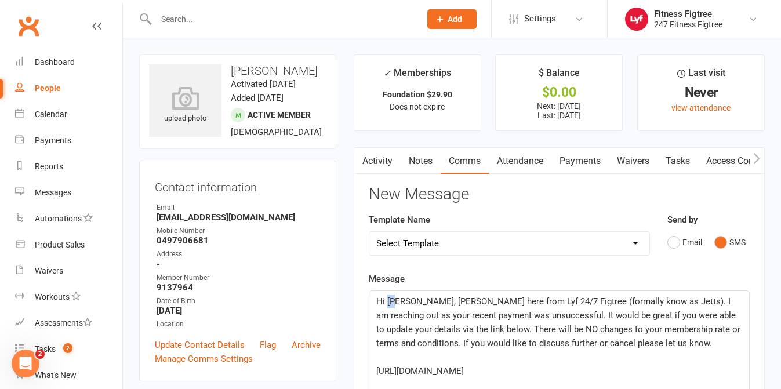
drag, startPoint x: 396, startPoint y: 303, endPoint x: 388, endPoint y: 303, distance: 8.1
click at [388, 303] on span "Hi [PERSON_NAME], [PERSON_NAME] here from Lyf 24/7 Figtree (formally know as Je…" at bounding box center [559, 322] width 367 height 52
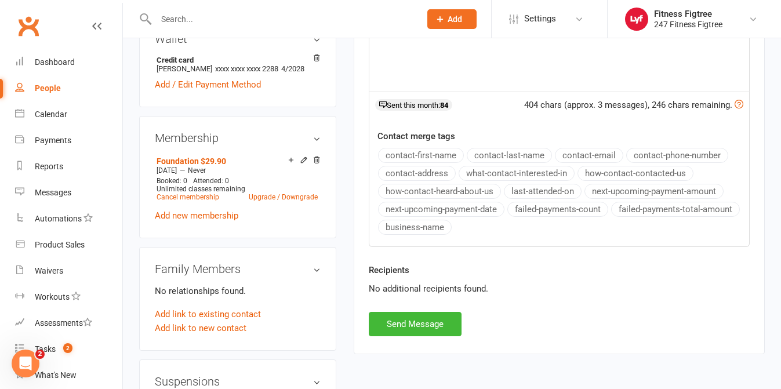
scroll to position [381, 0]
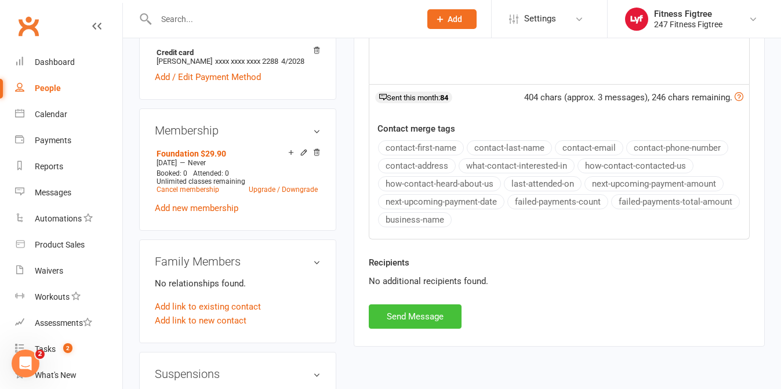
click at [423, 322] on button "Send Message" at bounding box center [415, 316] width 93 height 24
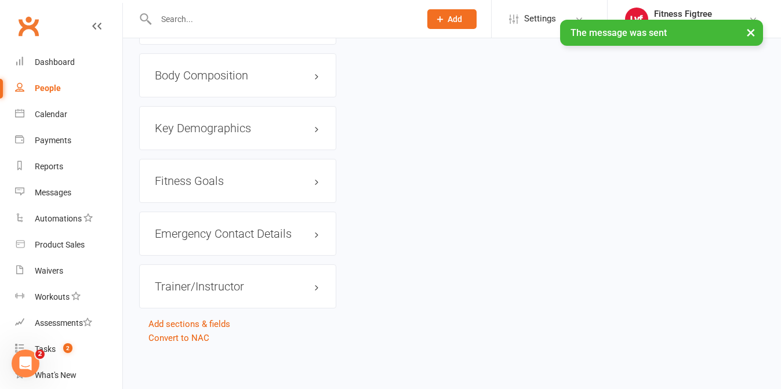
scroll to position [0, 0]
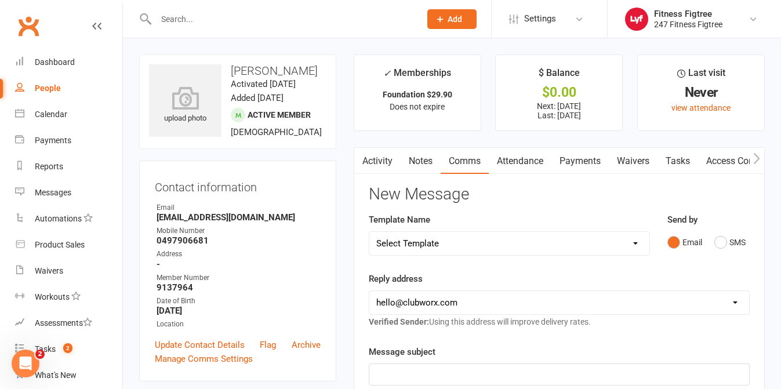
click at [47, 92] on div "People" at bounding box center [48, 88] width 26 height 9
select select "100"
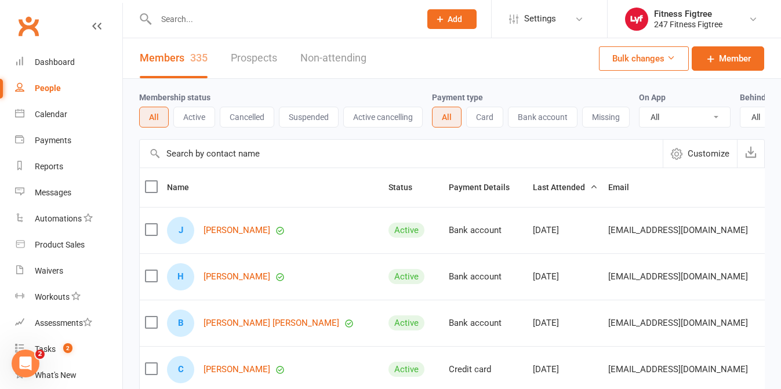
click at [162, 63] on link "Members 335" at bounding box center [174, 58] width 68 height 40
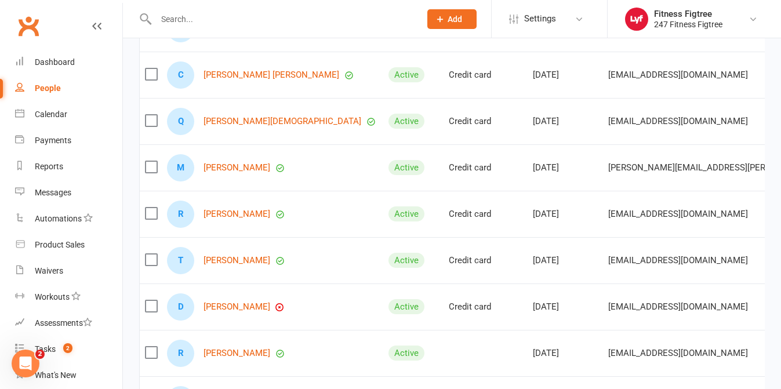
scroll to position [2042, 0]
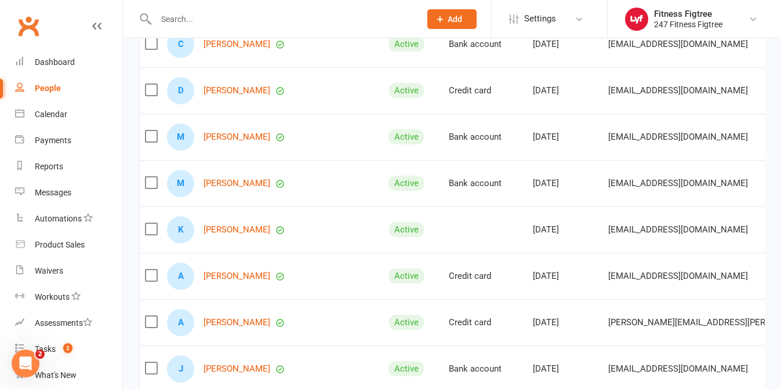
click at [24, 370] on icon "Open Intercom Messenger" at bounding box center [25, 363] width 19 height 19
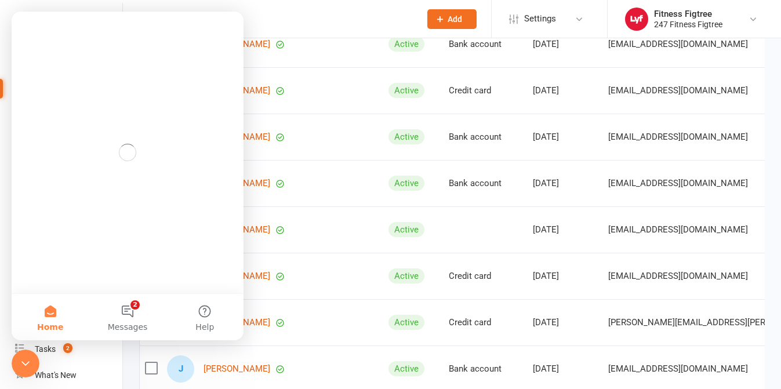
scroll to position [0, 0]
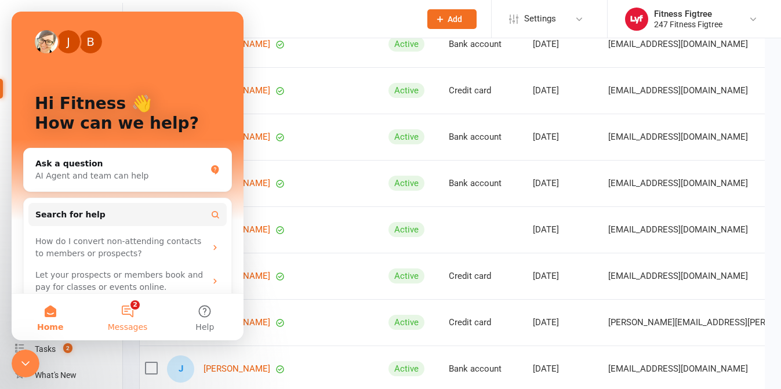
click at [122, 315] on button "2 Messages" at bounding box center [127, 317] width 77 height 46
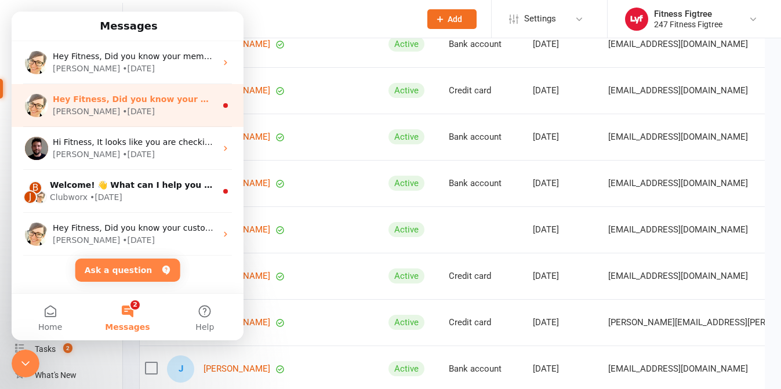
click at [181, 118] on div "Hey Fitness, Did you know your members can retry a failed payment from the Club…" at bounding box center [128, 105] width 232 height 43
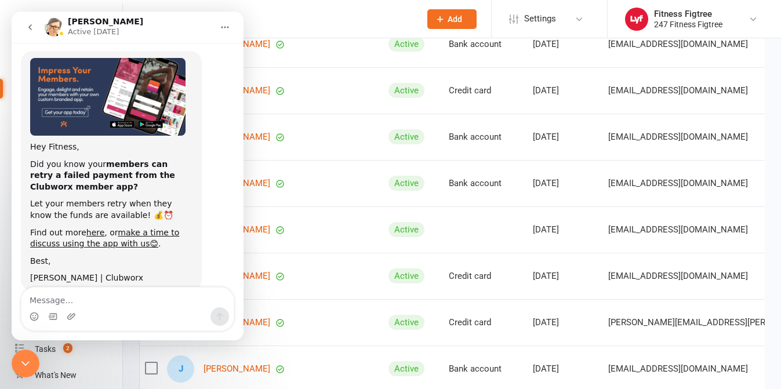
scroll to position [17, 0]
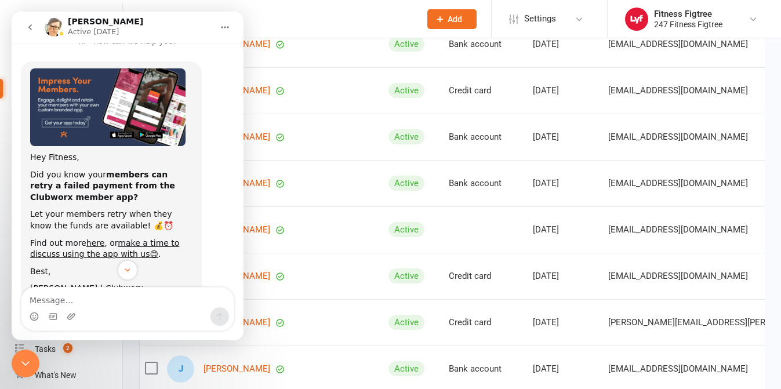
click at [27, 26] on icon "go back" at bounding box center [30, 27] width 9 height 9
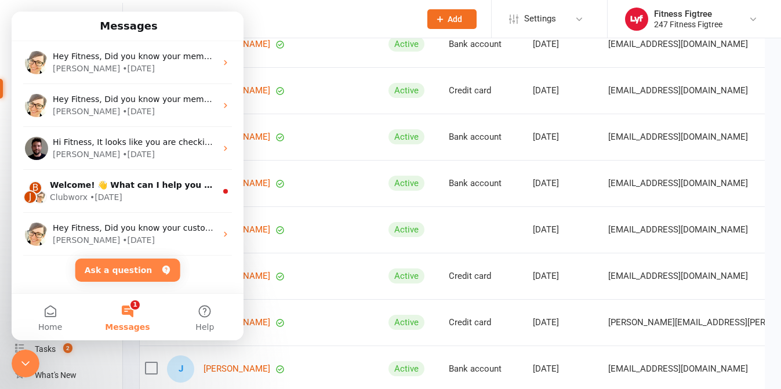
click at [356, 175] on div "M Mathishan Krishnadas" at bounding box center [272, 183] width 211 height 27
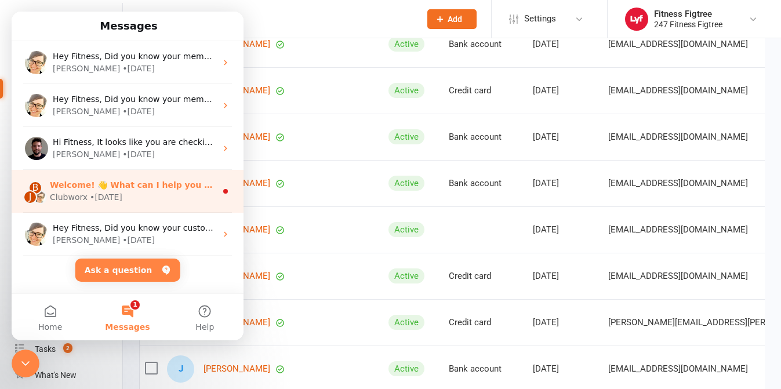
click at [125, 195] on div "Clubworx • 3w ago" at bounding box center [133, 197] width 166 height 12
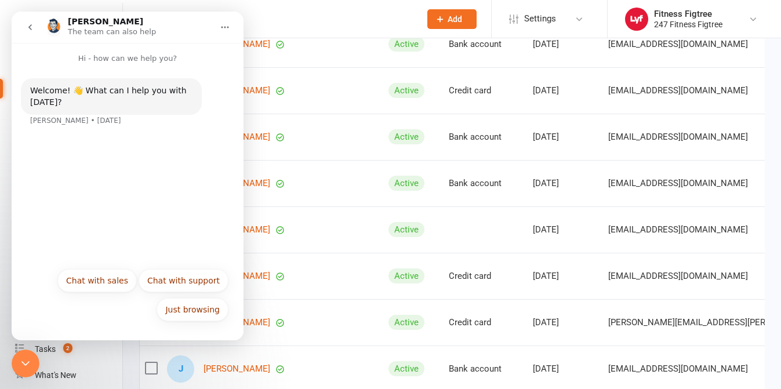
click at [34, 31] on icon "go back" at bounding box center [30, 27] width 9 height 9
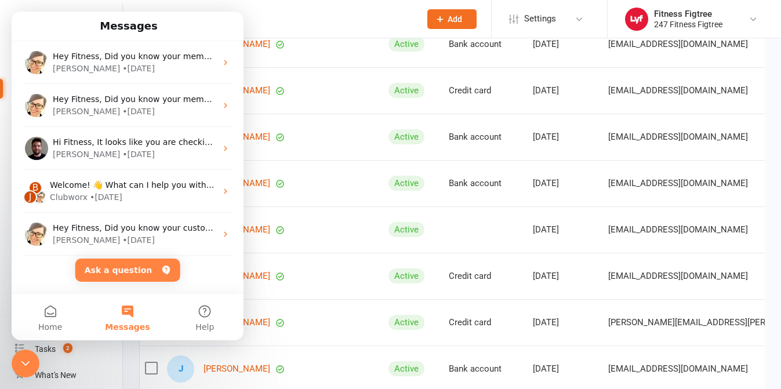
click at [362, 168] on td "M Mathishan Krishnadas" at bounding box center [273, 183] width 222 height 46
click at [28, 364] on icon "Close Intercom Messenger" at bounding box center [26, 364] width 14 height 14
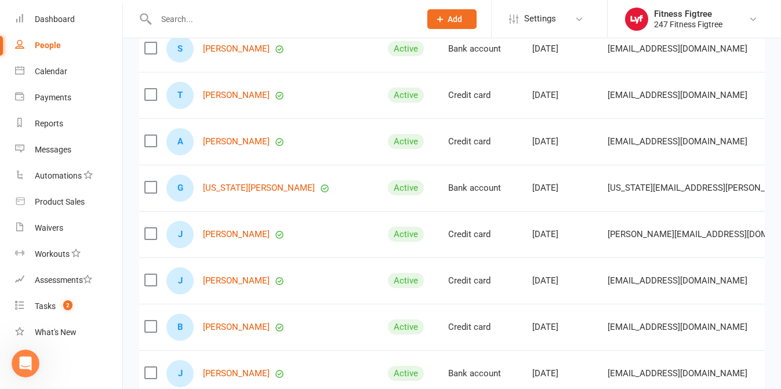
scroll to position [4560, 0]
